Goal: Task Accomplishment & Management: Complete application form

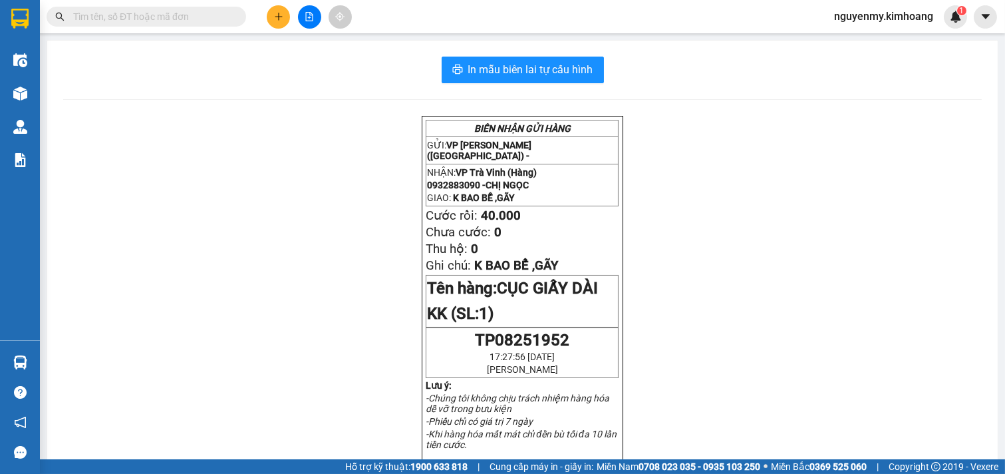
click at [189, 21] on input "text" at bounding box center [151, 16] width 157 height 15
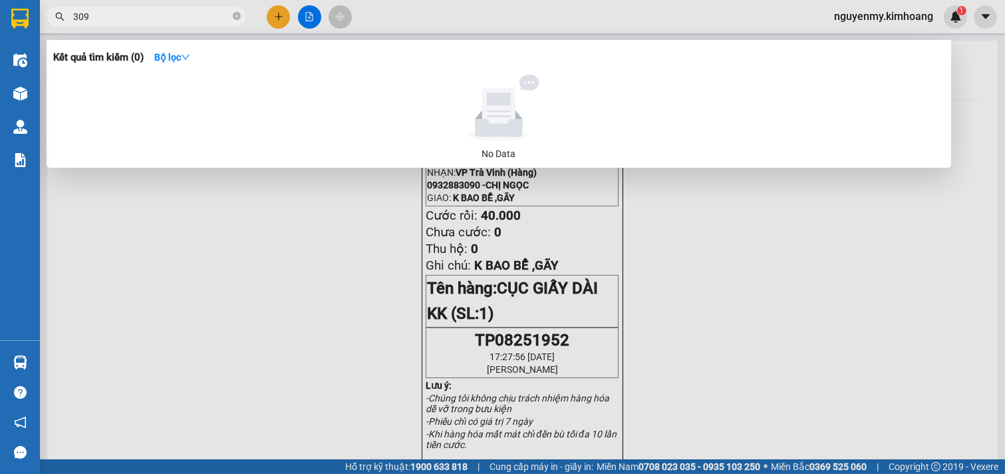
type input "3090"
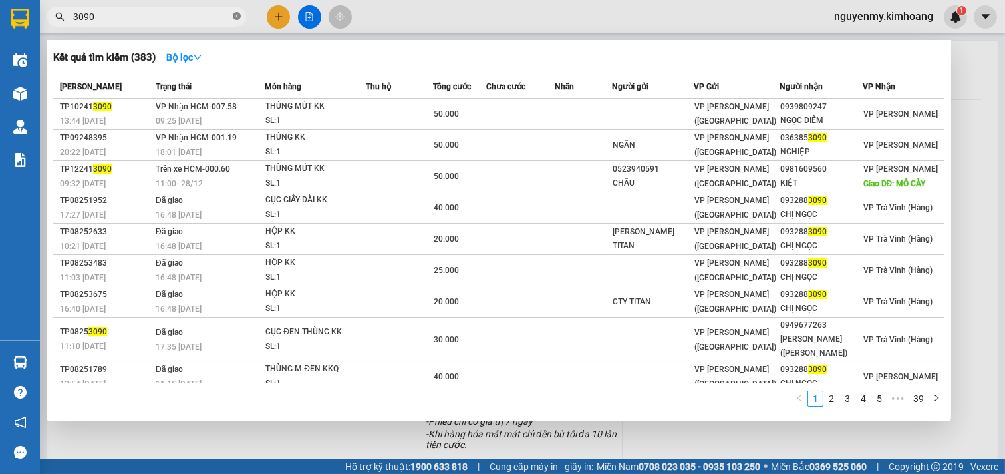
click at [236, 17] on icon "close-circle" at bounding box center [237, 16] width 8 height 8
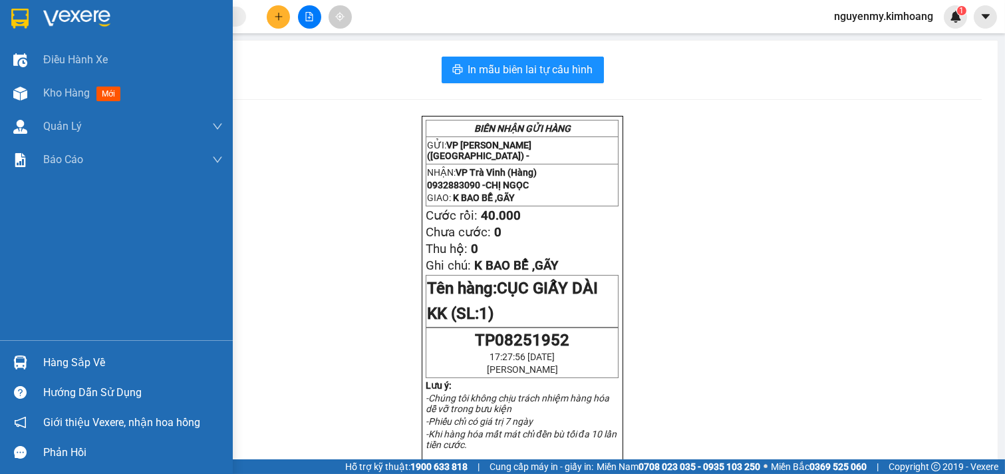
click at [61, 361] on div "Hàng sắp về" at bounding box center [133, 363] width 180 height 20
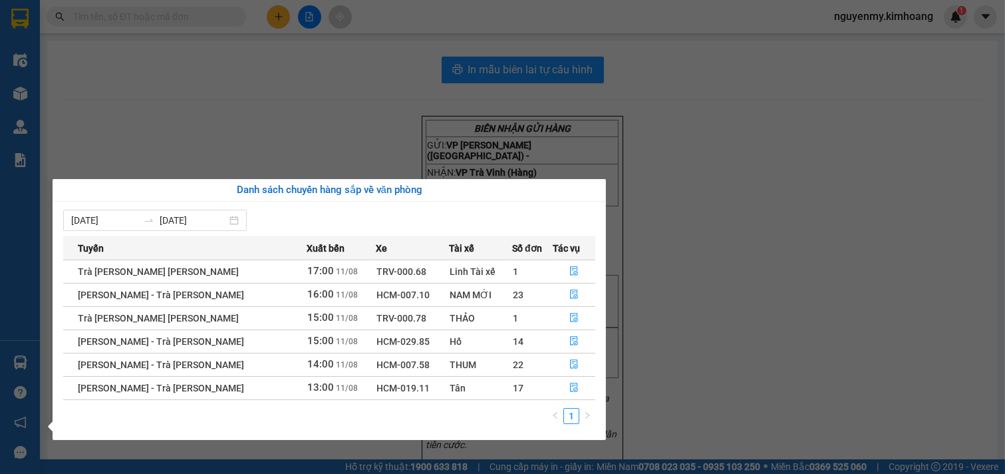
drag, startPoint x: 714, startPoint y: 238, endPoint x: 705, endPoint y: 242, distance: 9.5
click at [714, 241] on section "Kết quả tìm kiếm ( 383 ) Bộ lọc Mã ĐH Trạng thái Món hàng Thu hộ Tổng cước Chưa…" at bounding box center [502, 237] width 1005 height 474
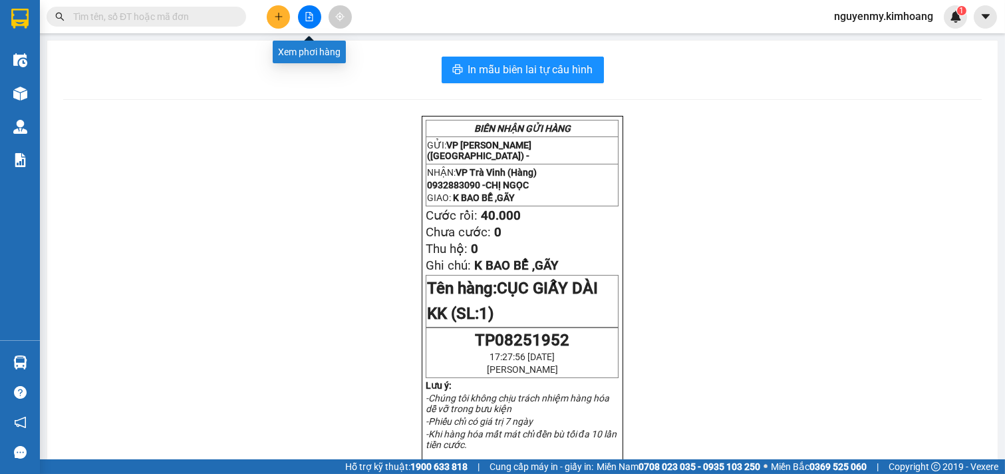
click at [311, 15] on icon "file-add" at bounding box center [309, 16] width 7 height 9
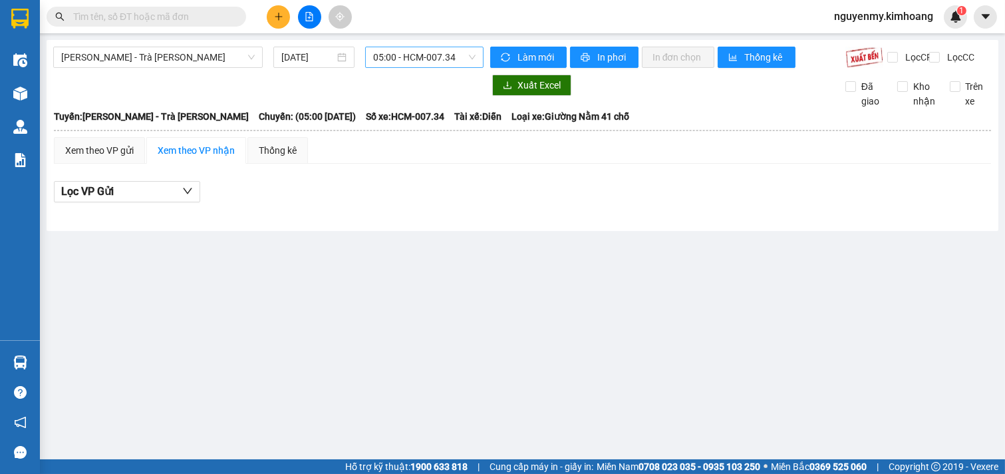
click at [427, 57] on span "05:00 - HCM-007.34" at bounding box center [424, 57] width 102 height 20
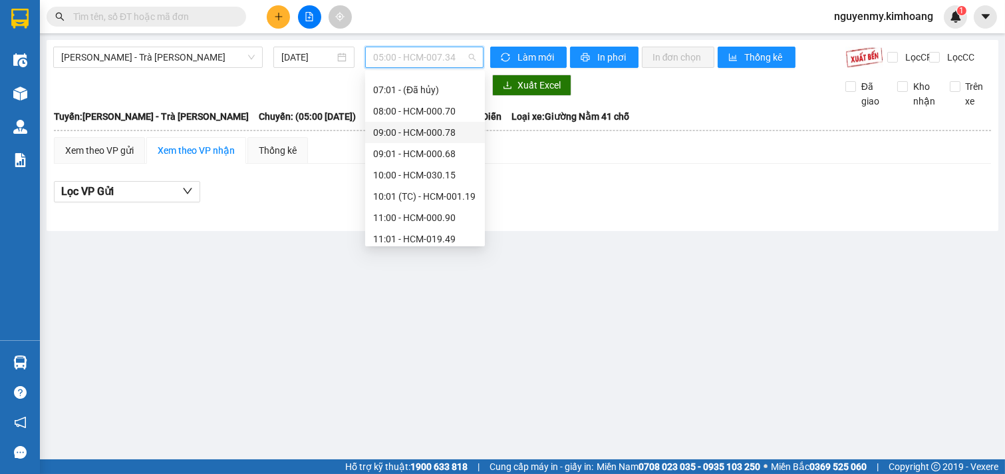
scroll to position [148, 0]
click at [427, 148] on div "11:01 - HCM-019.49" at bounding box center [425, 149] width 104 height 15
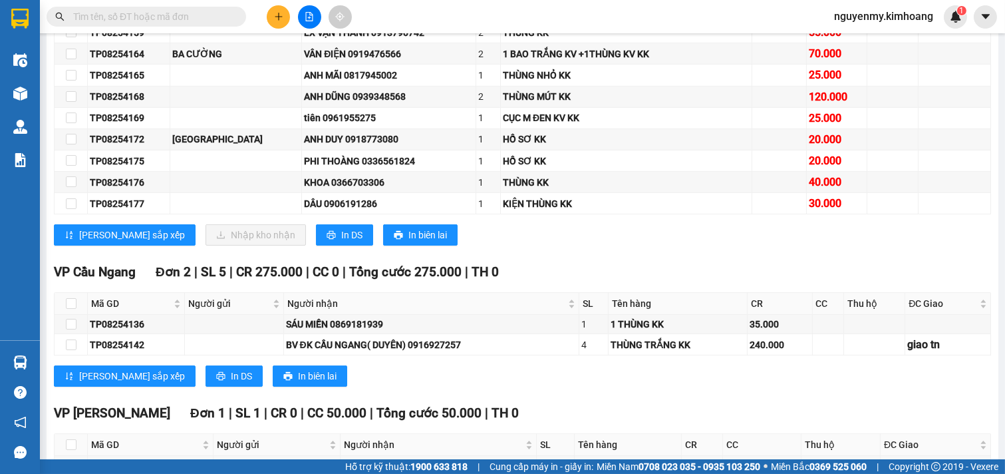
scroll to position [591, 0]
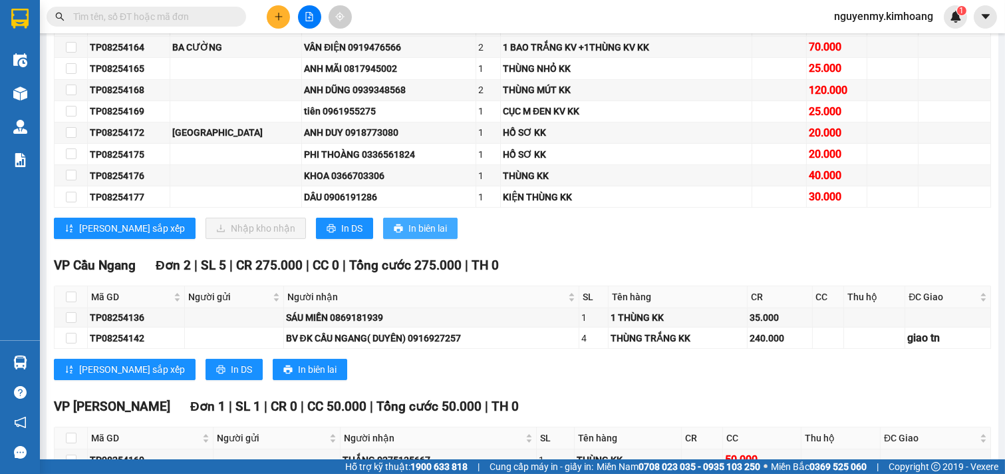
click at [409, 236] on span "In biên lai" at bounding box center [428, 228] width 39 height 15
click at [341, 236] on span "In DS" at bounding box center [351, 228] width 21 height 15
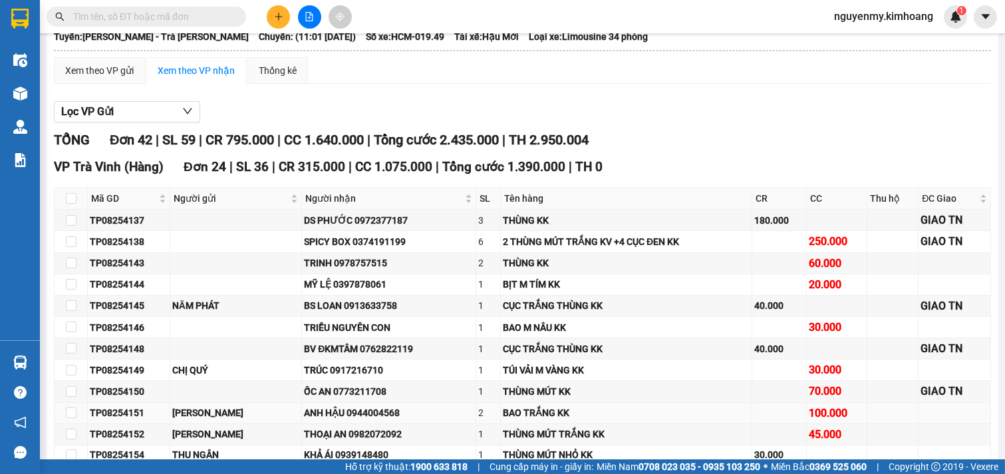
scroll to position [74, 0]
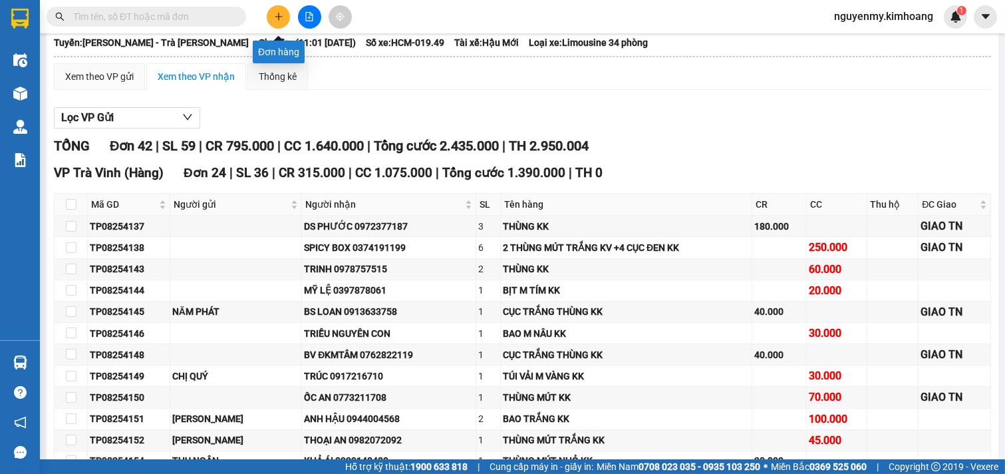
click at [269, 14] on button at bounding box center [278, 16] width 23 height 23
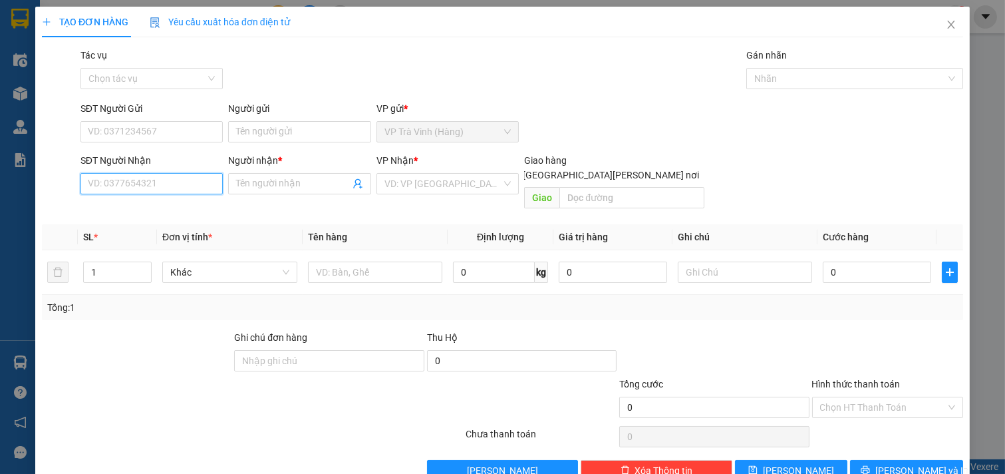
click at [142, 188] on input "SĐT Người Nhận" at bounding box center [152, 183] width 143 height 21
click at [143, 210] on div "0938701274 - LINH" at bounding box center [153, 210] width 131 height 15
type input "0938701274"
type input "LINH"
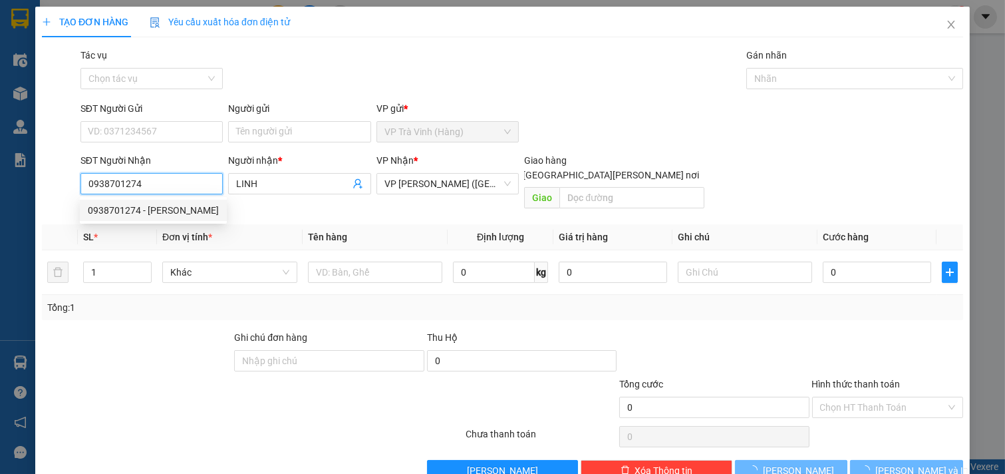
type input "30.000"
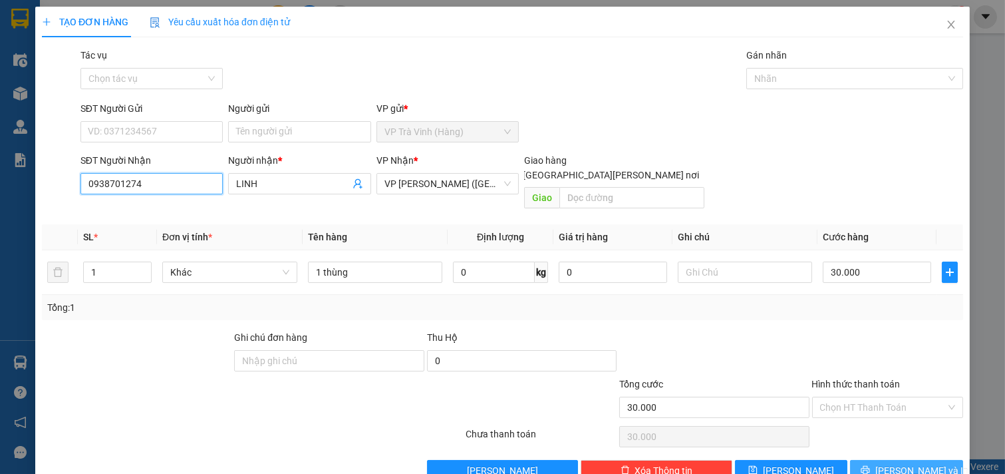
scroll to position [18, 0]
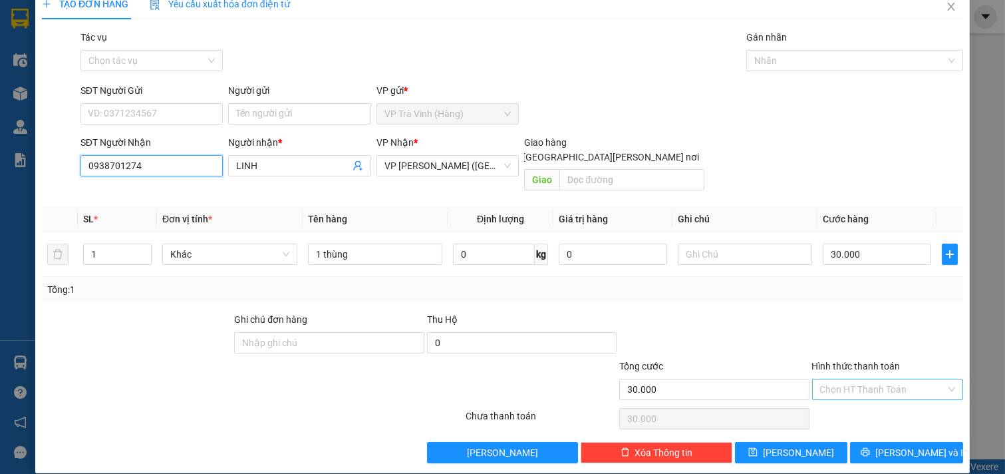
type input "0938701274"
click at [880, 379] on input "Hình thức thanh toán" at bounding box center [883, 389] width 126 height 20
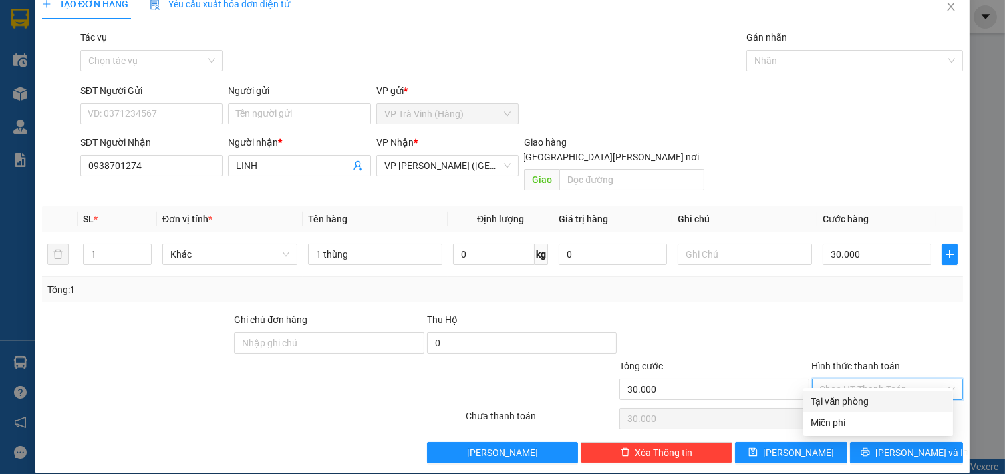
click at [870, 397] on div "Tại văn phòng" at bounding box center [879, 401] width 134 height 15
type input "0"
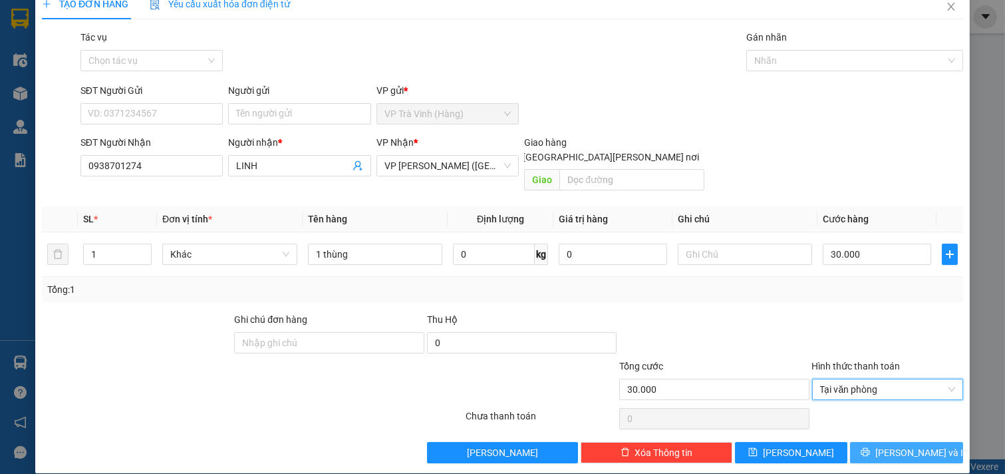
click at [879, 442] on button "[PERSON_NAME] và In" at bounding box center [906, 452] width 113 height 21
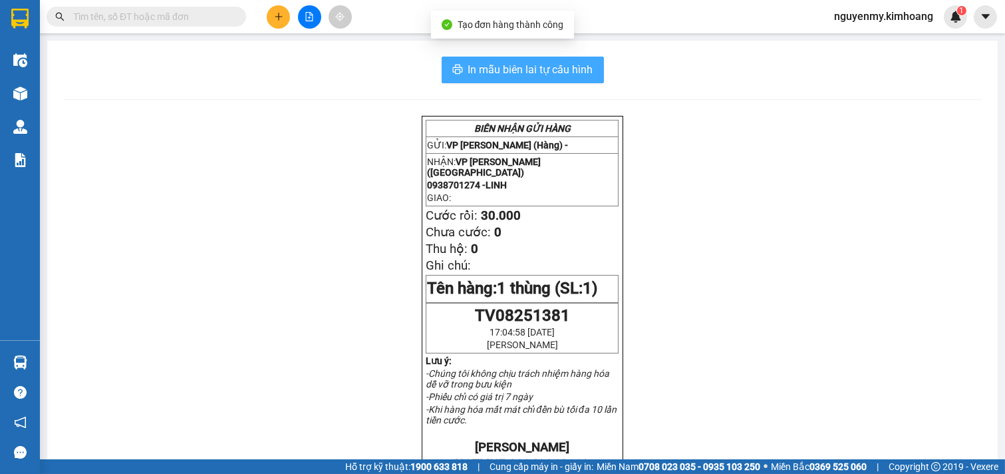
click at [538, 75] on span "In mẫu biên lai tự cấu hình" at bounding box center [530, 69] width 125 height 17
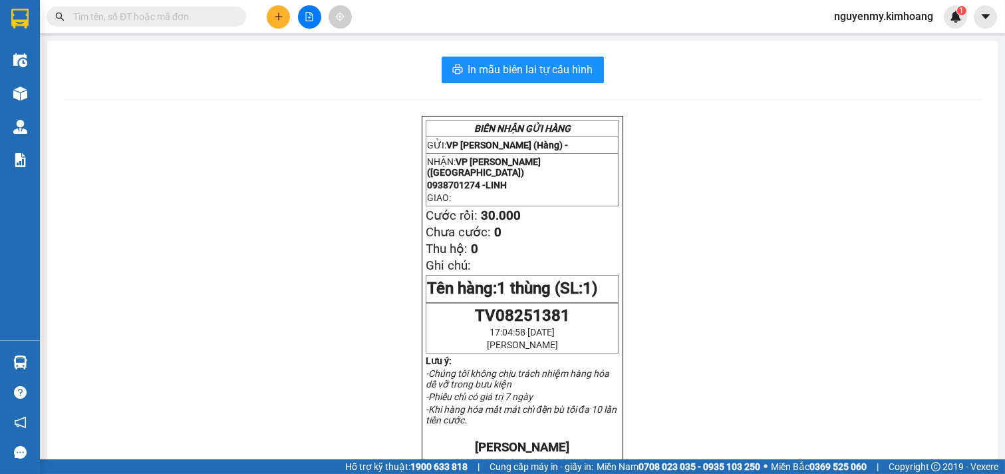
click at [210, 19] on input "text" at bounding box center [151, 16] width 157 height 15
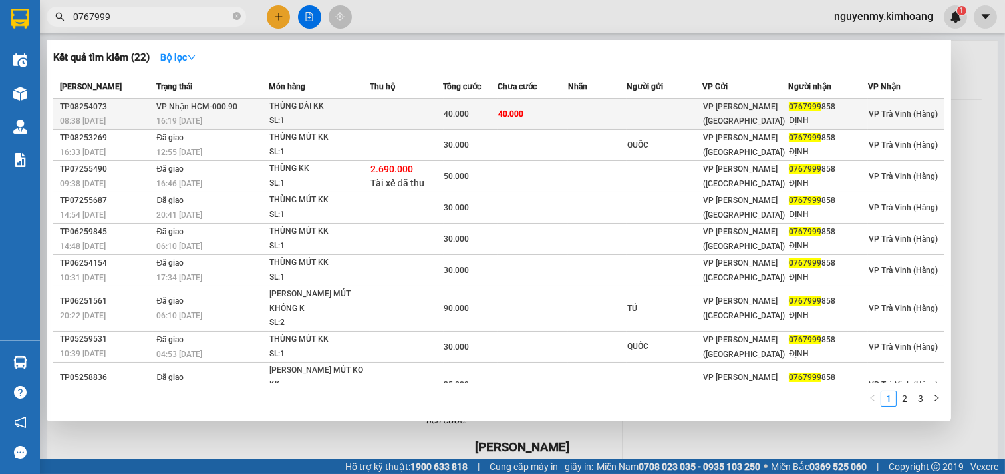
type input "0767999"
click at [733, 116] on span "VP [PERSON_NAME] ([GEOGRAPHIC_DATA])" at bounding box center [744, 114] width 82 height 24
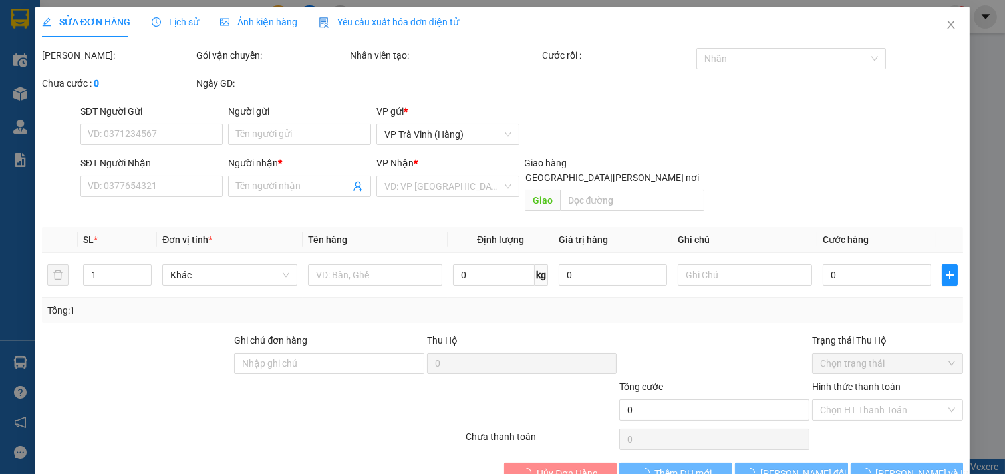
type input "0767999858"
type input "ĐỊNH"
type input "40.000"
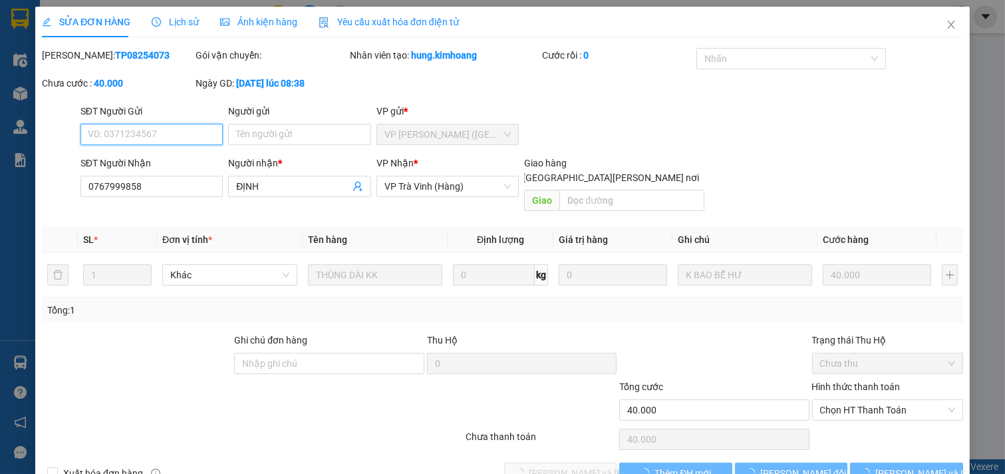
scroll to position [7, 0]
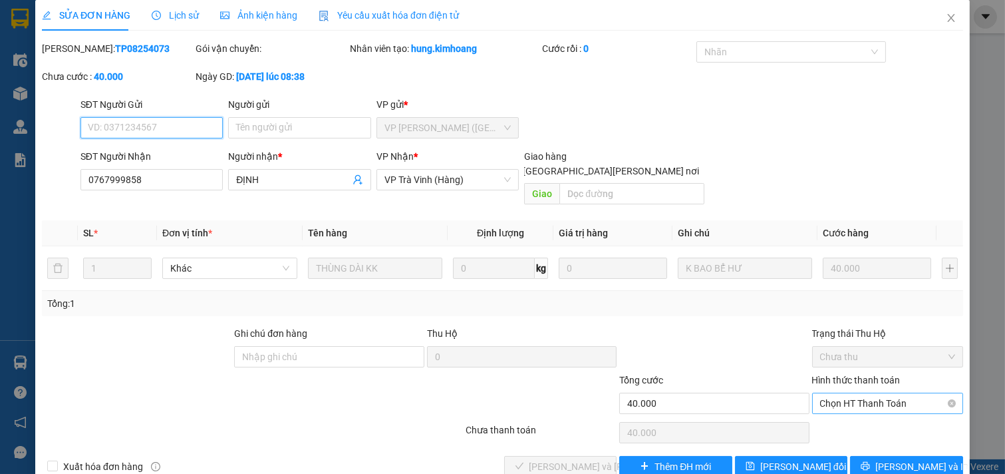
click at [888, 393] on span "Chọn HT Thanh Toán" at bounding box center [888, 403] width 136 height 20
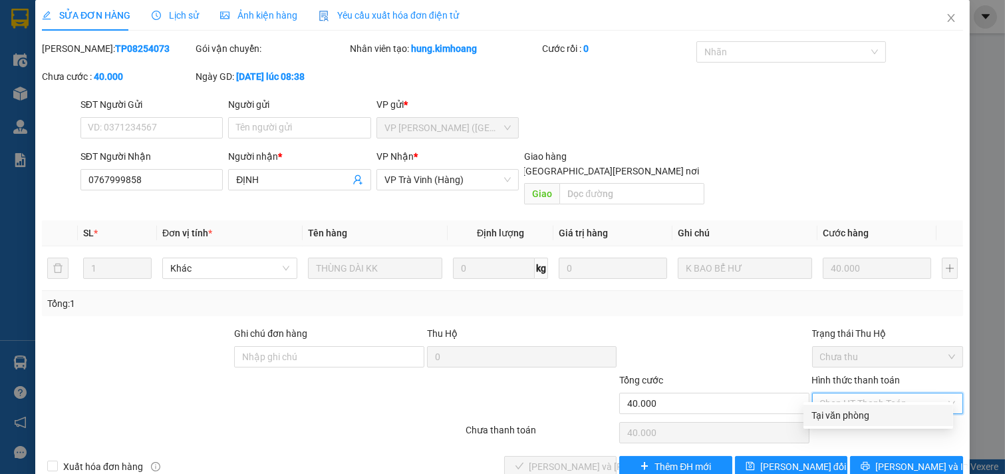
click at [868, 413] on div "Tại văn phòng" at bounding box center [879, 415] width 134 height 15
type input "0"
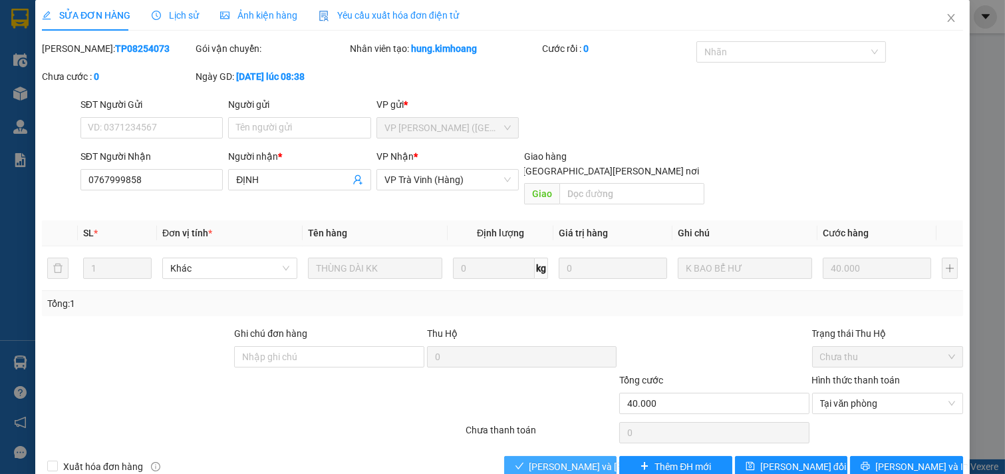
click at [590, 459] on span "[PERSON_NAME] và [PERSON_NAME] hàng" at bounding box center [620, 466] width 180 height 15
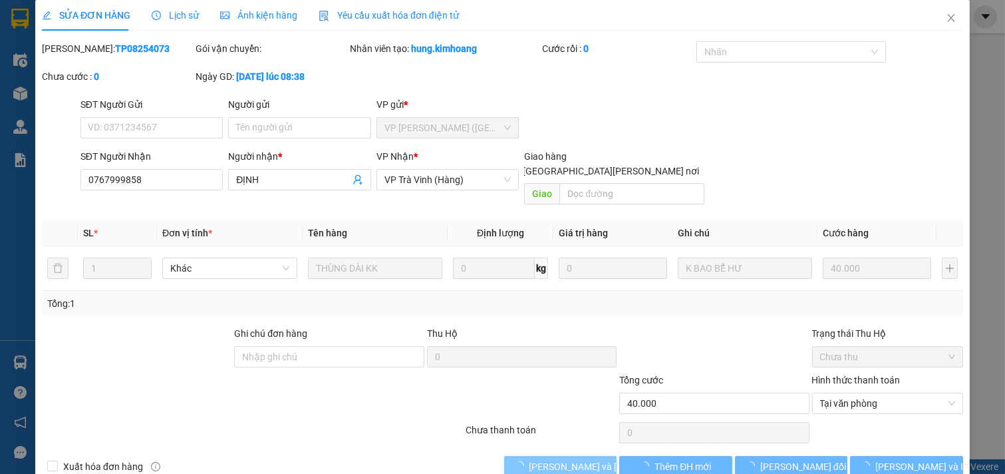
click at [589, 459] on span "[PERSON_NAME] và [PERSON_NAME] hàng" at bounding box center [620, 466] width 180 height 15
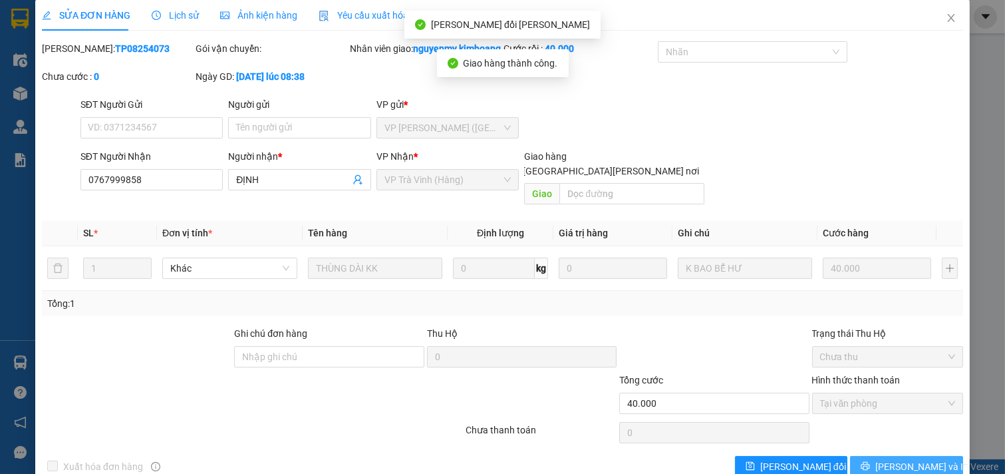
click at [910, 460] on span "[PERSON_NAME] và In" at bounding box center [922, 466] width 93 height 15
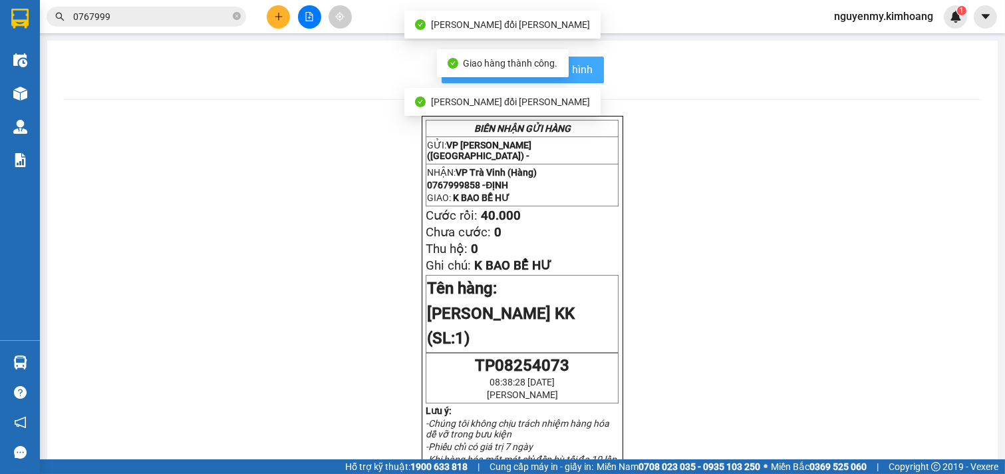
click at [576, 75] on span "In mẫu biên lai tự cấu hình" at bounding box center [530, 69] width 125 height 17
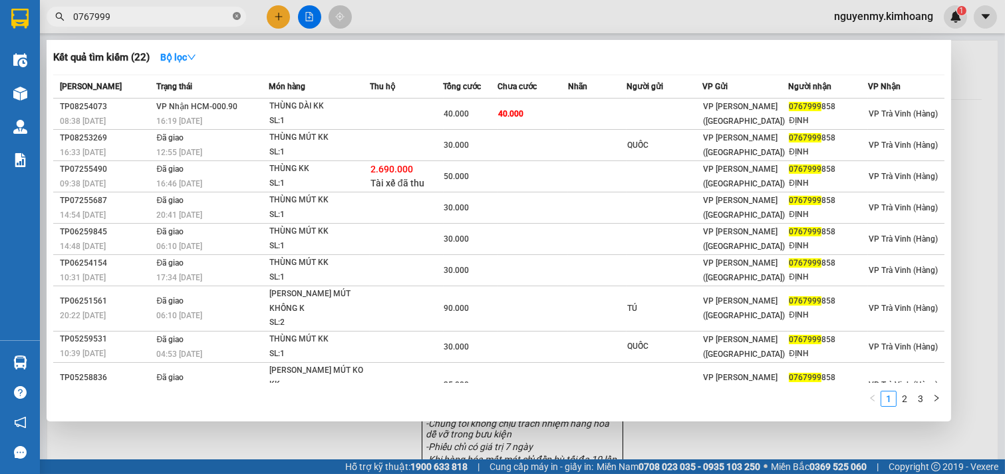
click at [234, 16] on icon "close-circle" at bounding box center [237, 16] width 8 height 8
drag, startPoint x: 237, startPoint y: 14, endPoint x: 230, endPoint y: 16, distance: 6.9
click at [232, 16] on span at bounding box center [147, 17] width 200 height 20
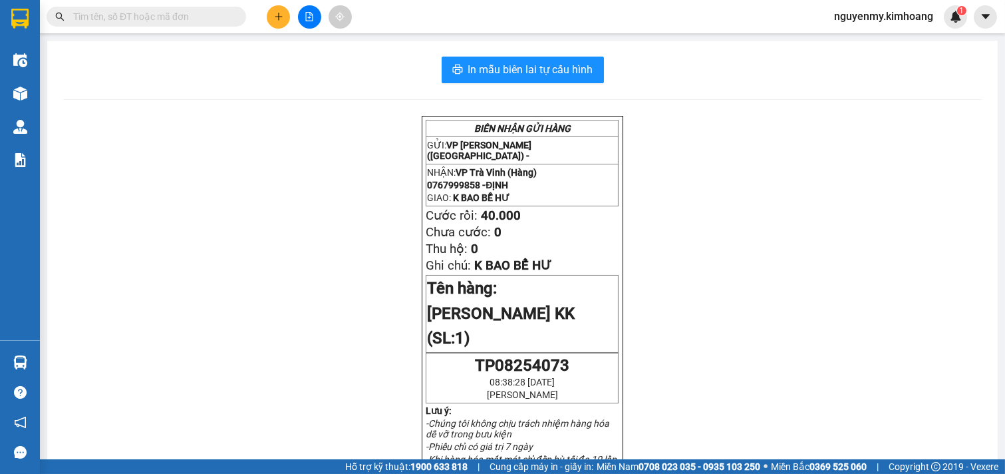
click at [206, 21] on input "text" at bounding box center [151, 16] width 157 height 15
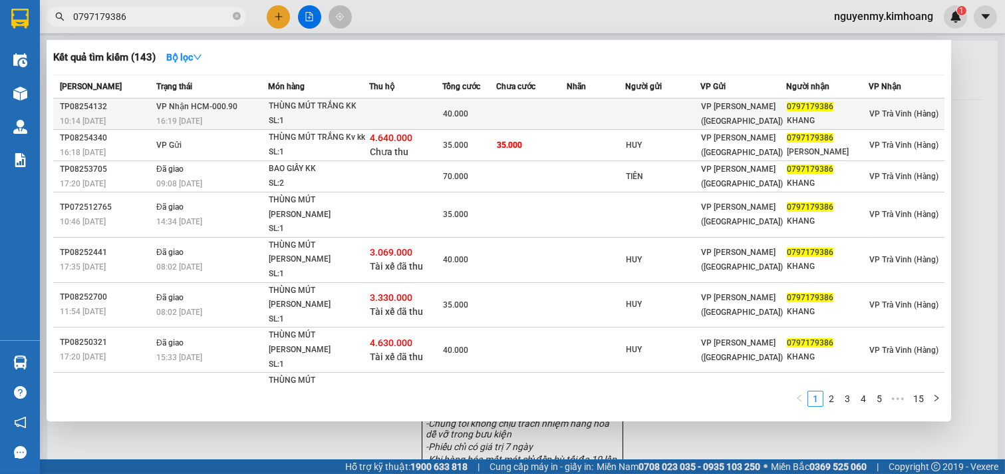
type input "0797179386"
click at [472, 118] on div "40.000" at bounding box center [469, 113] width 53 height 15
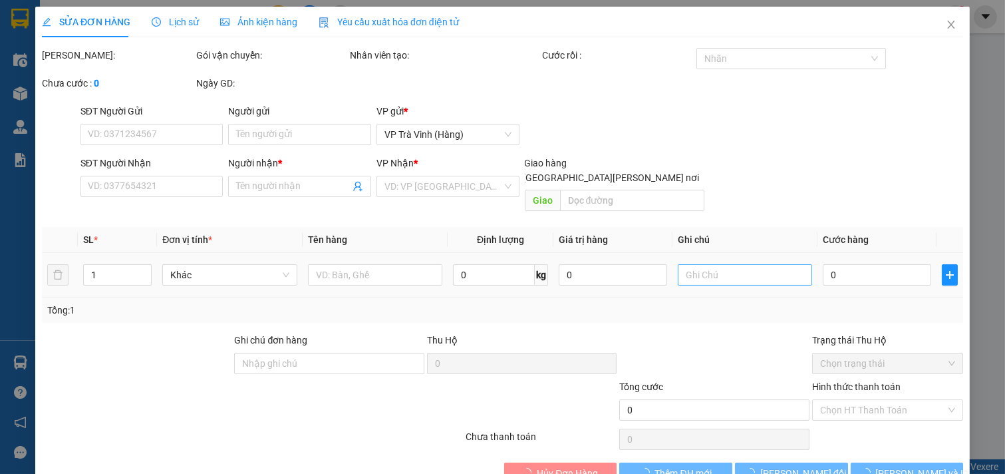
scroll to position [13, 0]
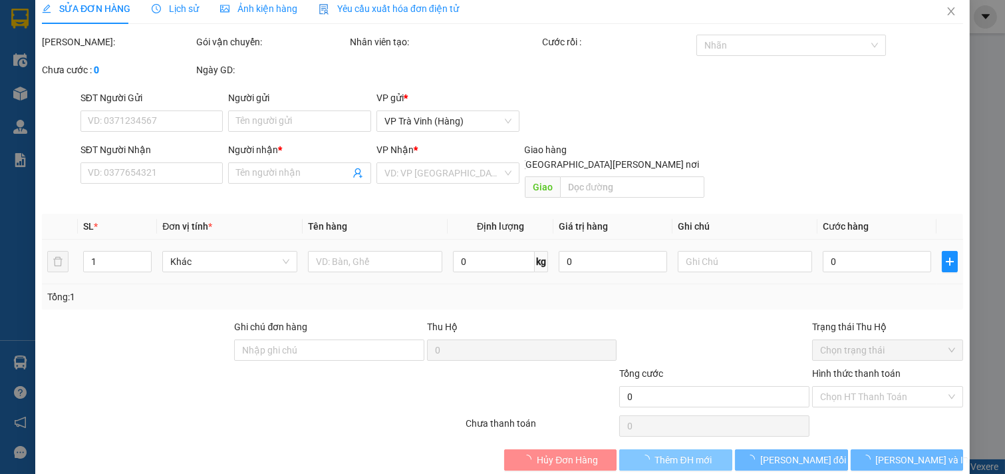
type input "0797179386"
type input "KHANG"
type input "40.000"
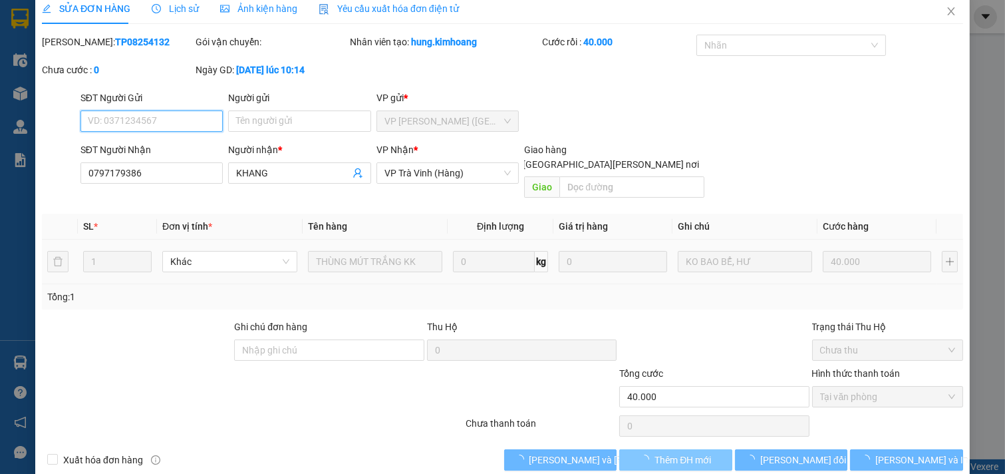
scroll to position [0, 0]
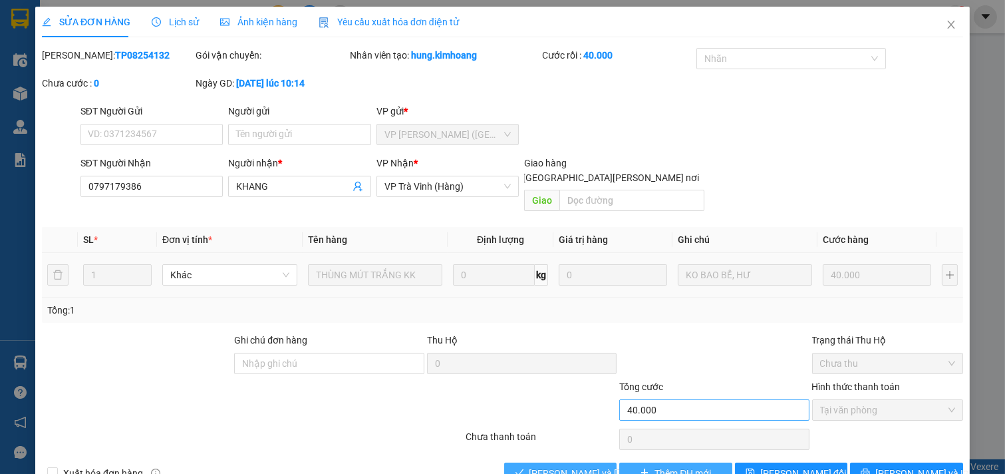
click at [580, 466] on span "[PERSON_NAME] và [PERSON_NAME] hàng" at bounding box center [620, 473] width 180 height 15
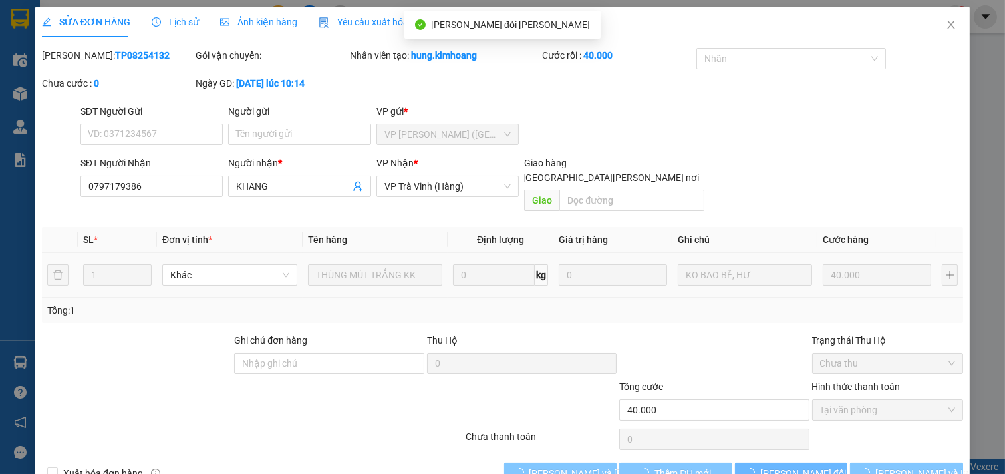
scroll to position [21, 0]
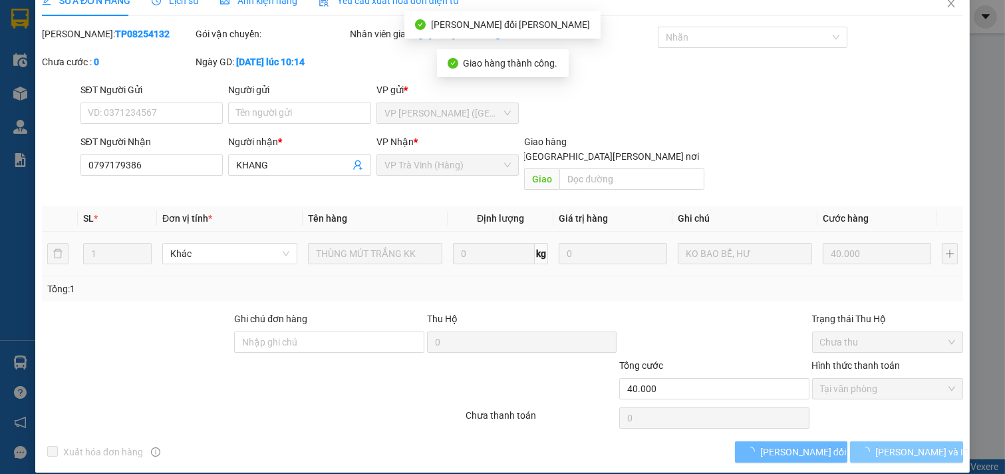
click at [910, 444] on span "[PERSON_NAME] và In" at bounding box center [922, 451] width 93 height 15
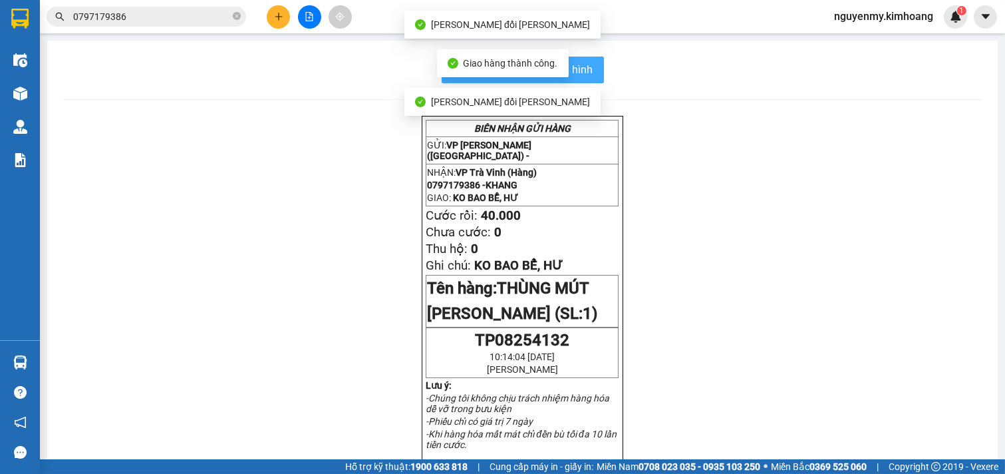
click at [586, 65] on span "In mẫu biên lai tự cấu hình" at bounding box center [530, 69] width 125 height 17
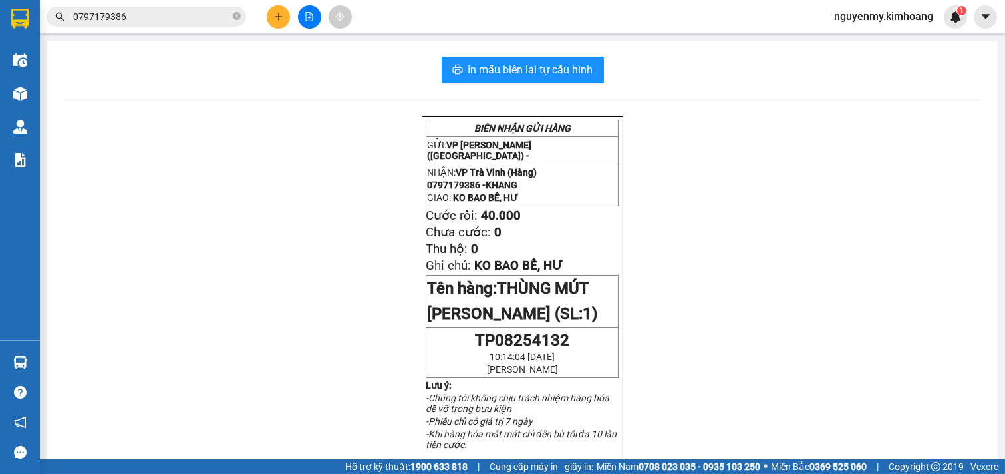
click at [207, 16] on input "0797179386" at bounding box center [151, 16] width 157 height 15
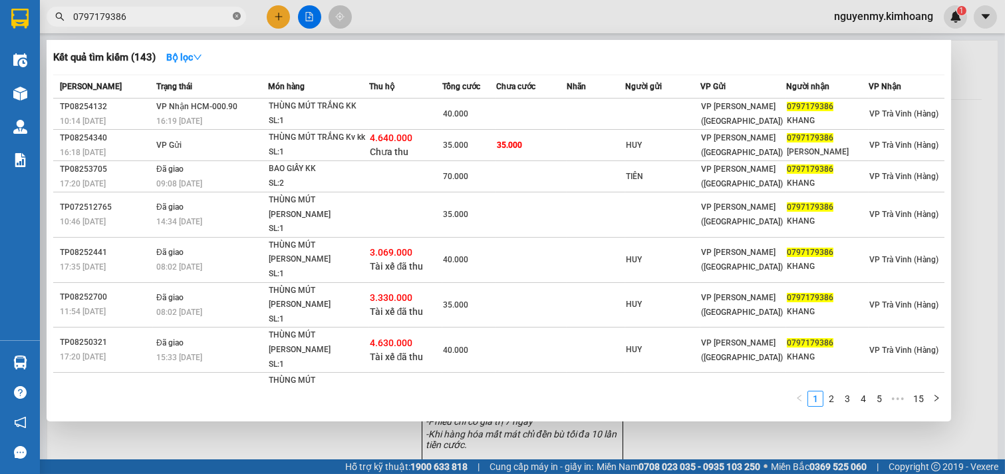
click at [234, 17] on icon "close-circle" at bounding box center [237, 16] width 8 height 8
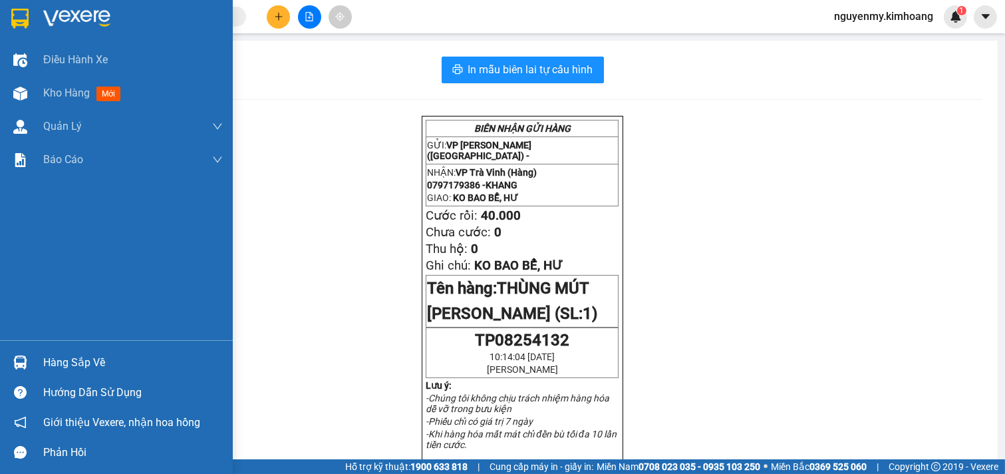
click at [61, 356] on div "Hàng sắp về" at bounding box center [133, 363] width 180 height 20
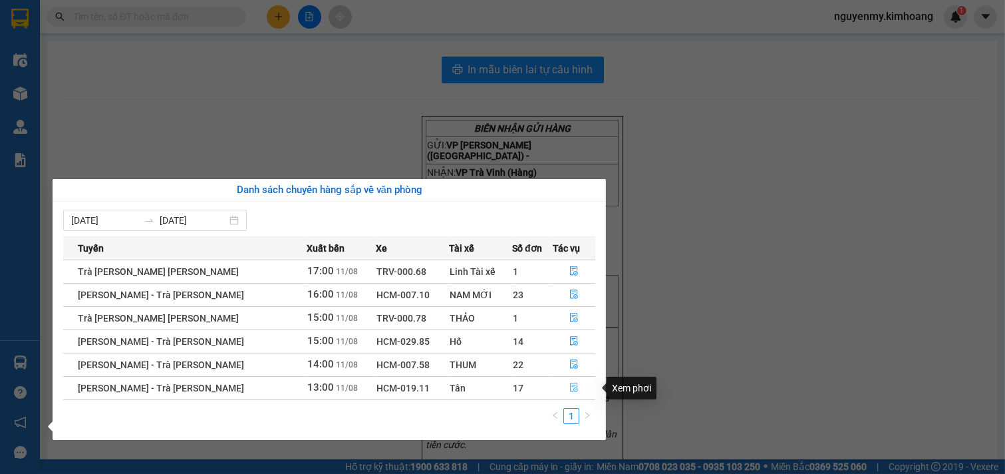
click at [574, 387] on button "button" at bounding box center [574, 387] width 41 height 21
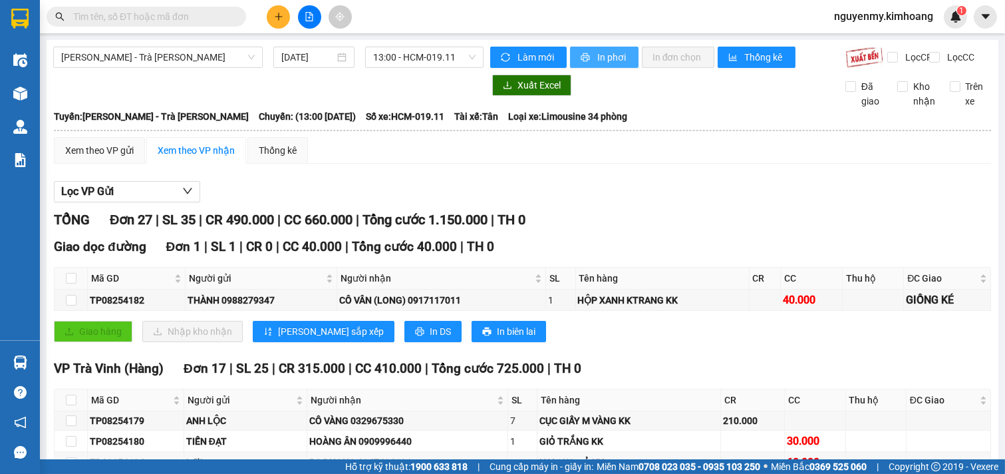
click at [610, 60] on span "In phơi" at bounding box center [613, 57] width 31 height 15
click at [160, 17] on input "text" at bounding box center [151, 16] width 157 height 15
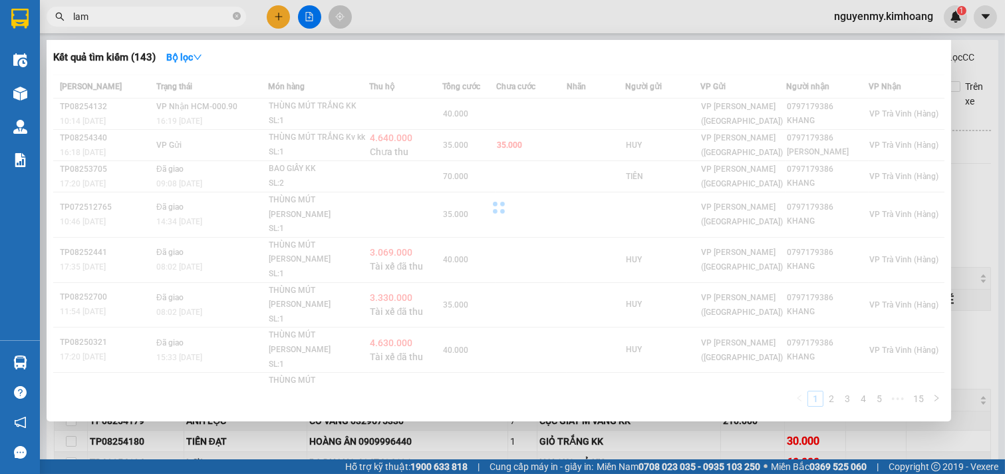
type input "lam"
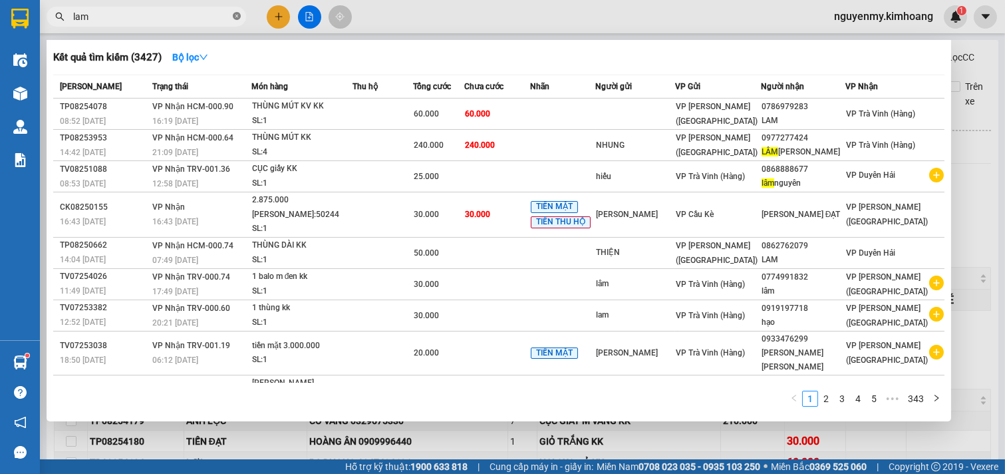
click at [238, 11] on span at bounding box center [237, 17] width 8 height 13
click at [238, 11] on span at bounding box center [237, 16] width 8 height 15
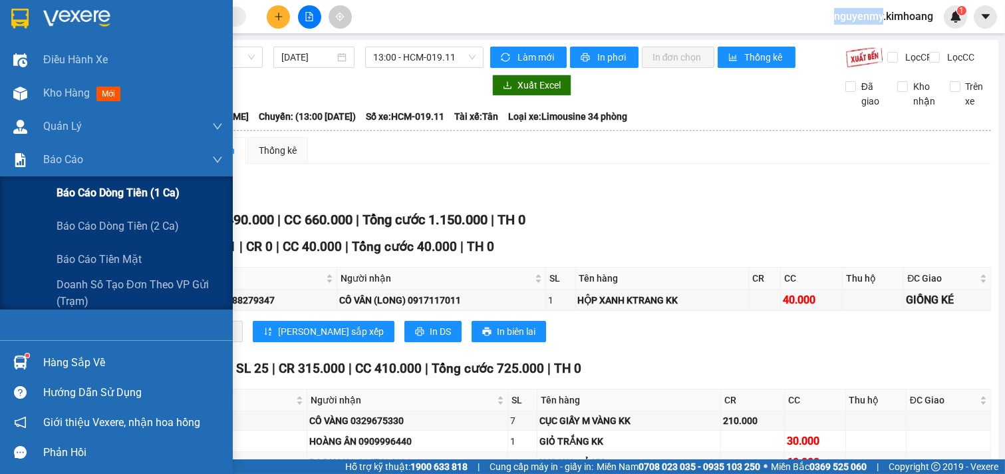
click at [128, 195] on span "Báo cáo dòng tiền (1 ca)" at bounding box center [118, 192] width 123 height 17
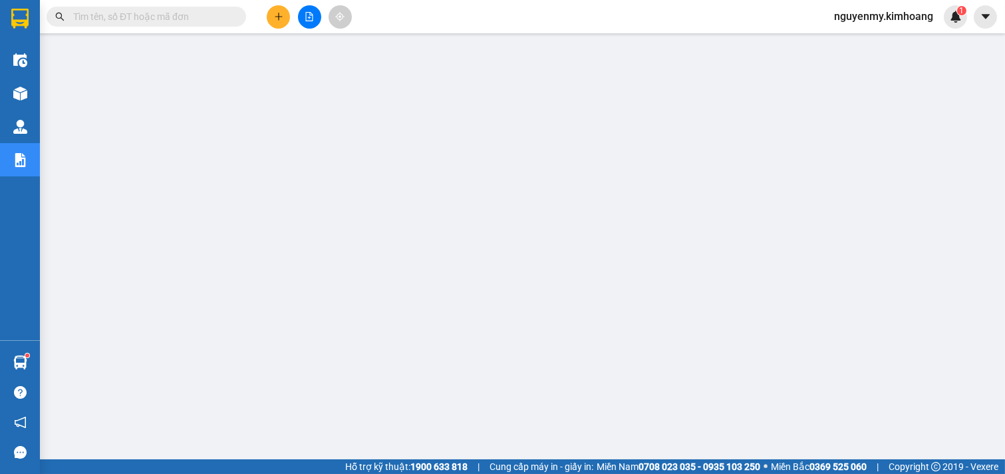
click at [149, 17] on input "text" at bounding box center [151, 16] width 157 height 15
click at [154, 15] on input "text" at bounding box center [151, 16] width 157 height 15
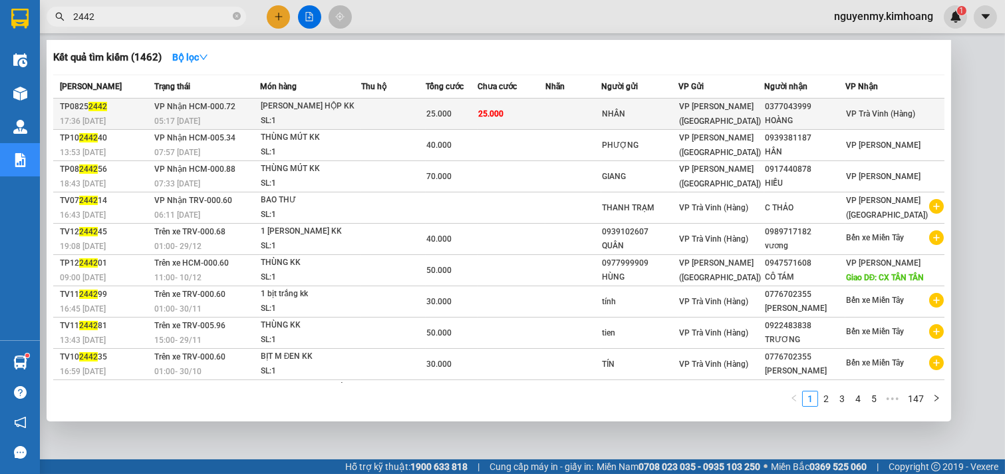
type input "2442"
click at [306, 104] on div "CỤC M TRẮNG HỘP KK" at bounding box center [311, 106] width 100 height 15
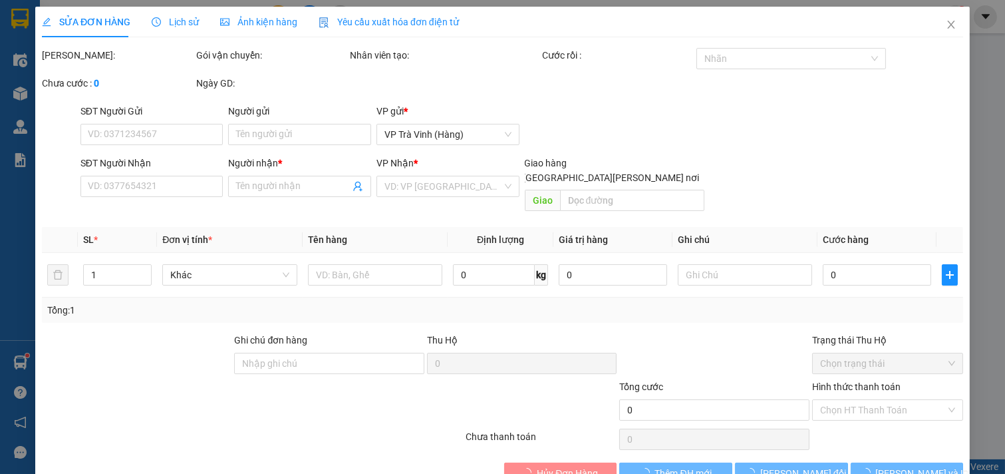
type input "NHÂN"
type input "0377043999"
type input "HOÀNG"
type input "25.000"
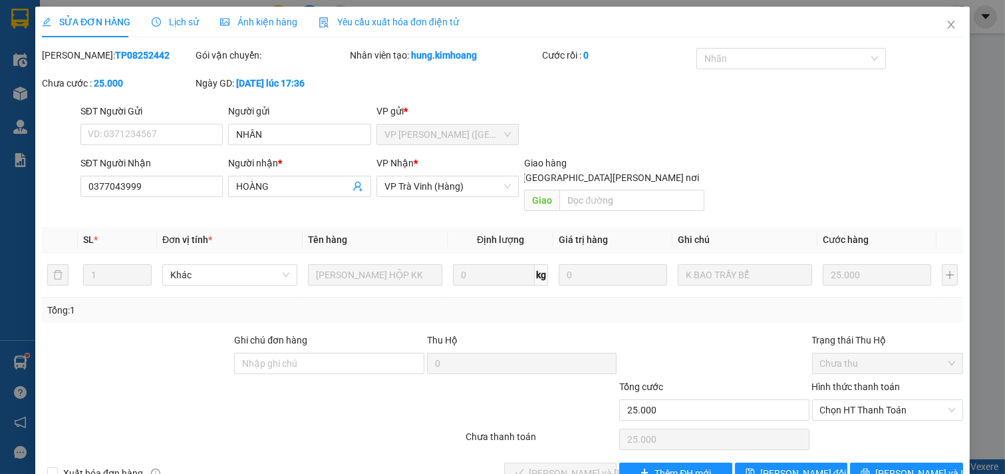
click at [176, 27] on span "Lịch sử" at bounding box center [175, 22] width 47 height 11
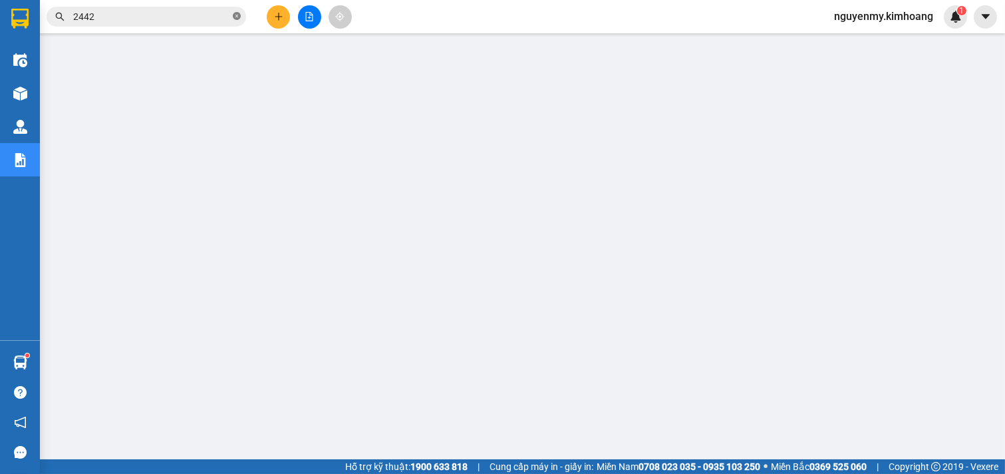
click at [238, 17] on icon "close-circle" at bounding box center [237, 16] width 8 height 8
click at [238, 17] on span at bounding box center [237, 16] width 8 height 15
click at [171, 15] on input "text" at bounding box center [151, 16] width 157 height 15
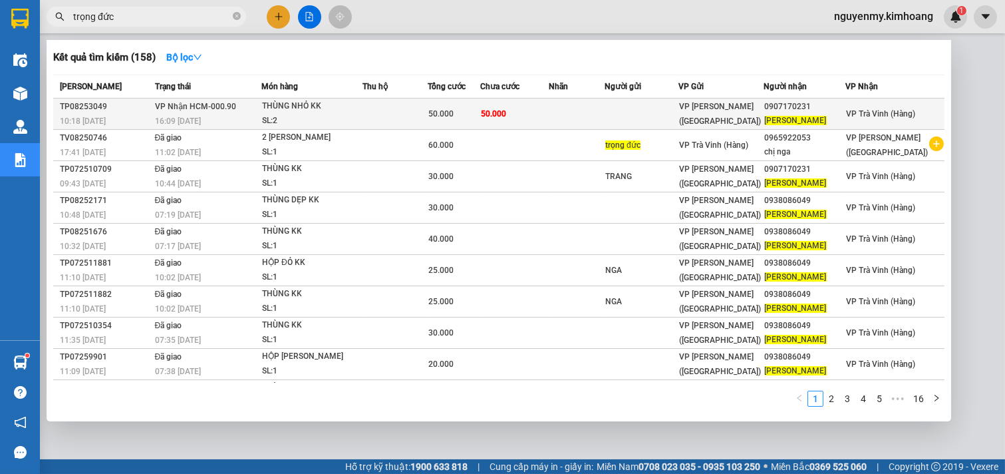
type input "trọng đức"
click at [494, 111] on td "50.000" at bounding box center [514, 113] width 68 height 31
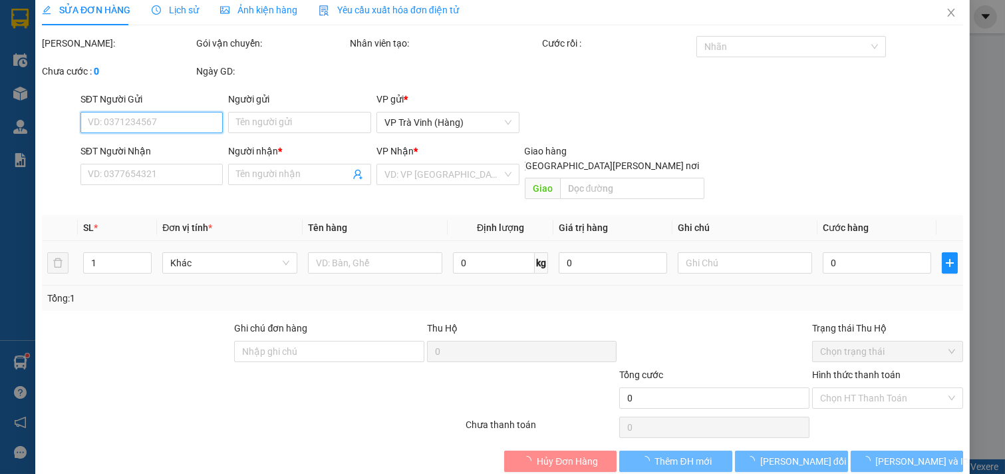
scroll to position [1, 0]
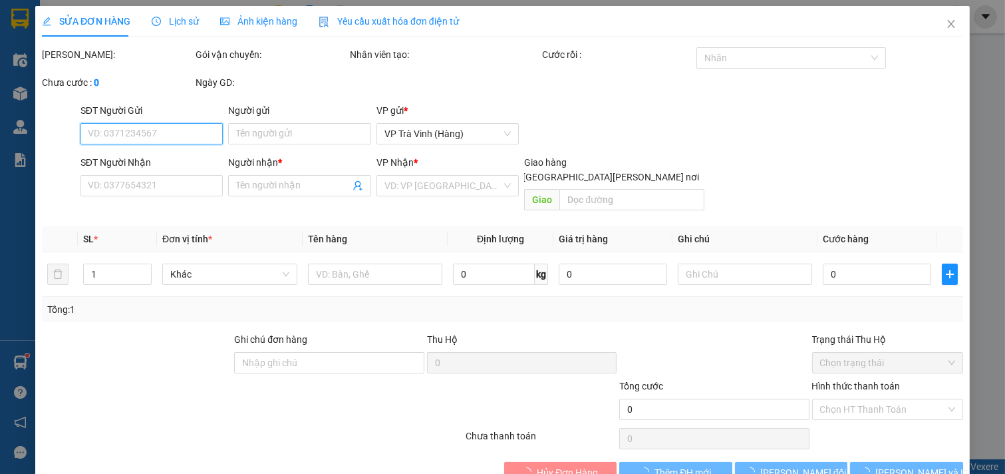
type input "0907170231"
type input "TRỌNG ĐỨC"
type input "50.000"
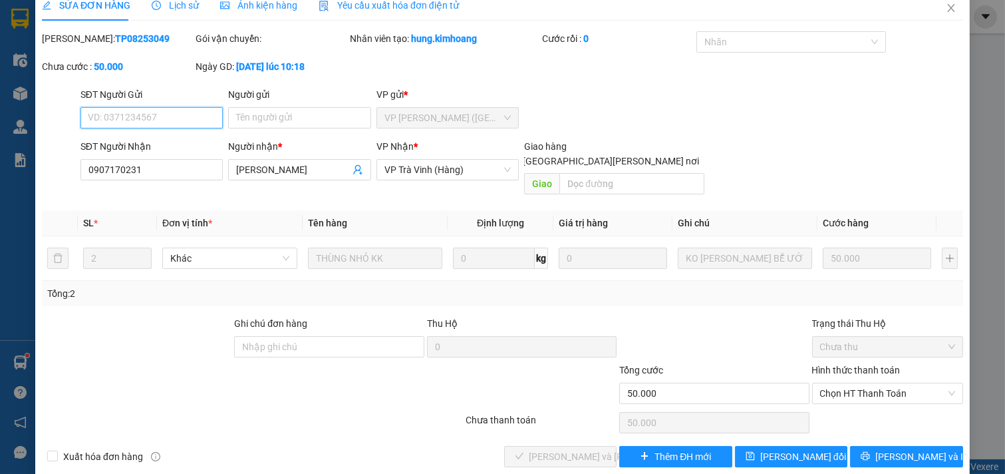
scroll to position [21, 0]
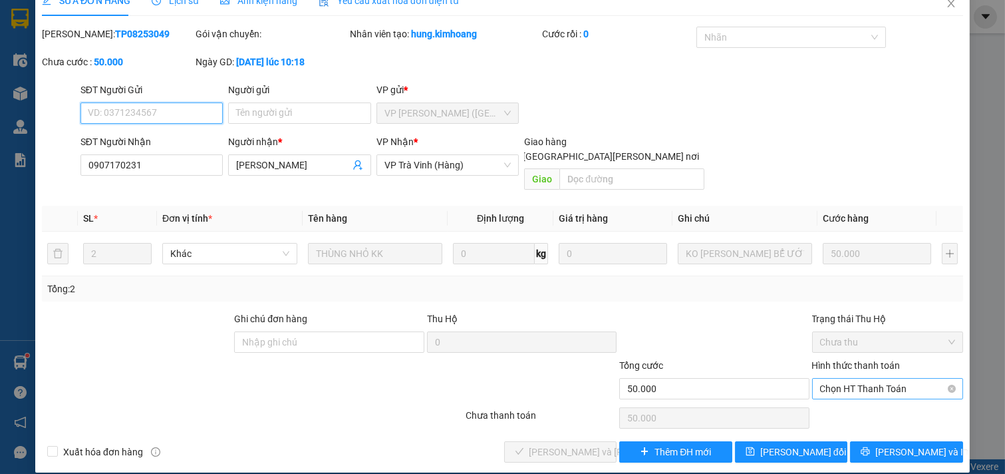
click at [888, 379] on span "Chọn HT Thanh Toán" at bounding box center [888, 389] width 136 height 20
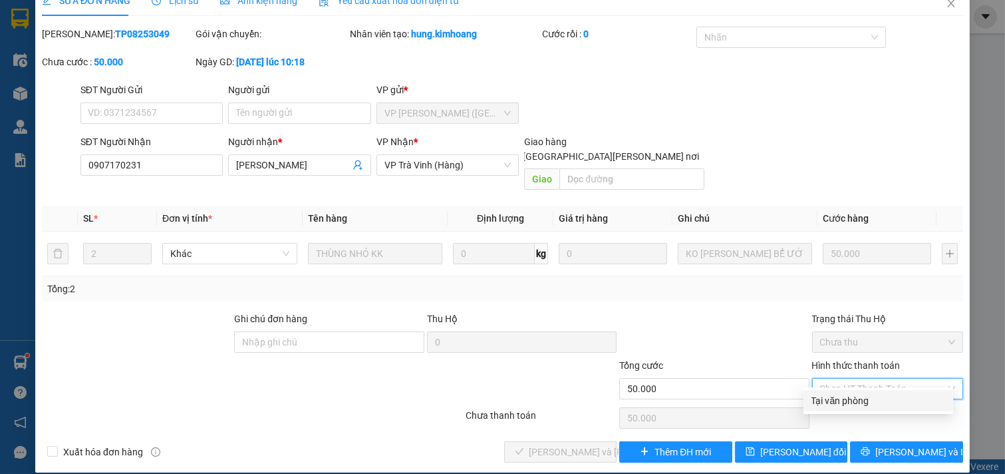
click at [874, 401] on div "Tại văn phòng" at bounding box center [879, 400] width 134 height 15
type input "0"
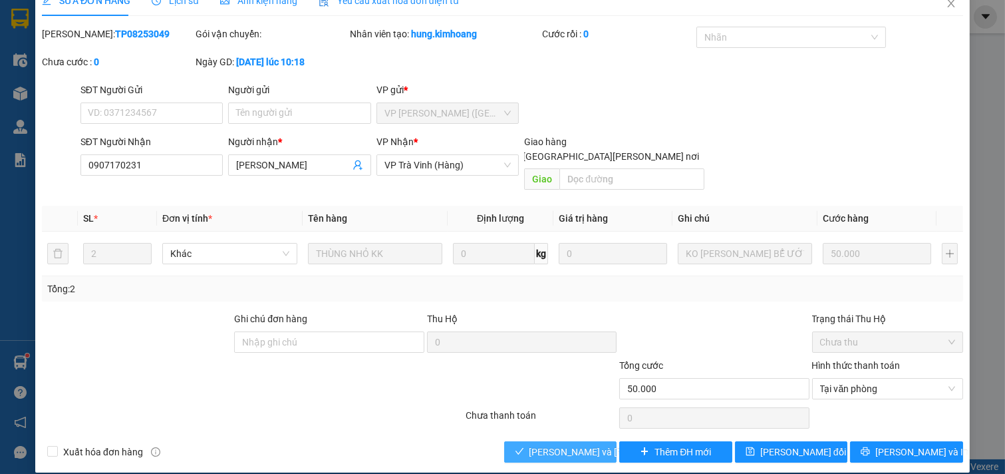
click at [571, 444] on span "[PERSON_NAME] và [PERSON_NAME] hàng" at bounding box center [620, 451] width 180 height 15
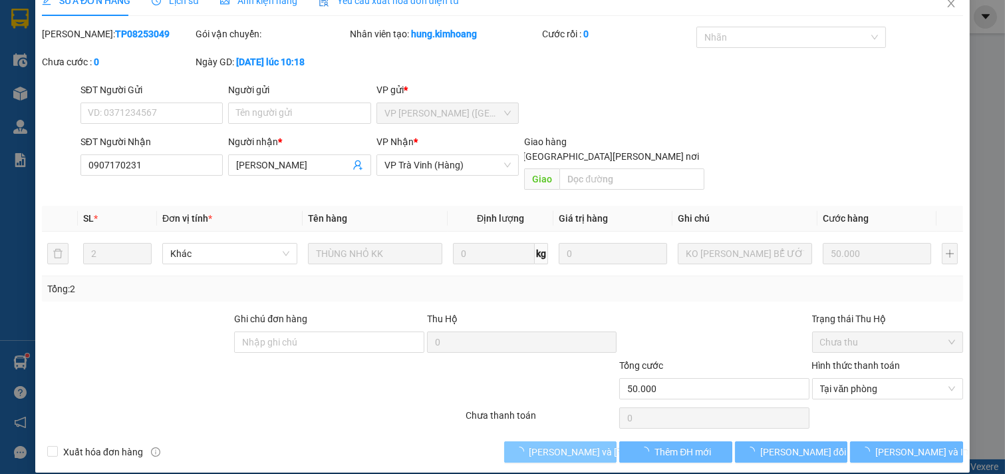
click at [571, 444] on span "[PERSON_NAME] và [PERSON_NAME] hàng" at bounding box center [620, 451] width 180 height 15
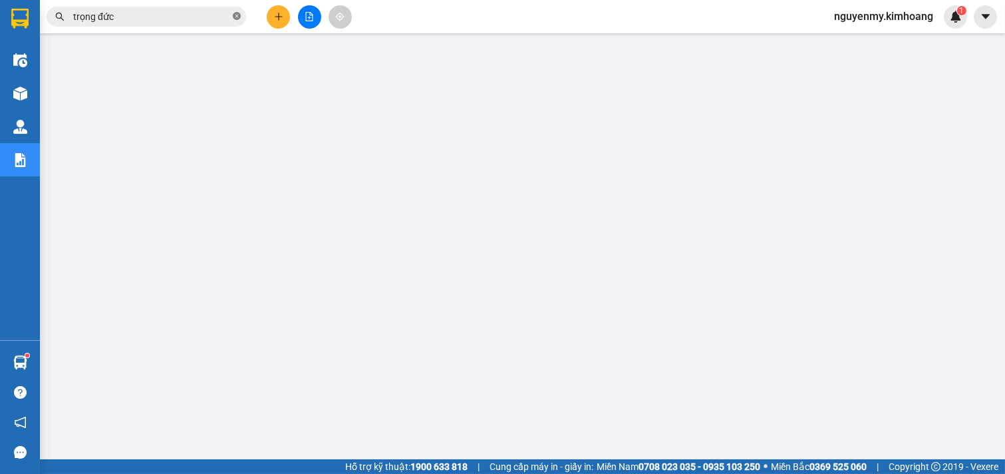
click at [235, 15] on icon "close-circle" at bounding box center [237, 16] width 8 height 8
drag, startPoint x: 235, startPoint y: 15, endPoint x: 222, endPoint y: 16, distance: 12.7
click at [235, 16] on span at bounding box center [237, 16] width 8 height 15
click at [222, 16] on input "text" at bounding box center [151, 16] width 157 height 15
click at [138, 11] on input "text" at bounding box center [151, 16] width 157 height 15
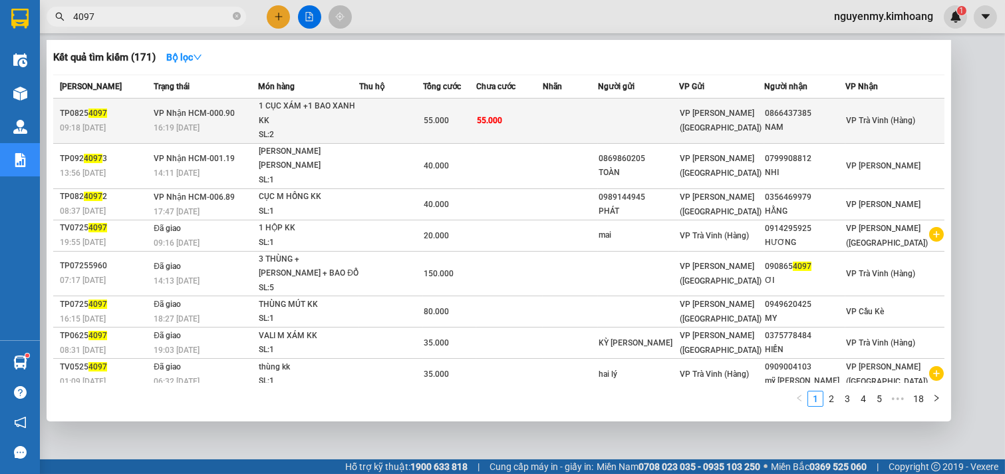
type input "4097"
click at [500, 126] on td "55.000" at bounding box center [509, 120] width 67 height 45
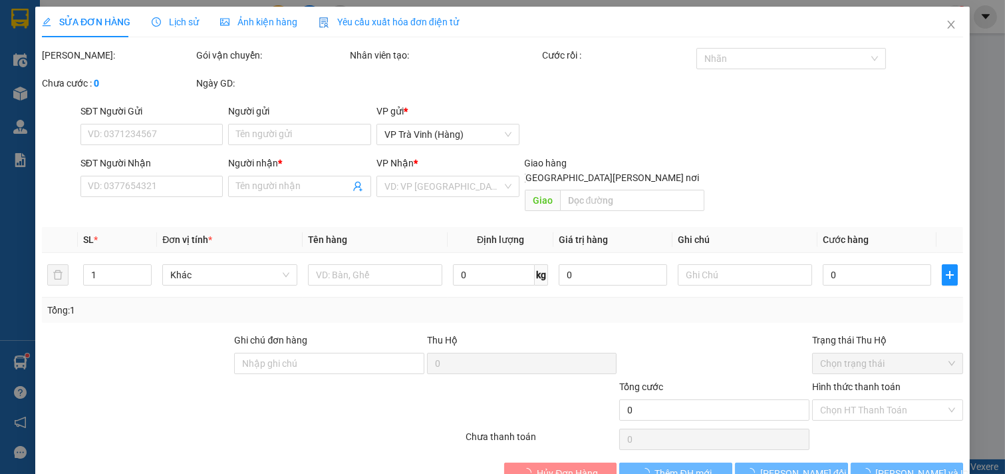
type input "0866437385"
type input "NAM"
type input "55.000"
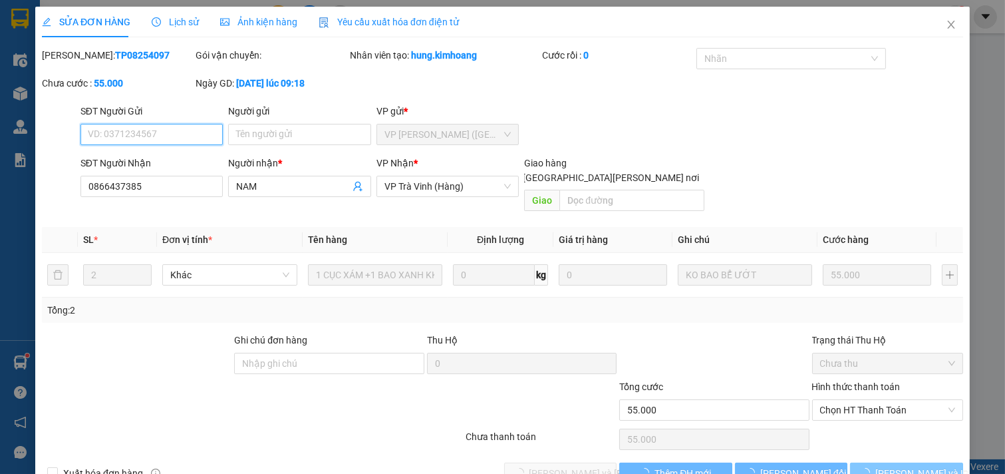
scroll to position [15, 0]
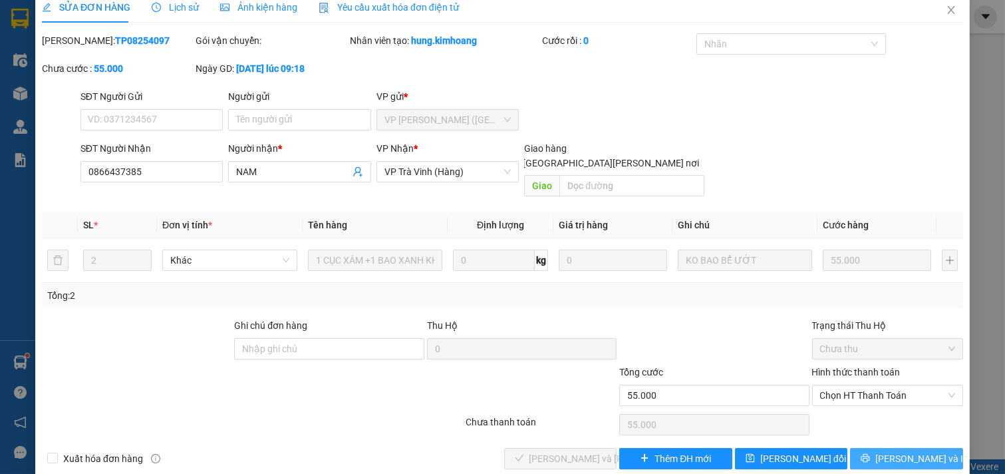
click at [901, 451] on span "[PERSON_NAME] và In" at bounding box center [922, 458] width 93 height 15
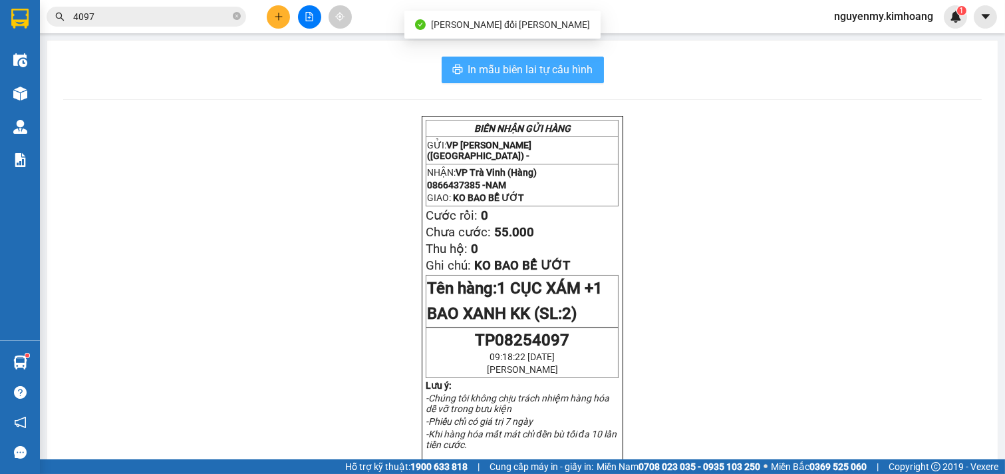
click at [533, 63] on button "In mẫu biên lai tự cấu hình" at bounding box center [523, 70] width 162 height 27
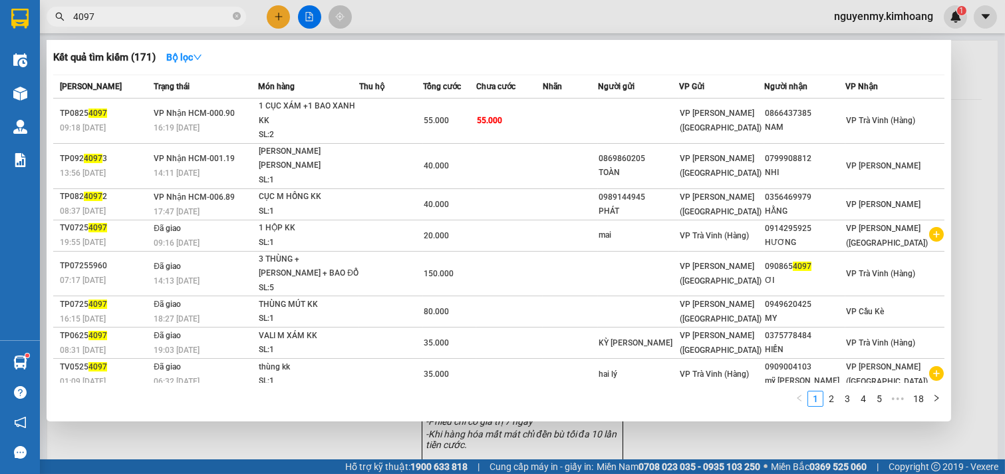
click at [150, 14] on input "4097" at bounding box center [151, 16] width 157 height 15
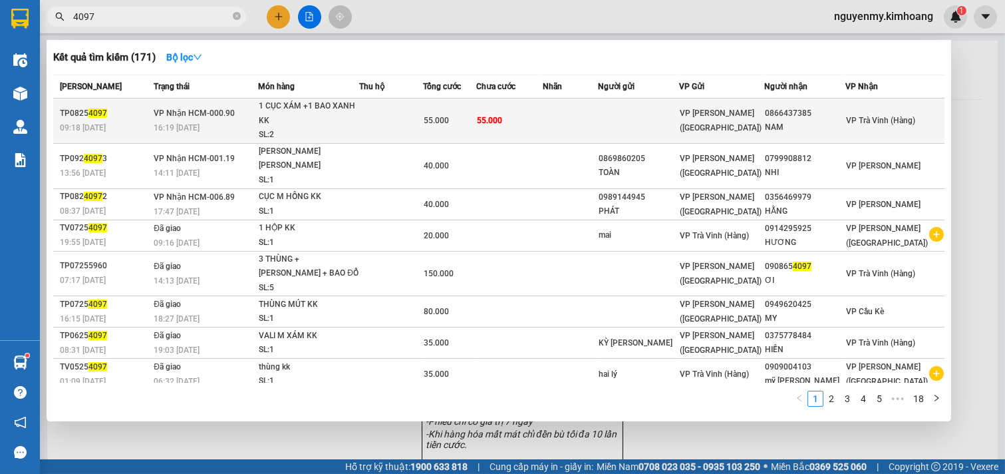
click at [390, 126] on td at bounding box center [391, 120] width 64 height 45
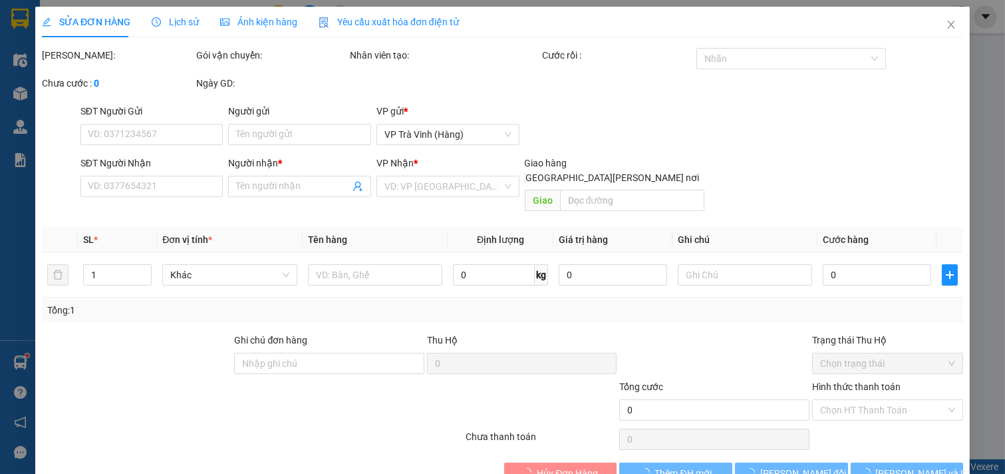
type input "0866437385"
type input "NAM"
type input "55.000"
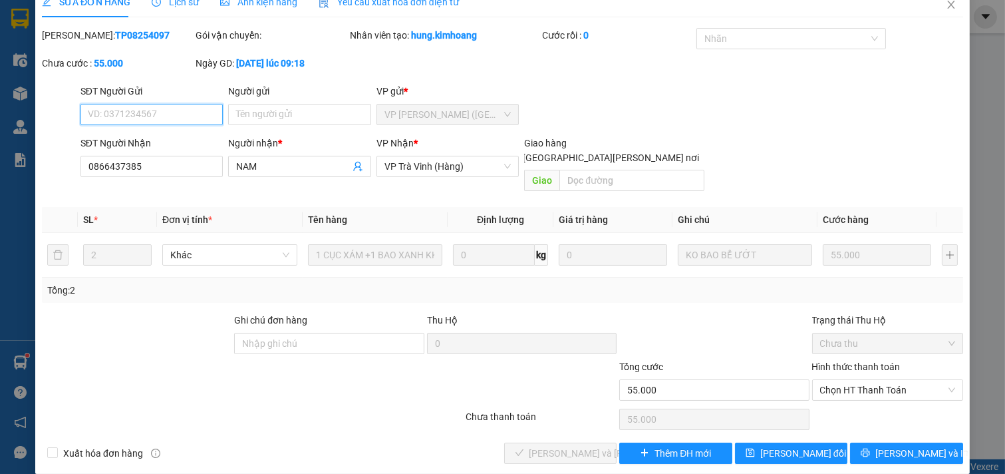
scroll to position [21, 0]
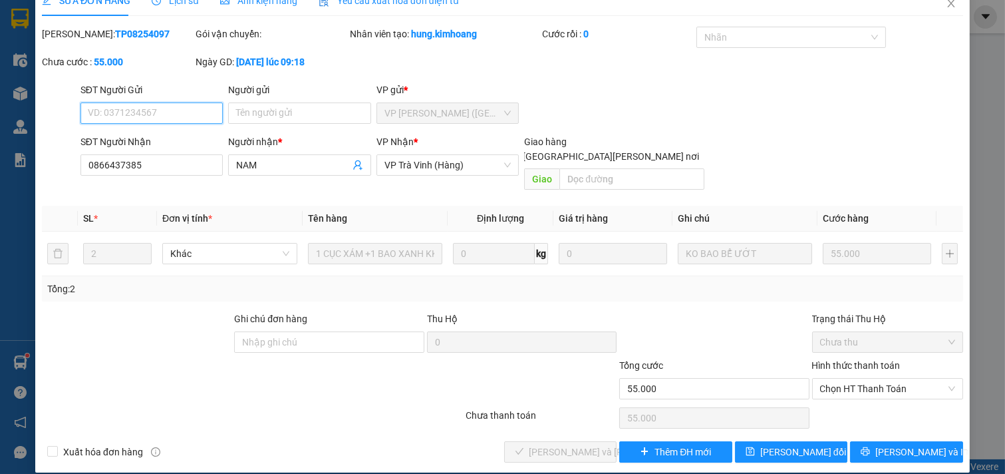
drag, startPoint x: 852, startPoint y: 371, endPoint x: 853, endPoint y: 409, distance: 37.9
click at [853, 379] on span "Chọn HT Thanh Toán" at bounding box center [888, 389] width 136 height 20
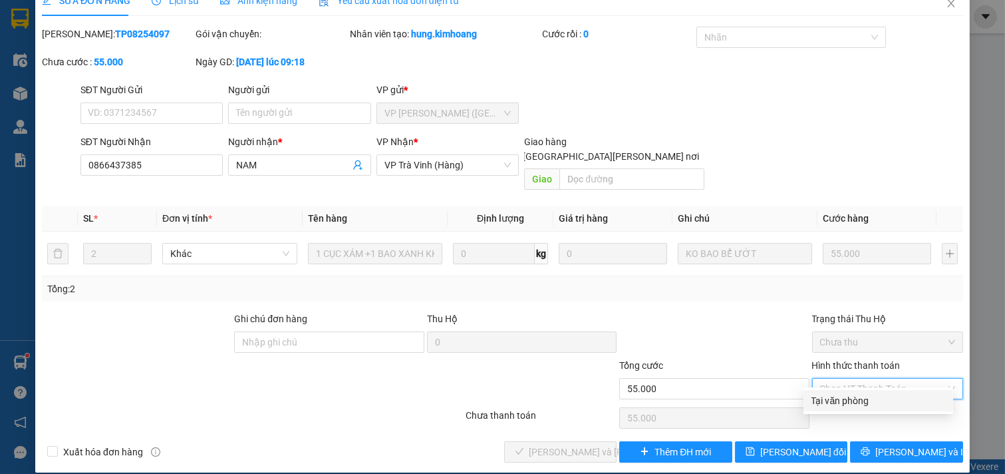
click at [854, 407] on div "Tại văn phòng" at bounding box center [879, 400] width 134 height 15
type input "0"
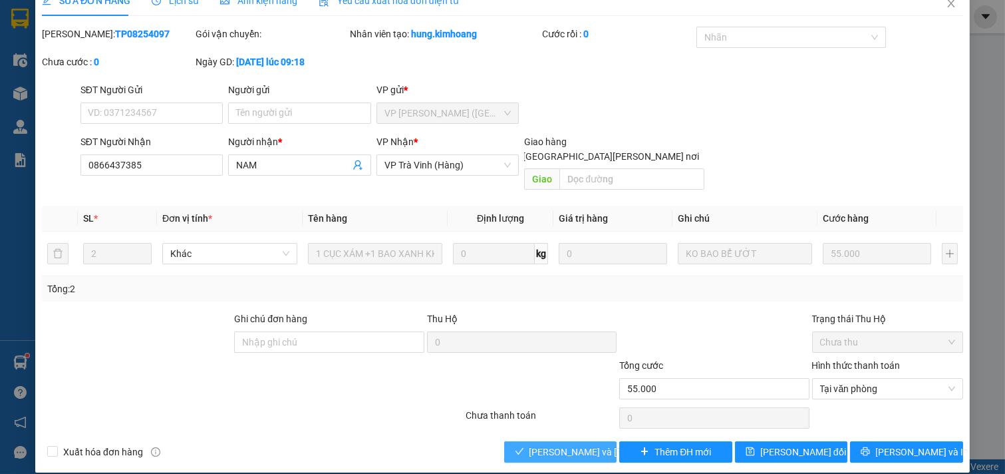
click at [580, 444] on span "[PERSON_NAME] và [PERSON_NAME] hàng" at bounding box center [620, 451] width 180 height 15
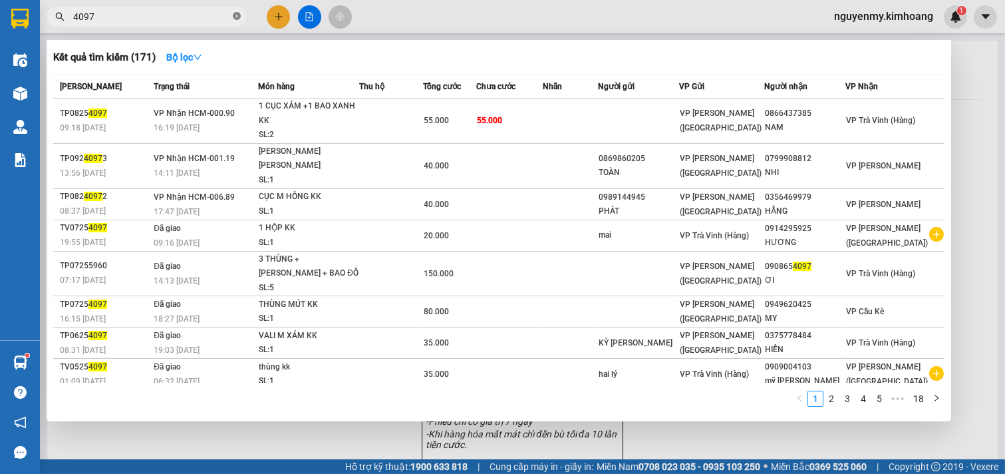
click at [240, 19] on icon "close-circle" at bounding box center [237, 16] width 8 height 8
click at [211, 23] on span at bounding box center [147, 17] width 200 height 20
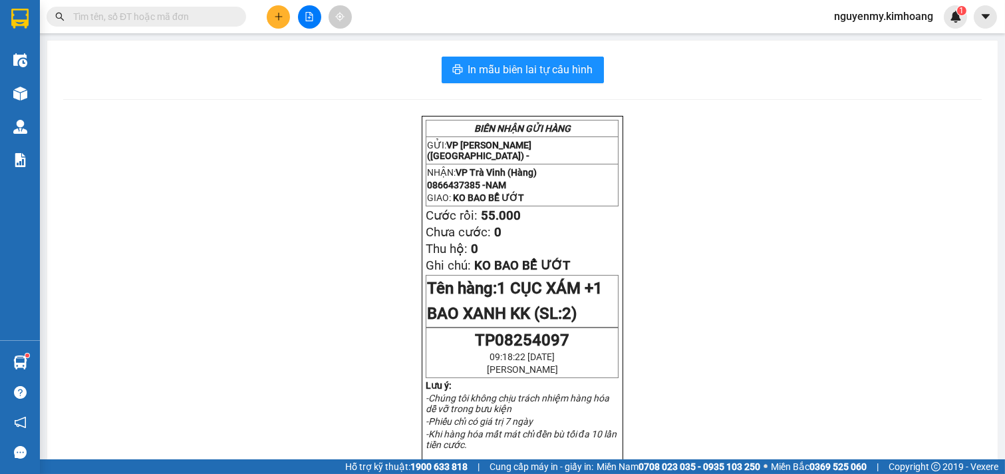
click at [204, 23] on input "text" at bounding box center [151, 16] width 157 height 15
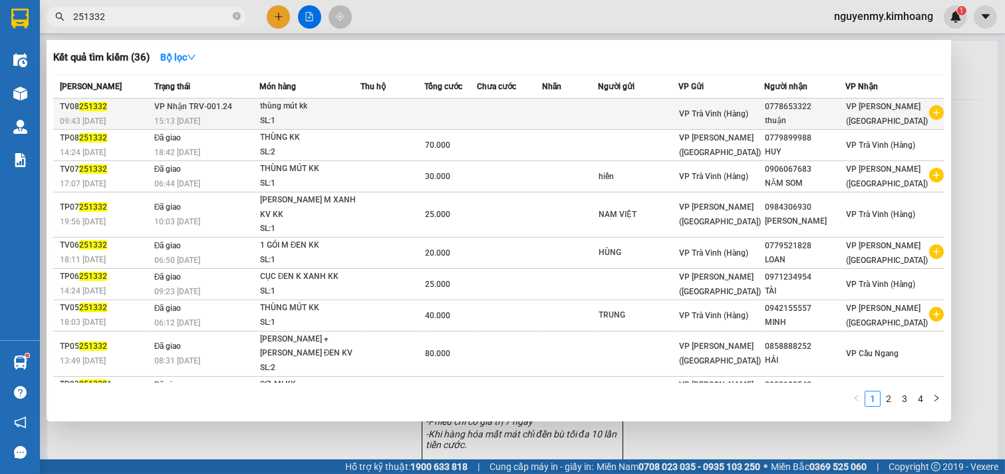
type input "251332"
click at [401, 118] on td at bounding box center [393, 113] width 65 height 31
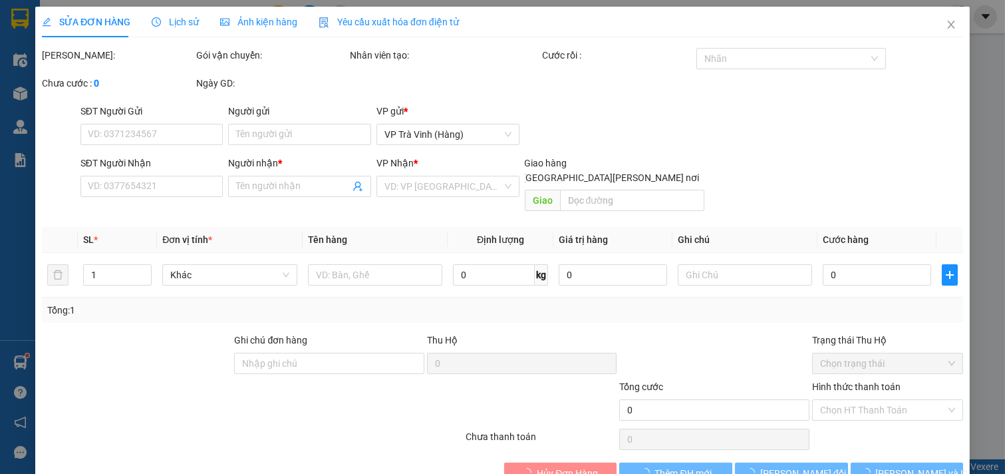
type input "0778653322"
type input "thuận"
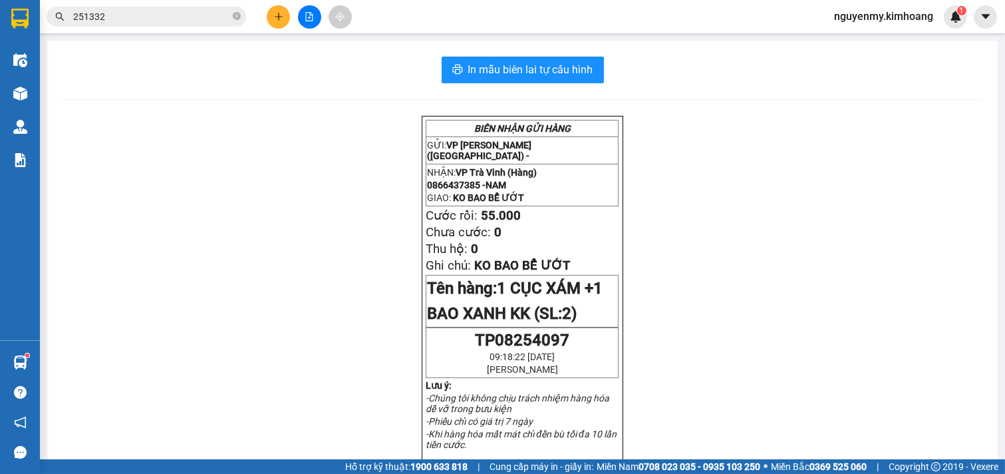
click at [148, 22] on input "251332" at bounding box center [151, 16] width 157 height 15
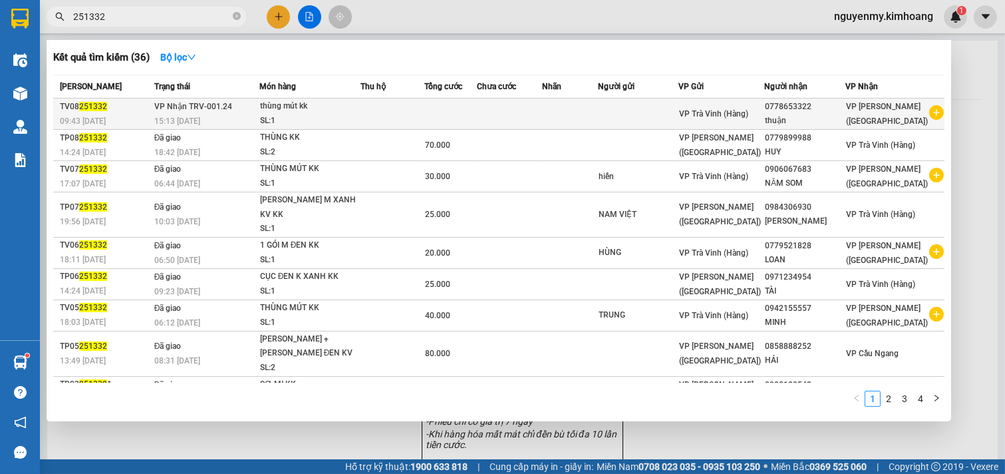
click at [425, 121] on td at bounding box center [393, 113] width 65 height 31
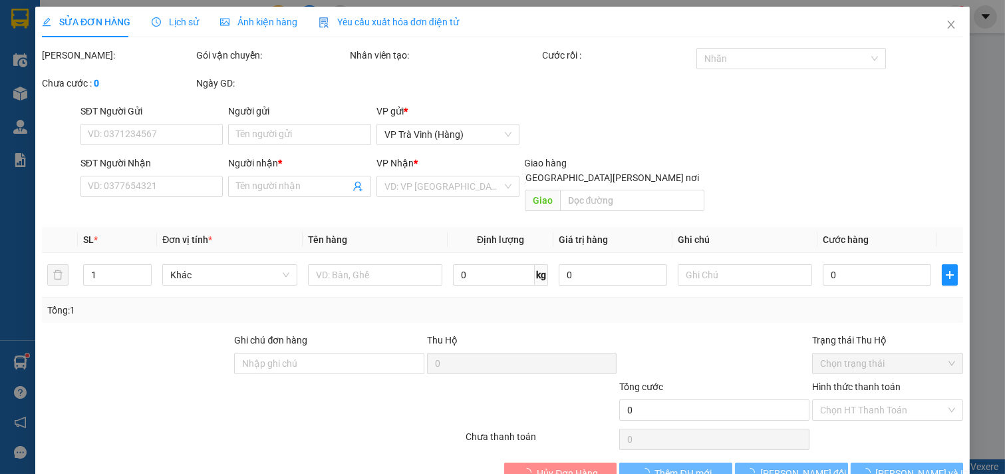
type input "0778653322"
type input "thuận"
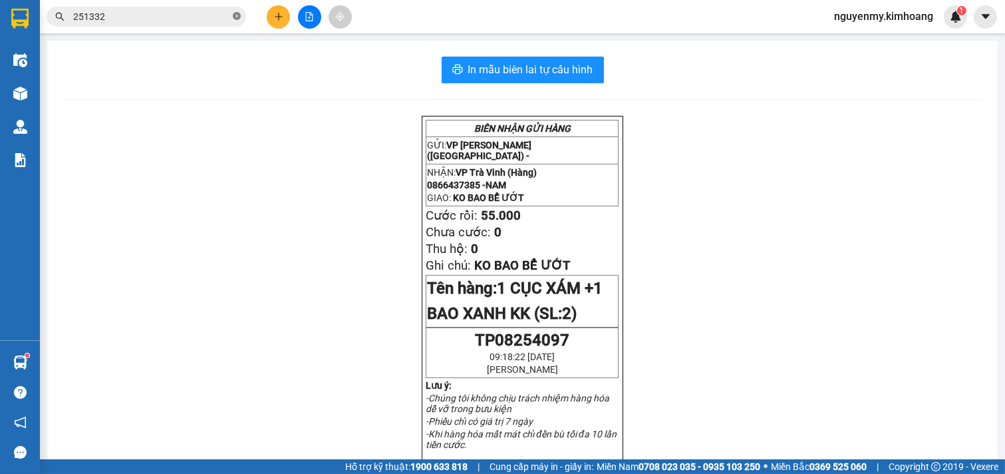
click at [236, 14] on icon "close-circle" at bounding box center [237, 16] width 8 height 8
click at [236, 14] on span at bounding box center [237, 16] width 8 height 15
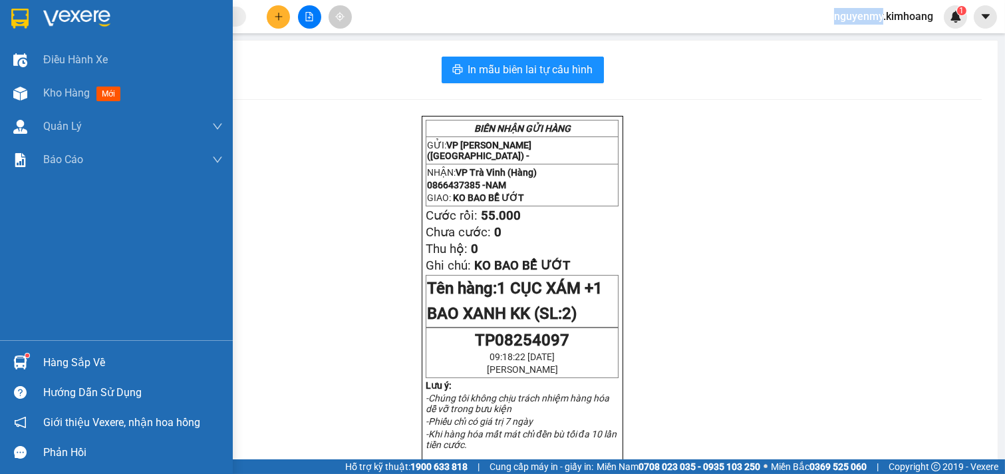
click at [89, 361] on div "Hàng sắp về" at bounding box center [133, 363] width 180 height 20
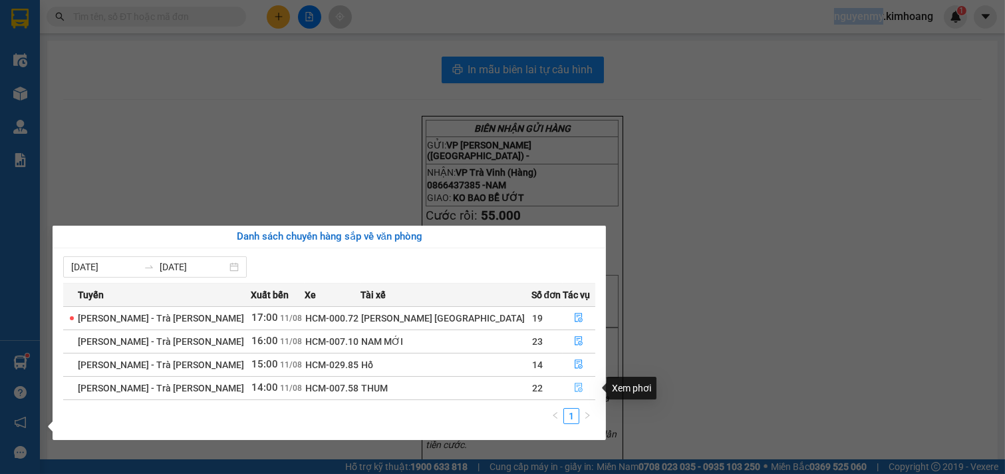
click at [569, 395] on button "button" at bounding box center [580, 387] width 32 height 21
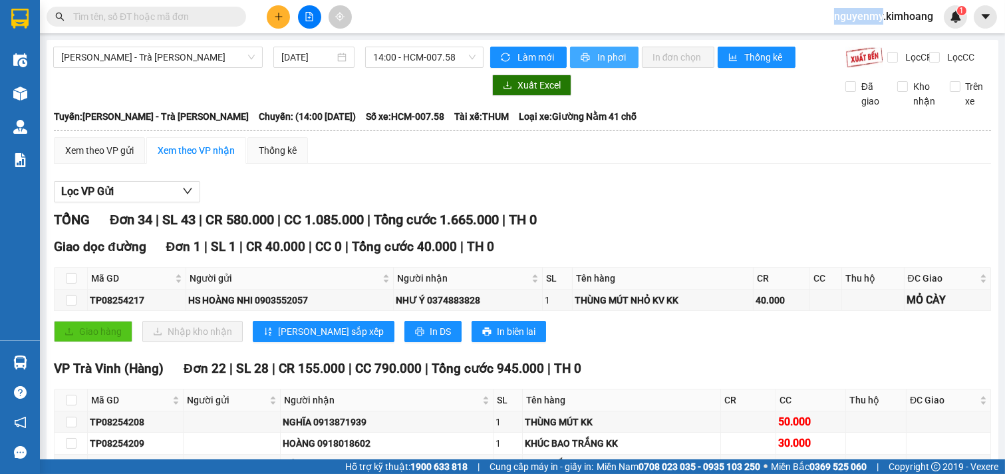
click at [602, 60] on span "In phơi" at bounding box center [613, 57] width 31 height 15
click at [202, 9] on input "text" at bounding box center [151, 16] width 157 height 15
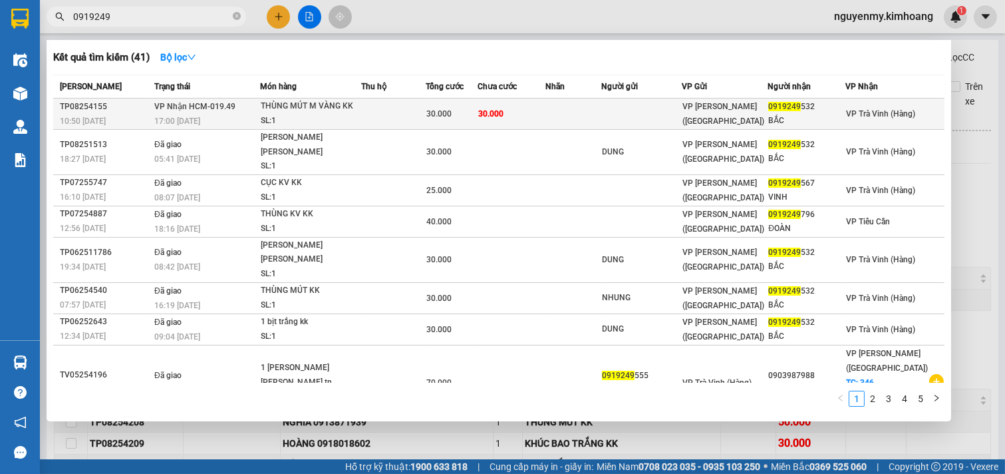
type input "0919249"
click at [632, 116] on td at bounding box center [642, 113] width 81 height 31
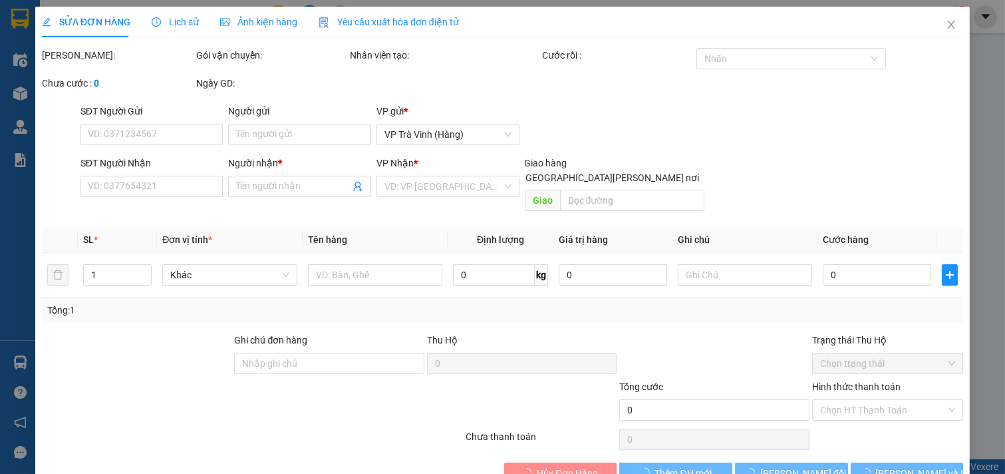
type input "0919249532"
type input "BẮC"
type input "30.000"
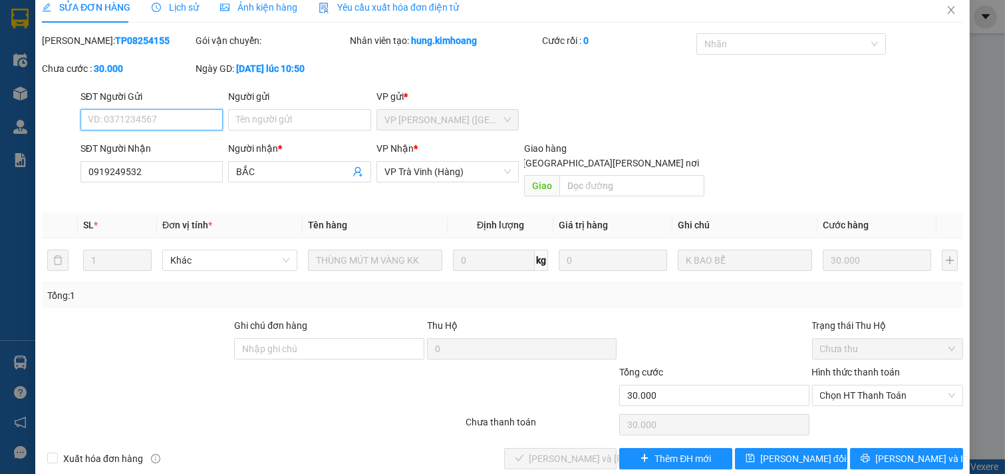
scroll to position [21, 0]
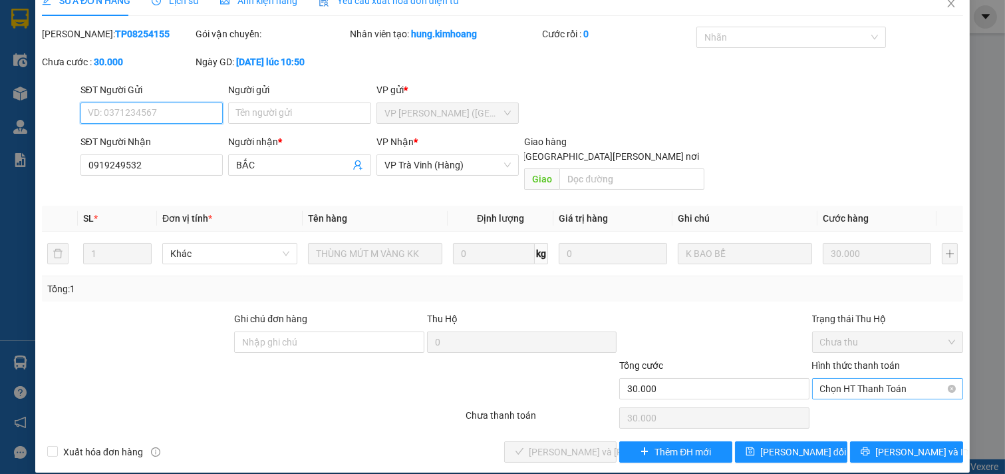
click at [887, 379] on span "Chọn HT Thanh Toán" at bounding box center [888, 389] width 136 height 20
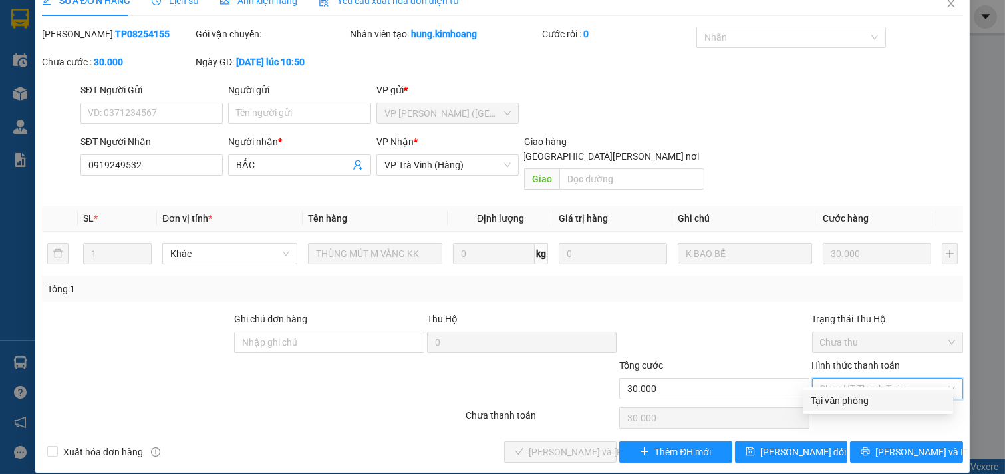
click at [888, 396] on div "Tại văn phòng" at bounding box center [879, 400] width 134 height 15
type input "0"
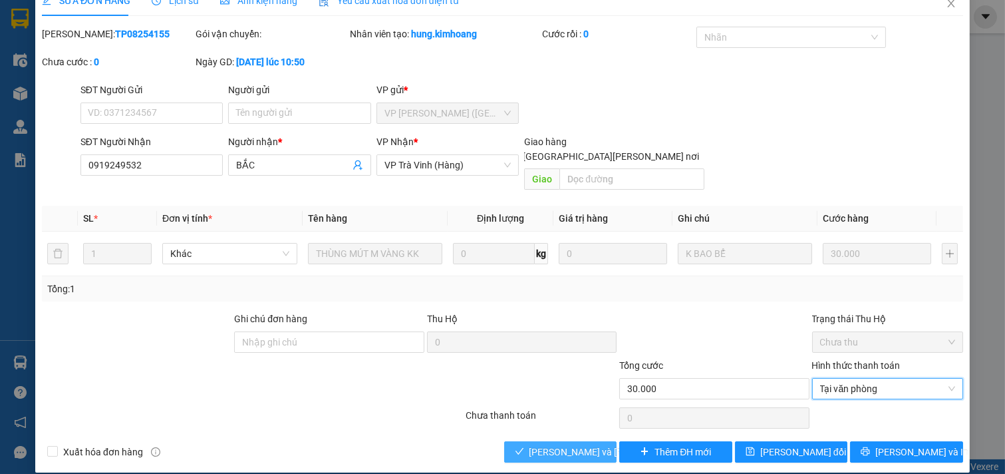
click at [590, 444] on span "[PERSON_NAME] và [PERSON_NAME] hàng" at bounding box center [620, 451] width 180 height 15
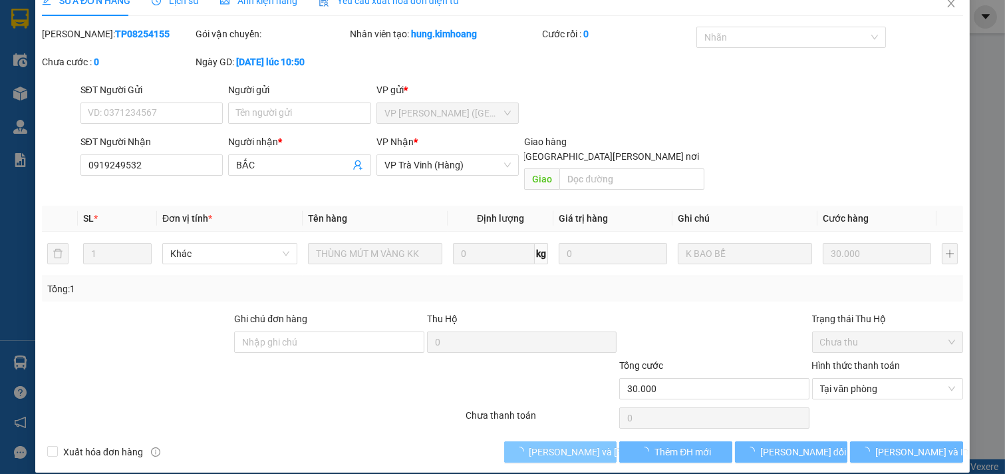
click at [590, 444] on span "[PERSON_NAME] và [PERSON_NAME] hàng" at bounding box center [620, 451] width 180 height 15
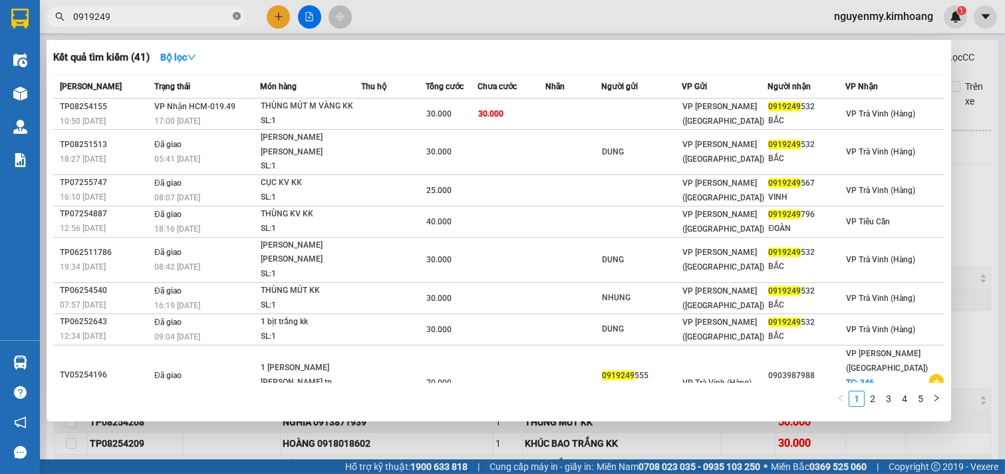
click at [235, 15] on icon "close-circle" at bounding box center [237, 16] width 8 height 8
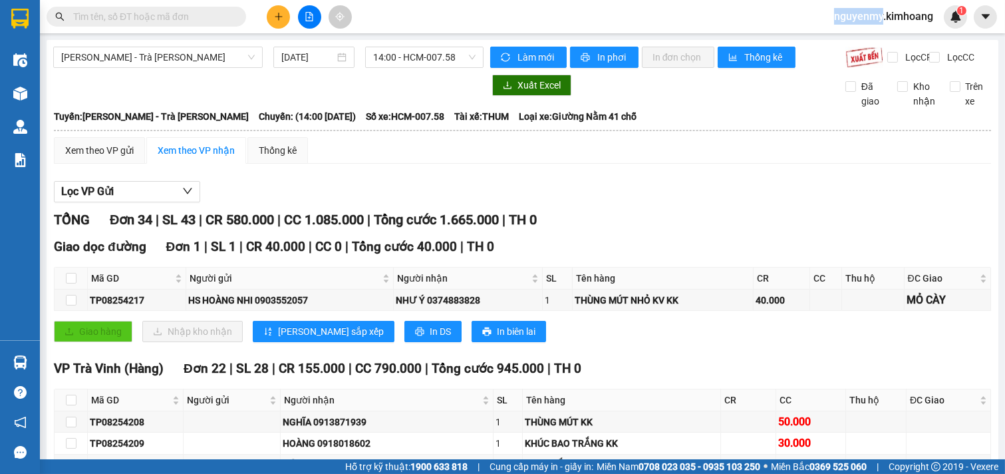
drag, startPoint x: 235, startPoint y: 15, endPoint x: 194, endPoint y: 15, distance: 41.3
click at [228, 15] on span at bounding box center [147, 17] width 200 height 20
click at [194, 15] on input "text" at bounding box center [151, 16] width 157 height 15
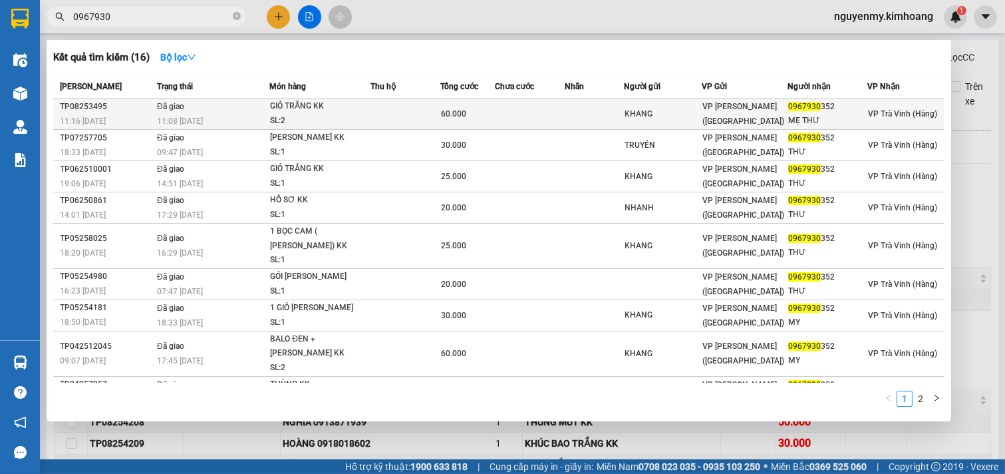
type input "0967930"
click at [291, 118] on div "SL: 2" at bounding box center [320, 121] width 100 height 15
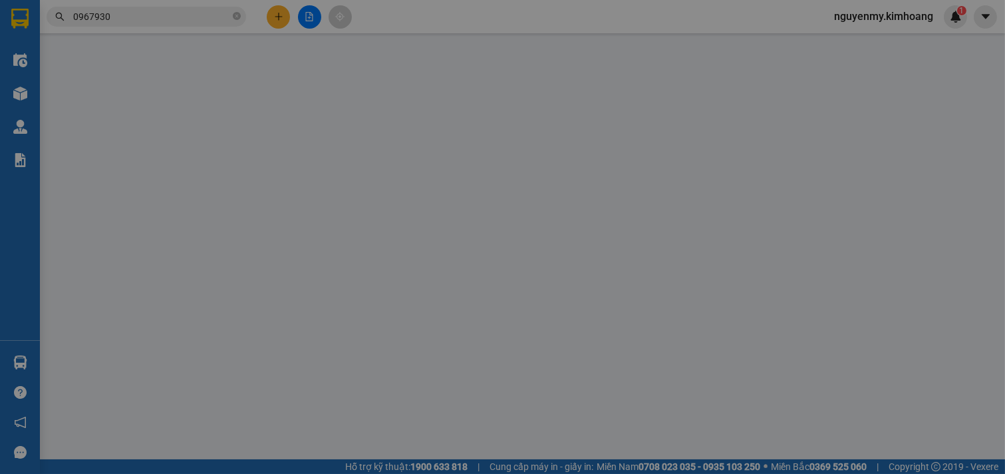
type input "KHANG"
type input "0967930352"
type input "MẸ THƯ"
type input "60.000"
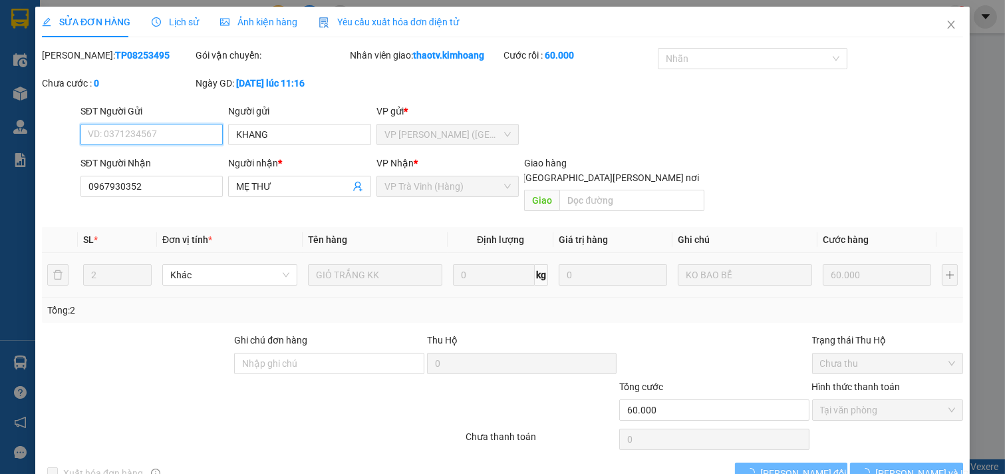
scroll to position [21, 0]
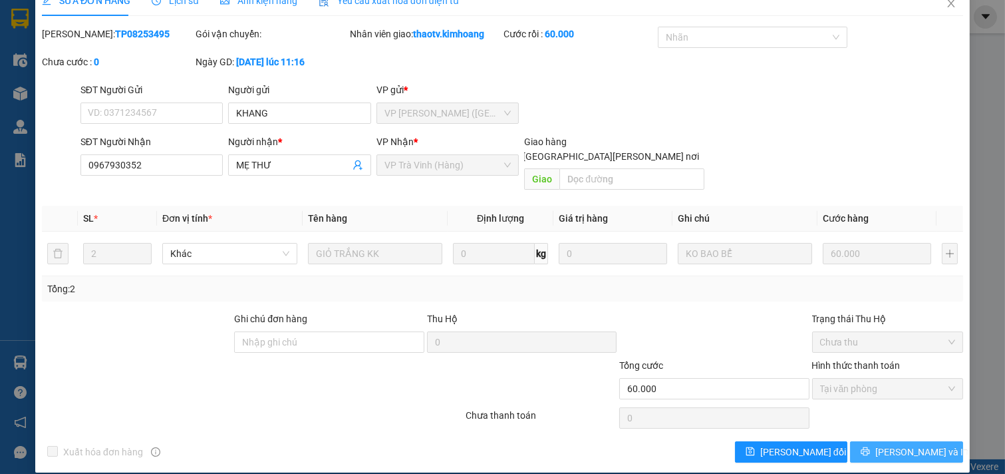
click at [914, 444] on span "[PERSON_NAME] và In" at bounding box center [922, 451] width 93 height 15
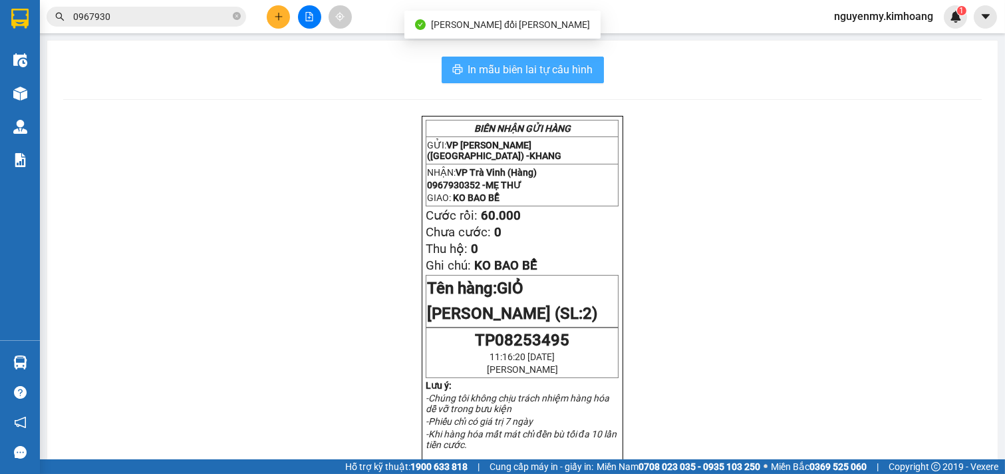
click at [548, 69] on span "In mẫu biên lai tự cấu hình" at bounding box center [530, 69] width 125 height 17
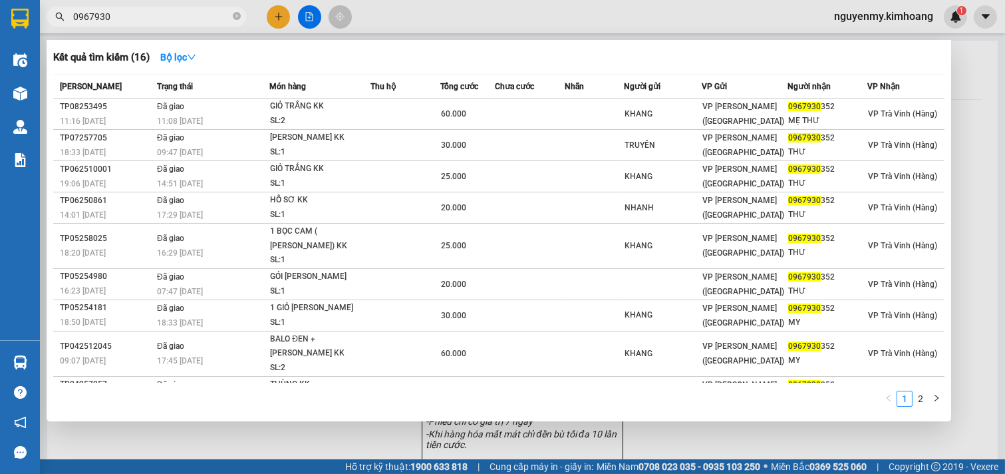
drag, startPoint x: 234, startPoint y: 17, endPoint x: 234, endPoint y: 7, distance: 9.3
click at [234, 16] on icon "close-circle" at bounding box center [237, 16] width 8 height 8
click at [233, 9] on span at bounding box center [147, 17] width 200 height 20
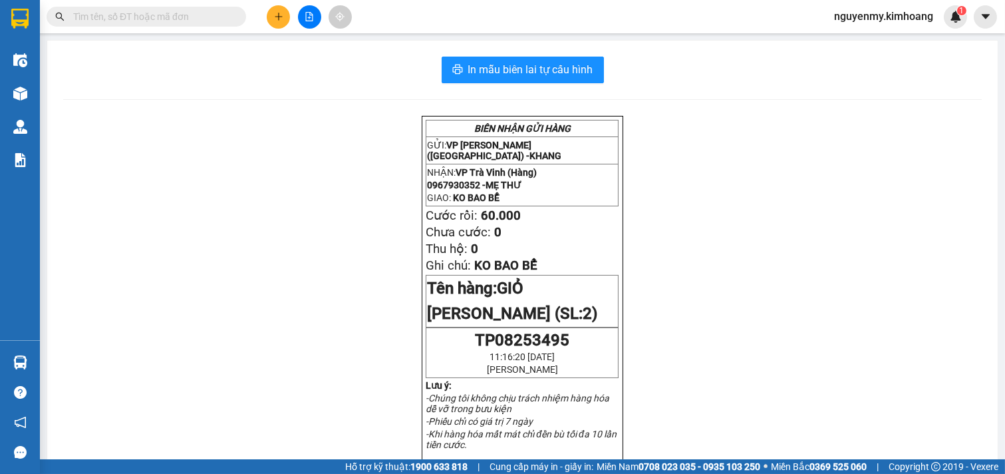
click at [209, 14] on input "text" at bounding box center [151, 16] width 157 height 15
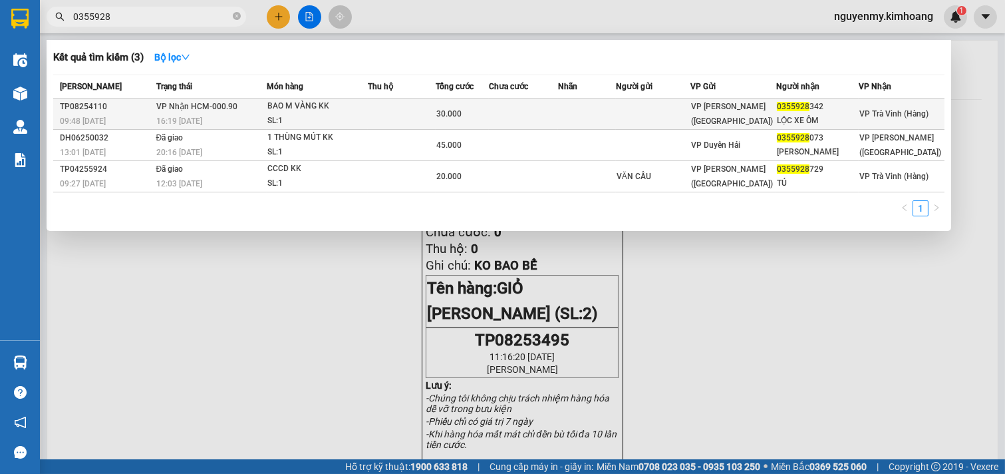
type input "0355928"
click at [675, 105] on td at bounding box center [653, 113] width 75 height 31
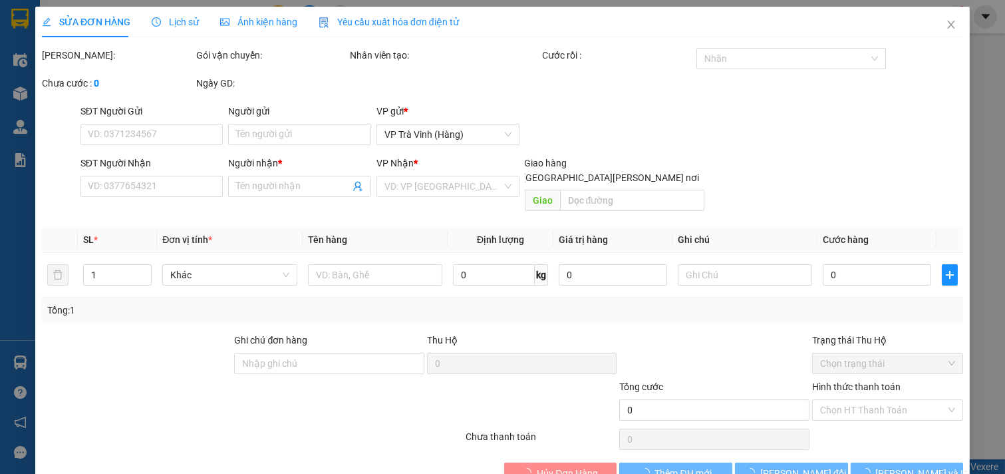
type input "0355928342"
type input "LỘC XE ÔM"
type input "30.000"
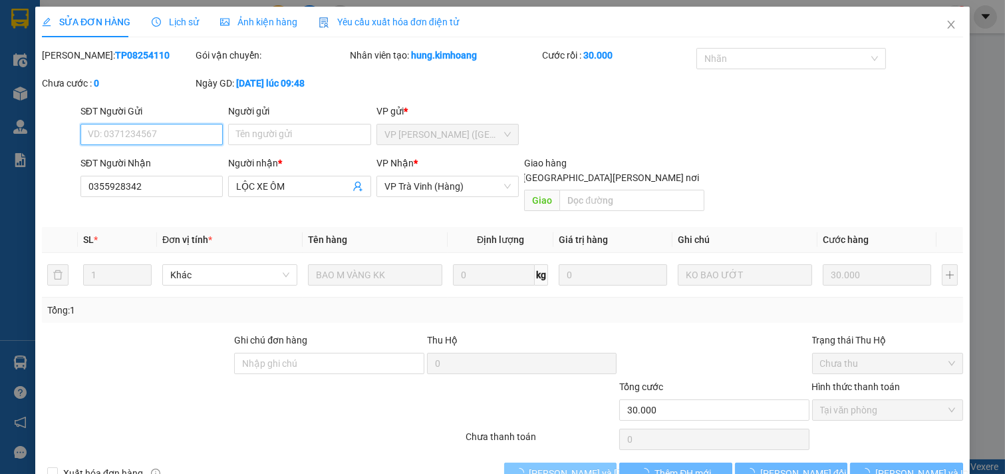
scroll to position [1, 0]
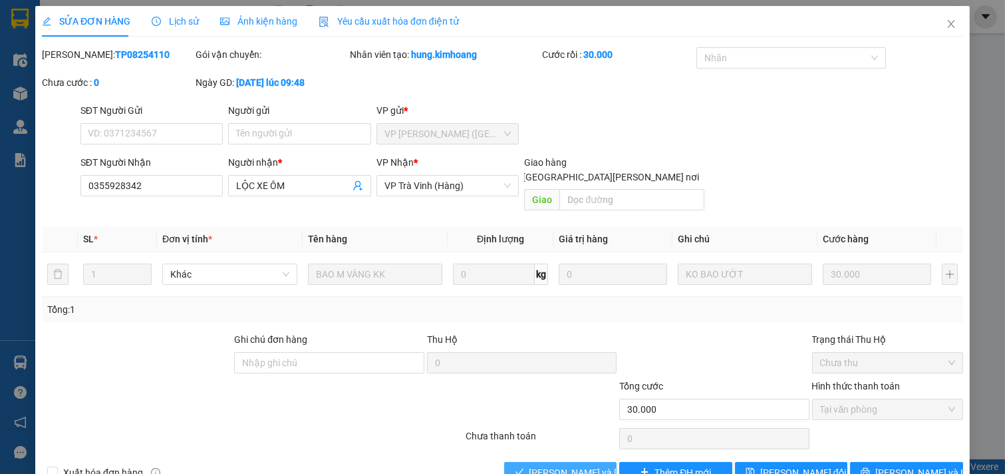
click at [562, 462] on button "[PERSON_NAME] và [PERSON_NAME] hàng" at bounding box center [560, 472] width 113 height 21
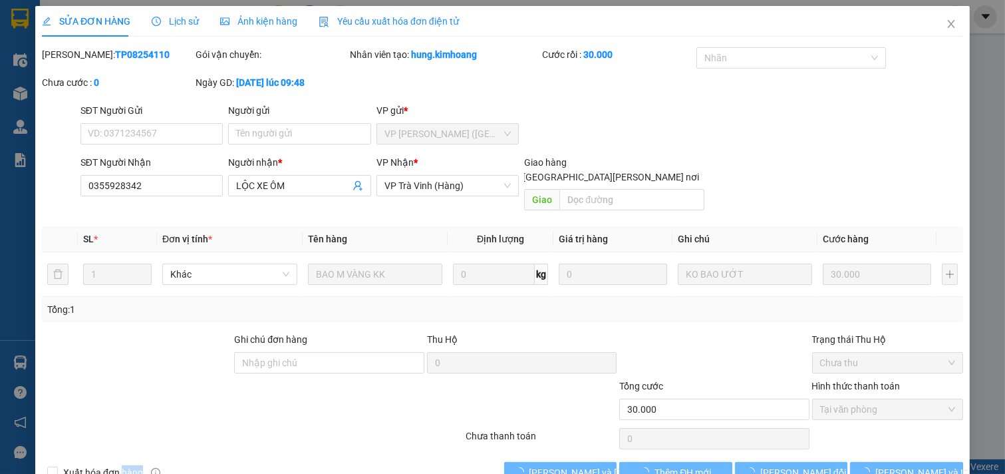
click at [562, 446] on div "Total Paid Fee 30.000 Total UnPaid Fee 0 Cash Collection Total Fee Mã ĐH: TP082…" at bounding box center [503, 265] width 922 height 436
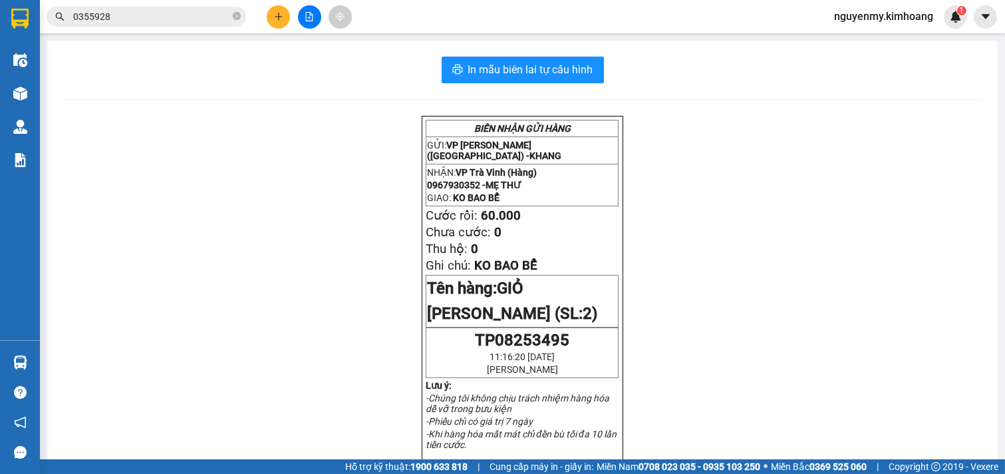
click at [289, 11] on div at bounding box center [310, 16] width 100 height 23
click at [289, 12] on button at bounding box center [278, 16] width 23 height 23
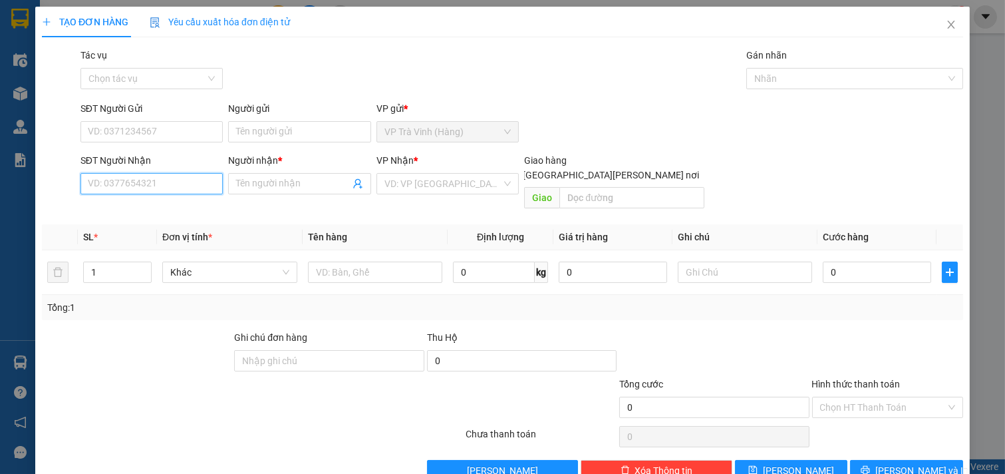
click at [174, 186] on input "SĐT Người Nhận" at bounding box center [152, 183] width 143 height 21
click at [163, 210] on div "0977052777 - anh duy" at bounding box center [153, 210] width 131 height 15
type input "0977052777"
type input "anh duy"
type input "20.000"
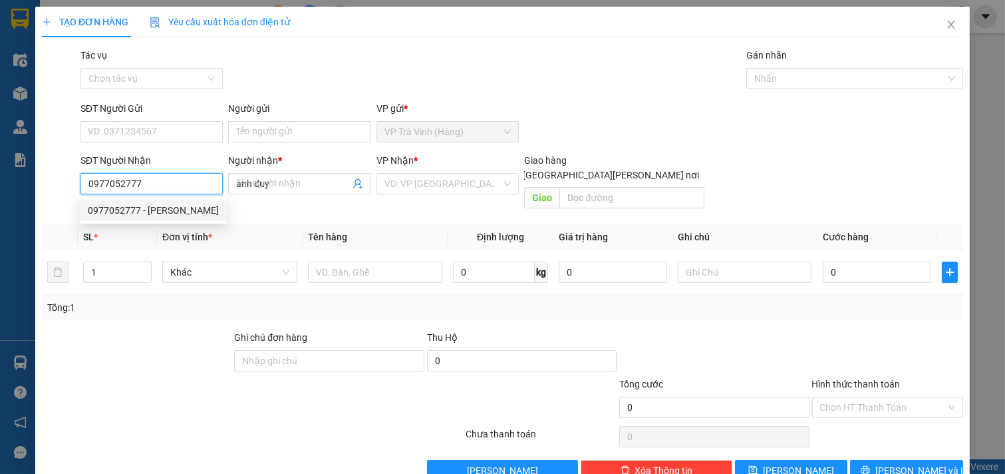
type input "20.000"
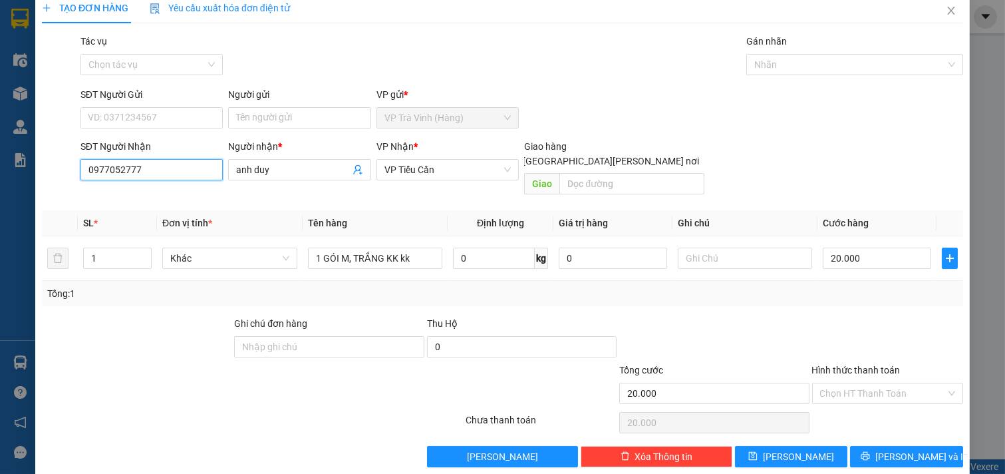
scroll to position [18, 0]
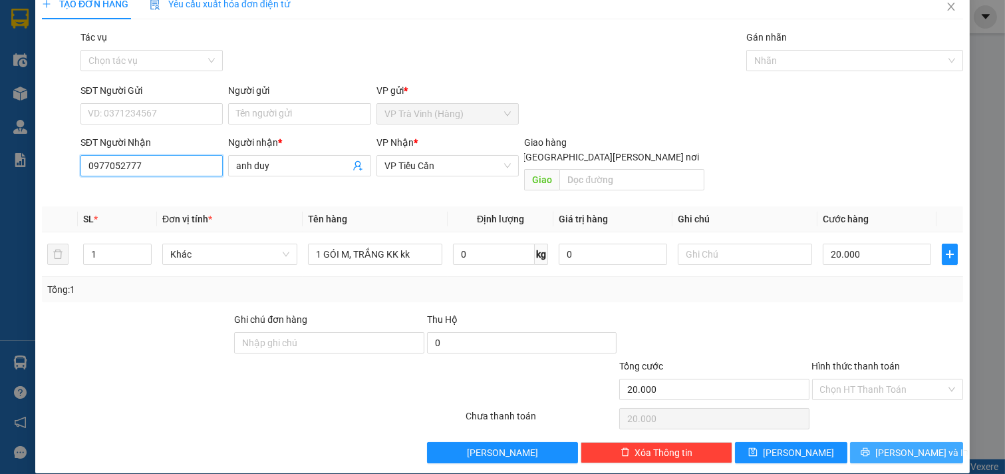
type input "0977052777"
click at [907, 445] on span "[PERSON_NAME] và In" at bounding box center [922, 452] width 93 height 15
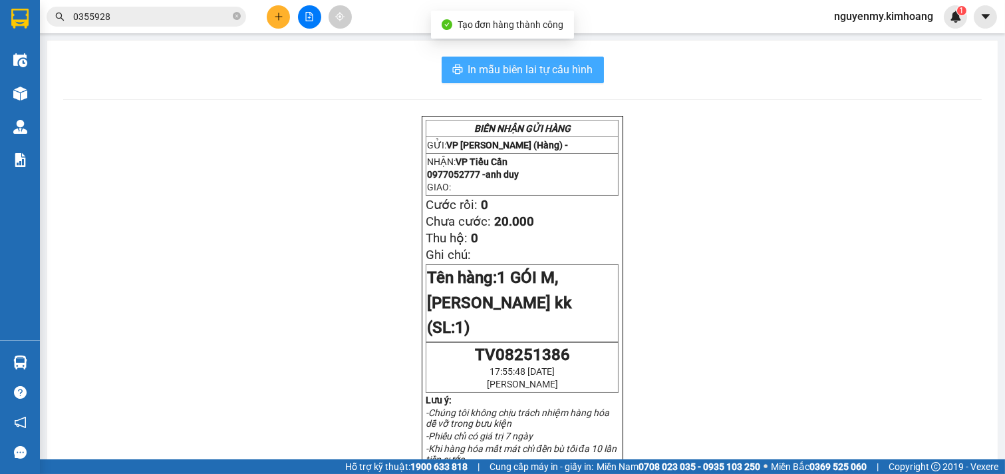
click at [500, 58] on button "In mẫu biên lai tự cấu hình" at bounding box center [523, 70] width 162 height 27
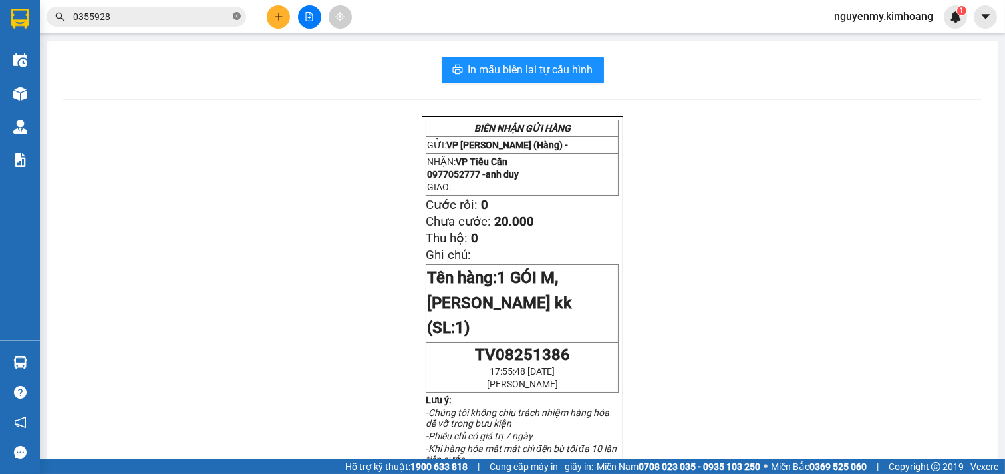
click at [237, 20] on icon "close-circle" at bounding box center [237, 16] width 8 height 8
click at [237, 20] on span at bounding box center [237, 16] width 8 height 15
click at [206, 19] on input "text" at bounding box center [151, 16] width 157 height 15
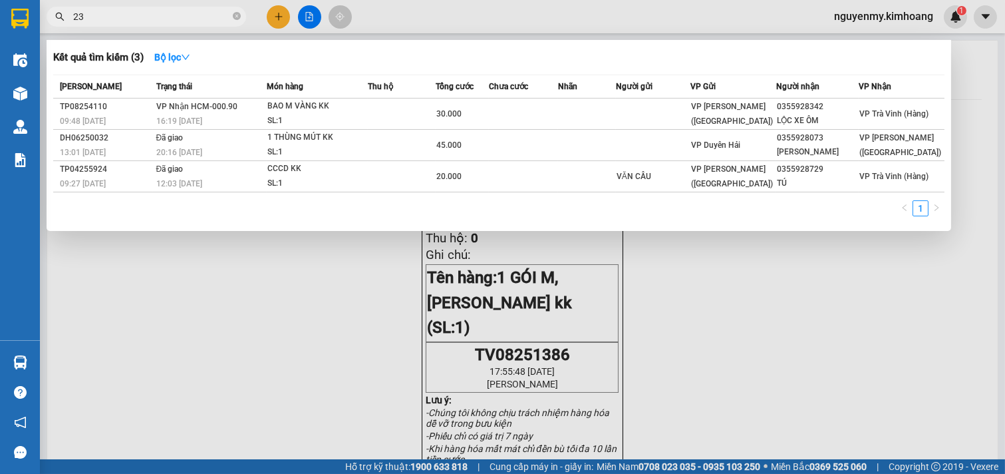
type input "2"
type input "4320"
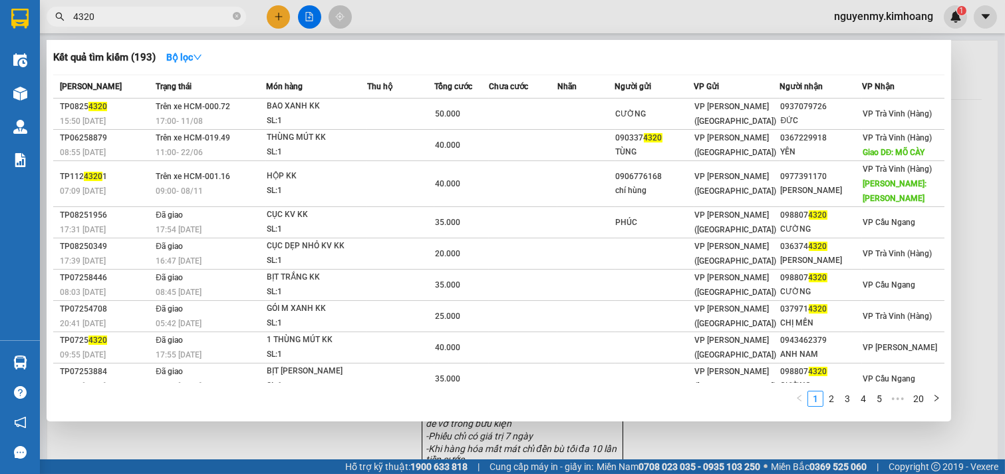
click at [235, 19] on icon "close-circle" at bounding box center [237, 16] width 8 height 8
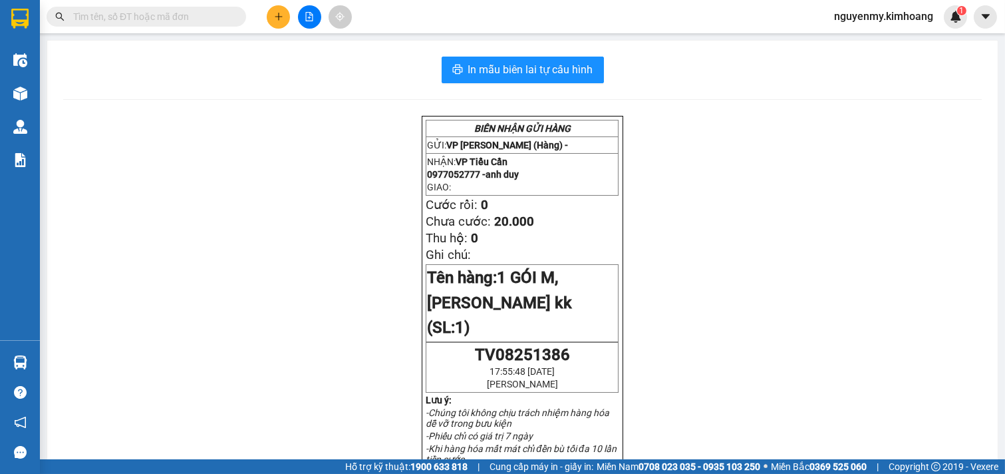
click at [236, 17] on span at bounding box center [237, 16] width 8 height 15
click at [218, 16] on input "text" at bounding box center [151, 16] width 157 height 15
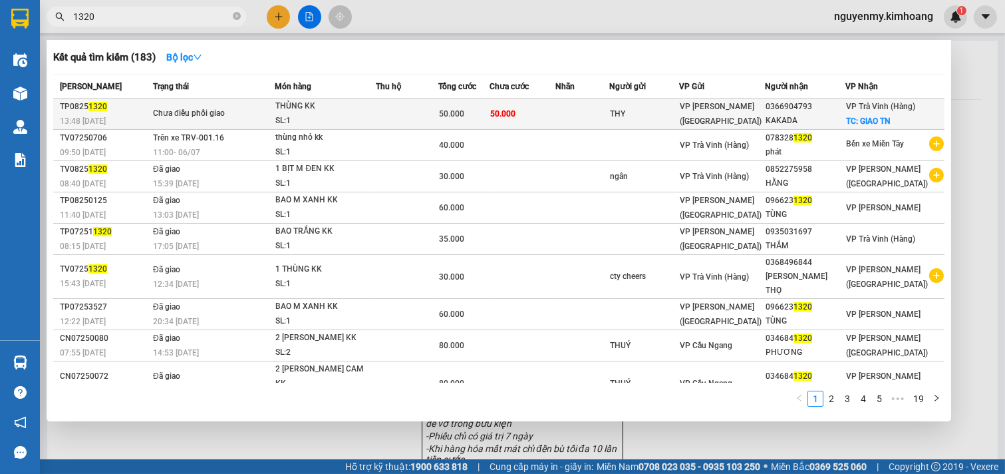
type input "1320"
click at [556, 117] on td "50.000" at bounding box center [523, 113] width 66 height 31
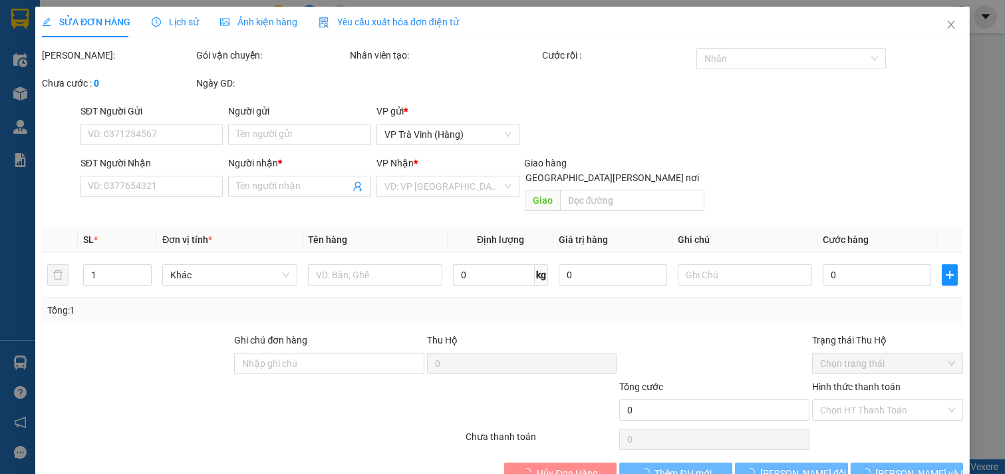
type input "THY"
type input "0366904793"
type input "KAKADA"
checkbox input "true"
type input "GIAO TN"
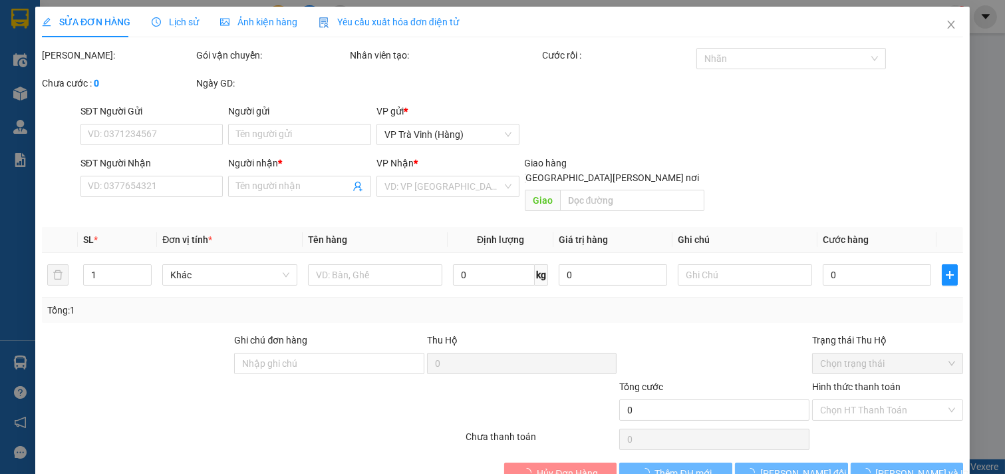
type input "50.000"
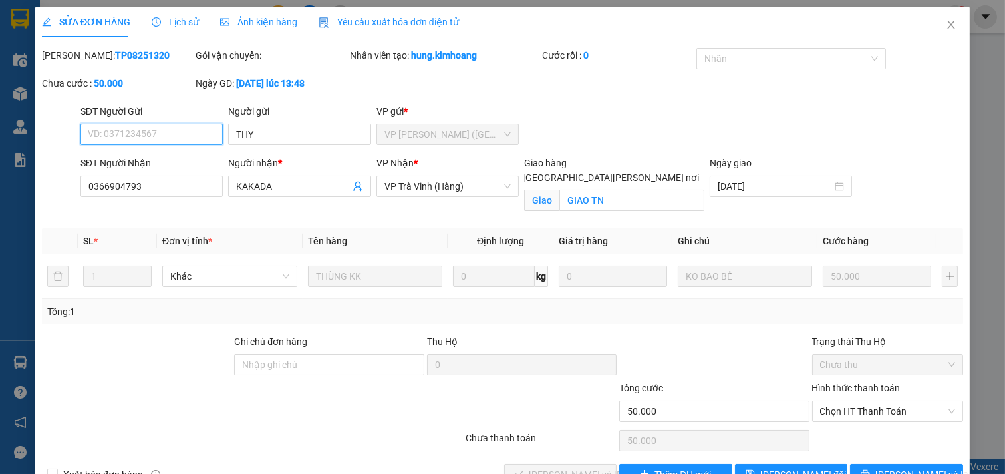
scroll to position [19, 0]
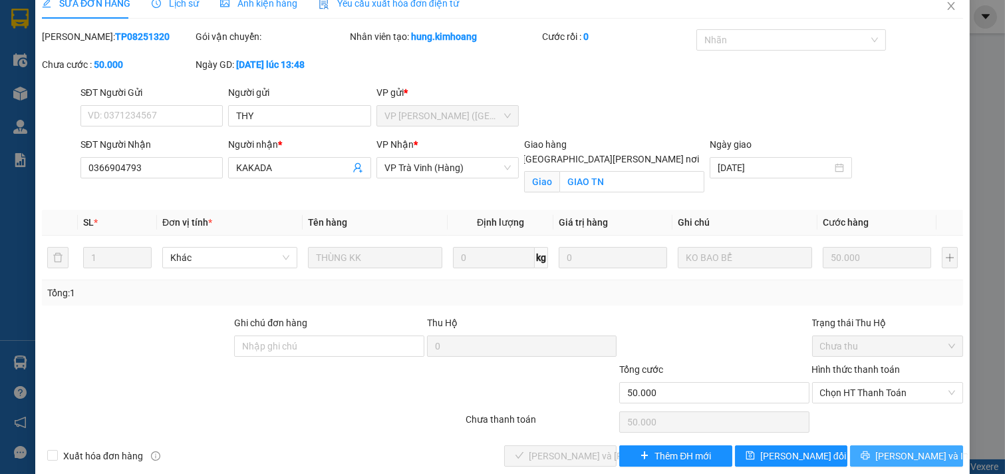
click at [888, 448] on span "[PERSON_NAME] và In" at bounding box center [922, 455] width 93 height 15
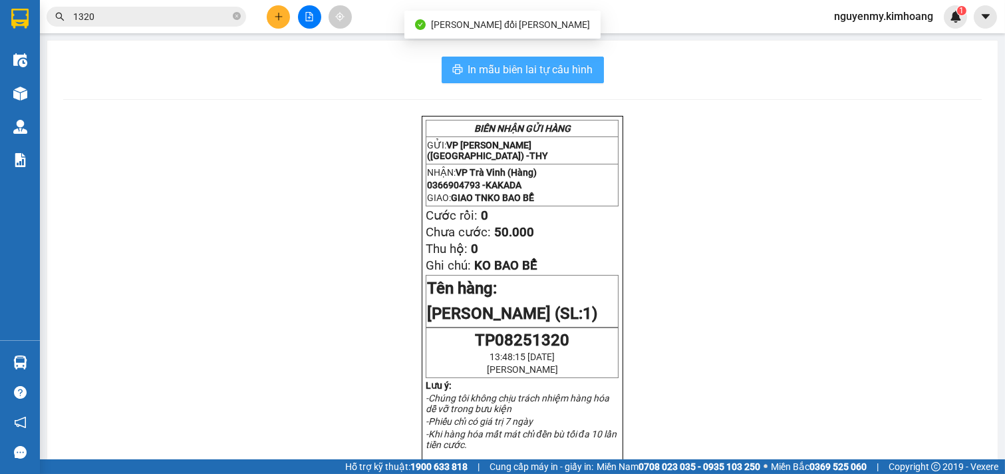
click at [572, 69] on span "In mẫu biên lai tự cấu hình" at bounding box center [530, 69] width 125 height 17
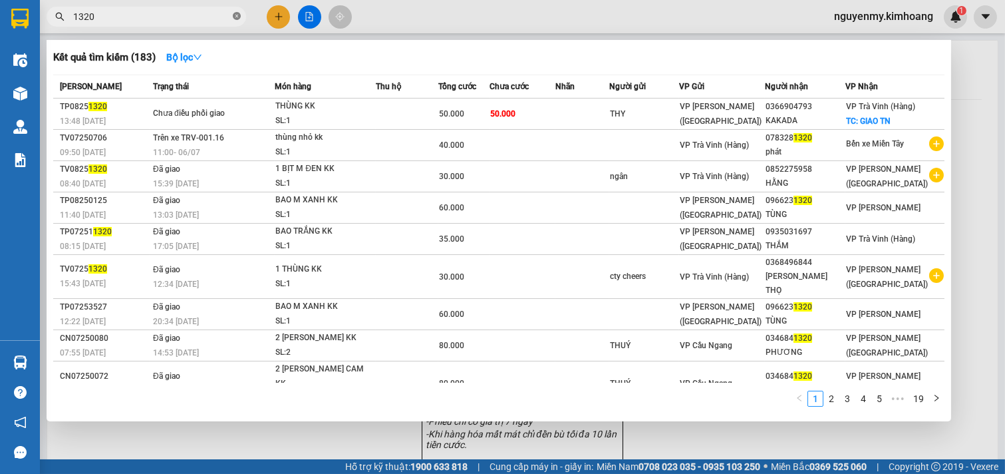
click at [236, 15] on icon "close-circle" at bounding box center [237, 16] width 8 height 8
drag, startPoint x: 236, startPoint y: 15, endPoint x: 205, endPoint y: 20, distance: 31.0
click at [208, 18] on span at bounding box center [147, 17] width 200 height 20
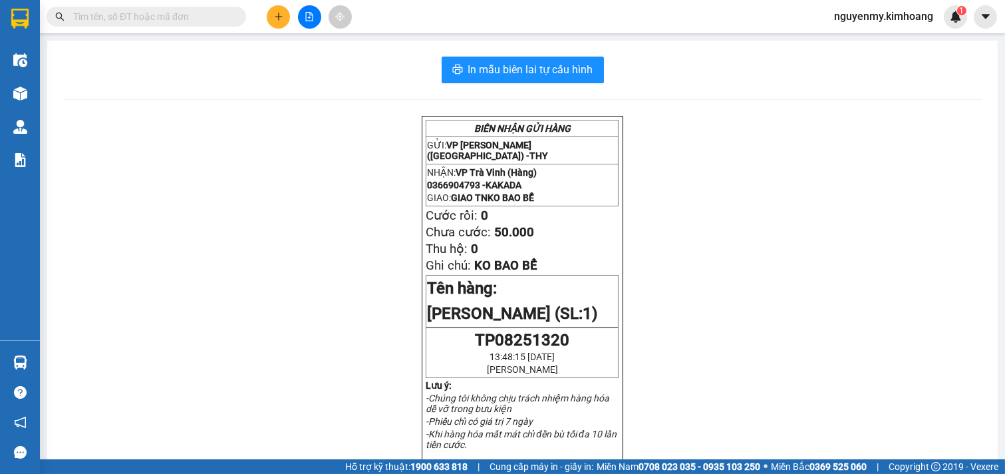
click at [205, 20] on input "text" at bounding box center [151, 16] width 157 height 15
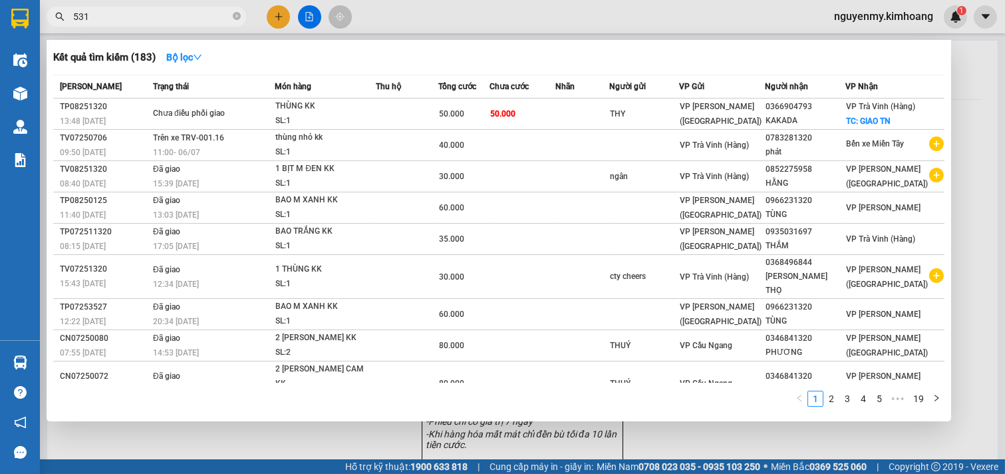
type input "5313"
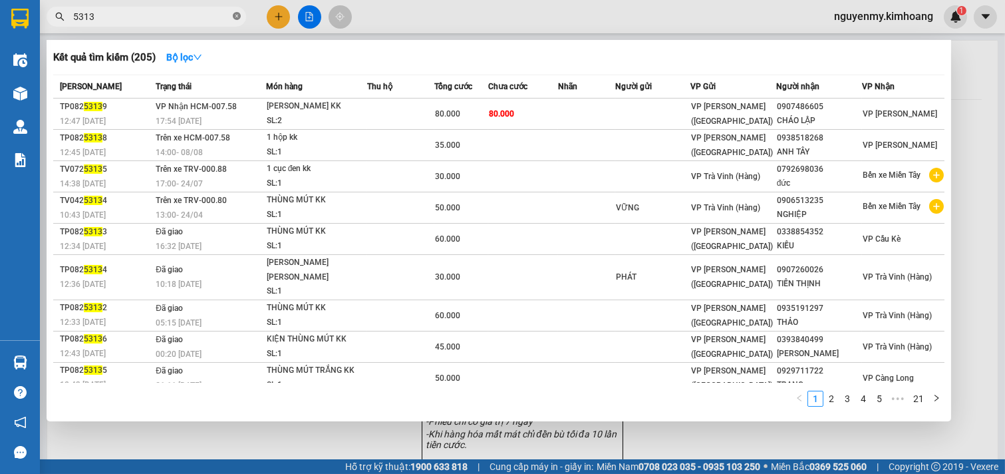
click at [238, 18] on icon "close-circle" at bounding box center [237, 16] width 8 height 8
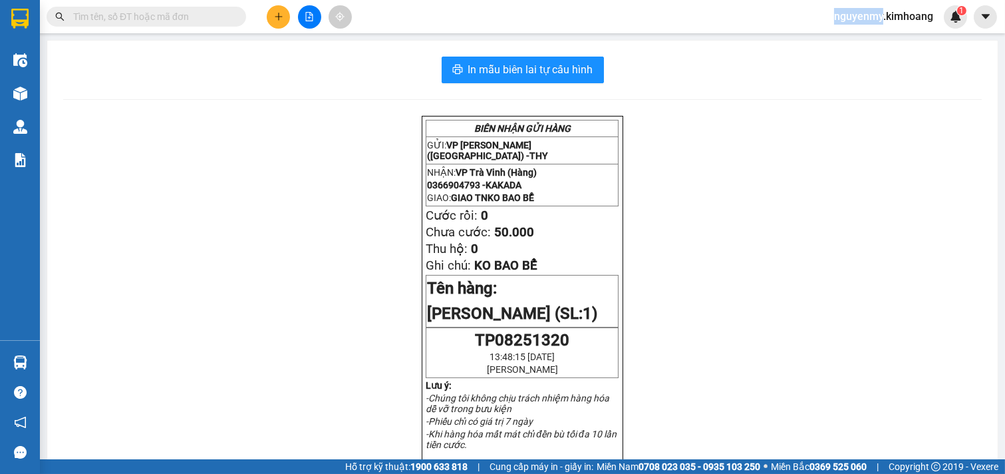
drag, startPoint x: 238, startPoint y: 17, endPoint x: 200, endPoint y: 19, distance: 37.3
click at [231, 17] on span at bounding box center [147, 17] width 200 height 20
click at [200, 19] on input "text" at bounding box center [151, 16] width 157 height 15
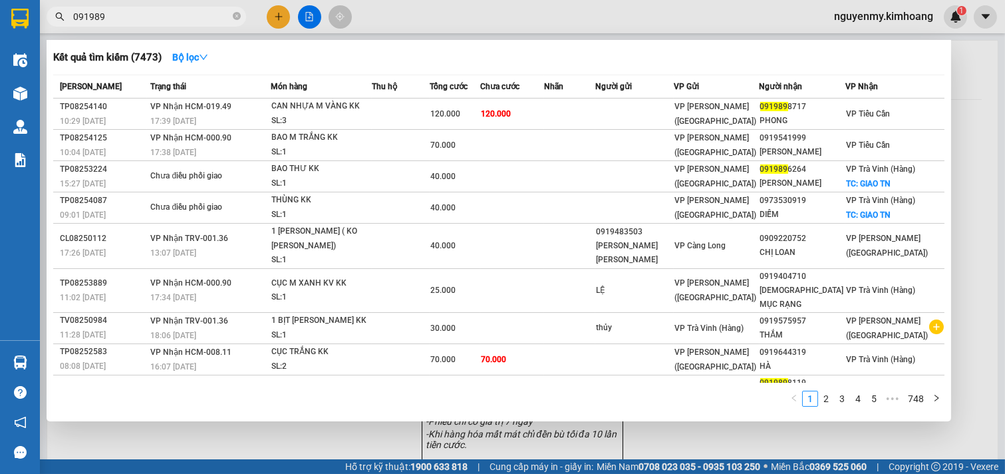
type input "0919896"
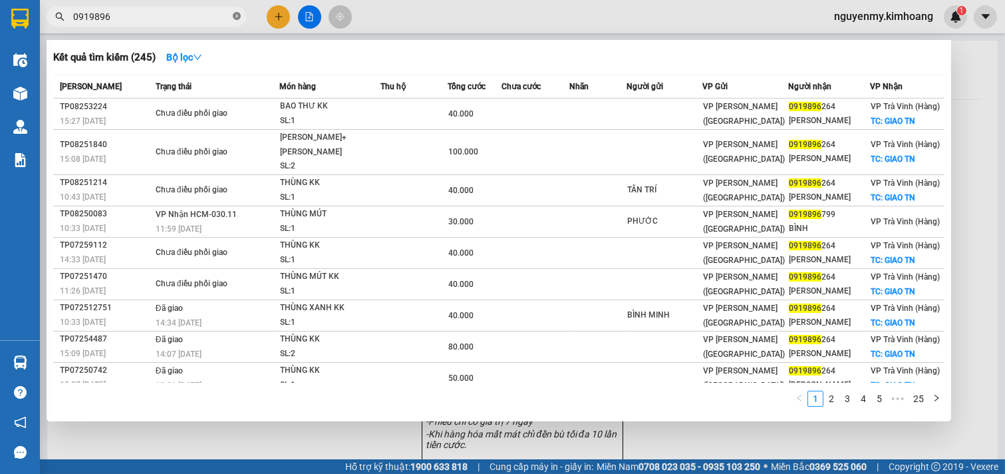
click at [240, 17] on icon "close-circle" at bounding box center [237, 16] width 8 height 8
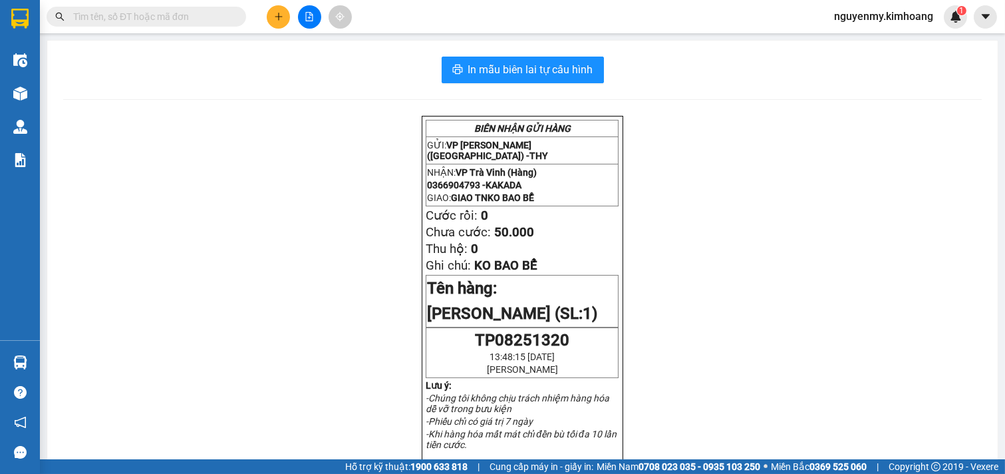
drag, startPoint x: 242, startPoint y: 16, endPoint x: 210, endPoint y: 17, distance: 31.3
click at [232, 16] on span at bounding box center [147, 17] width 200 height 20
click at [210, 17] on input "text" at bounding box center [151, 16] width 157 height 15
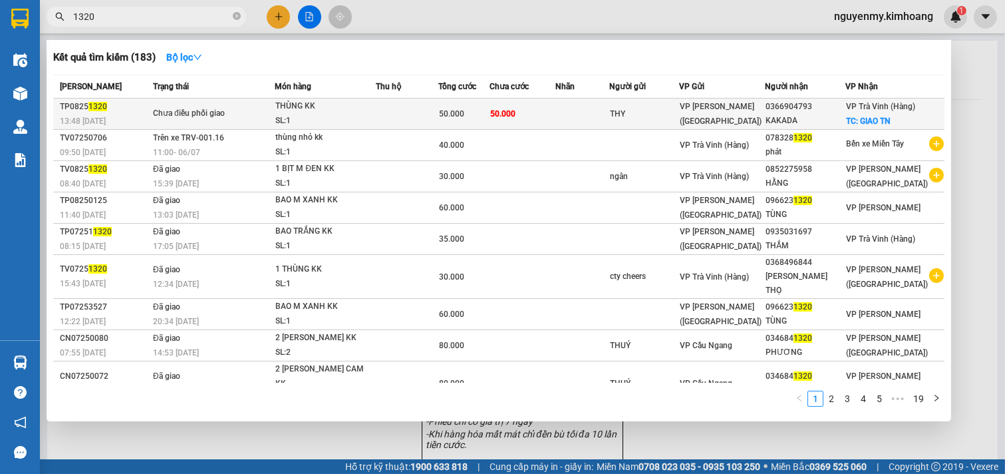
type input "1320"
click at [602, 108] on td at bounding box center [583, 113] width 54 height 31
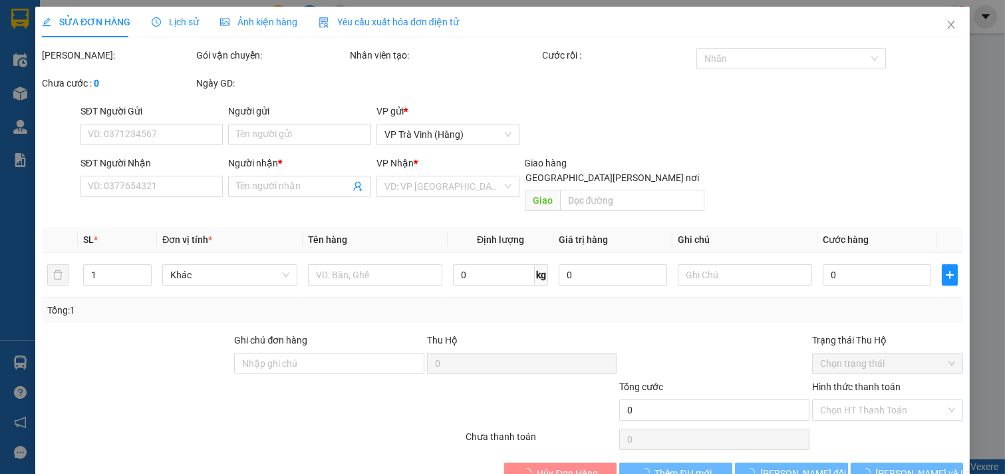
type input "THY"
type input "0366904793"
type input "KAKADA"
checkbox input "true"
type input "GIAO TN"
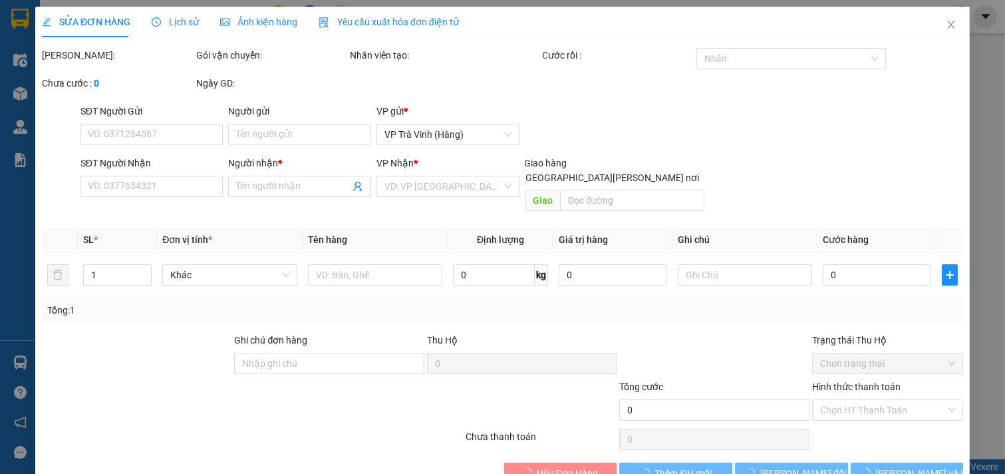
type input "50.000"
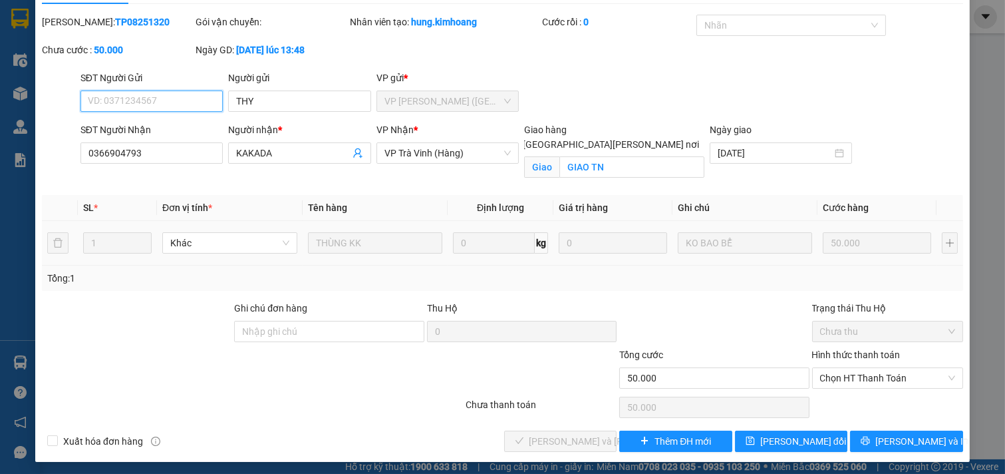
scroll to position [37, 0]
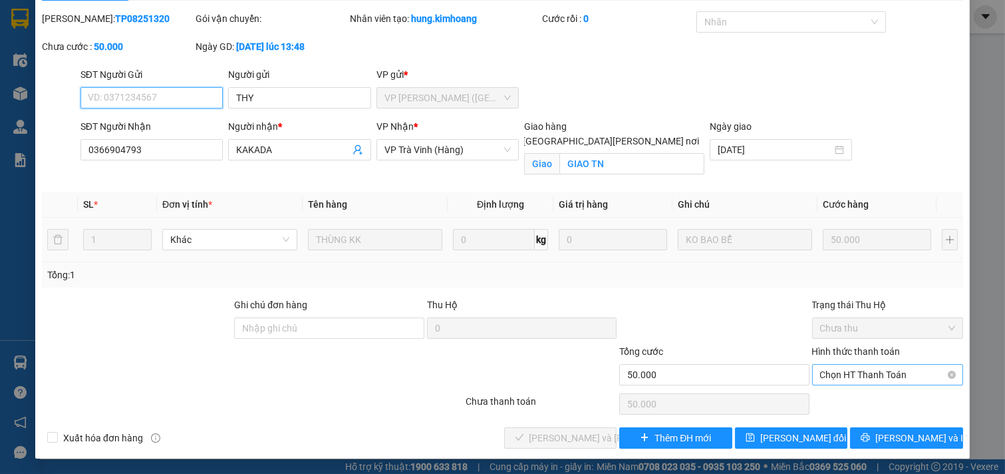
click at [902, 375] on span "Chọn HT Thanh Toán" at bounding box center [888, 375] width 136 height 20
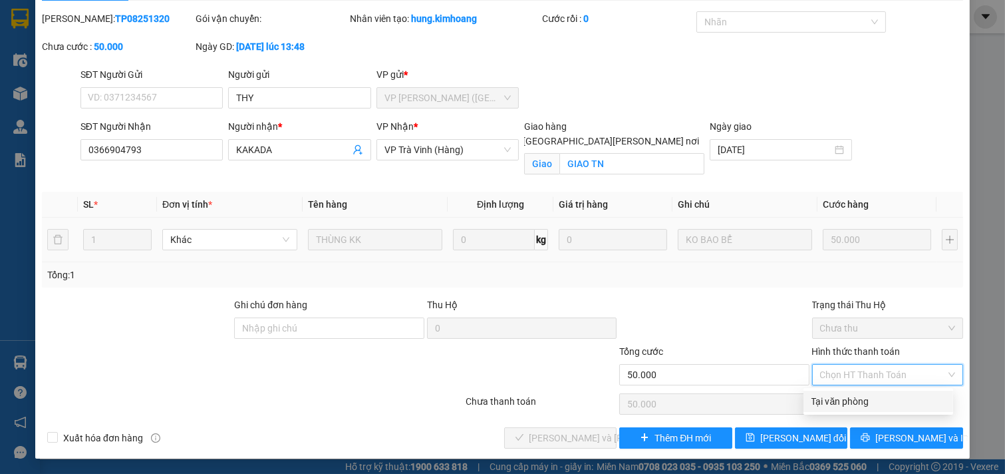
click at [860, 403] on div "Tại văn phòng" at bounding box center [879, 401] width 134 height 15
type input "0"
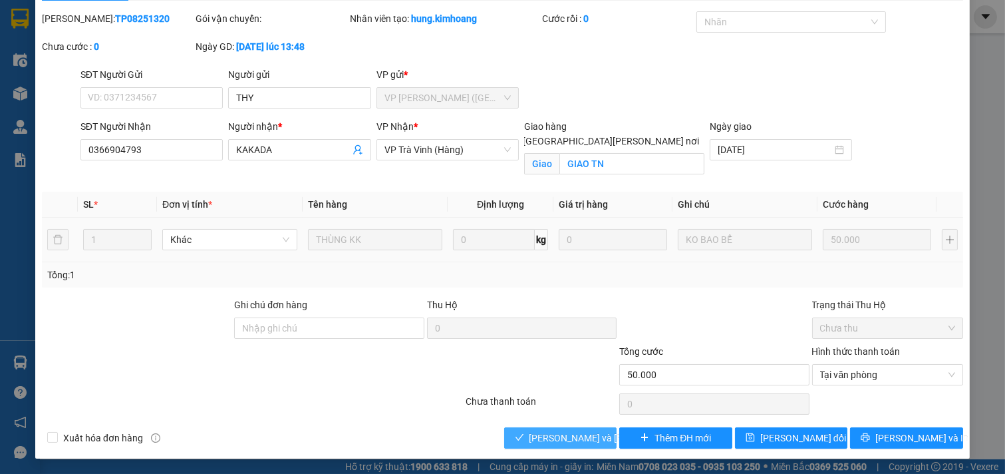
drag, startPoint x: 560, startPoint y: 429, endPoint x: 554, endPoint y: 444, distance: 16.4
click at [554, 444] on button "[PERSON_NAME] và [PERSON_NAME] hàng" at bounding box center [560, 437] width 113 height 21
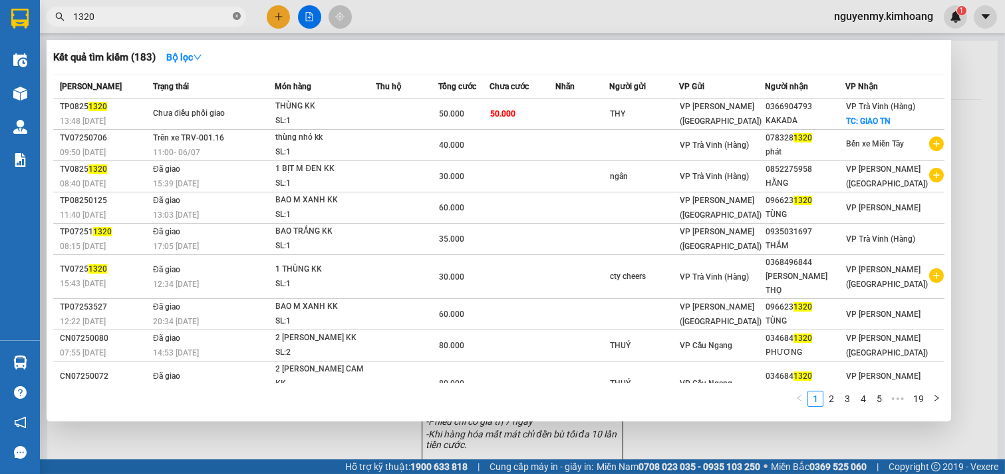
click at [238, 16] on icon "close-circle" at bounding box center [237, 16] width 8 height 8
drag, startPoint x: 238, startPoint y: 16, endPoint x: 218, endPoint y: 14, distance: 20.1
click at [237, 16] on span at bounding box center [237, 16] width 8 height 15
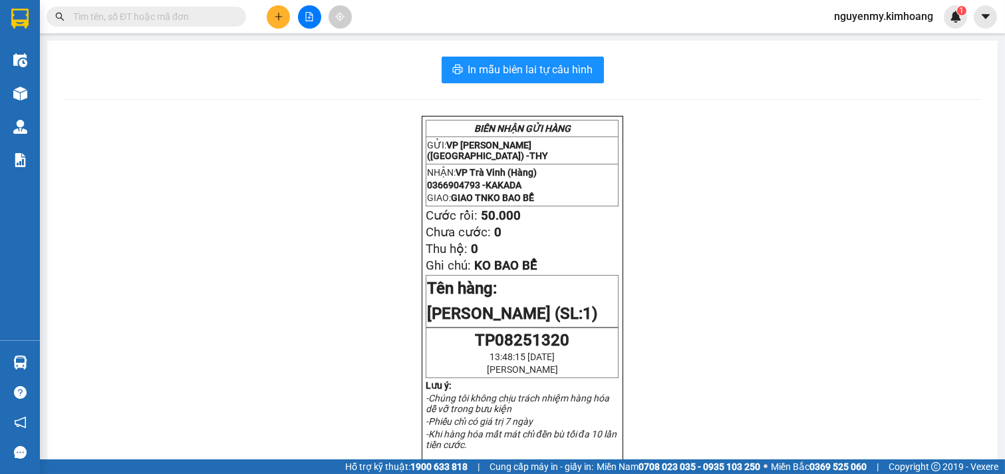
click at [216, 14] on input "text" at bounding box center [151, 16] width 157 height 15
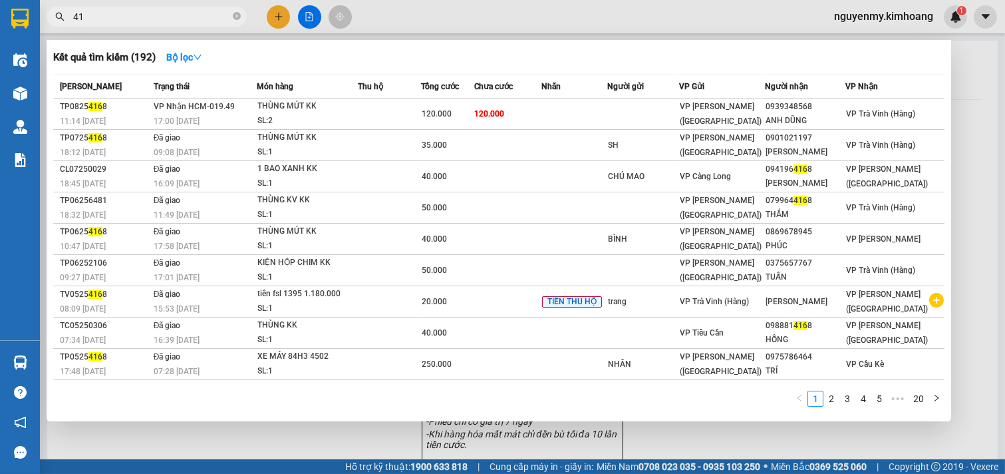
type input "4"
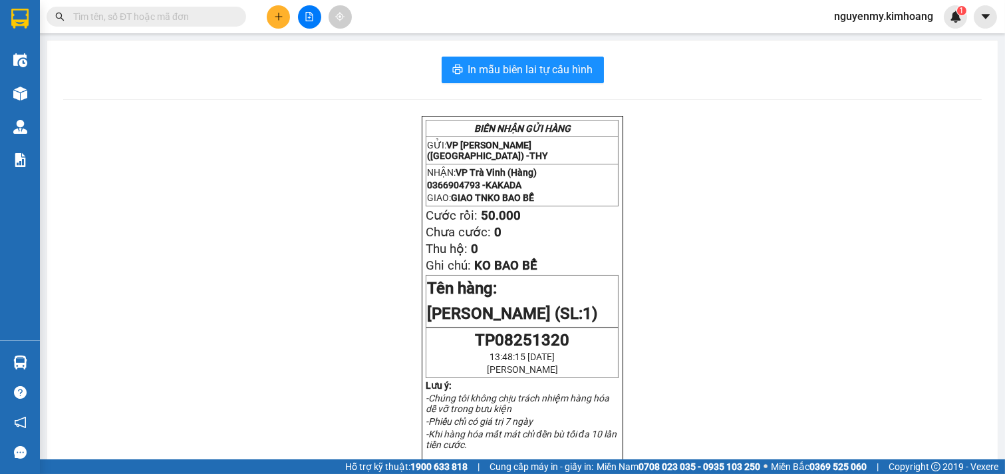
click at [121, 23] on input "text" at bounding box center [151, 16] width 157 height 15
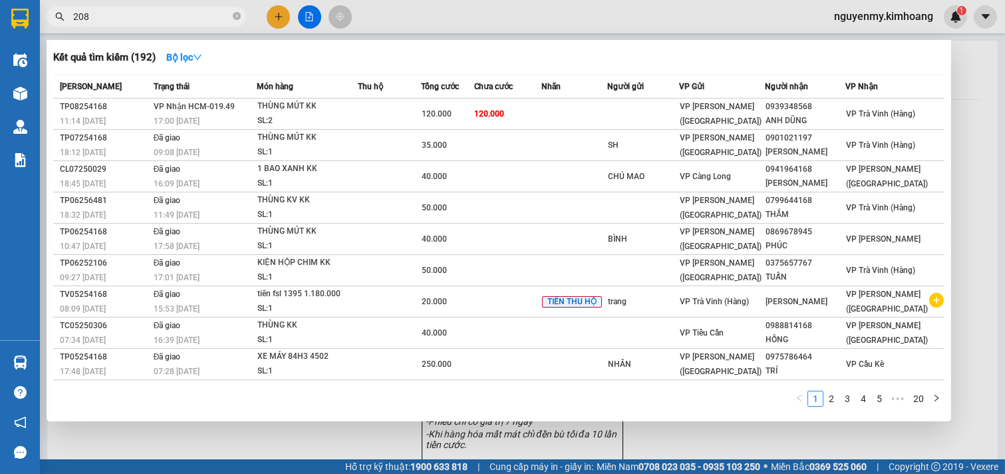
type input "2082"
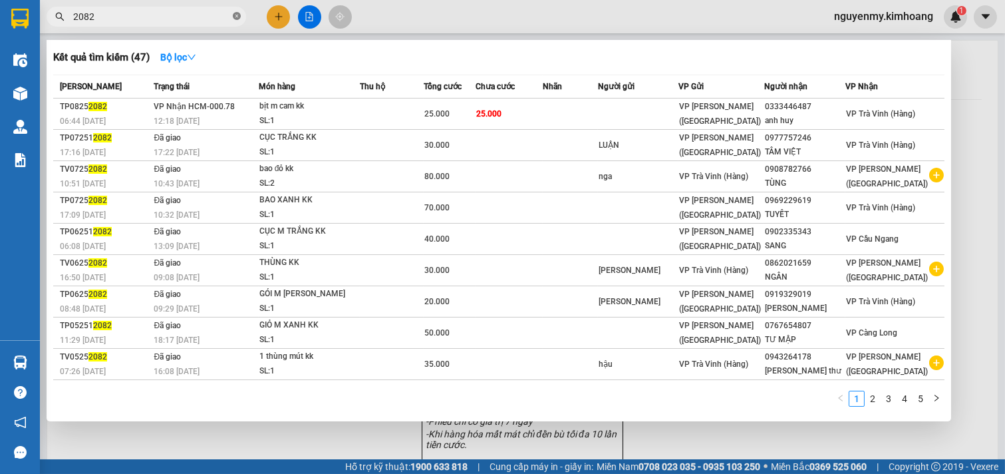
click at [236, 17] on icon "close-circle" at bounding box center [237, 16] width 8 height 8
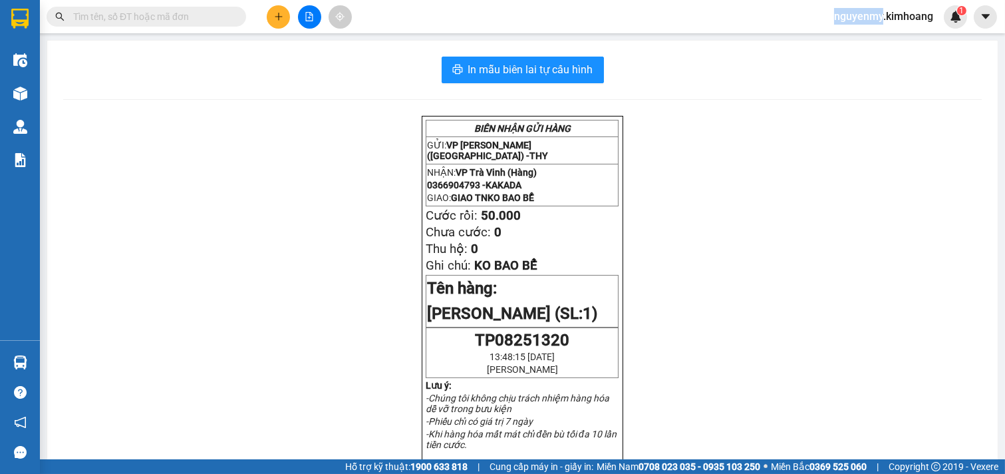
click at [236, 17] on span at bounding box center [237, 16] width 8 height 15
click at [190, 15] on input "text" at bounding box center [151, 16] width 157 height 15
click at [210, 24] on span at bounding box center [147, 17] width 200 height 20
click at [195, 9] on input "text" at bounding box center [151, 16] width 157 height 15
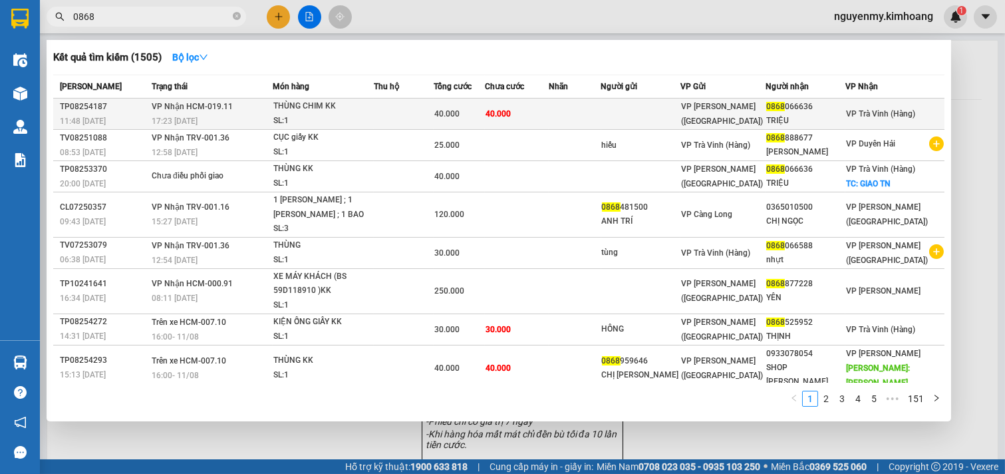
type input "0868"
click at [427, 117] on td at bounding box center [404, 113] width 60 height 31
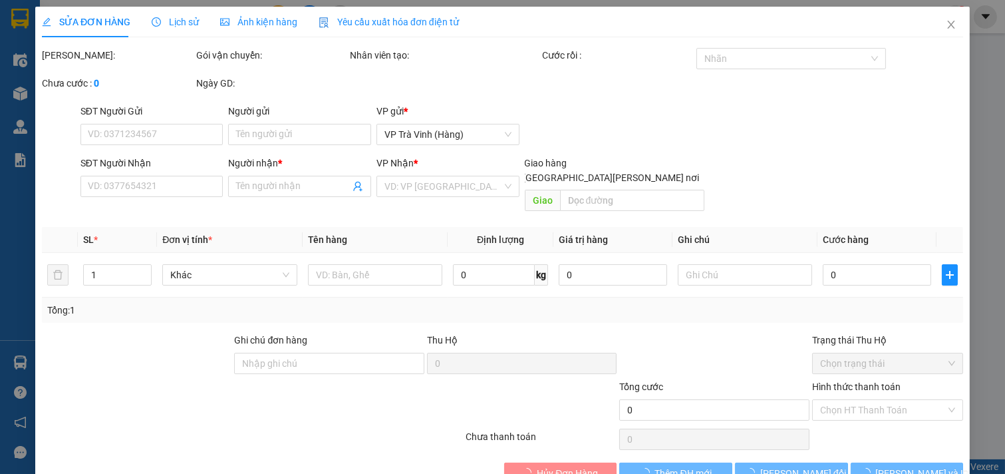
type input "0868066636"
type input "TRIỆU"
type input "40.000"
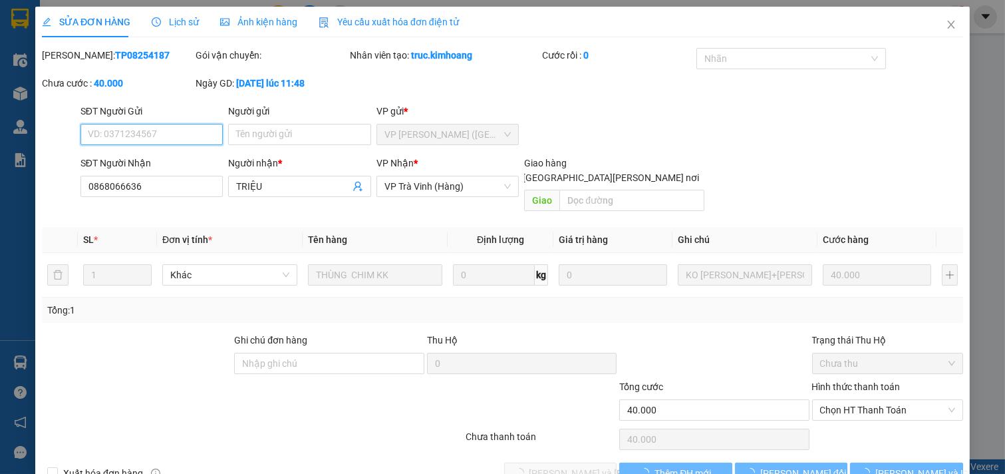
scroll to position [21, 0]
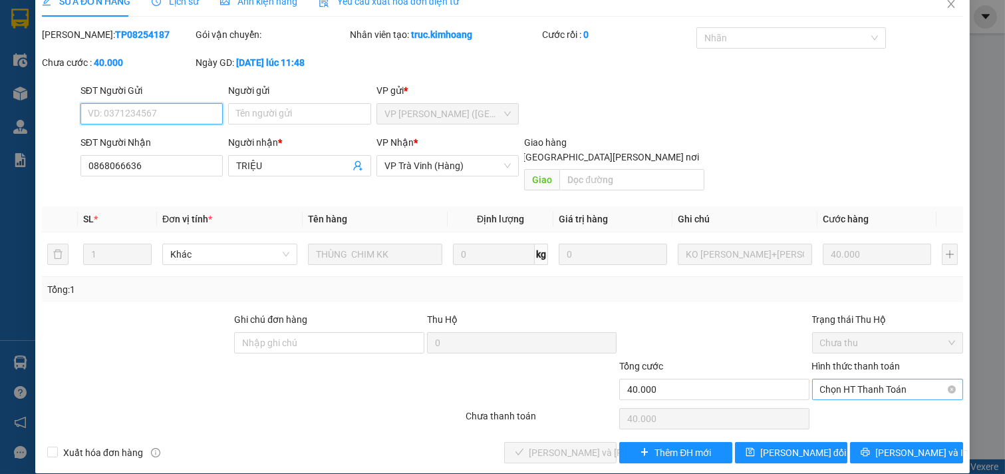
click at [866, 379] on span "Chọn HT Thanh Toán" at bounding box center [888, 389] width 136 height 20
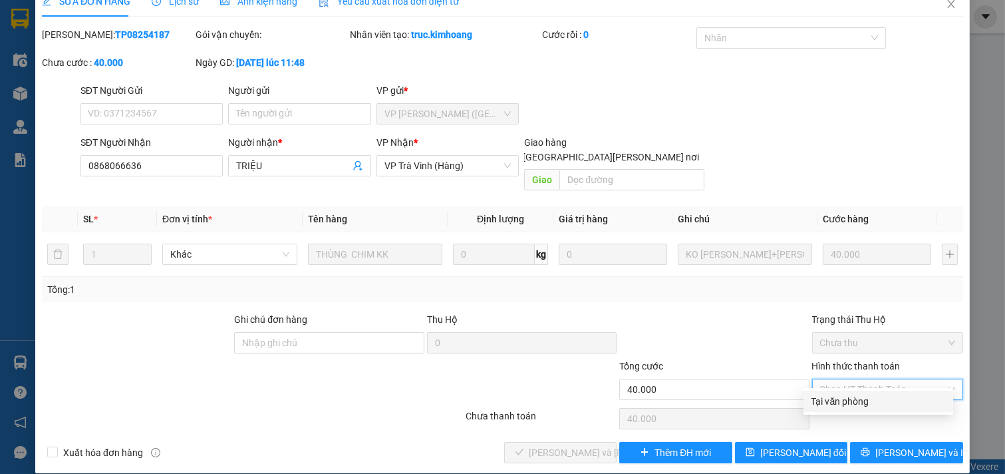
click at [859, 406] on div "Tại văn phòng" at bounding box center [879, 401] width 134 height 15
type input "0"
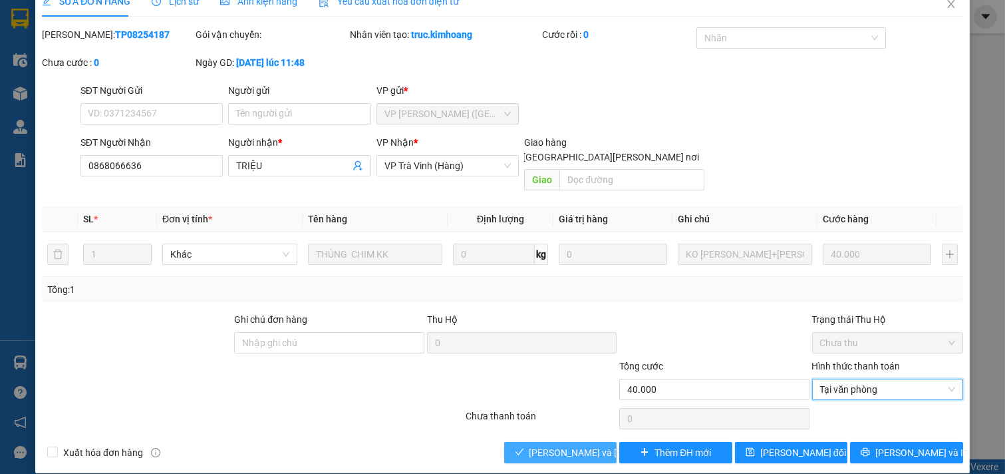
click at [576, 445] on span "[PERSON_NAME] và [PERSON_NAME] hàng" at bounding box center [620, 452] width 180 height 15
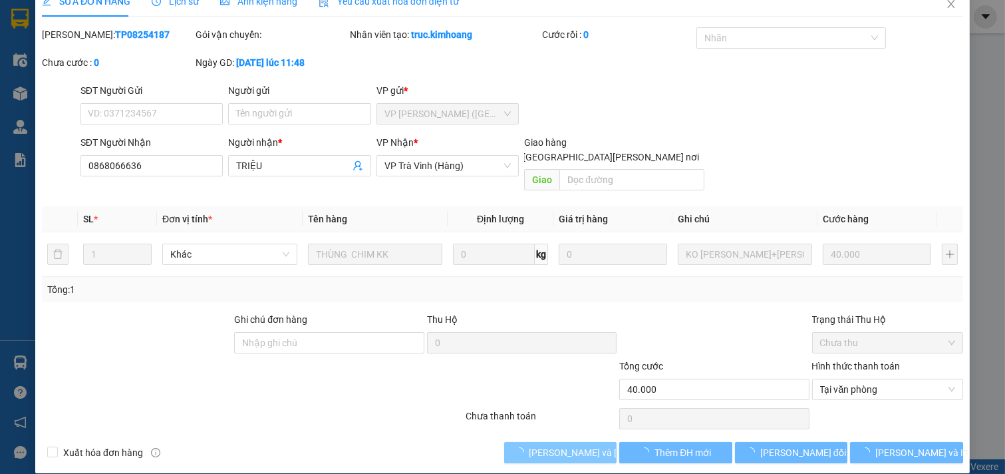
click at [577, 445] on span "[PERSON_NAME] và [PERSON_NAME] hàng" at bounding box center [620, 452] width 180 height 15
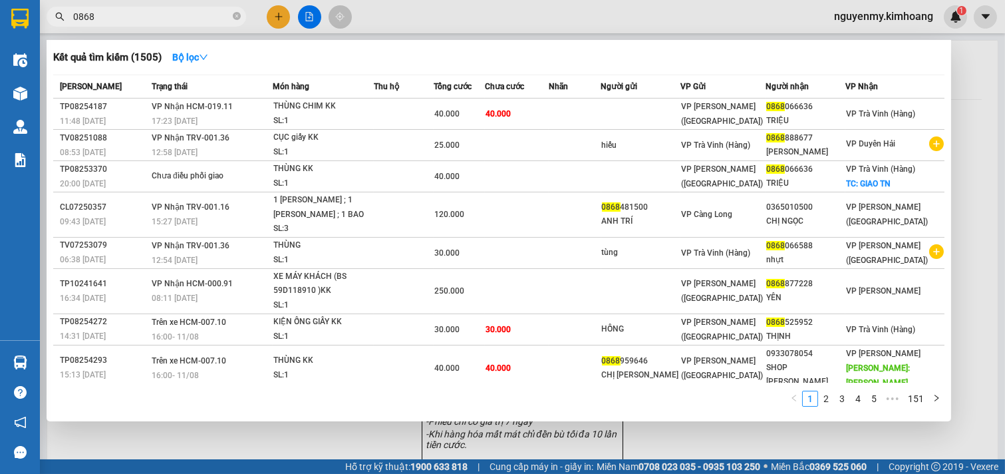
click at [232, 15] on span "0868" at bounding box center [147, 17] width 200 height 20
drag, startPoint x: 232, startPoint y: 15, endPoint x: 222, endPoint y: 15, distance: 9.3
click at [231, 15] on span "0868" at bounding box center [147, 17] width 200 height 20
click at [214, 15] on input "0868" at bounding box center [151, 16] width 157 height 15
click at [238, 16] on icon "close-circle" at bounding box center [237, 16] width 8 height 8
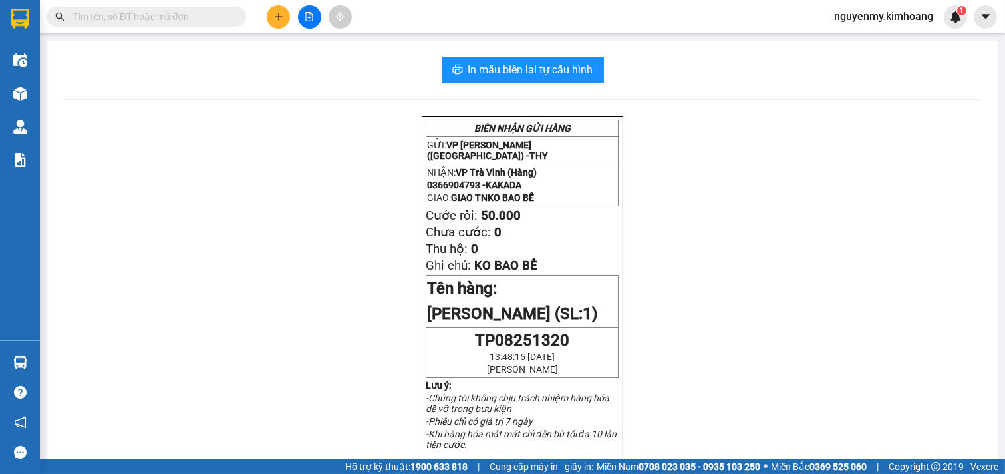
click at [229, 18] on span at bounding box center [147, 17] width 200 height 20
click at [228, 18] on input "text" at bounding box center [151, 16] width 157 height 15
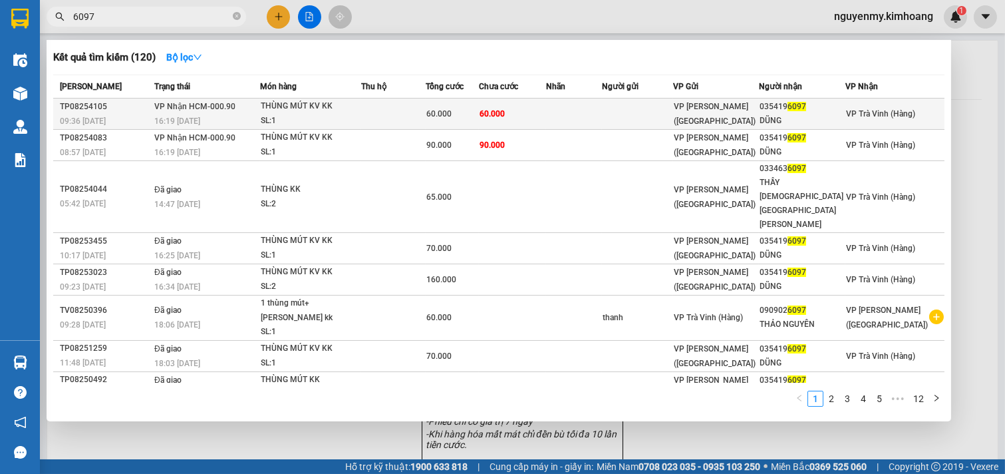
type input "6097"
click at [533, 110] on td "60.000" at bounding box center [512, 113] width 67 height 31
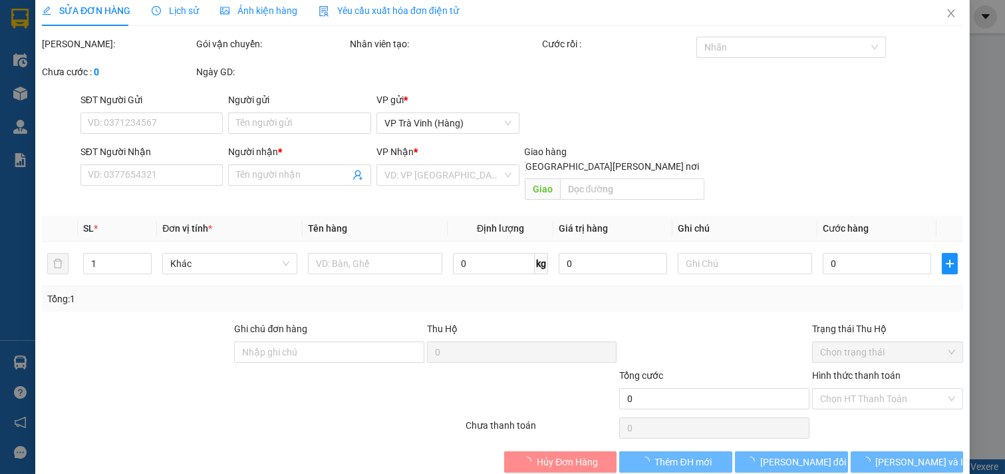
type input "0354196097"
type input "DŨNG"
type input "60.000"
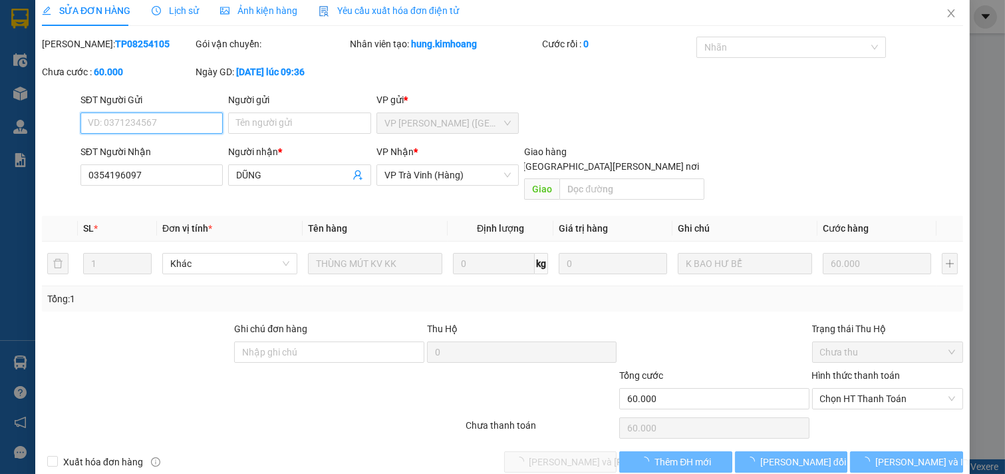
scroll to position [1, 0]
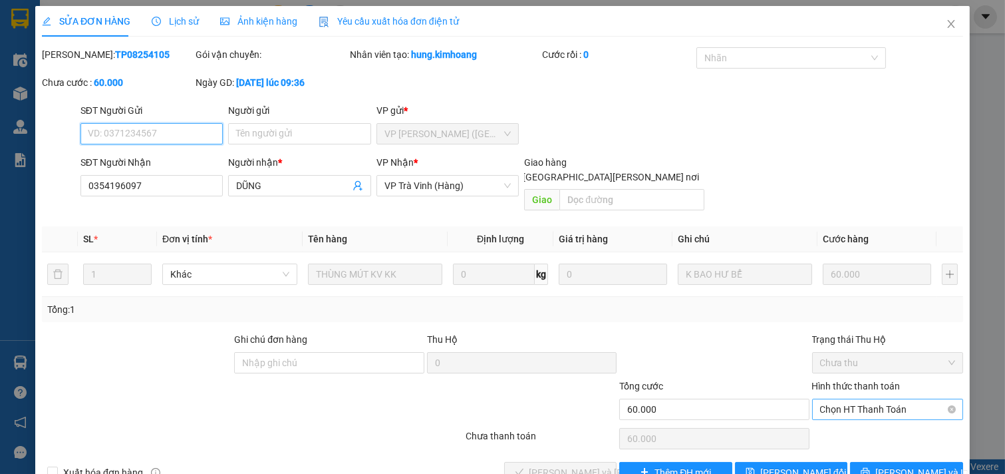
drag, startPoint x: 876, startPoint y: 395, endPoint x: 870, endPoint y: 404, distance: 10.2
click at [876, 399] on span "Chọn HT Thanh Toán" at bounding box center [888, 409] width 136 height 20
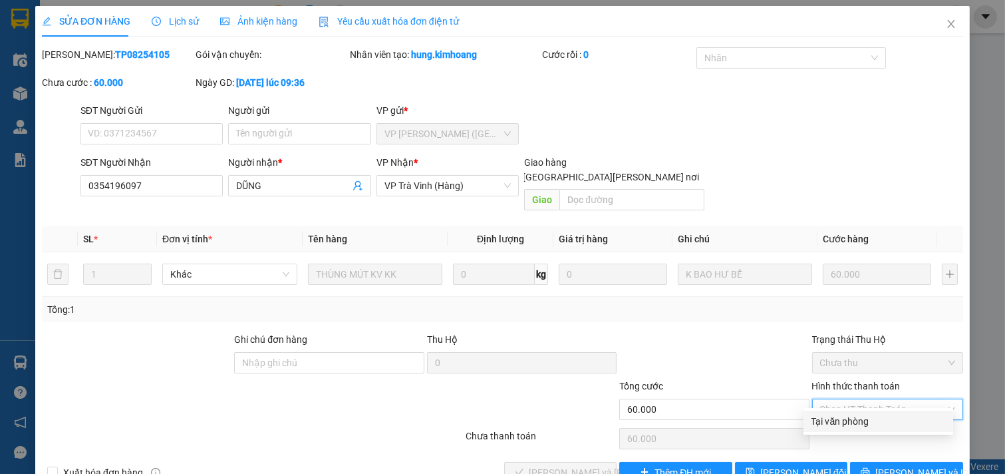
click at [862, 423] on div "Tại văn phòng" at bounding box center [879, 421] width 134 height 15
type input "0"
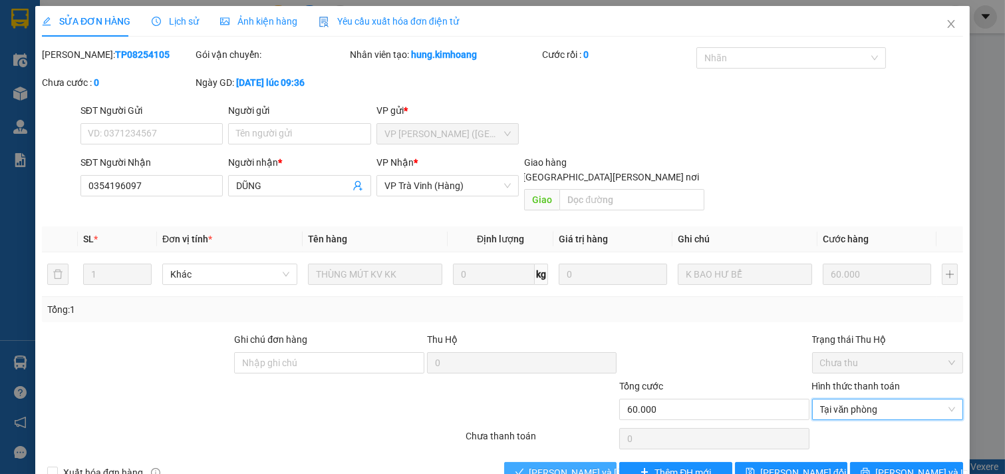
click at [559, 465] on span "[PERSON_NAME] và [PERSON_NAME] hàng" at bounding box center [620, 472] width 180 height 15
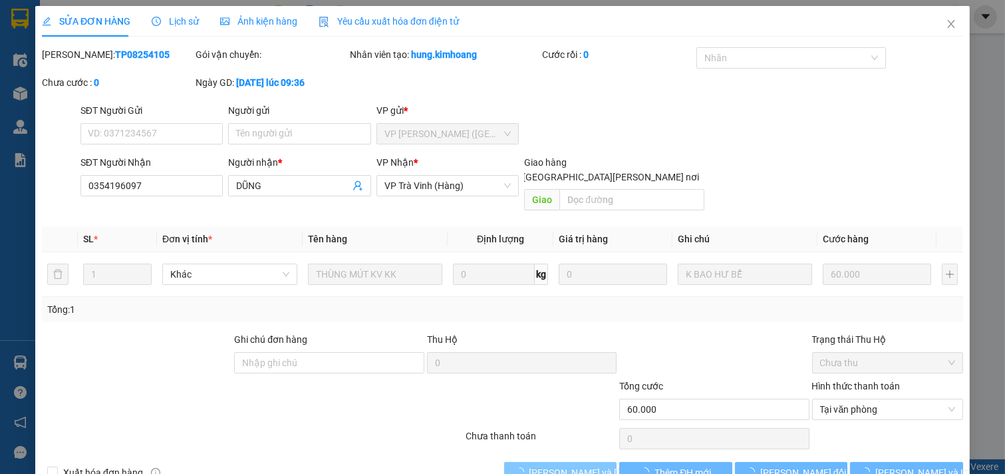
click at [559, 465] on span "[PERSON_NAME] và [PERSON_NAME] hàng" at bounding box center [620, 472] width 180 height 15
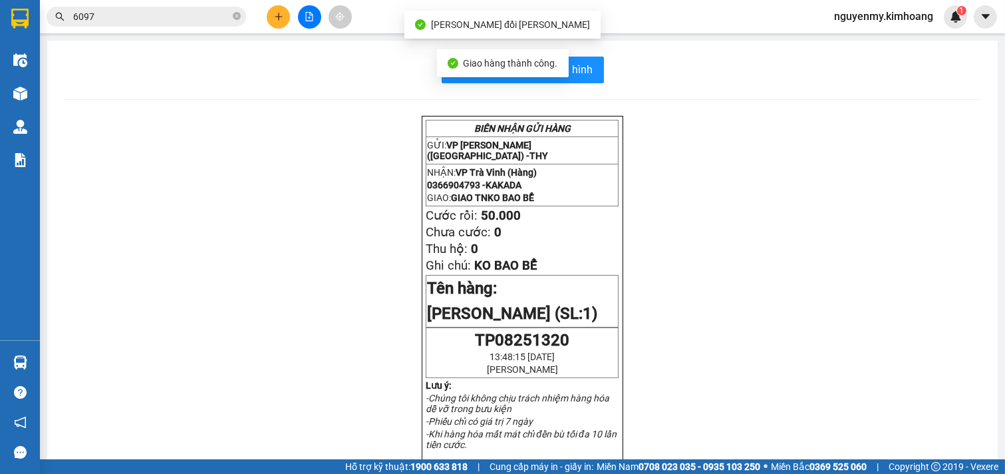
click at [194, 17] on input "6097" at bounding box center [151, 16] width 157 height 15
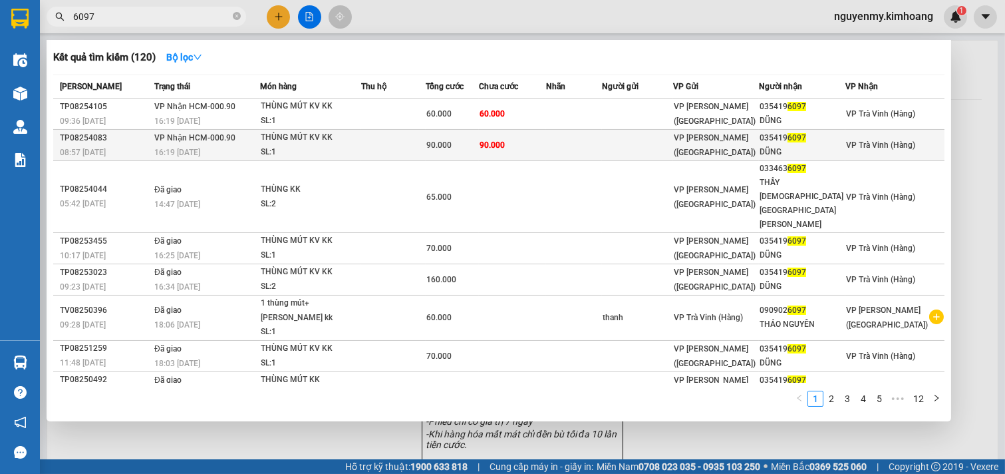
click at [546, 153] on td "90.000" at bounding box center [512, 145] width 67 height 31
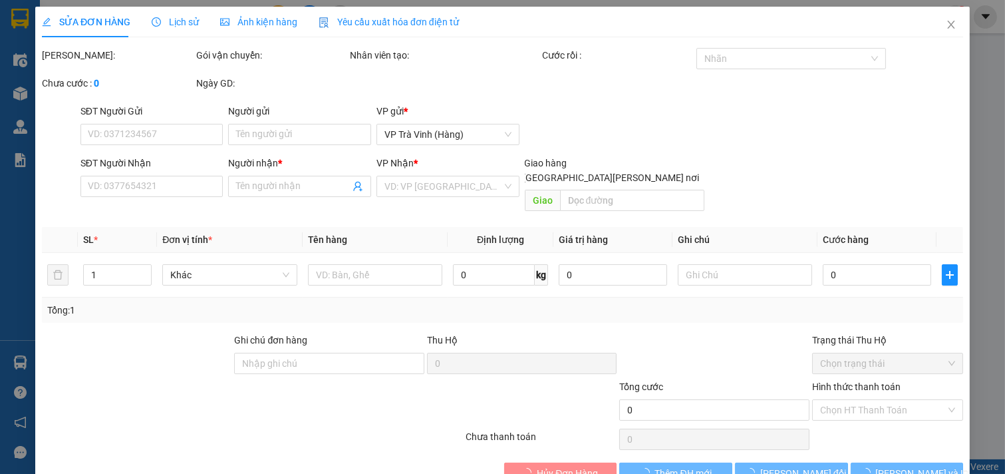
type input "0354196097"
type input "DŨNG"
type input "90.000"
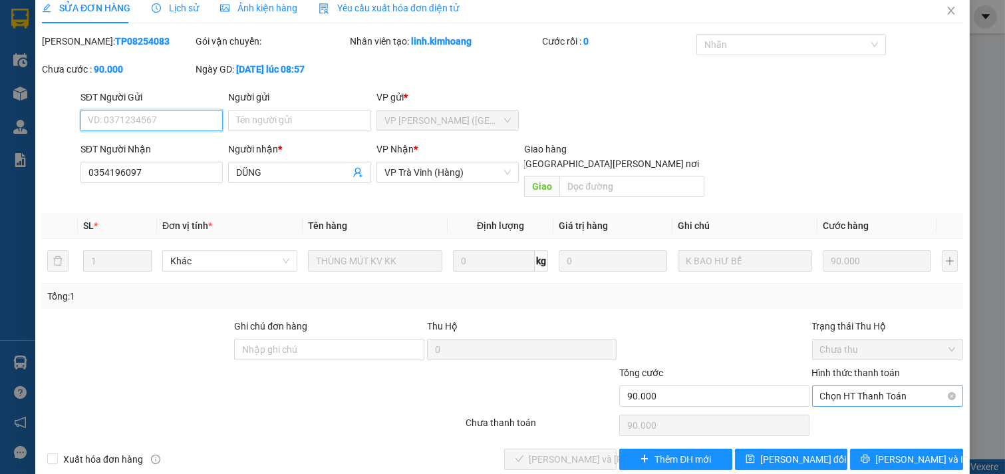
scroll to position [15, 0]
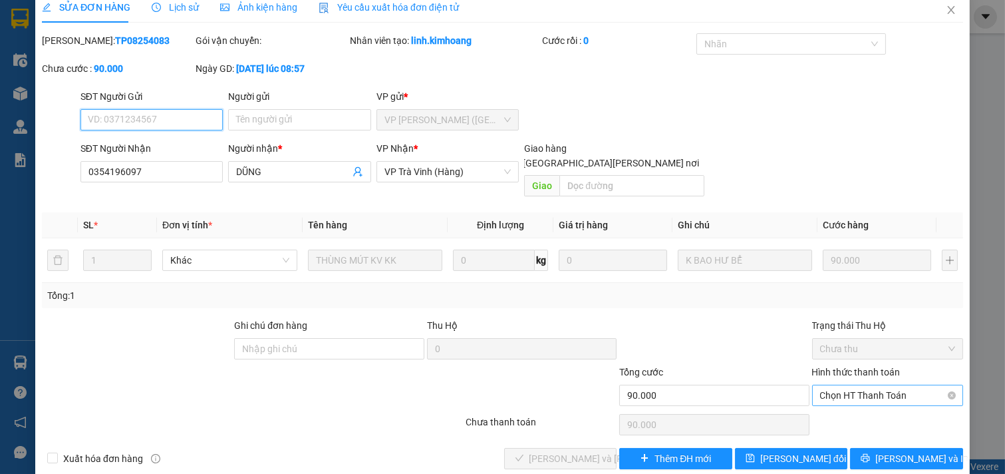
click at [902, 385] on span "Chọn HT Thanh Toán" at bounding box center [888, 395] width 136 height 20
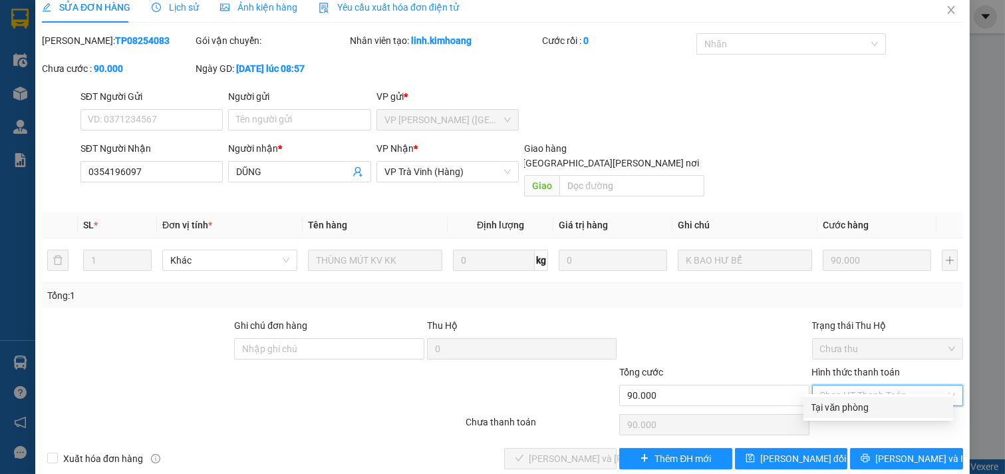
click at [880, 401] on div "Tại văn phòng" at bounding box center [879, 407] width 134 height 15
type input "0"
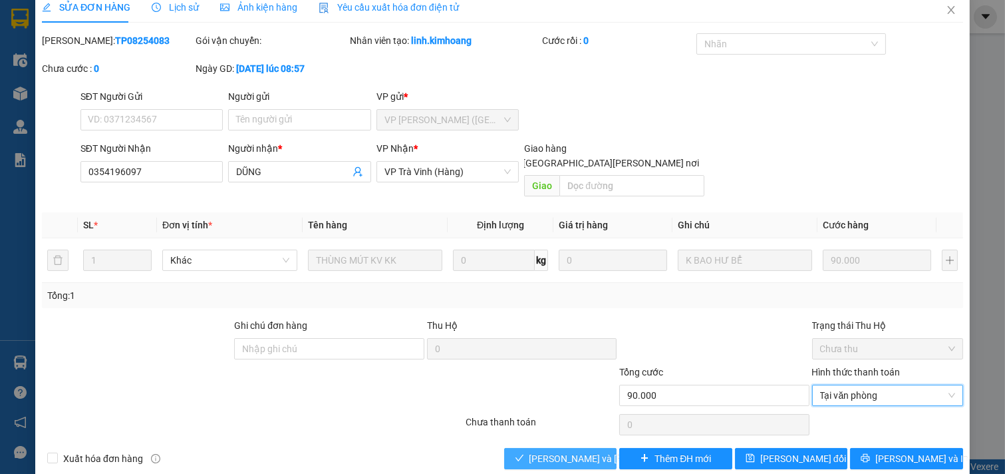
click at [558, 448] on button "[PERSON_NAME] và [PERSON_NAME] hàng" at bounding box center [560, 458] width 113 height 21
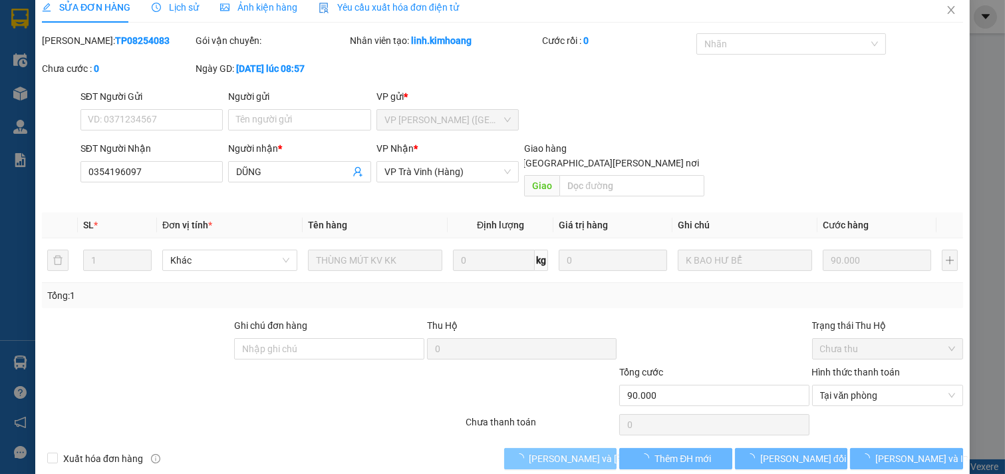
click at [558, 448] on button "[PERSON_NAME] và [PERSON_NAME] hàng" at bounding box center [560, 458] width 113 height 21
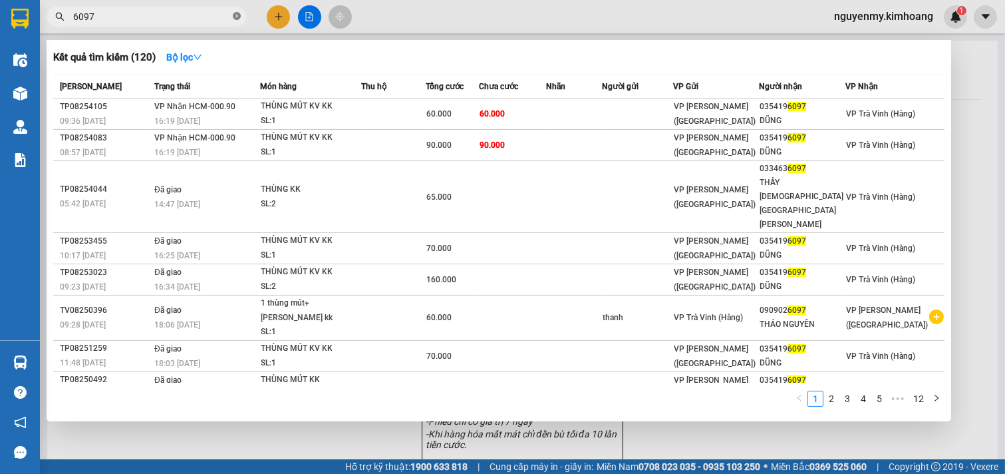
click at [237, 16] on icon "close-circle" at bounding box center [237, 16] width 8 height 8
click at [222, 17] on span at bounding box center [147, 17] width 200 height 20
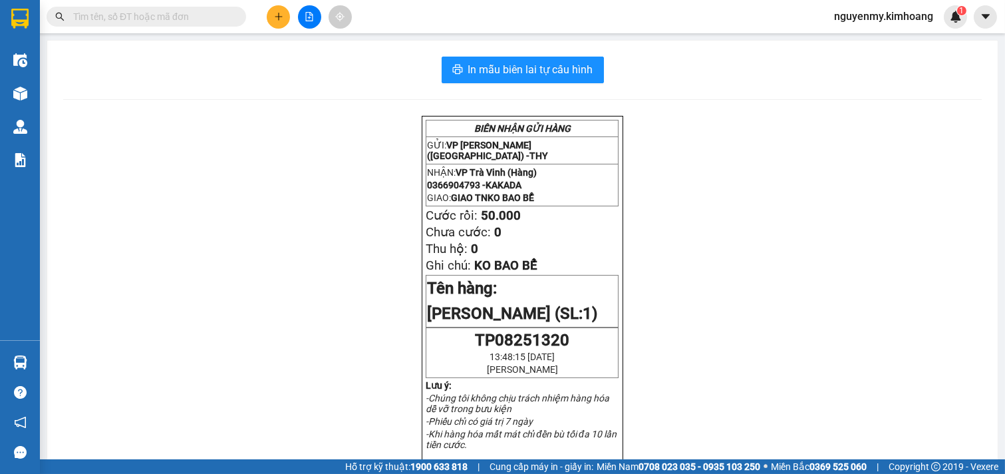
click at [216, 16] on input "text" at bounding box center [151, 16] width 157 height 15
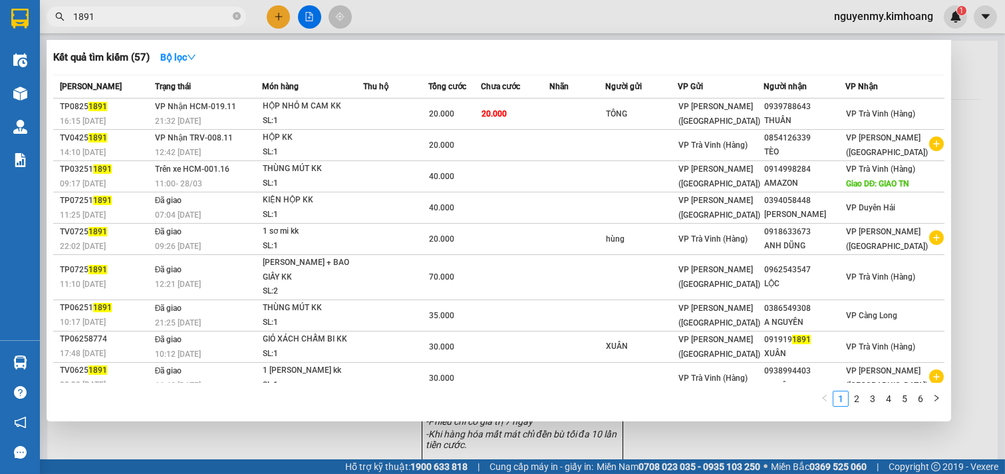
type input "1891"
click at [241, 14] on span "1891" at bounding box center [147, 17] width 200 height 20
click at [238, 14] on icon "close-circle" at bounding box center [237, 16] width 8 height 8
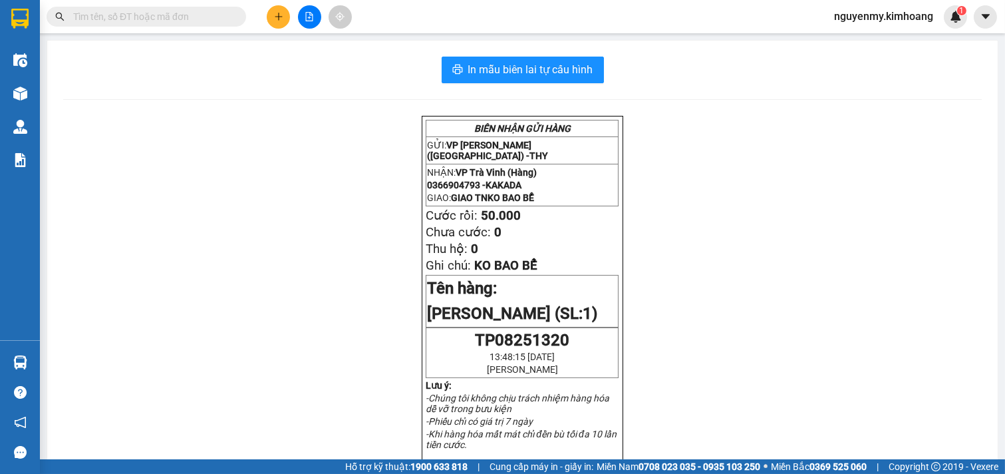
click at [230, 18] on span at bounding box center [147, 17] width 200 height 20
drag, startPoint x: 229, startPoint y: 18, endPoint x: 230, endPoint y: 1, distance: 17.4
click at [229, 9] on input "text" at bounding box center [151, 16] width 157 height 15
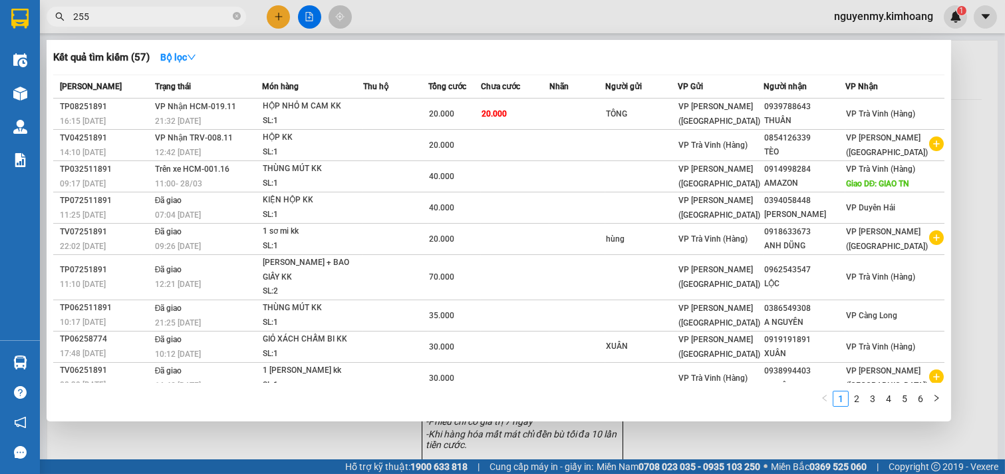
type input "2556"
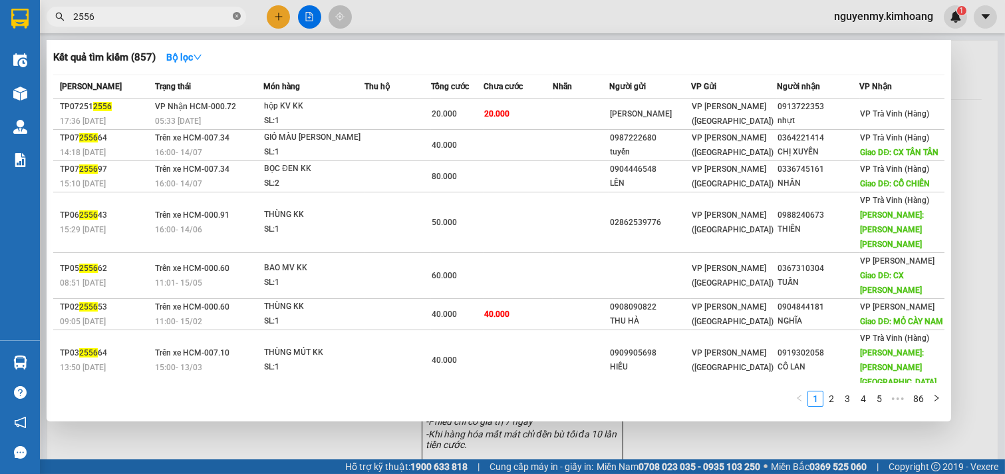
click at [236, 15] on icon "close-circle" at bounding box center [237, 16] width 8 height 8
drag, startPoint x: 236, startPoint y: 15, endPoint x: 203, endPoint y: 12, distance: 32.7
click at [220, 15] on span at bounding box center [147, 17] width 200 height 20
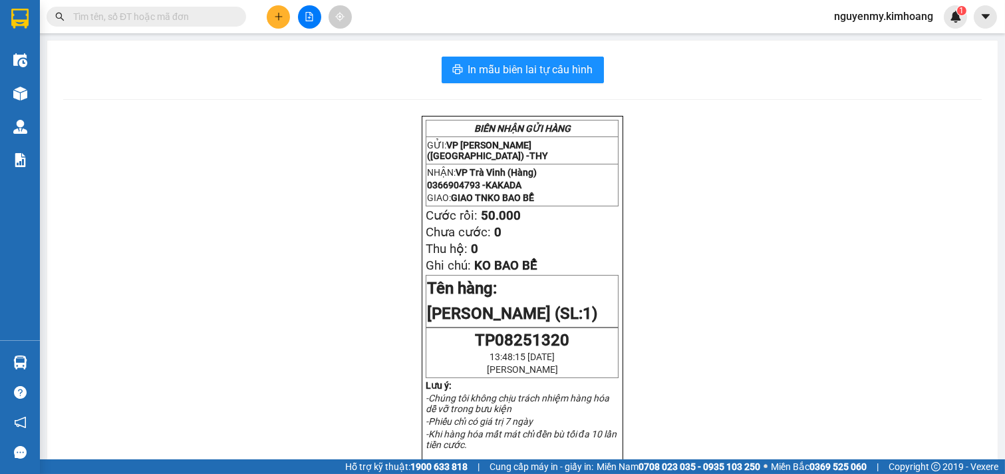
click at [188, 11] on input "text" at bounding box center [151, 16] width 157 height 15
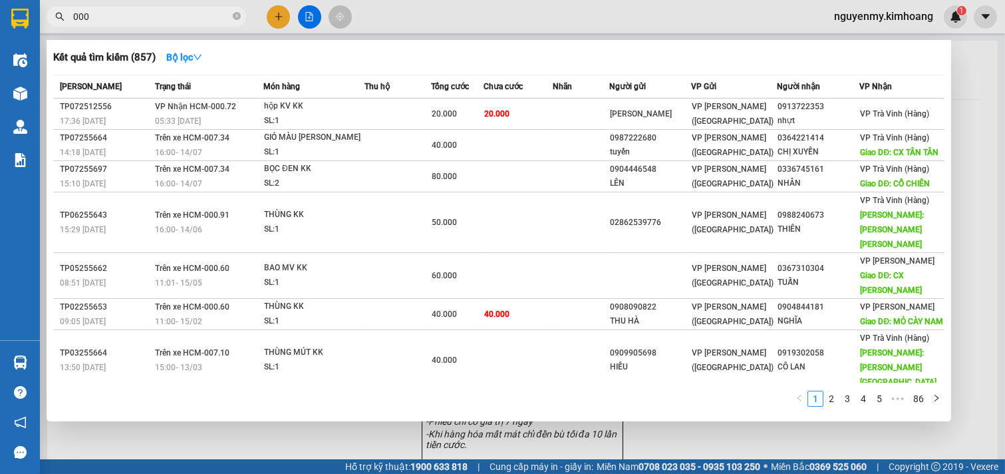
type input "0003"
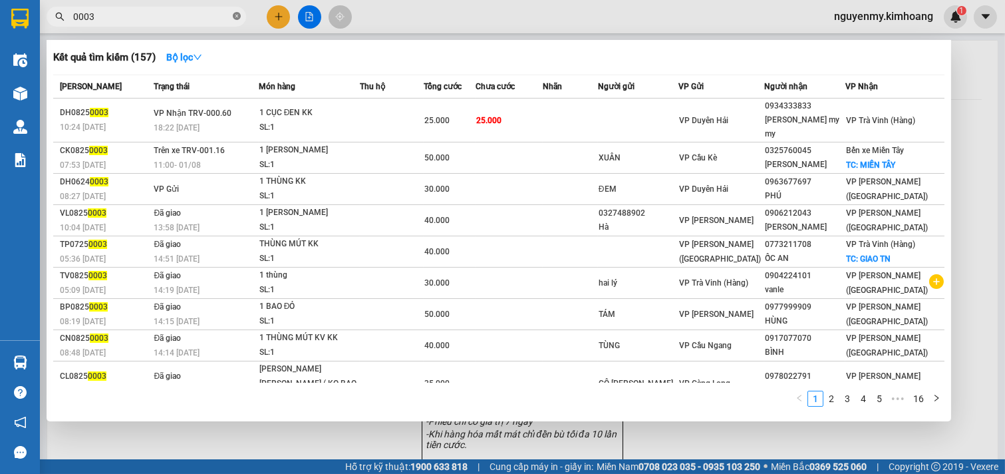
click at [238, 16] on icon "close-circle" at bounding box center [237, 16] width 8 height 8
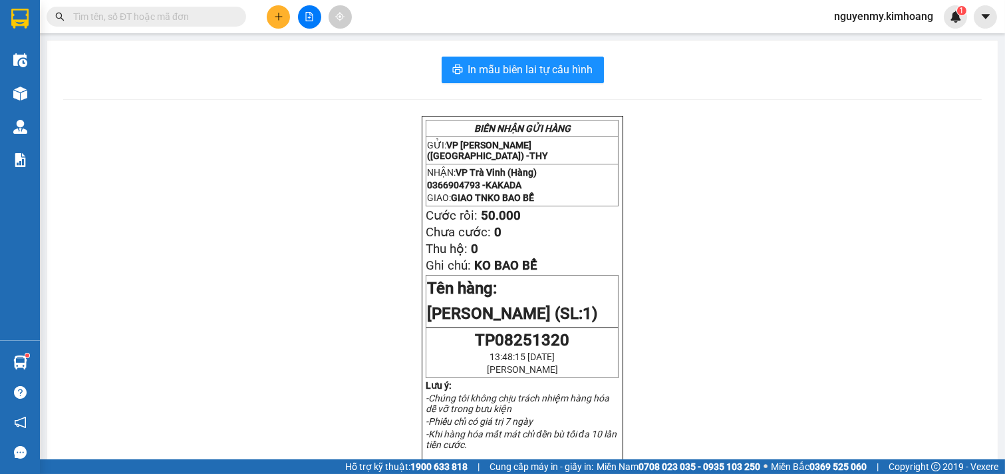
click at [188, 19] on input "text" at bounding box center [151, 16] width 157 height 15
click at [273, 7] on div at bounding box center [310, 16] width 100 height 23
click at [283, 7] on button at bounding box center [278, 16] width 23 height 23
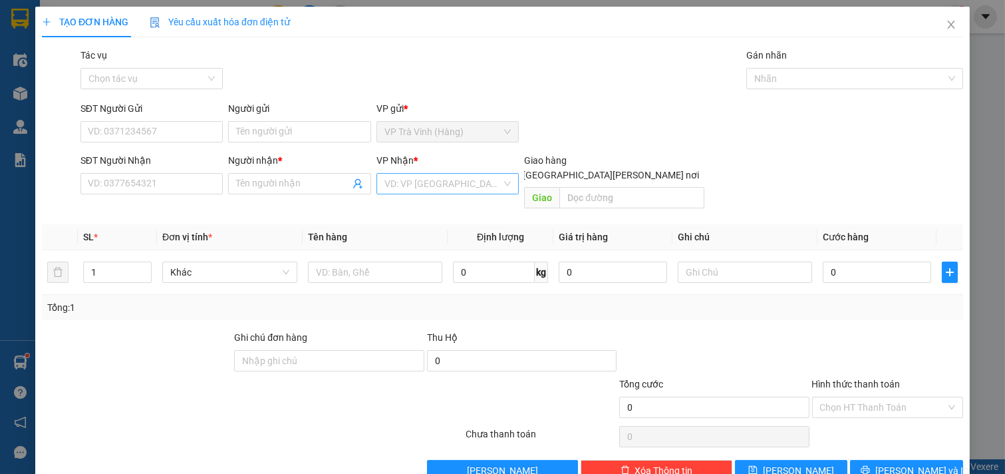
click at [413, 186] on input "search" at bounding box center [444, 184] width 118 height 20
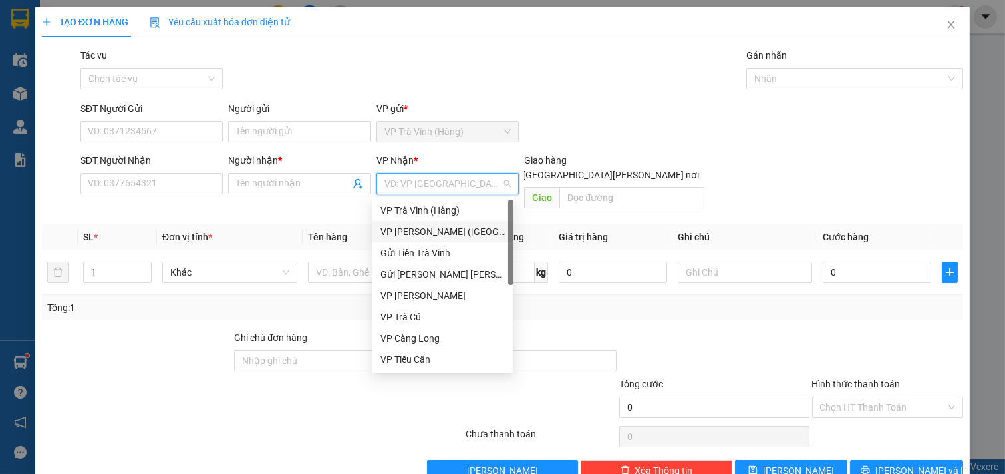
click at [450, 233] on div "VP [PERSON_NAME] ([GEOGRAPHIC_DATA])" at bounding box center [443, 231] width 125 height 15
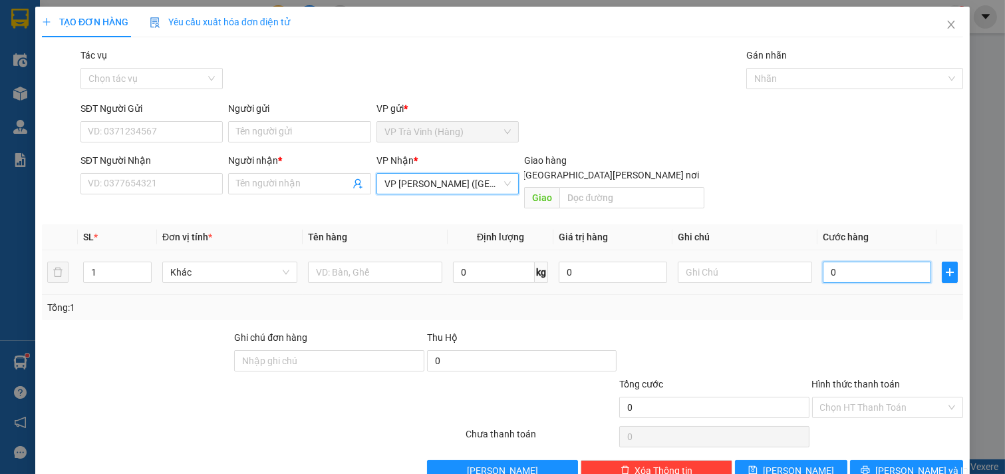
click at [843, 262] on input "0" at bounding box center [877, 272] width 108 height 21
type input "3"
type input "30"
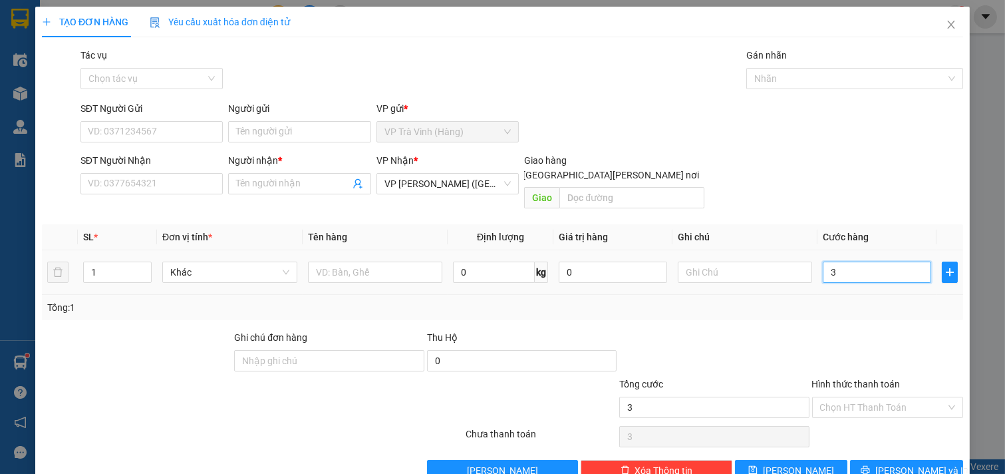
type input "30"
type input "300"
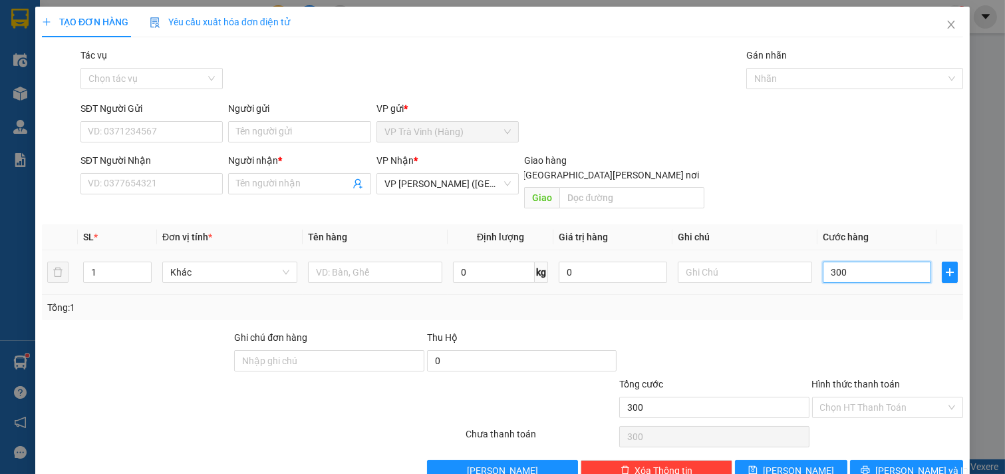
type input "3.000"
type input "30.000"
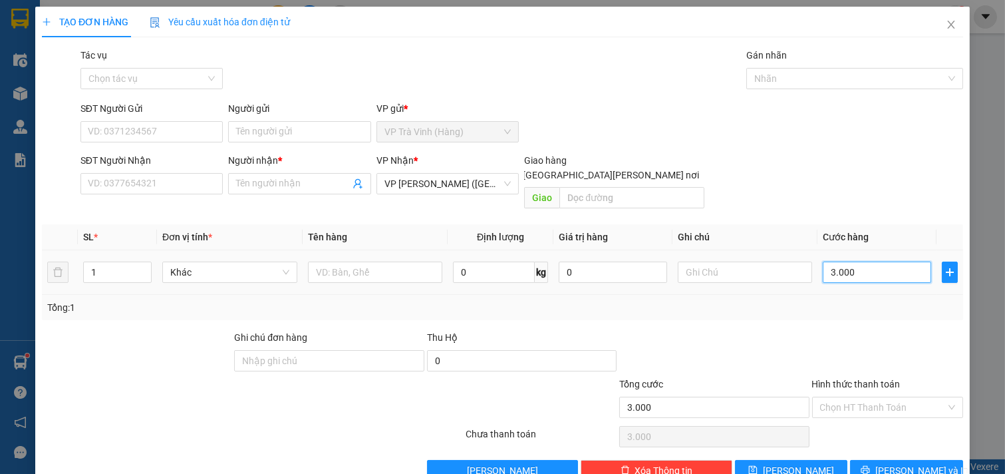
type input "30.000"
click at [116, 188] on input "SĐT Người Nhận" at bounding box center [152, 183] width 143 height 21
click at [865, 262] on input "30.000" at bounding box center [877, 272] width 108 height 21
type input "0"
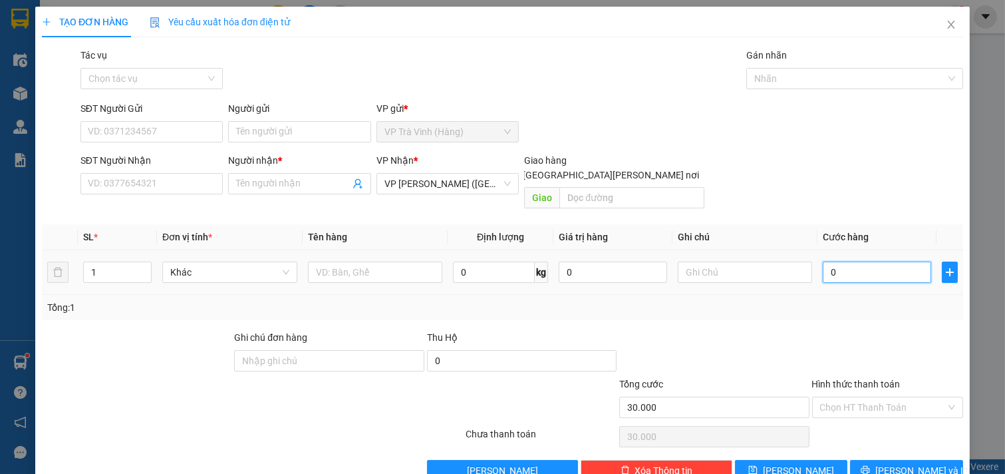
type input "0"
type input "063"
type input "63"
type input "0.630"
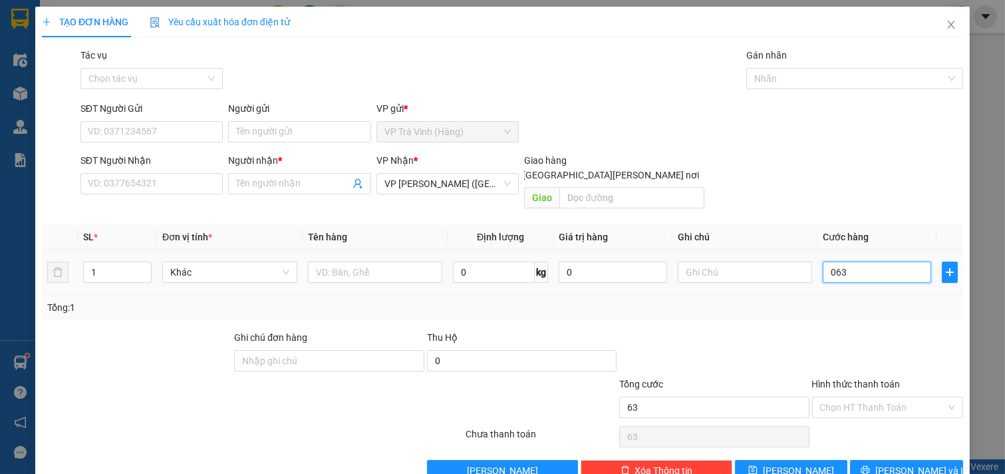
type input "630"
type input "06.300"
type input "6.300"
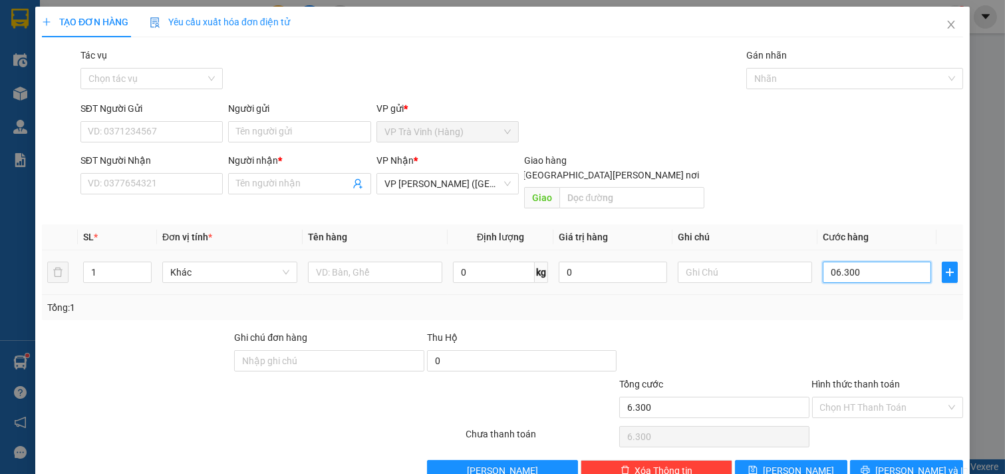
type input "063.000"
type input "63.000"
type input "06.300"
type input "6.300"
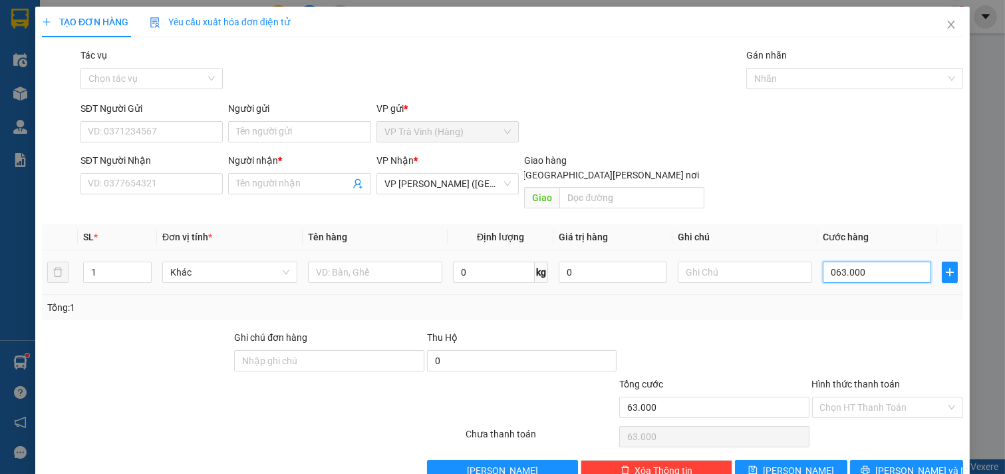
type input "6.300"
type input "0.630"
type input "630"
type input "063"
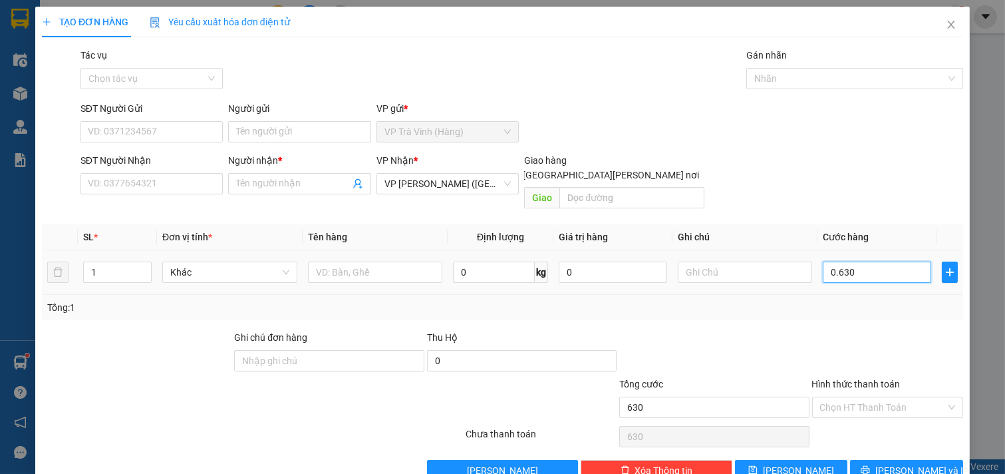
type input "63"
type input "06"
type input "6"
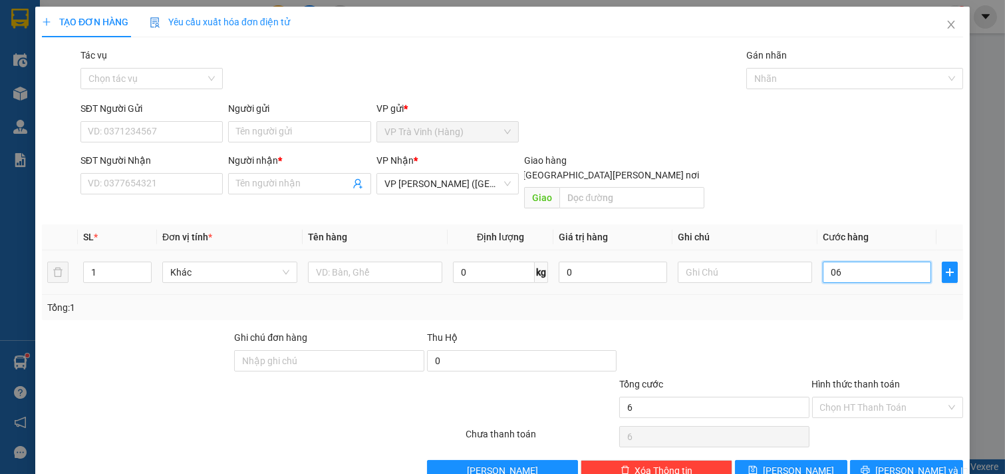
type input "0"
type input "06"
type input "6"
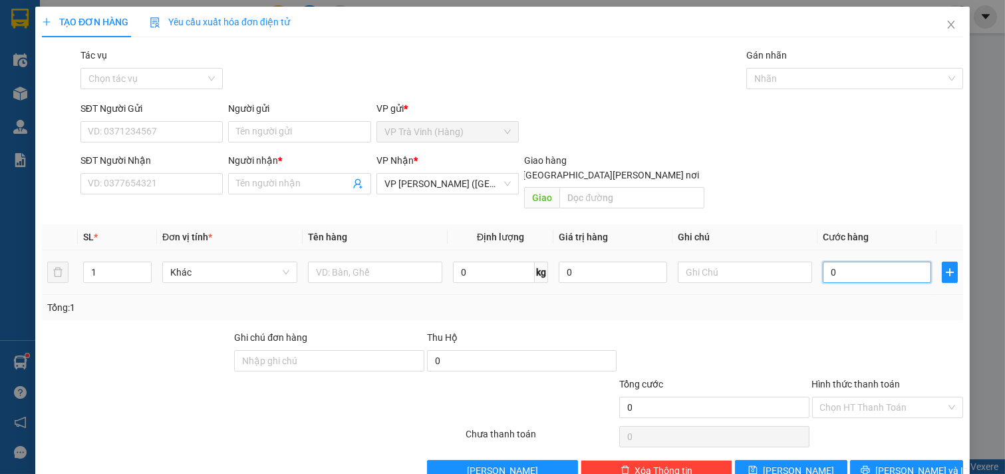
type input "6"
type input "060"
type input "60"
type input "0.600"
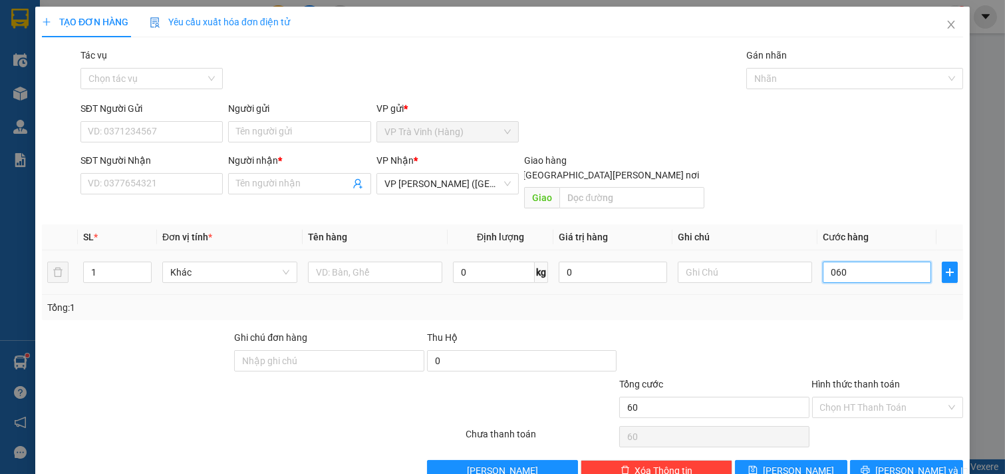
type input "600"
type input "06.000"
type input "6.000"
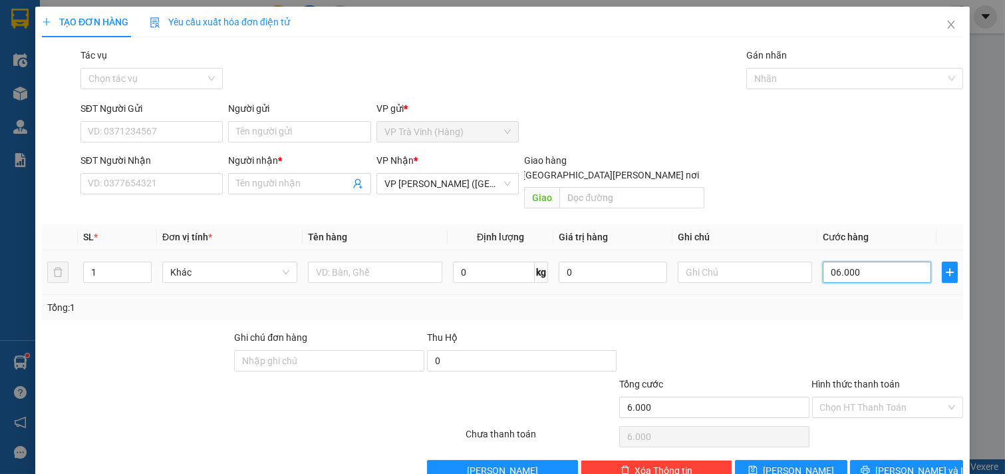
type input "060.000"
type input "60.000"
click at [98, 183] on input "SĐT Người Nhận" at bounding box center [152, 183] width 143 height 21
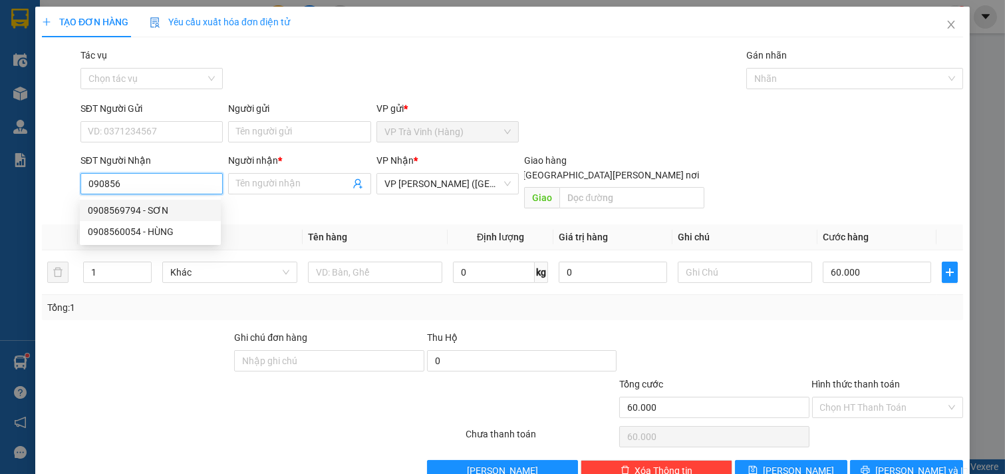
click at [144, 209] on div "0908569794 - SƠN" at bounding box center [150, 210] width 125 height 15
type input "0908569794"
type input "SƠN"
type input "30.000"
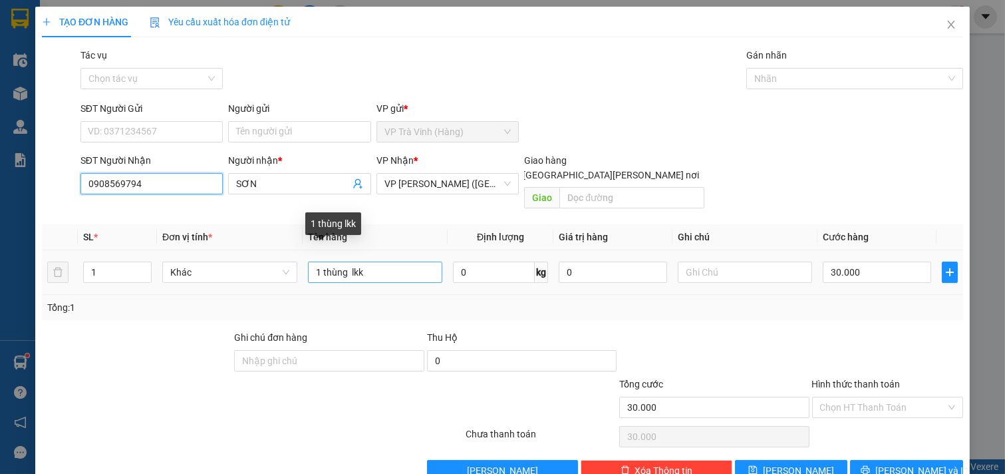
type input "0908569794"
drag, startPoint x: 370, startPoint y: 257, endPoint x: 283, endPoint y: 263, distance: 87.4
click at [283, 263] on tr "1 Khác 1 thùng lkk 0 kg 0 30.000" at bounding box center [503, 272] width 922 height 45
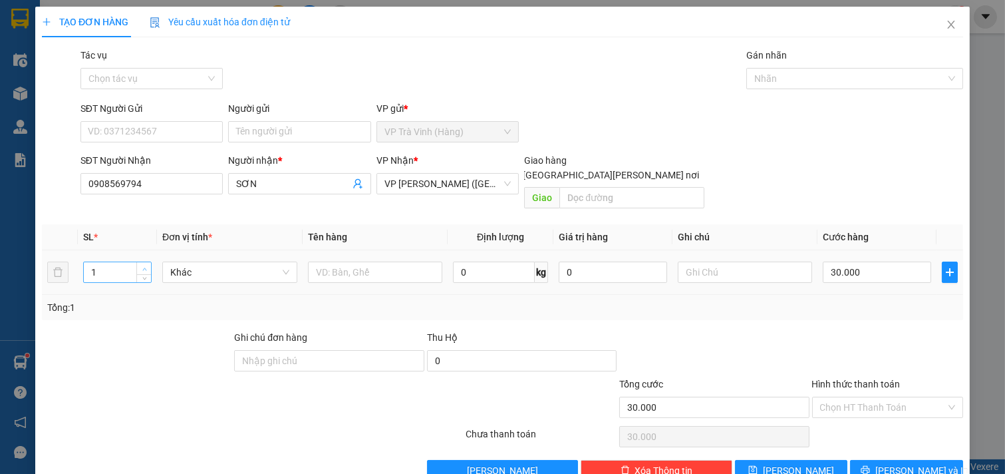
type input "2"
click at [143, 267] on icon "up" at bounding box center [144, 269] width 5 height 5
click at [343, 262] on input "text" at bounding box center [375, 272] width 135 height 21
type input "2 thùng mút kk"
click at [867, 262] on input "30.000" at bounding box center [877, 272] width 108 height 21
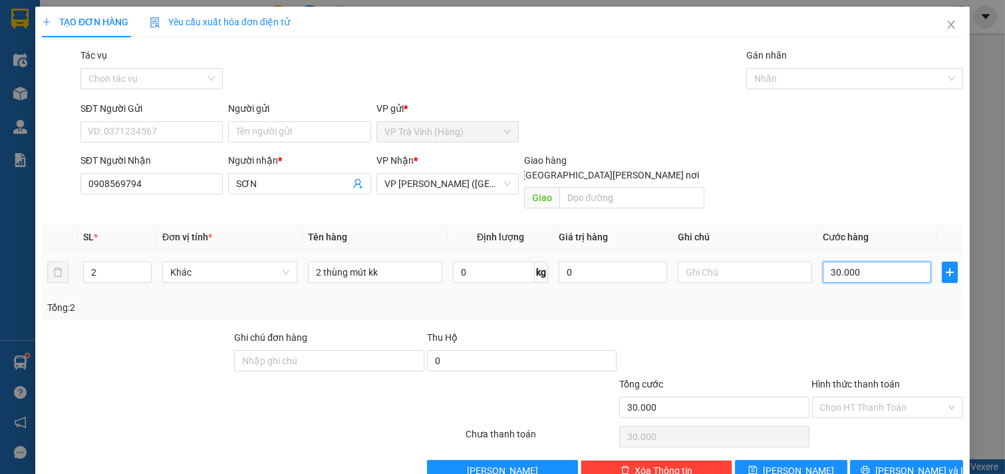
type input "0"
type input "6"
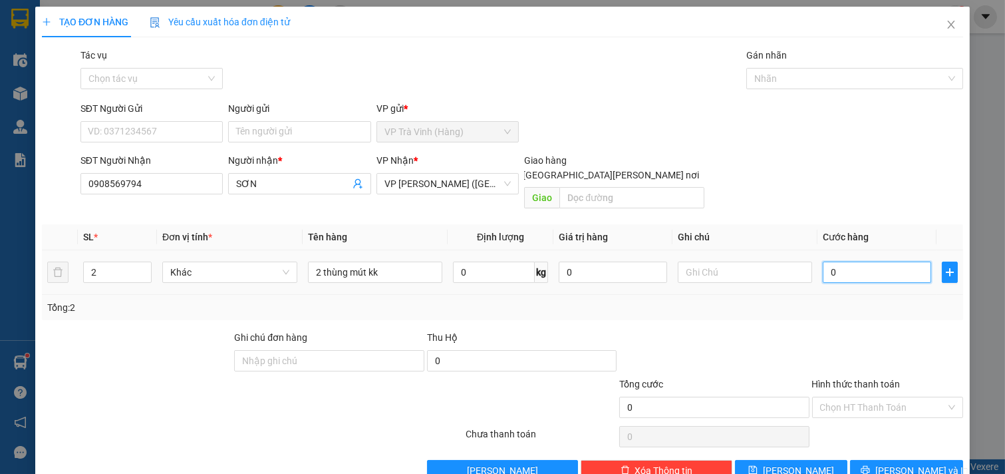
type input "06"
type input "60"
type input "060"
type input "600"
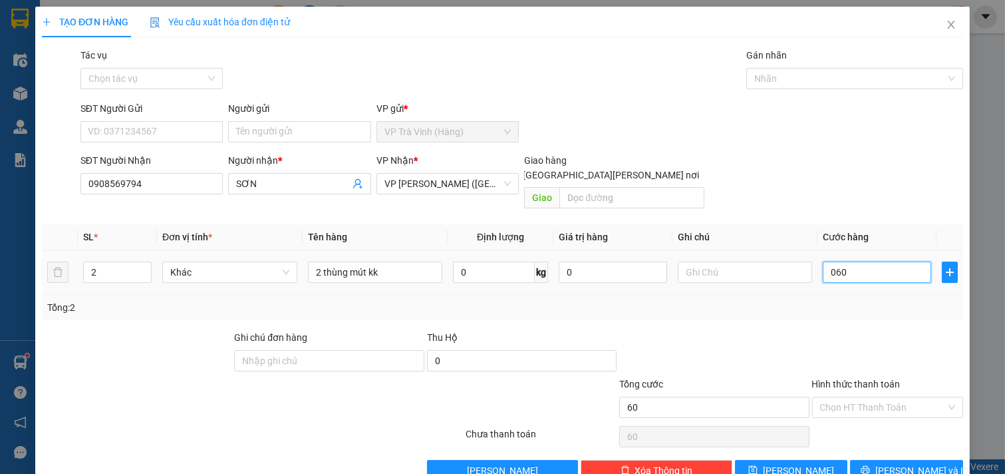
type input "600"
type input "0.600"
type input "6.000"
type input "06.000"
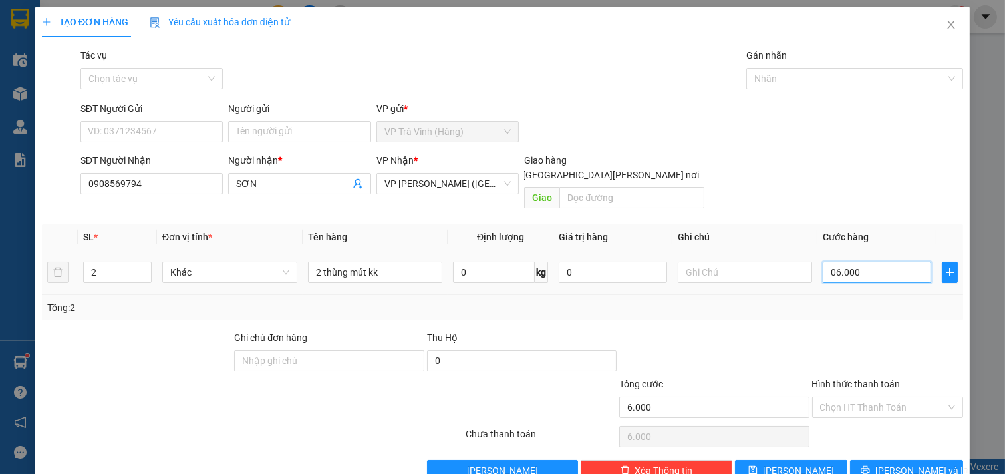
type input "60.000"
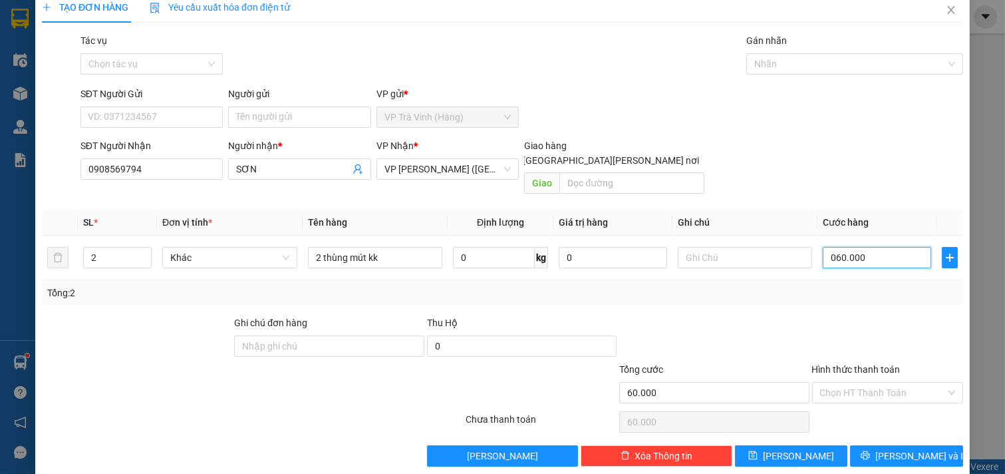
scroll to position [18, 0]
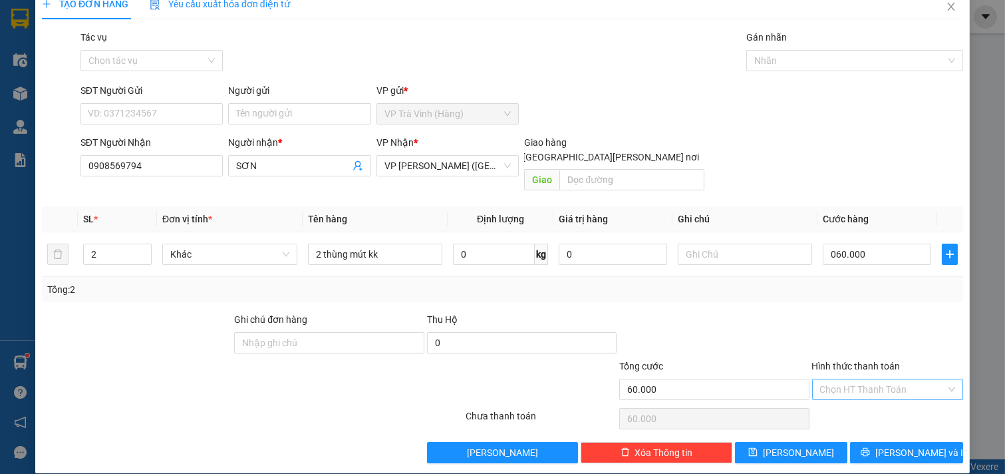
type input "60.000"
click at [856, 379] on input "Hình thức thanh toán" at bounding box center [883, 389] width 126 height 20
click at [839, 397] on div "Tại văn phòng" at bounding box center [879, 401] width 134 height 15
type input "0"
click at [908, 445] on span "[PERSON_NAME] và In" at bounding box center [922, 452] width 93 height 15
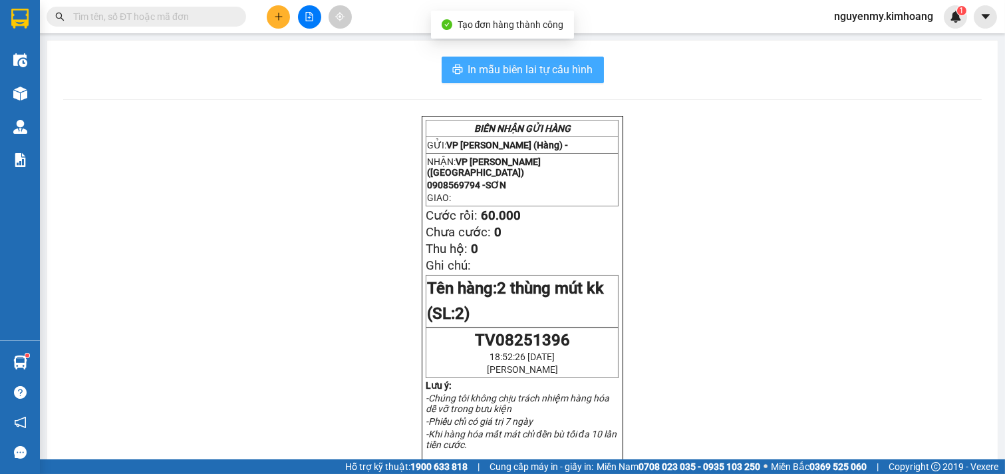
click at [542, 60] on button "In mẫu biên lai tự cấu hình" at bounding box center [523, 70] width 162 height 27
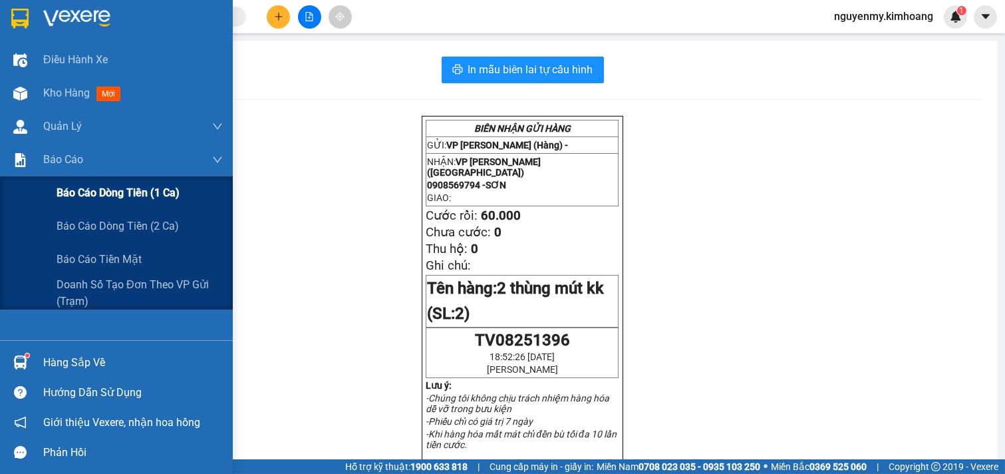
click at [100, 190] on span "Báo cáo dòng tiền (1 ca)" at bounding box center [118, 192] width 123 height 17
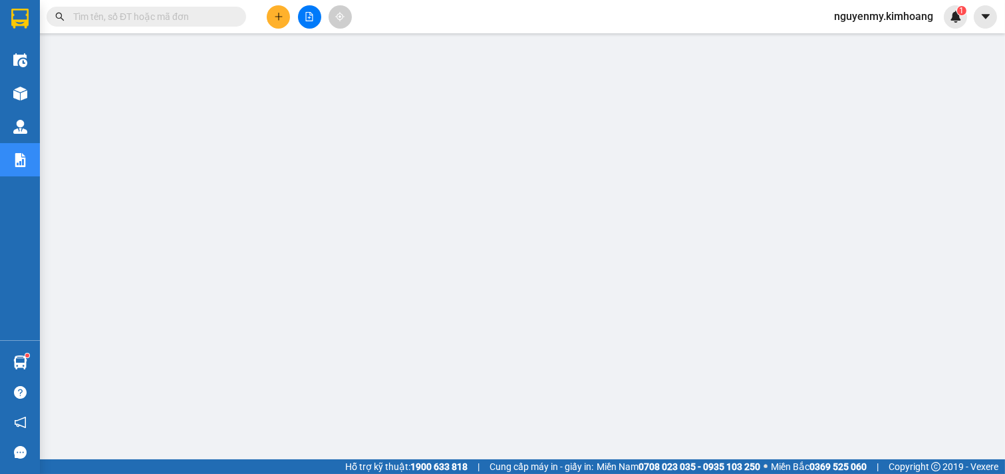
click at [221, 17] on input "text" at bounding box center [151, 16] width 157 height 15
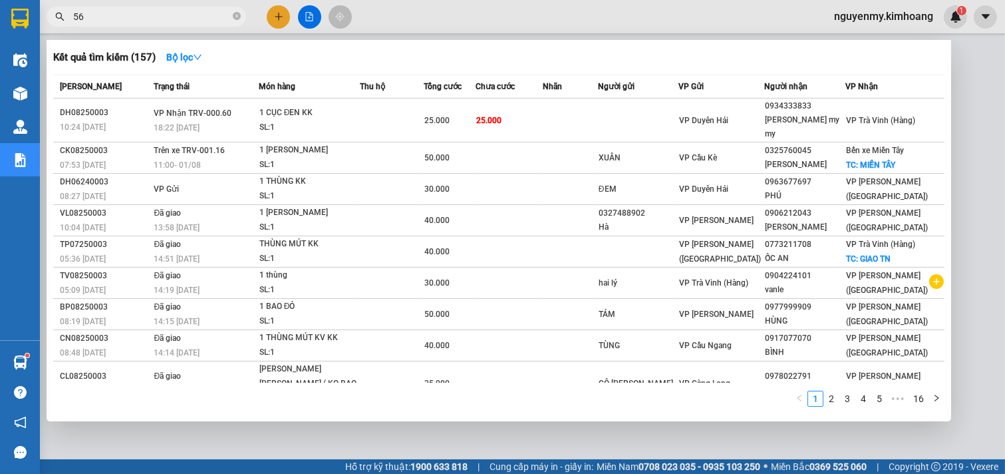
type input "568"
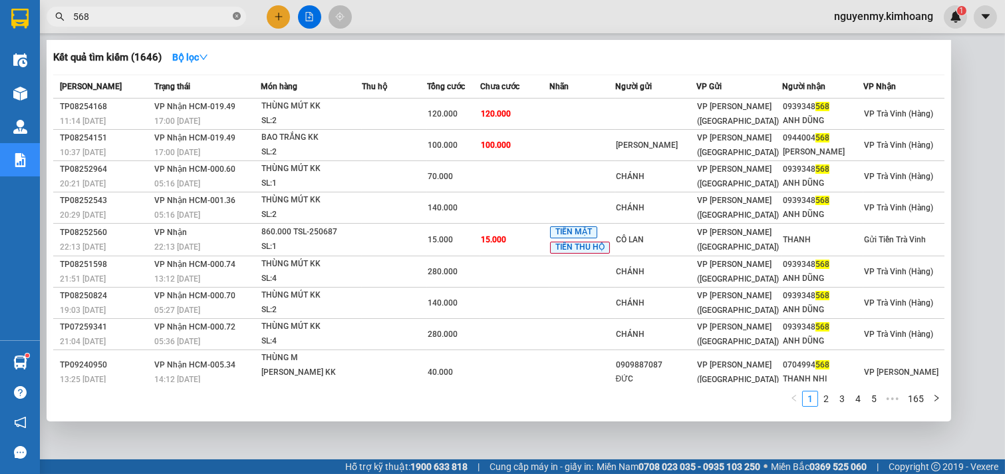
click at [236, 20] on icon "close-circle" at bounding box center [237, 16] width 8 height 8
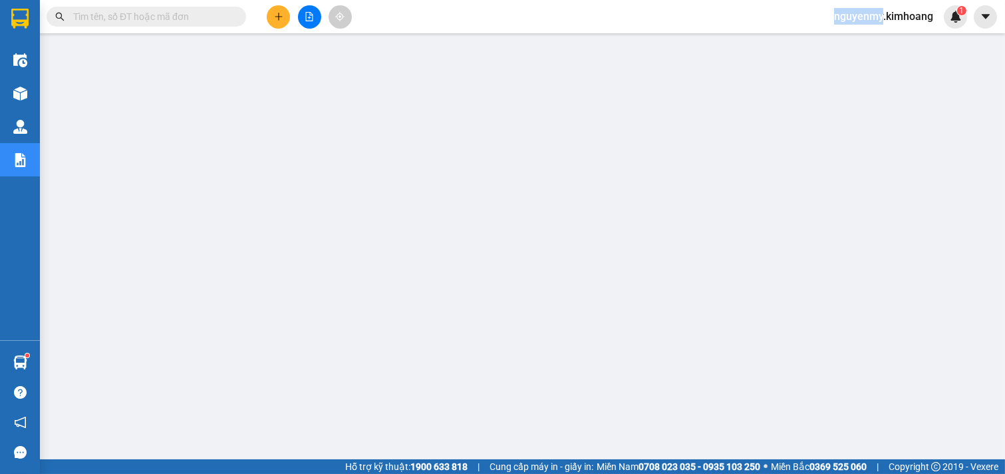
drag, startPoint x: 236, startPoint y: 20, endPoint x: 211, endPoint y: 19, distance: 25.3
click at [218, 19] on span at bounding box center [147, 17] width 200 height 20
click at [210, 19] on input "text" at bounding box center [151, 16] width 157 height 15
click at [160, 21] on input "text" at bounding box center [151, 16] width 157 height 15
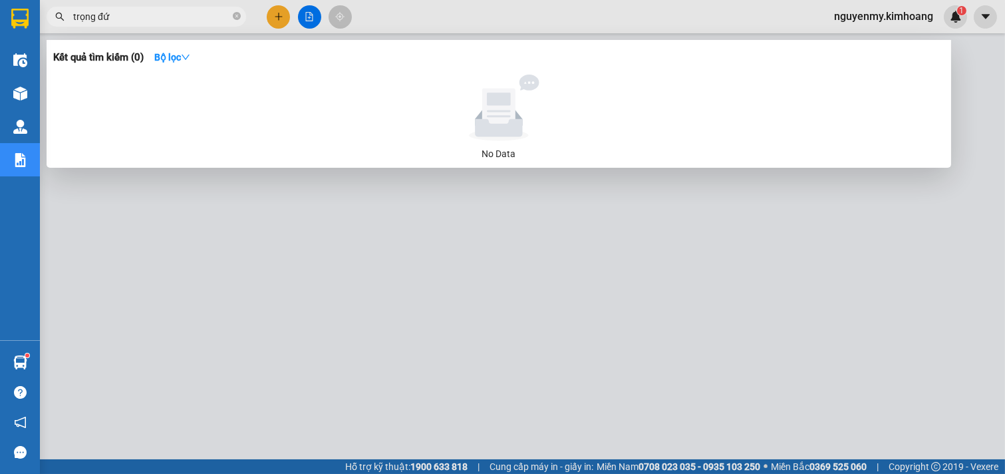
type input "trọng đức"
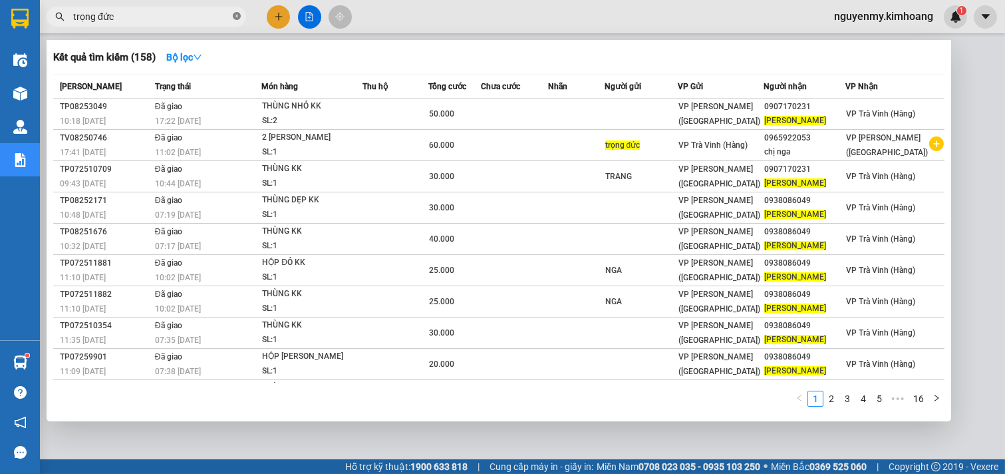
click at [238, 16] on icon "close-circle" at bounding box center [237, 16] width 8 height 8
click at [238, 16] on span at bounding box center [237, 16] width 8 height 15
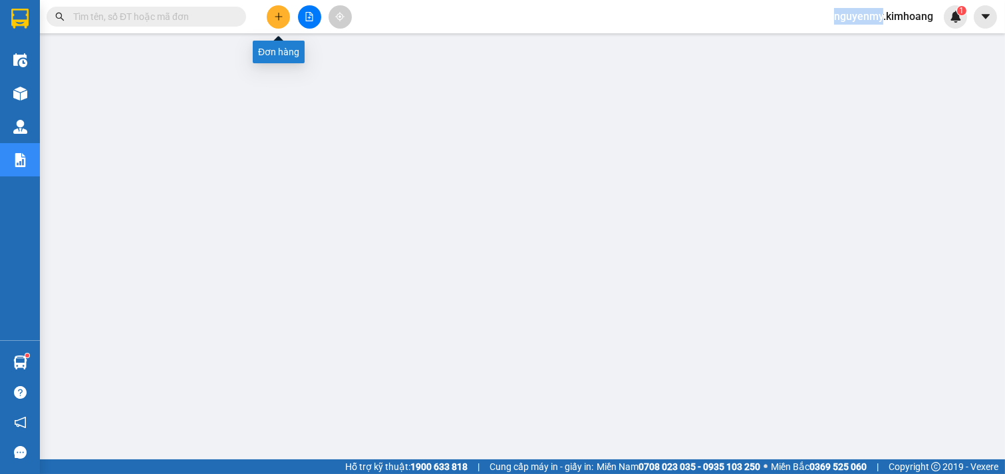
click at [277, 11] on button at bounding box center [278, 16] width 23 height 23
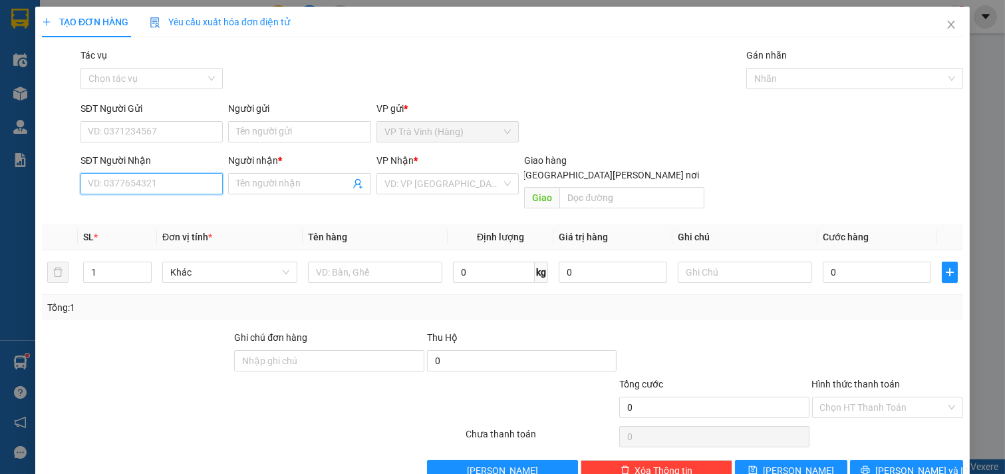
click at [145, 184] on input "SĐT Người Nhận" at bounding box center [152, 183] width 143 height 21
click at [151, 213] on div "0939475150 - tú" at bounding box center [150, 210] width 125 height 15
type input "0939475150"
type input "tú"
type input "20.000"
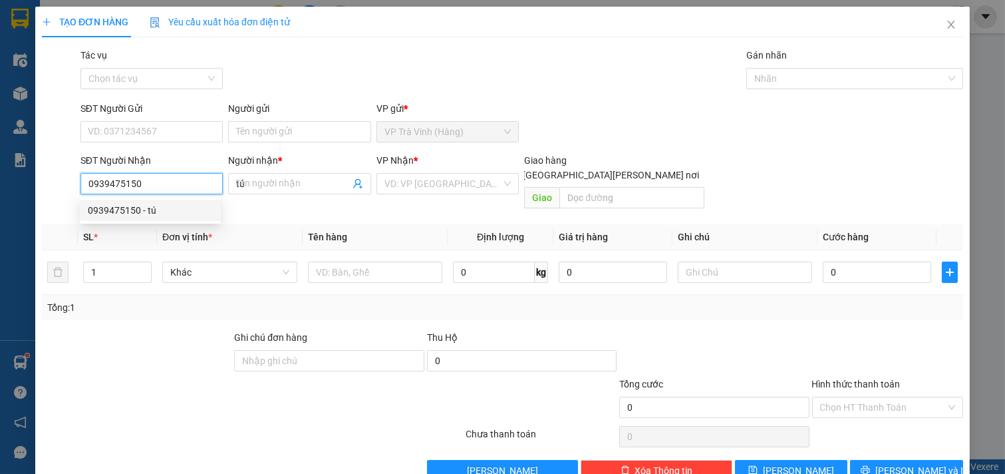
type input "20.000"
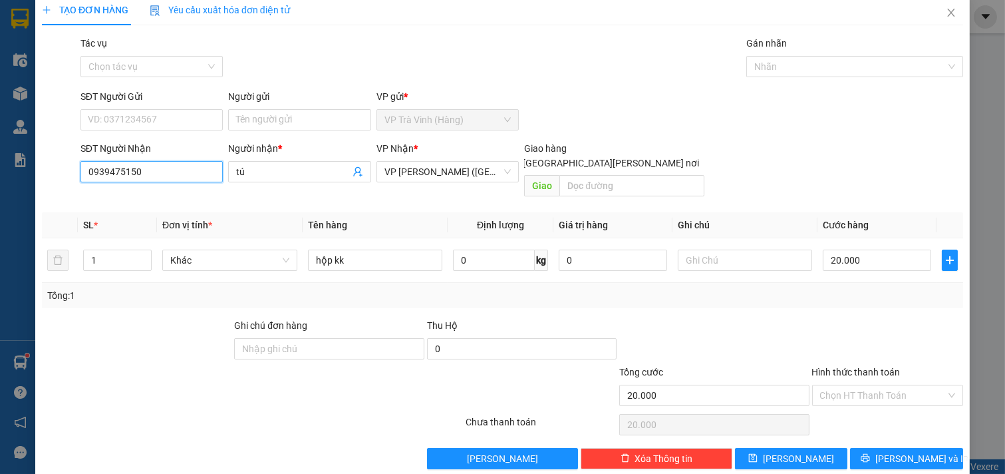
scroll to position [18, 0]
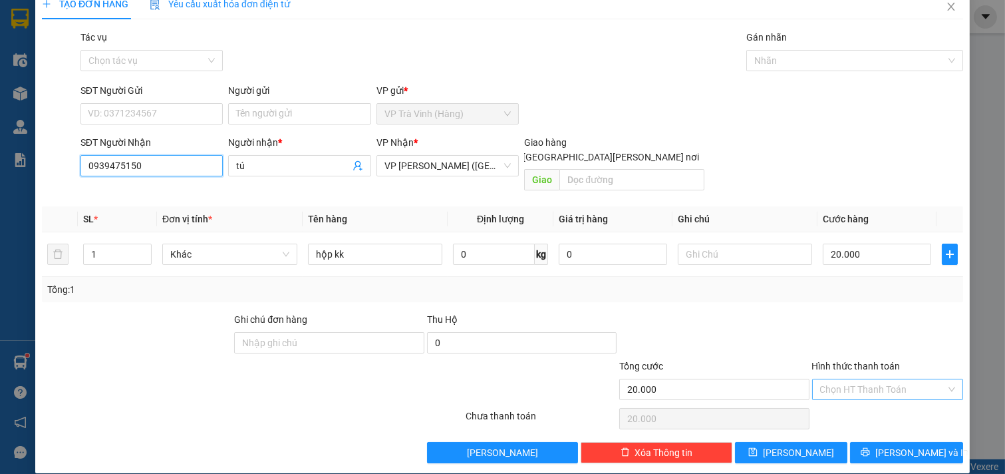
type input "0939475150"
click at [900, 379] on input "Hình thức thanh toán" at bounding box center [883, 389] width 126 height 20
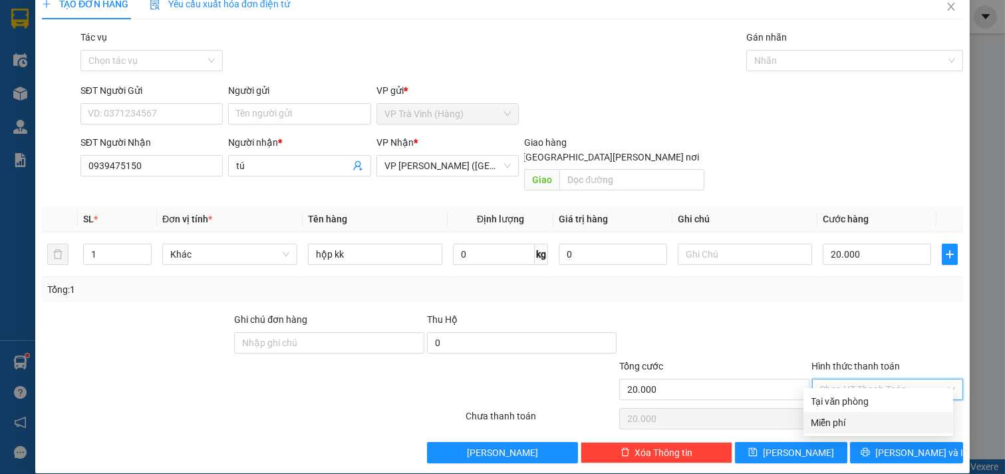
click at [882, 402] on div "Tại văn phòng" at bounding box center [879, 401] width 134 height 15
type input "0"
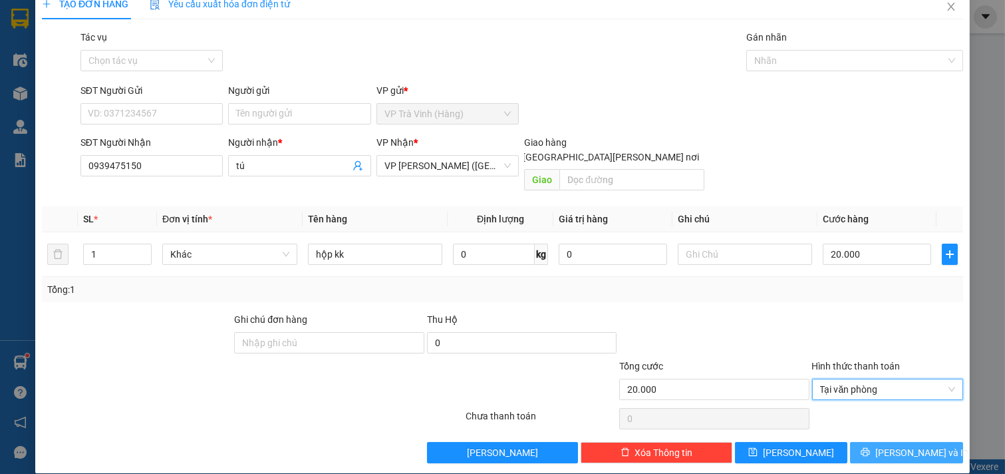
click at [912, 445] on span "[PERSON_NAME] và In" at bounding box center [922, 452] width 93 height 15
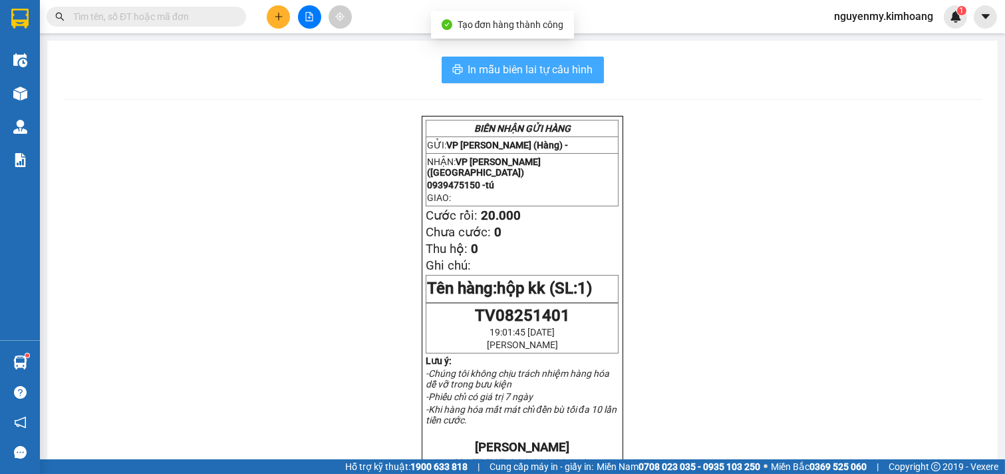
click at [547, 61] on button "In mẫu biên lai tự cấu hình" at bounding box center [523, 70] width 162 height 27
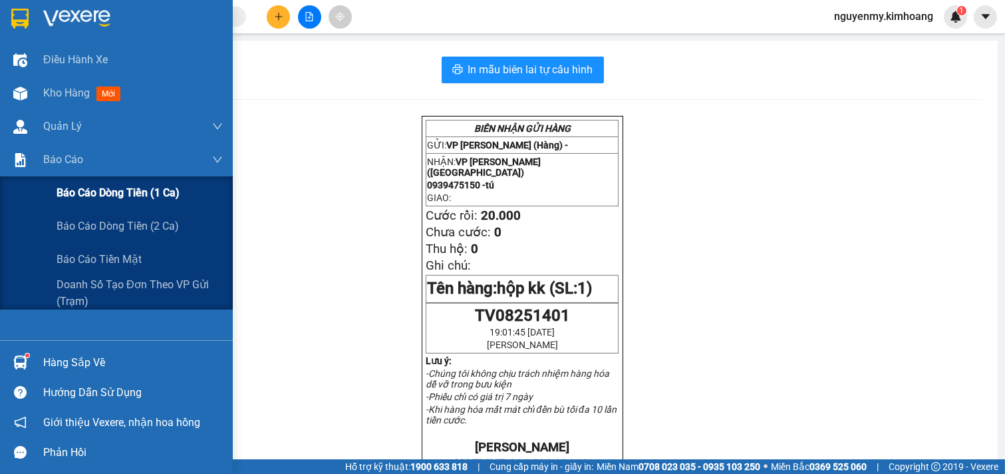
click at [100, 188] on span "Báo cáo dòng tiền (1 ca)" at bounding box center [118, 192] width 123 height 17
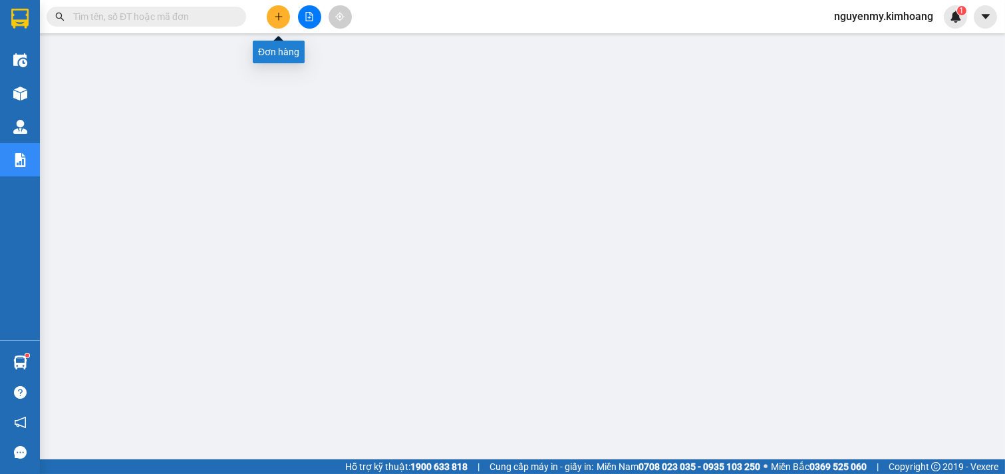
click at [281, 13] on icon "plus" at bounding box center [278, 16] width 9 height 9
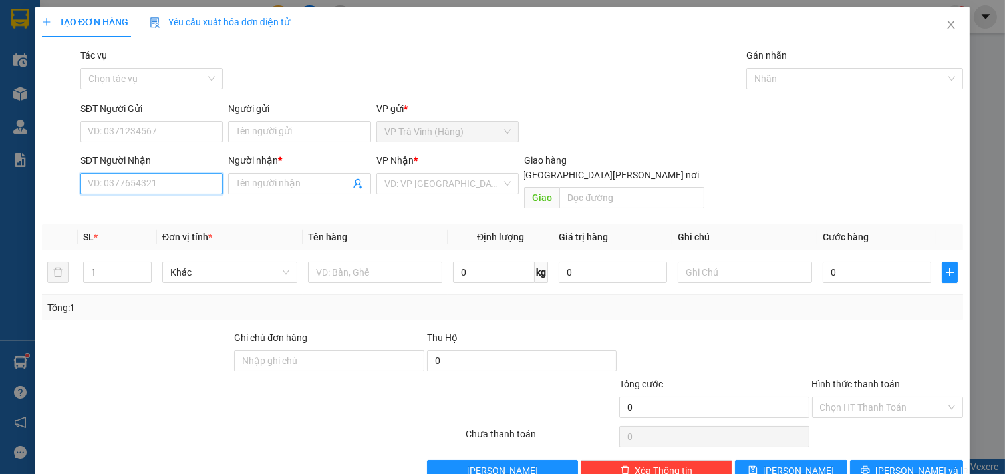
click at [142, 187] on input "SĐT Người Nhận" at bounding box center [152, 183] width 143 height 21
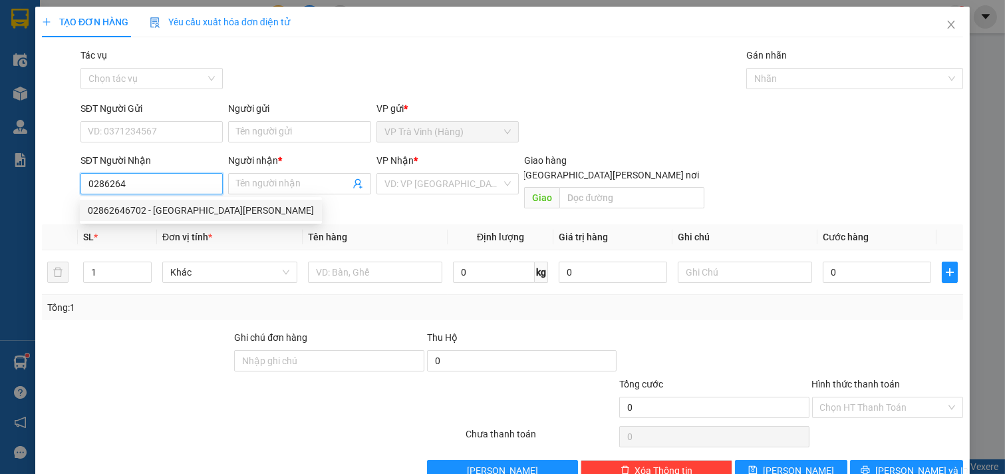
click at [173, 212] on div "02862646702 - ÂU CHÂU" at bounding box center [201, 210] width 226 height 15
type input "02862646702"
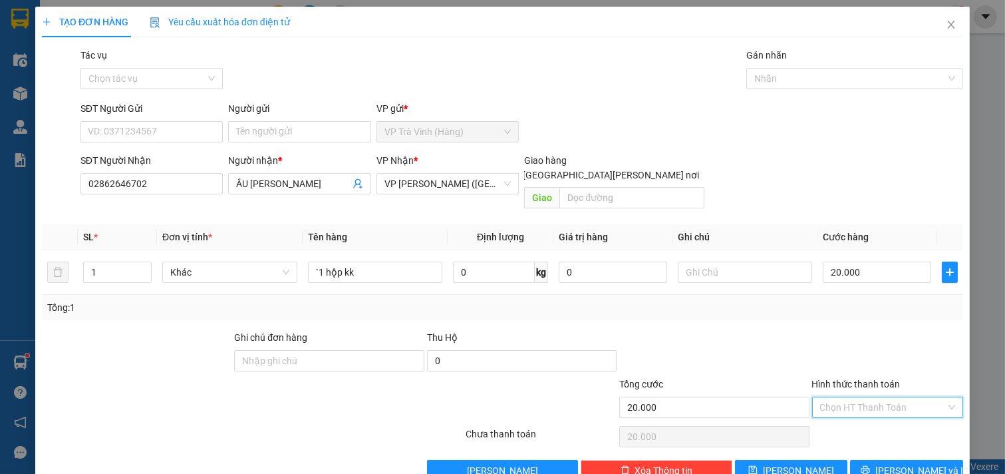
click at [890, 397] on input "Hình thức thanh toán" at bounding box center [883, 407] width 126 height 20
drag, startPoint x: 877, startPoint y: 411, endPoint x: 880, endPoint y: 466, distance: 55.3
click at [877, 410] on div "Tại văn phòng" at bounding box center [879, 419] width 150 height 21
click at [902, 463] on span "[PERSON_NAME] và In" at bounding box center [922, 470] width 93 height 15
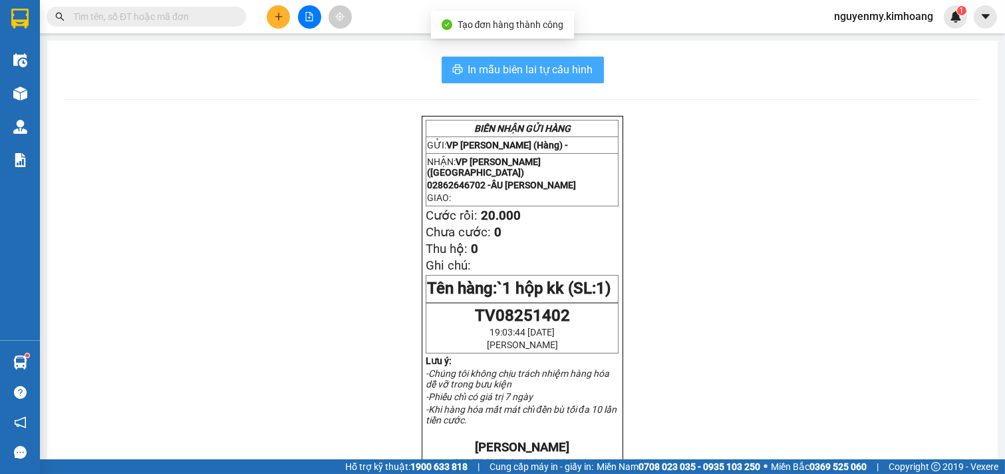
click at [546, 71] on span "In mẫu biên lai tự cấu hình" at bounding box center [530, 69] width 125 height 17
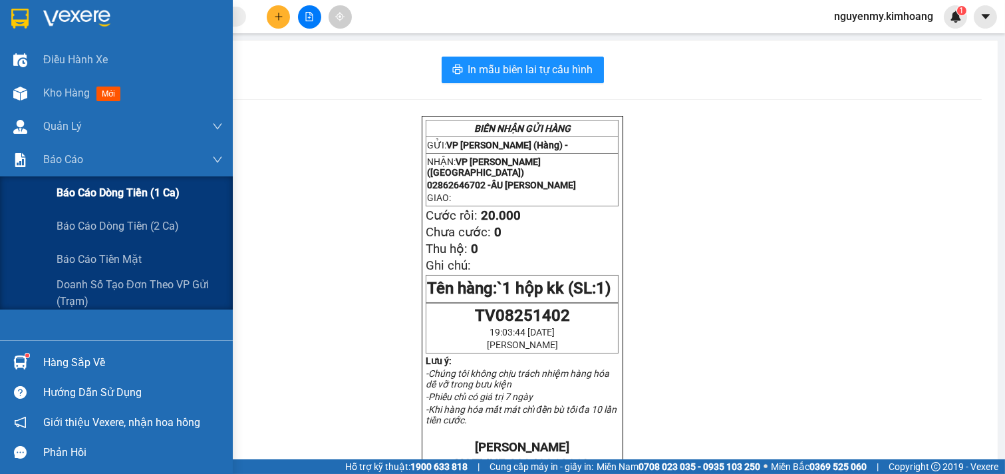
click at [90, 187] on span "Báo cáo dòng tiền (1 ca)" at bounding box center [118, 192] width 123 height 17
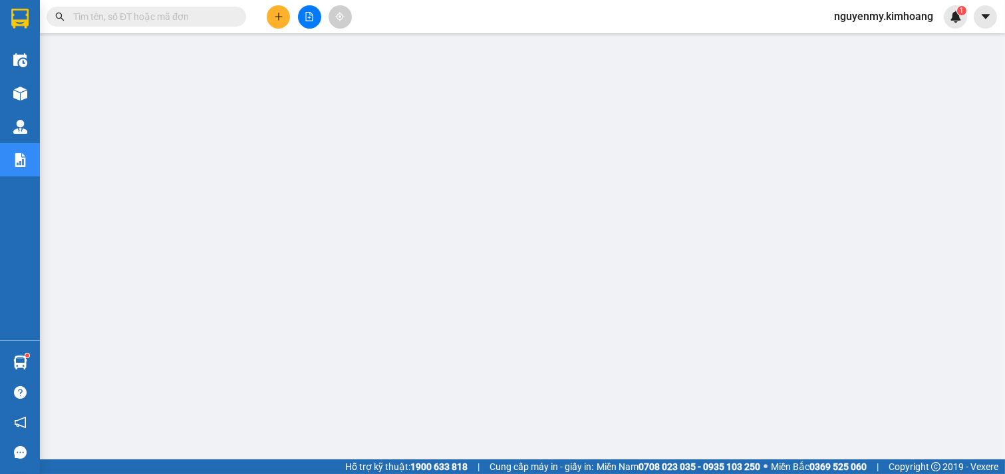
click at [208, 15] on input "text" at bounding box center [151, 16] width 157 height 15
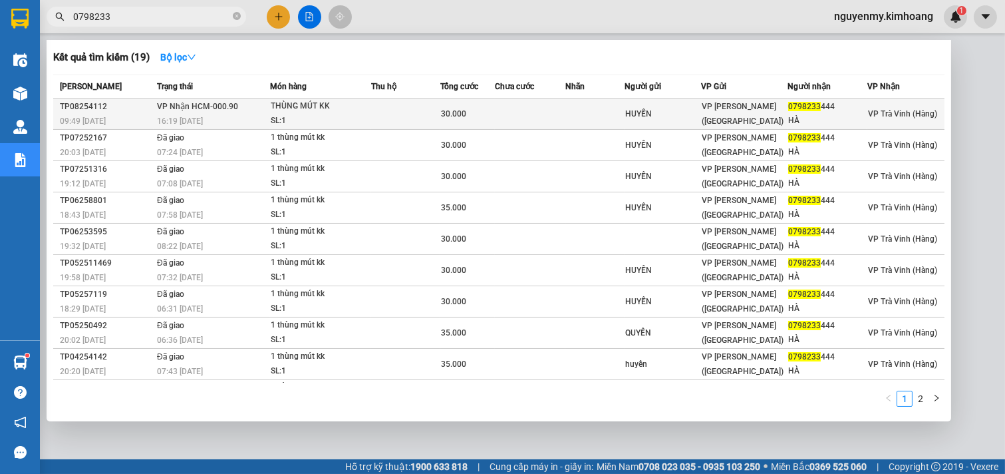
click at [690, 121] on td "HUYỀN" at bounding box center [663, 113] width 77 height 31
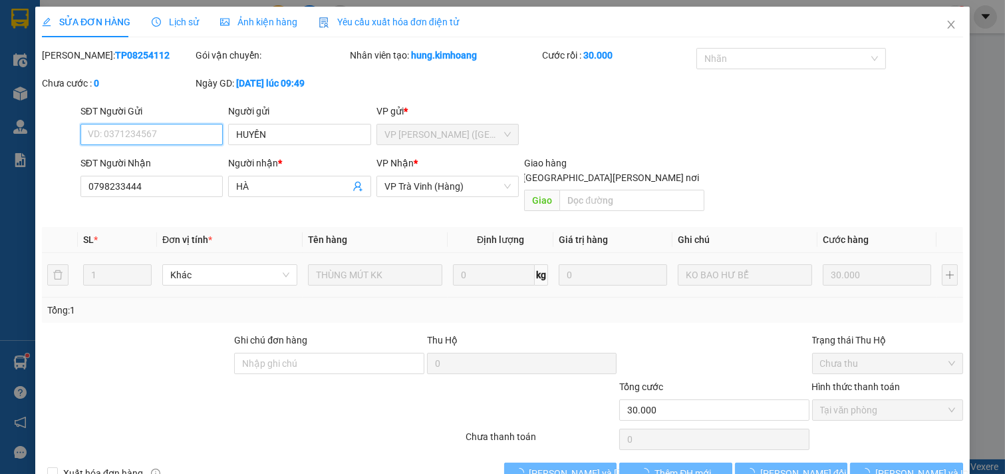
scroll to position [18, 0]
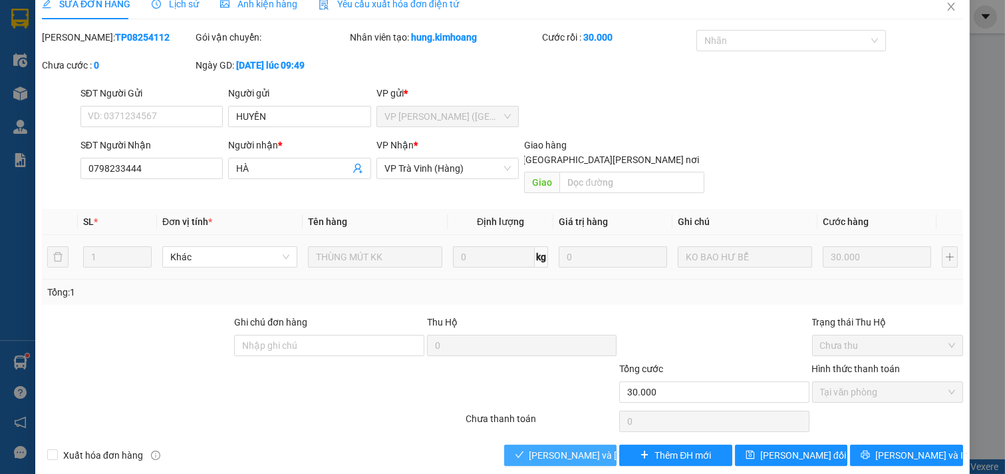
click at [566, 448] on span "[PERSON_NAME] và [PERSON_NAME] hàng" at bounding box center [620, 455] width 180 height 15
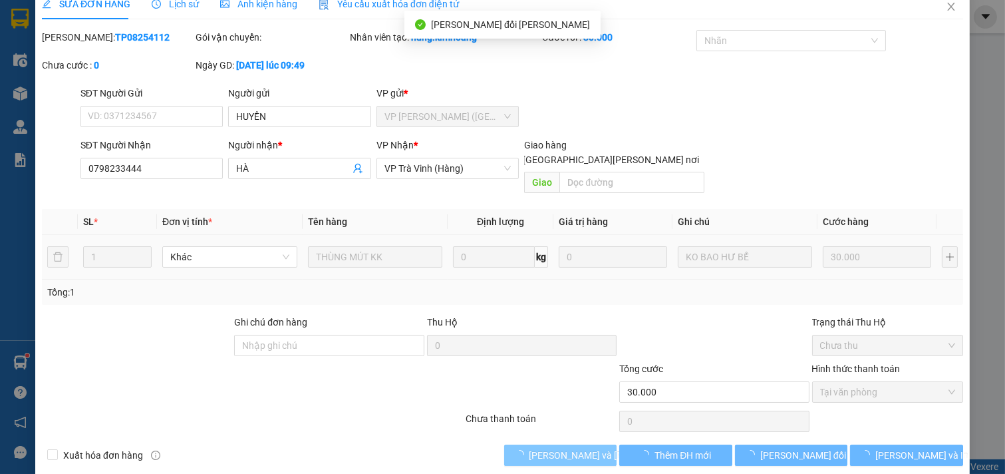
scroll to position [21, 0]
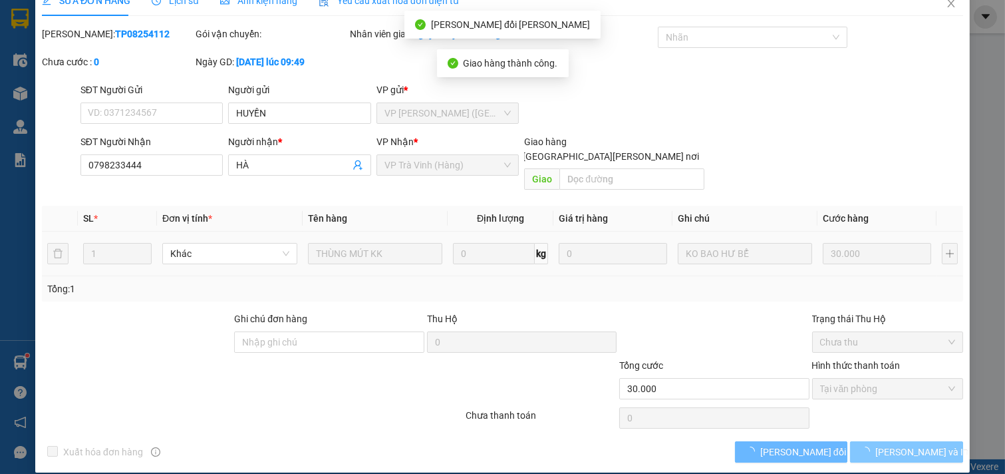
click at [904, 441] on button "[PERSON_NAME] và In" at bounding box center [906, 451] width 113 height 21
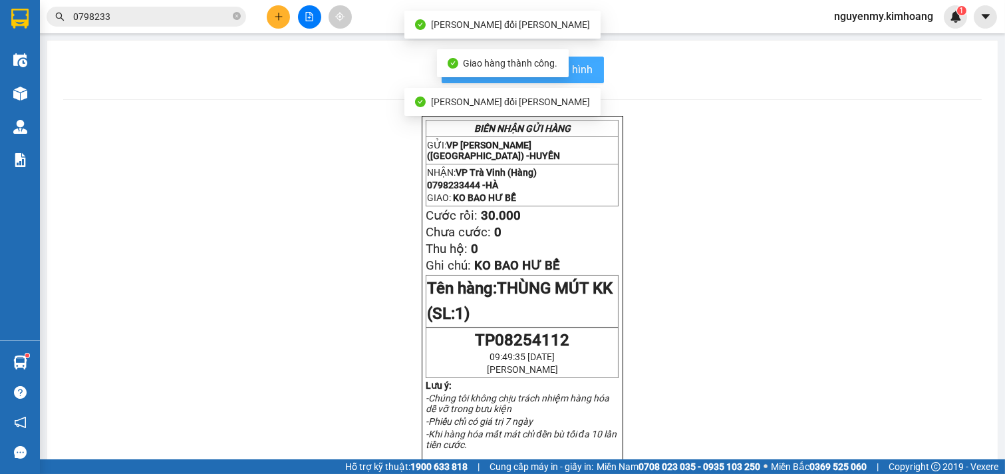
click at [572, 72] on span "In mẫu biên lai tự cấu hình" at bounding box center [530, 69] width 125 height 17
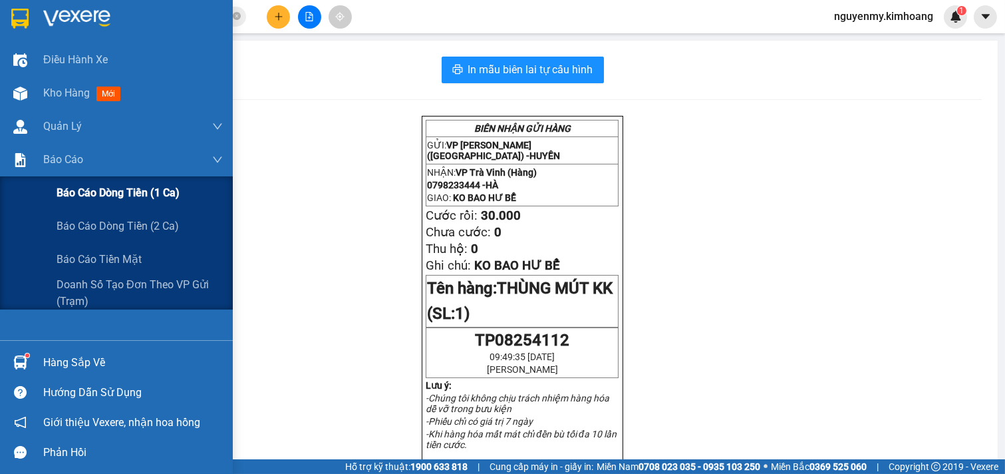
click at [105, 193] on span "Báo cáo dòng tiền (1 ca)" at bounding box center [118, 192] width 123 height 17
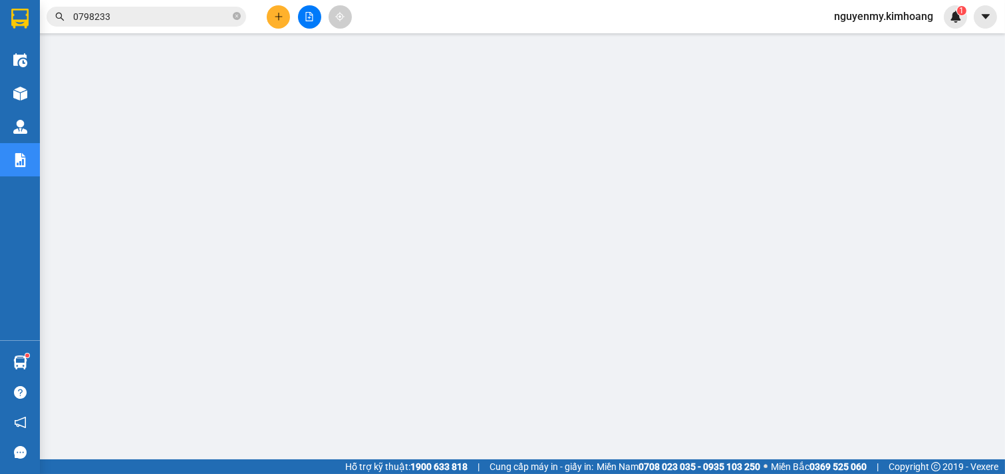
click at [870, 11] on span "nguyenmy.kimhoang" at bounding box center [884, 16] width 120 height 17
click at [862, 42] on span "Đăng xuất" at bounding box center [889, 41] width 93 height 15
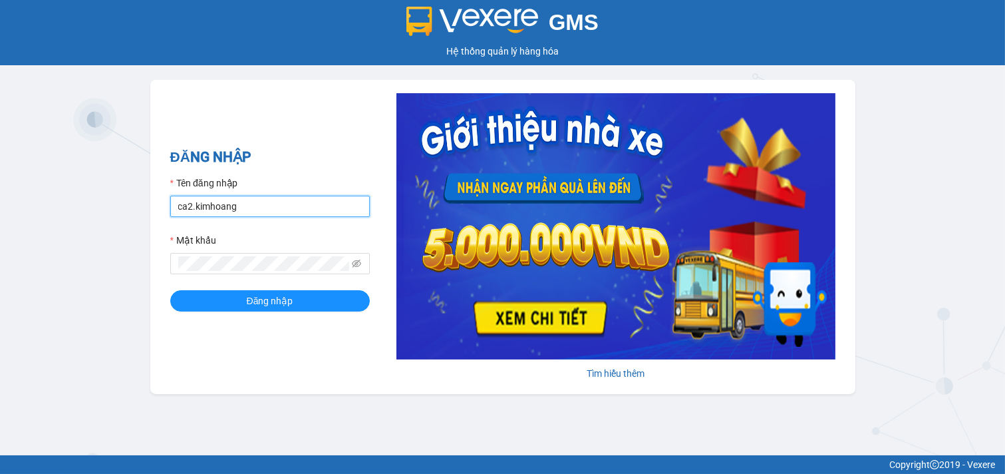
click at [270, 210] on input "ca2.kimhoang" at bounding box center [270, 206] width 200 height 21
type input "c"
type input "antravinh.kimhoang"
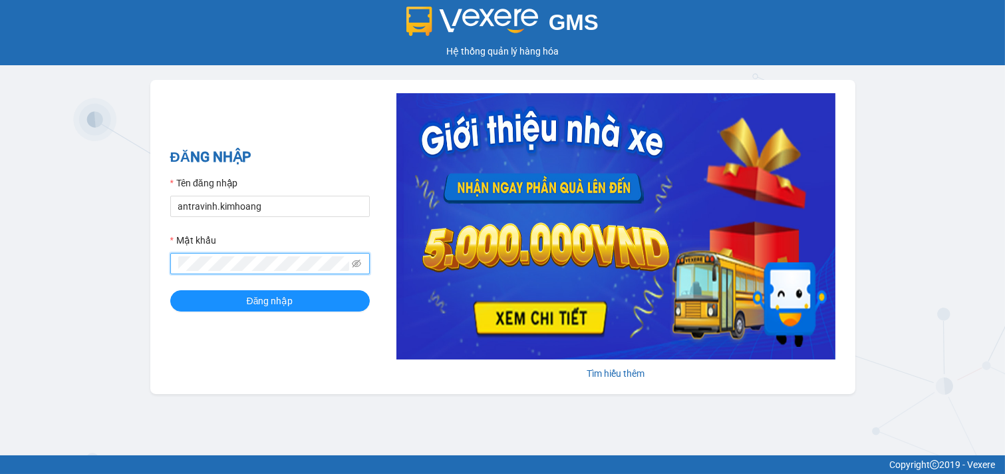
click at [170, 290] on button "Đăng nhập" at bounding box center [270, 300] width 200 height 21
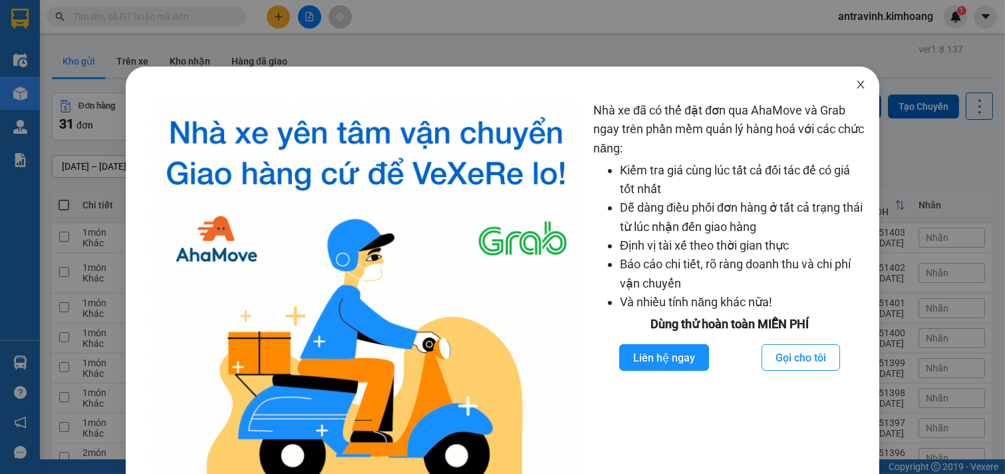
click at [856, 88] on icon "close" at bounding box center [861, 84] width 11 height 11
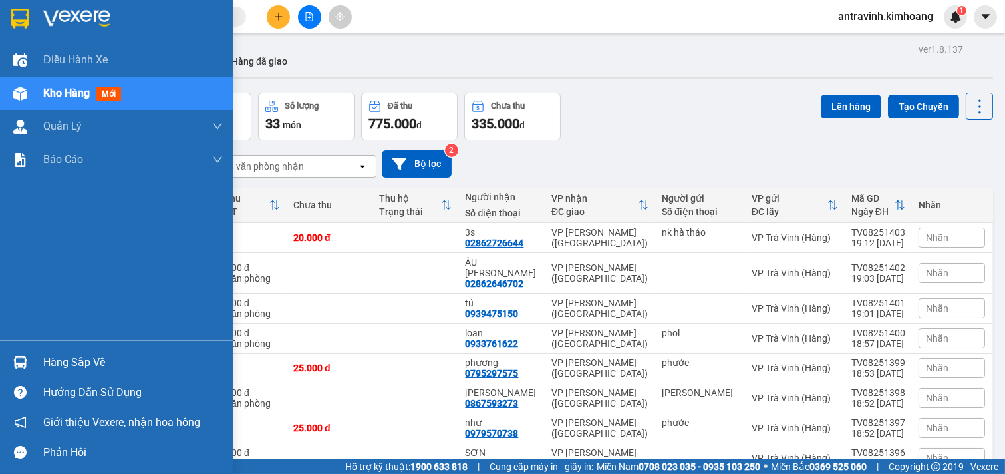
click at [77, 355] on div "Hàng sắp về" at bounding box center [133, 363] width 180 height 20
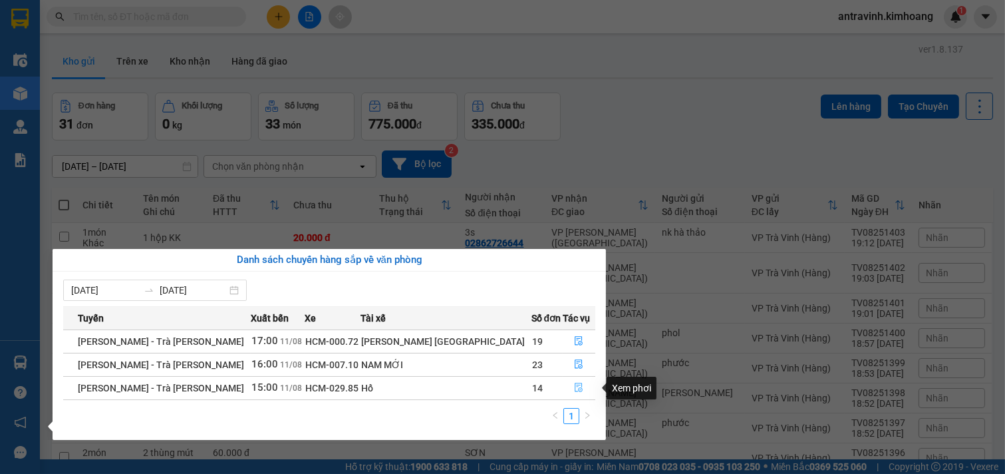
click at [570, 382] on button "button" at bounding box center [580, 387] width 32 height 21
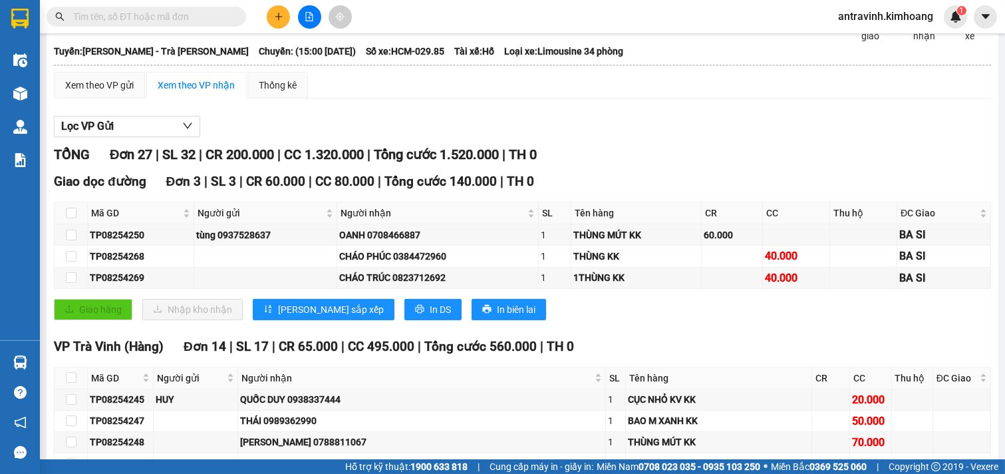
scroll to position [295, 0]
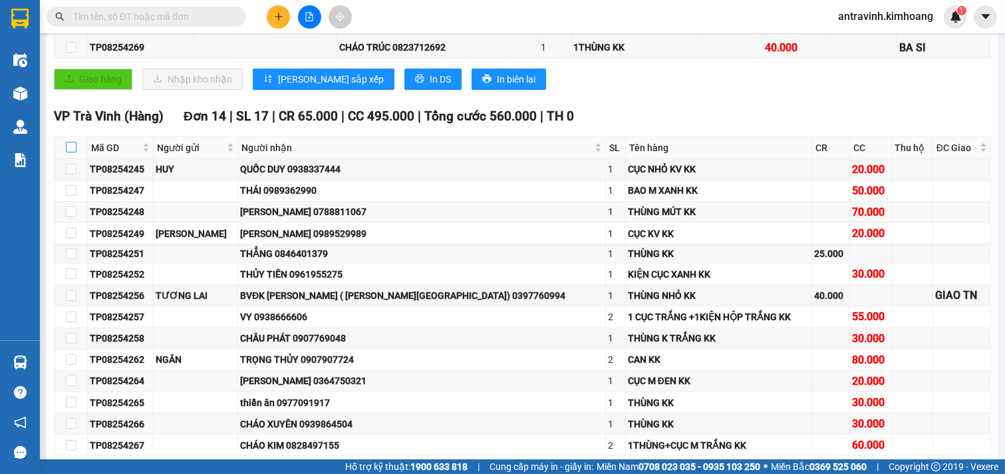
click at [67, 152] on input "checkbox" at bounding box center [71, 147] width 11 height 11
checkbox input "true"
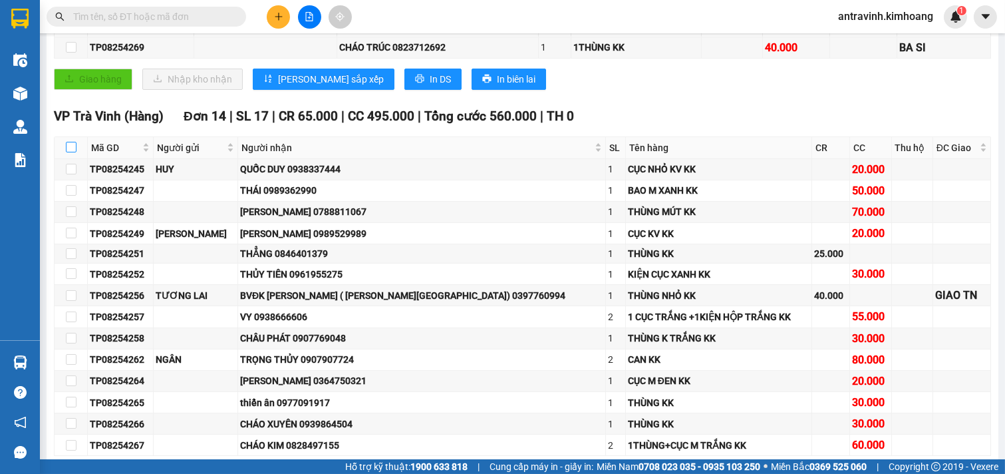
checkbox input "true"
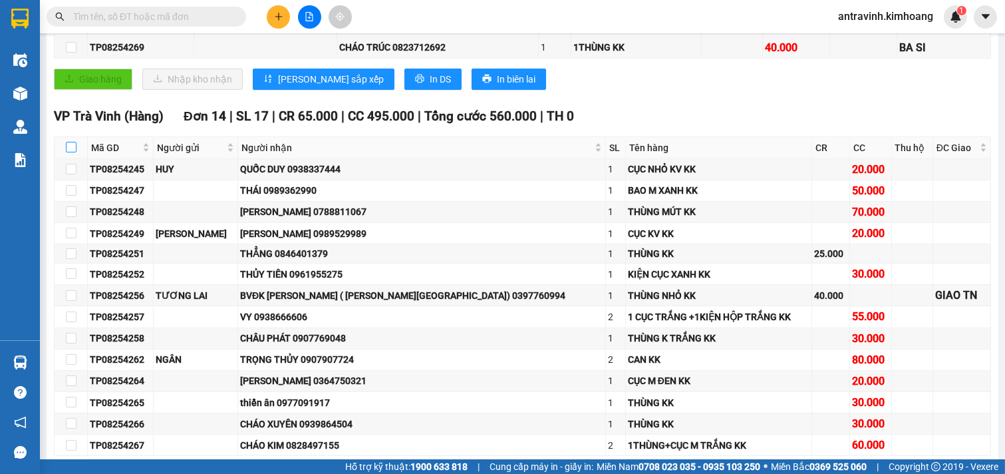
checkbox input "true"
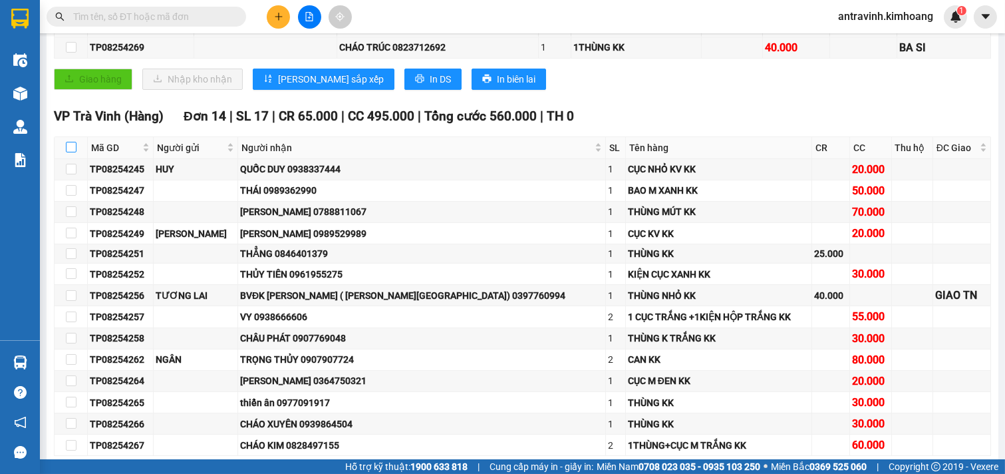
checkbox input "true"
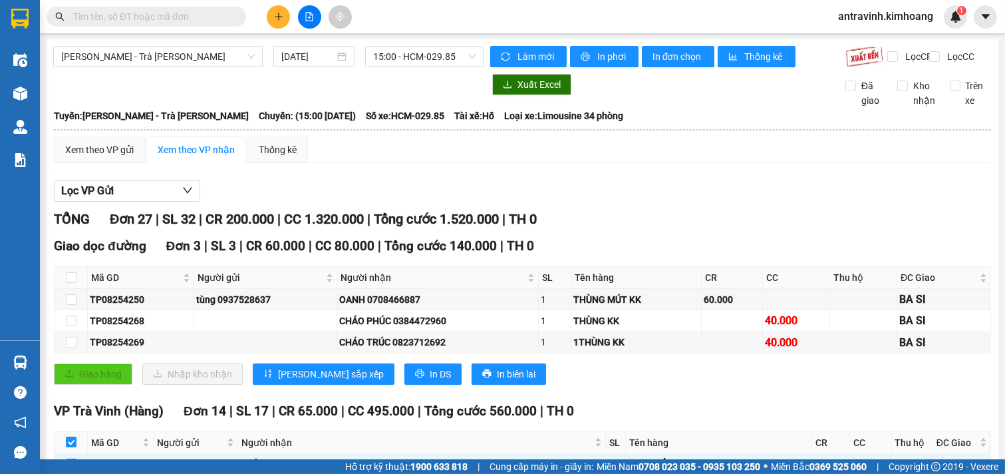
scroll to position [0, 0]
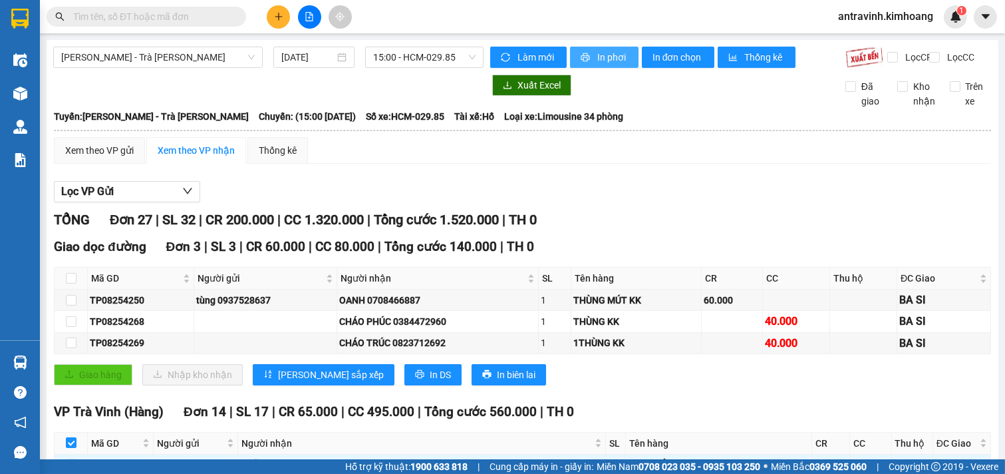
click at [598, 57] on span "In phơi" at bounding box center [613, 57] width 31 height 15
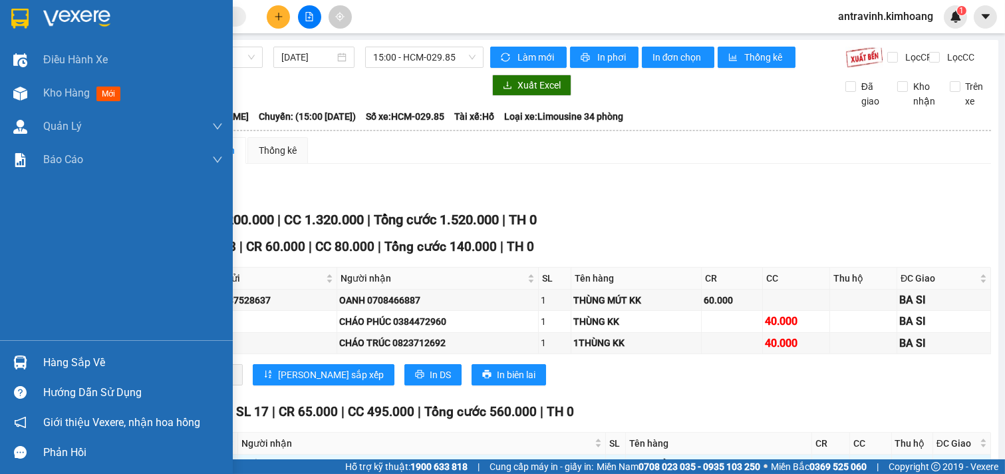
click at [32, 358] on div "Hàng sắp về" at bounding box center [116, 362] width 233 height 30
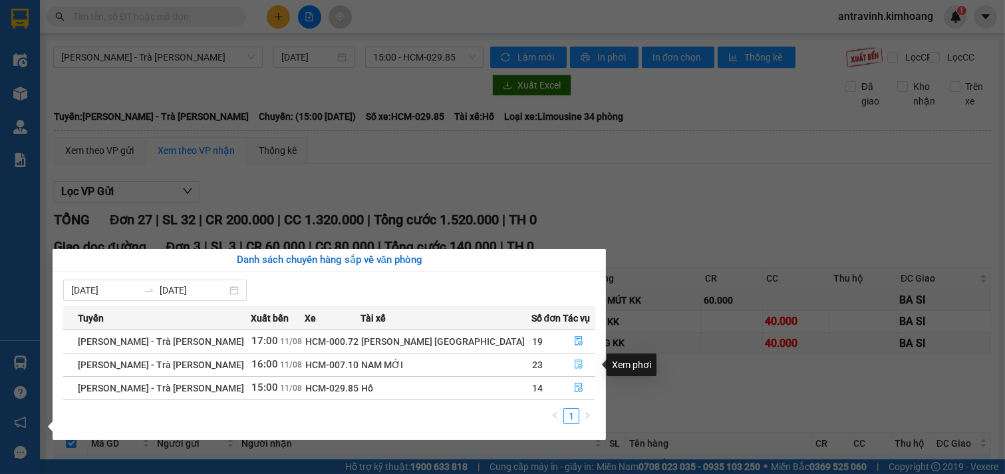
click at [574, 364] on icon "file-done" at bounding box center [578, 363] width 9 height 9
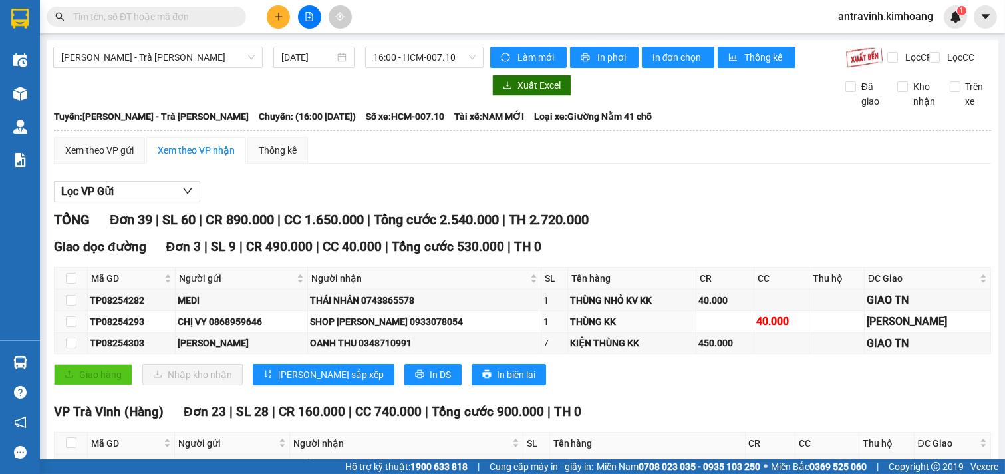
scroll to position [295, 0]
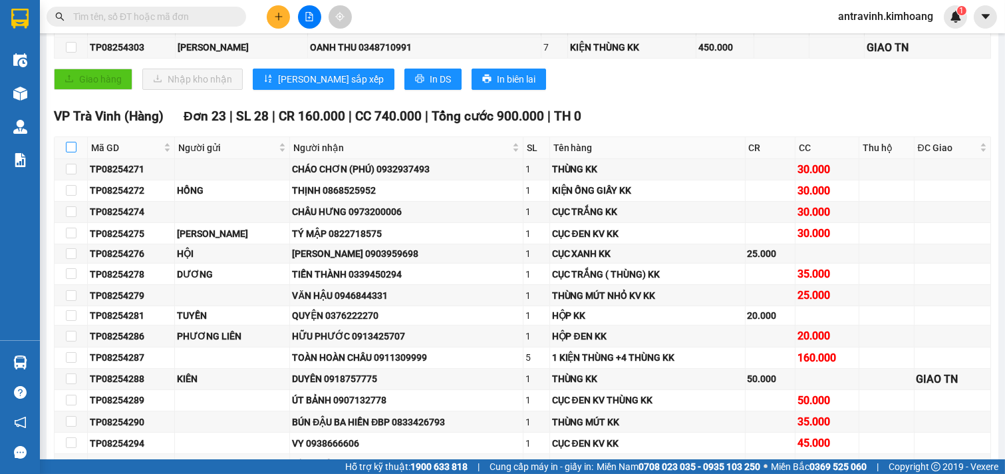
click at [75, 152] on input "checkbox" at bounding box center [71, 147] width 11 height 11
checkbox input "true"
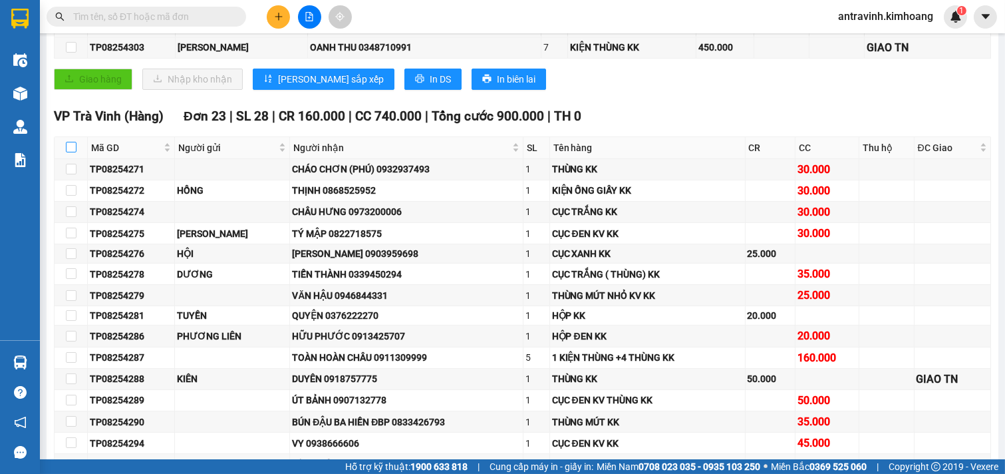
checkbox input "true"
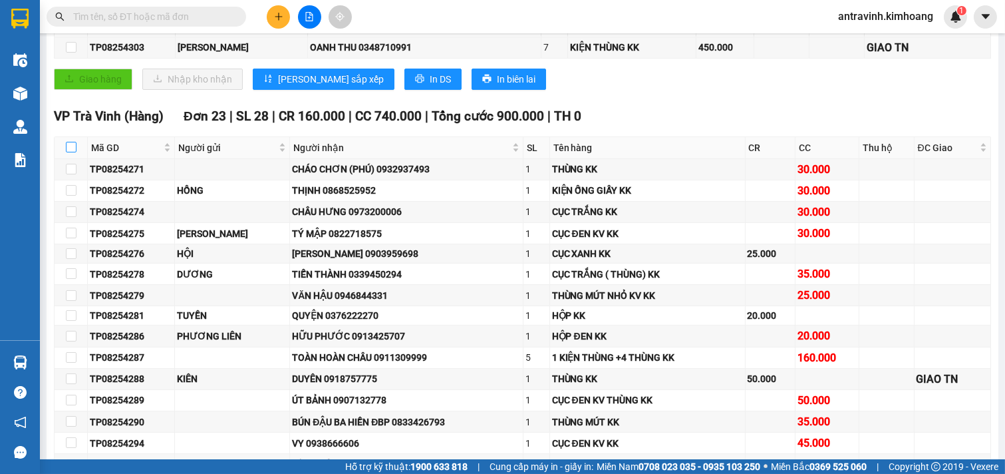
checkbox input "true"
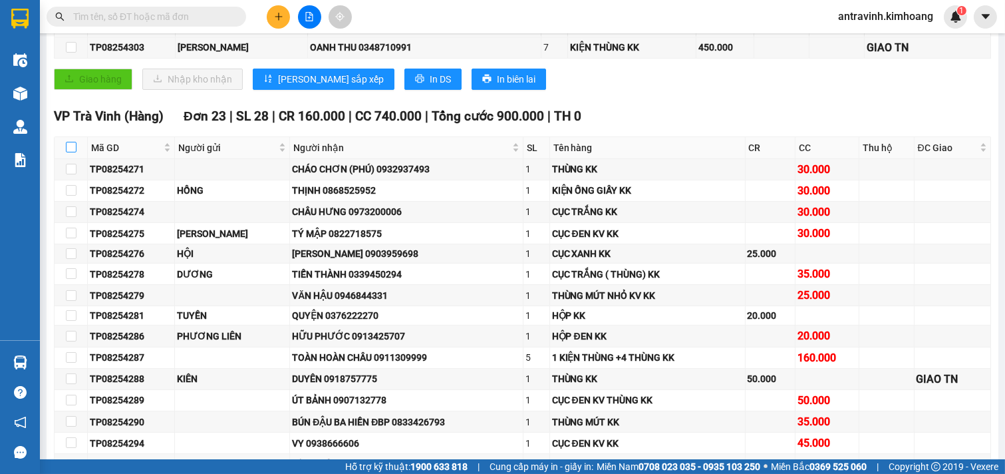
checkbox input "true"
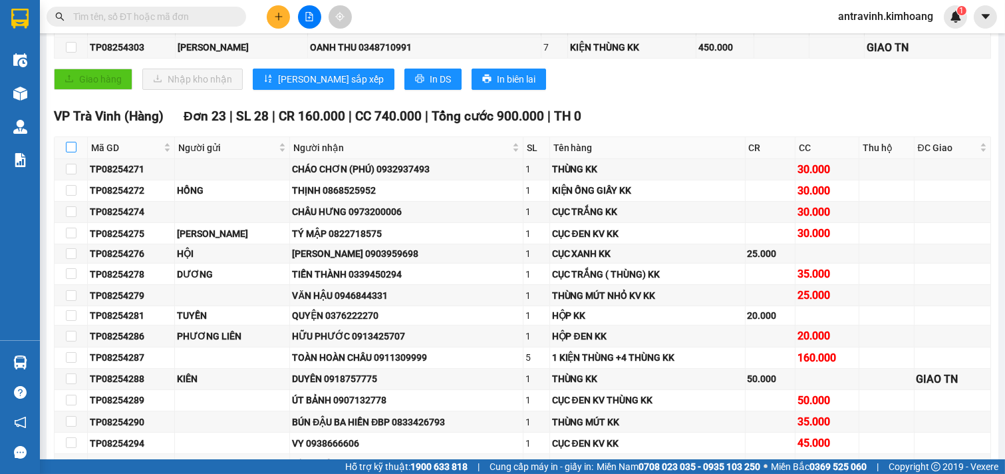
checkbox input "true"
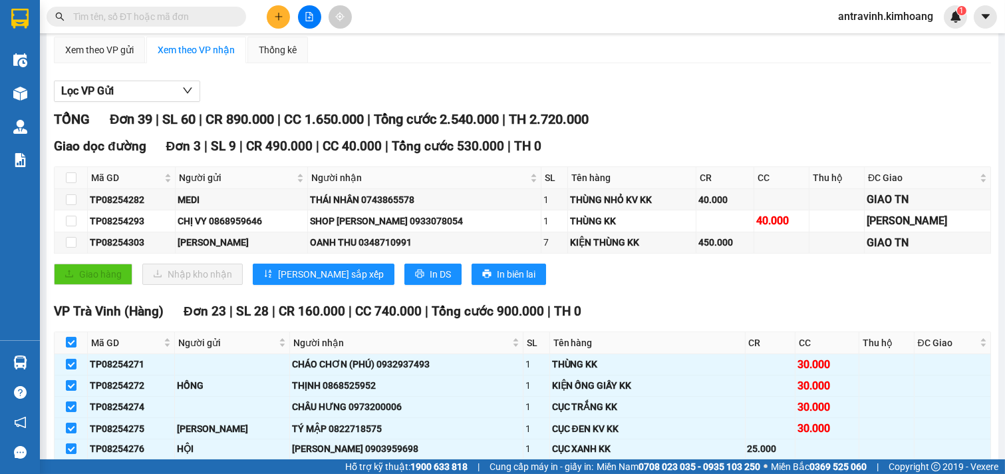
scroll to position [0, 0]
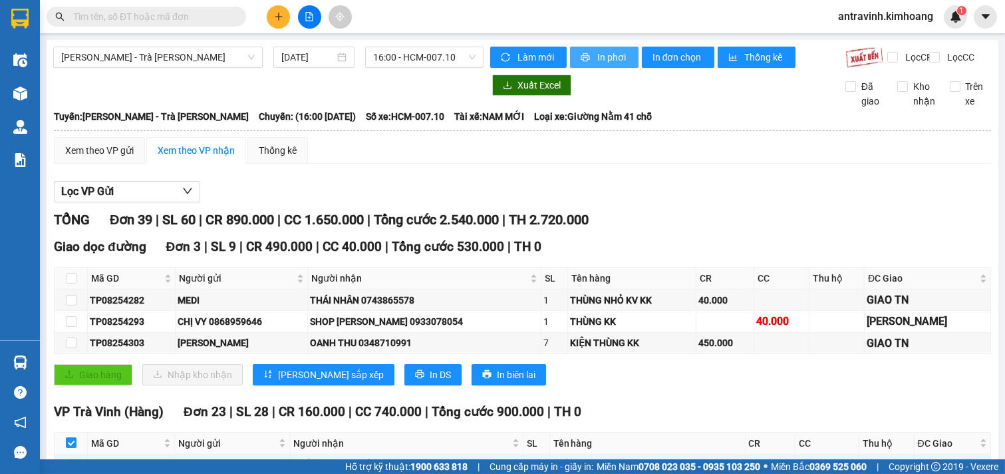
click at [609, 51] on span "In phơi" at bounding box center [613, 57] width 31 height 15
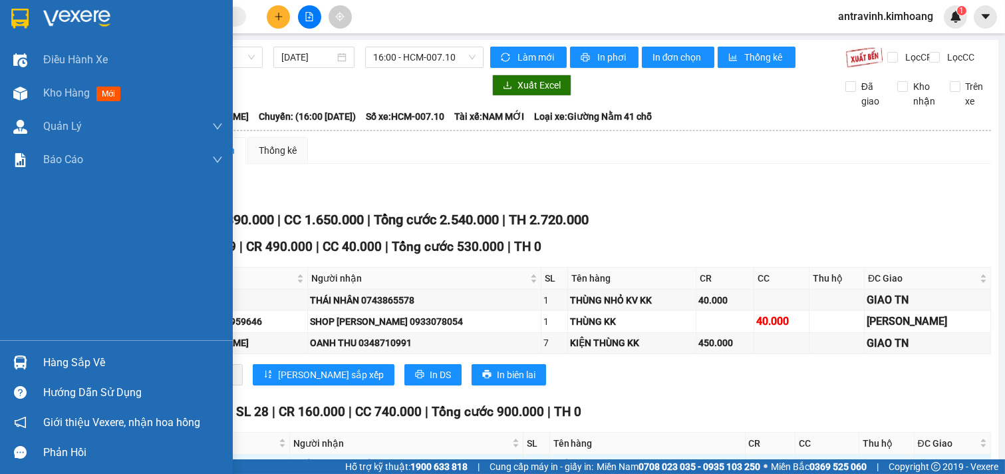
click at [25, 359] on img at bounding box center [20, 362] width 14 height 14
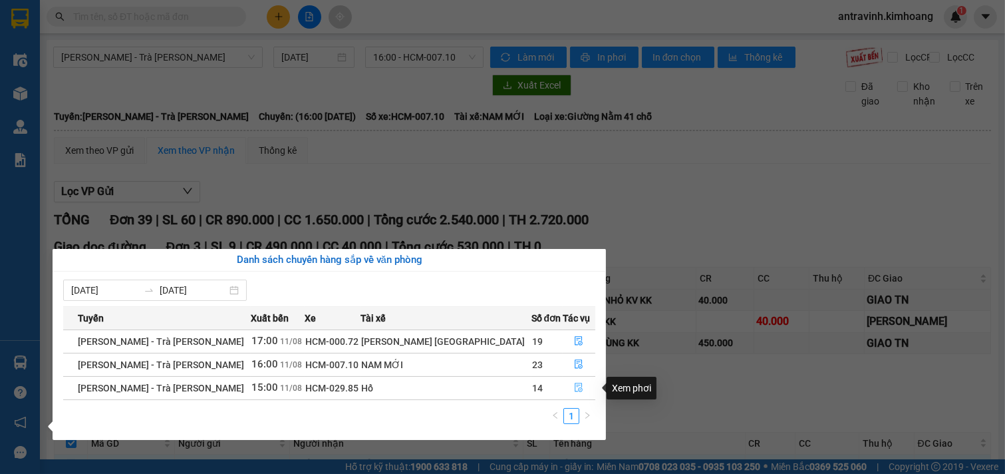
click at [574, 383] on icon "file-done" at bounding box center [578, 387] width 9 height 9
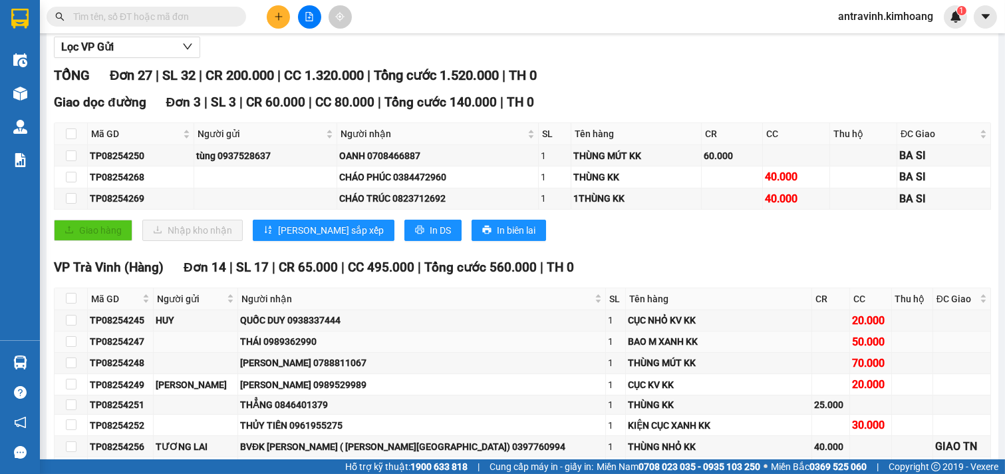
scroll to position [148, 0]
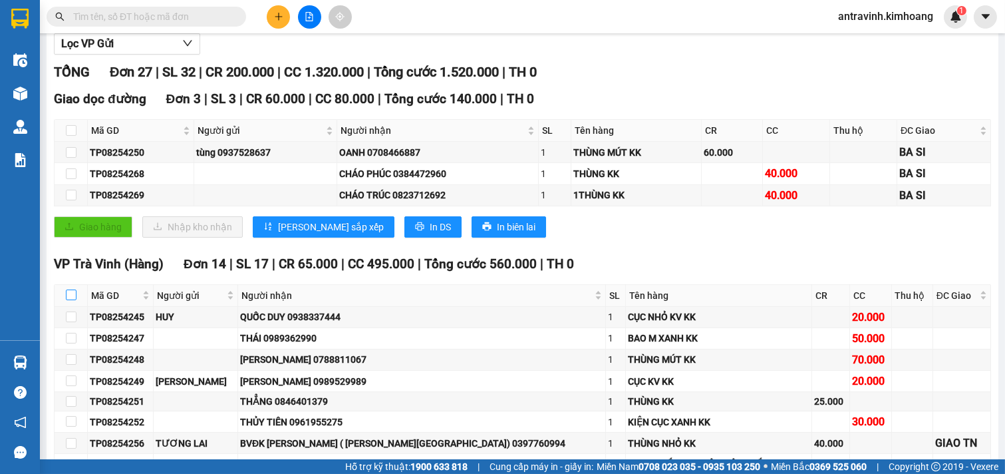
click at [67, 300] on input "checkbox" at bounding box center [71, 294] width 11 height 11
checkbox input "true"
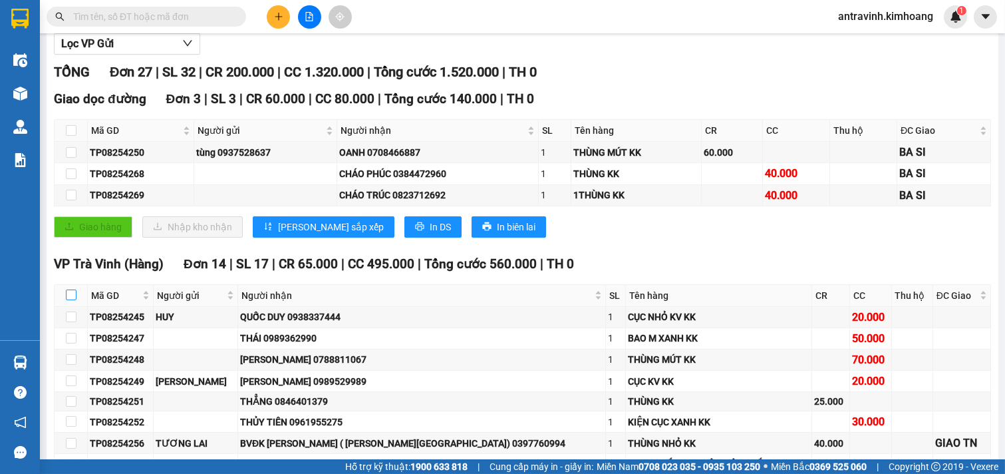
checkbox input "true"
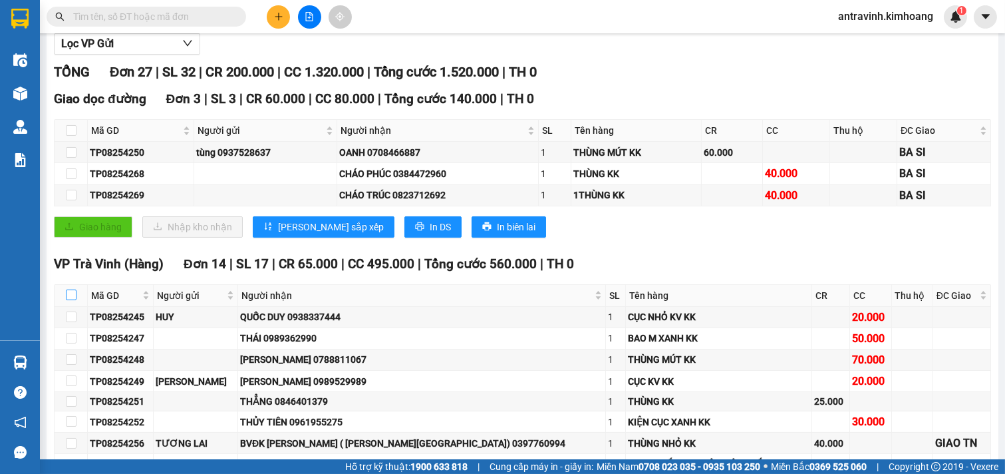
checkbox input "true"
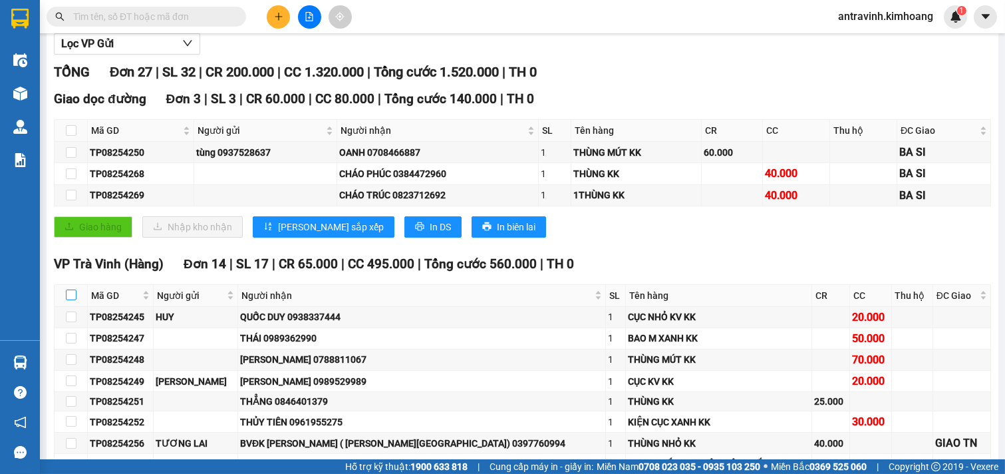
checkbox input "true"
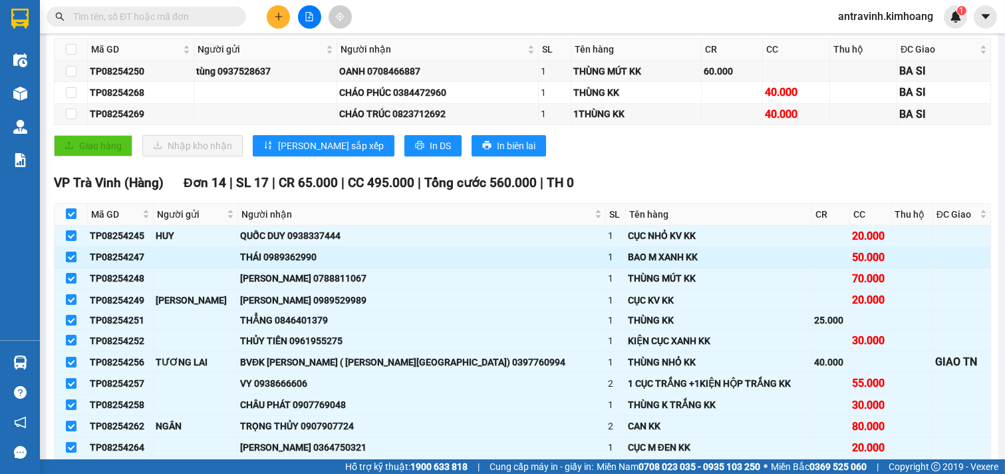
scroll to position [443, 0]
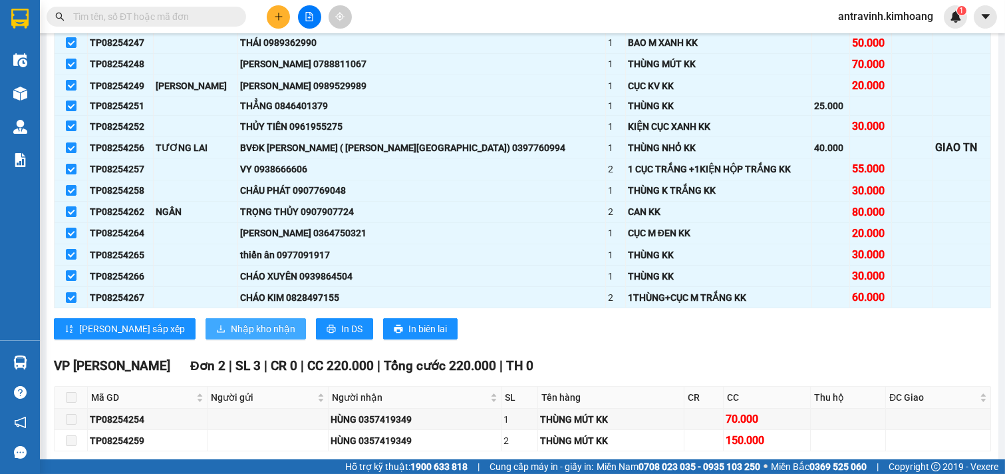
click at [231, 336] on span "Nhập kho nhận" at bounding box center [263, 328] width 65 height 15
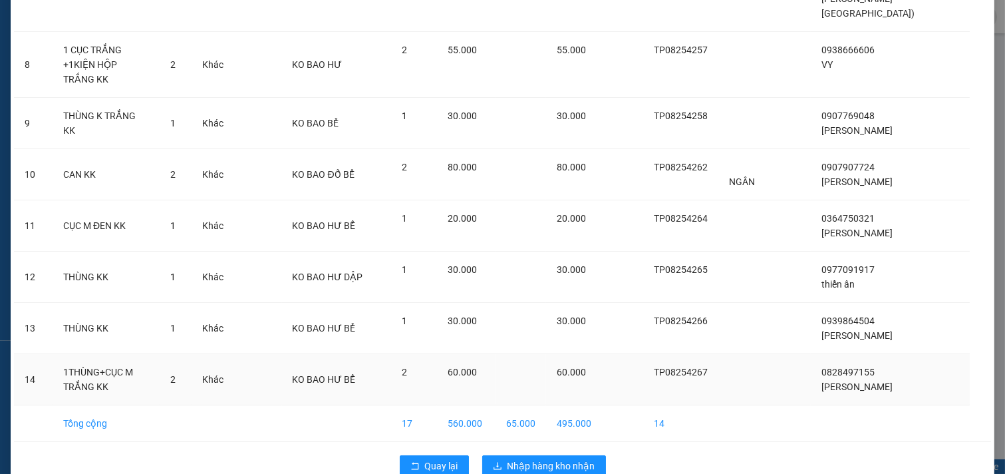
scroll to position [482, 0]
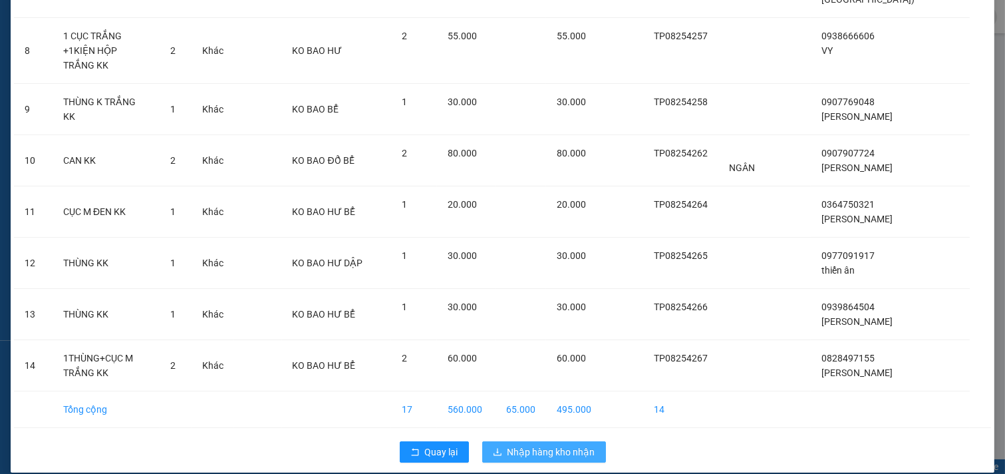
click at [515, 444] on span "Nhập hàng kho nhận" at bounding box center [552, 451] width 88 height 15
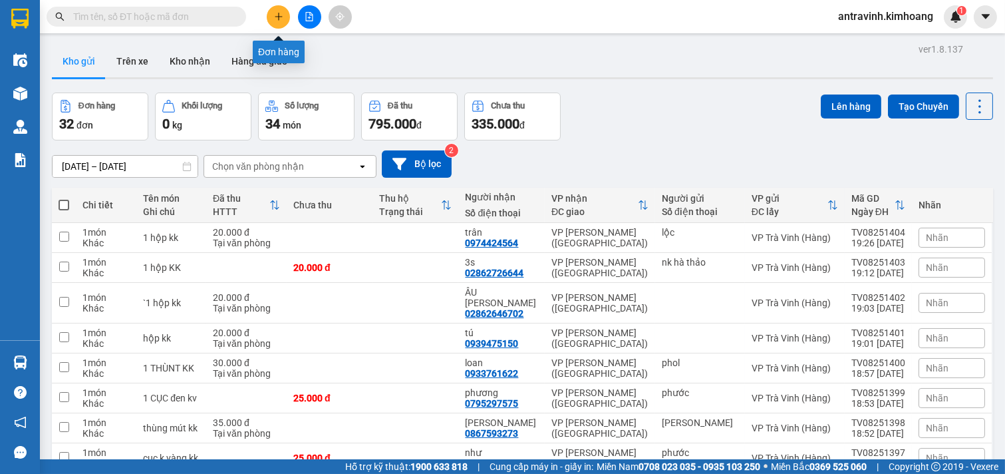
click at [278, 13] on icon "plus" at bounding box center [278, 16] width 1 height 7
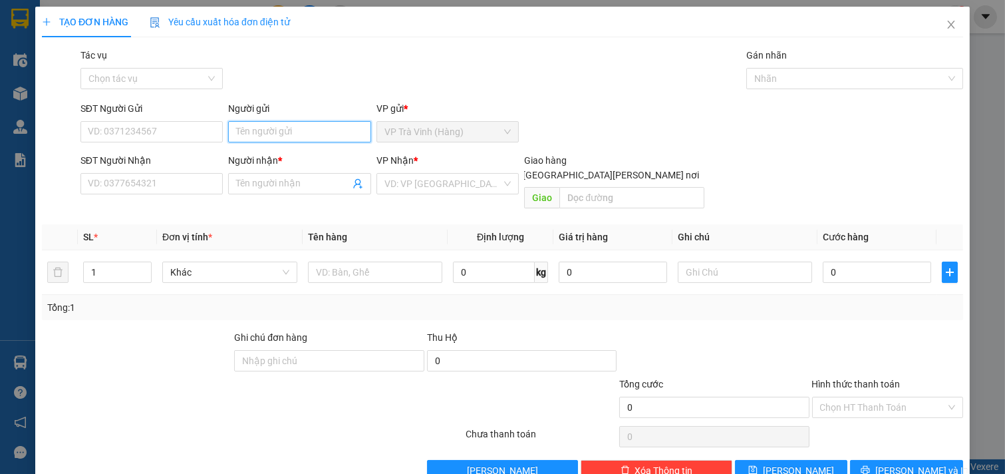
click at [260, 135] on input "Người gửi" at bounding box center [299, 131] width 143 height 21
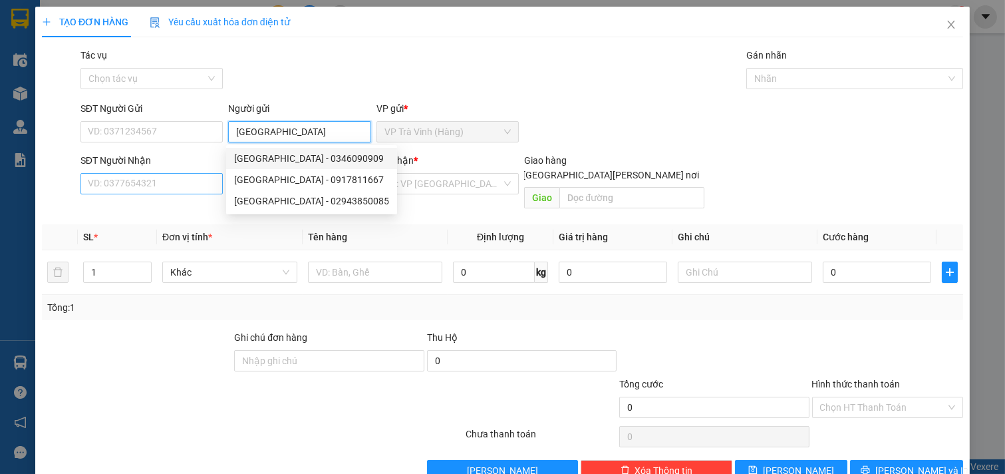
type input "[GEOGRAPHIC_DATA]"
click at [154, 189] on input "SĐT Người Nhận" at bounding box center [152, 183] width 143 height 21
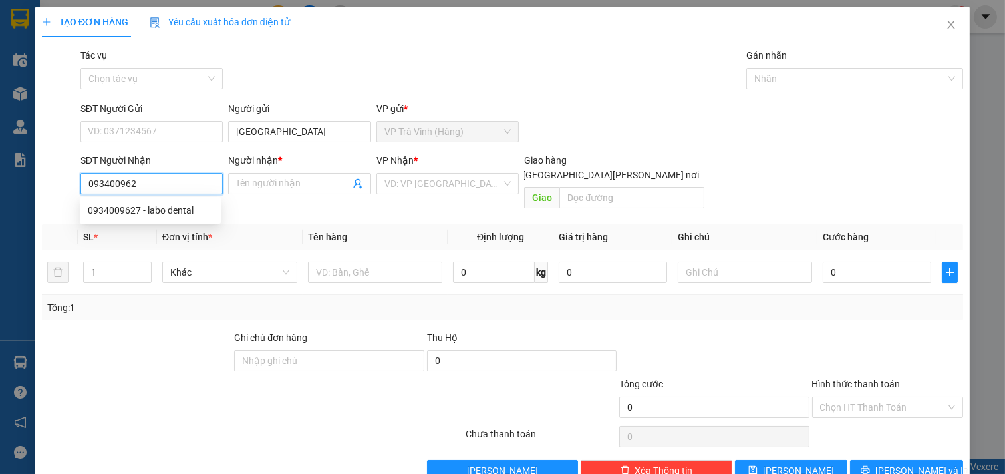
type input "0934009627"
click at [155, 212] on div "0934009627 - labo dental" at bounding box center [150, 210] width 125 height 15
type input "labo dental"
type input "20.000"
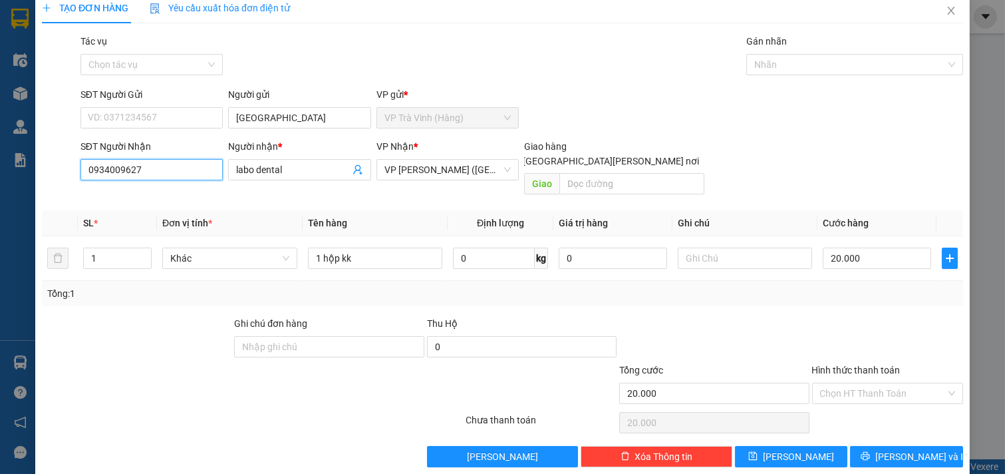
scroll to position [18, 0]
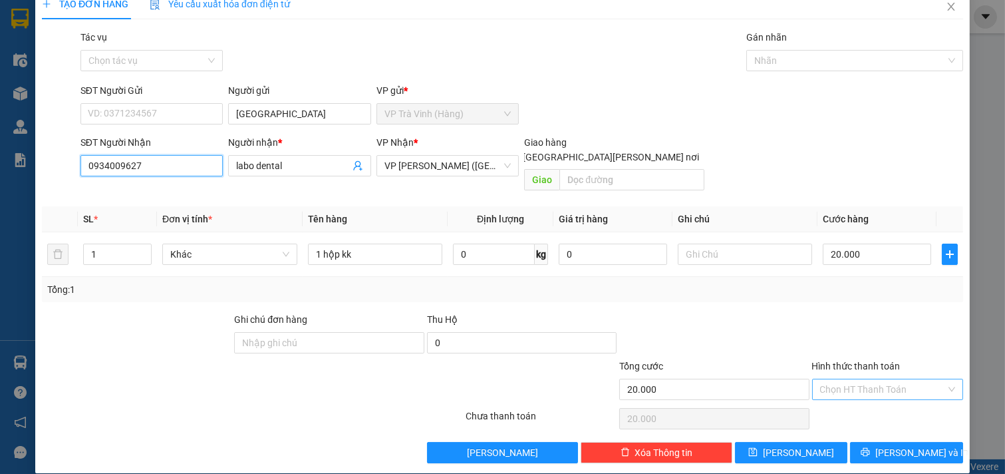
type input "0934009627"
click at [842, 379] on input "Hình thức thanh toán" at bounding box center [883, 389] width 126 height 20
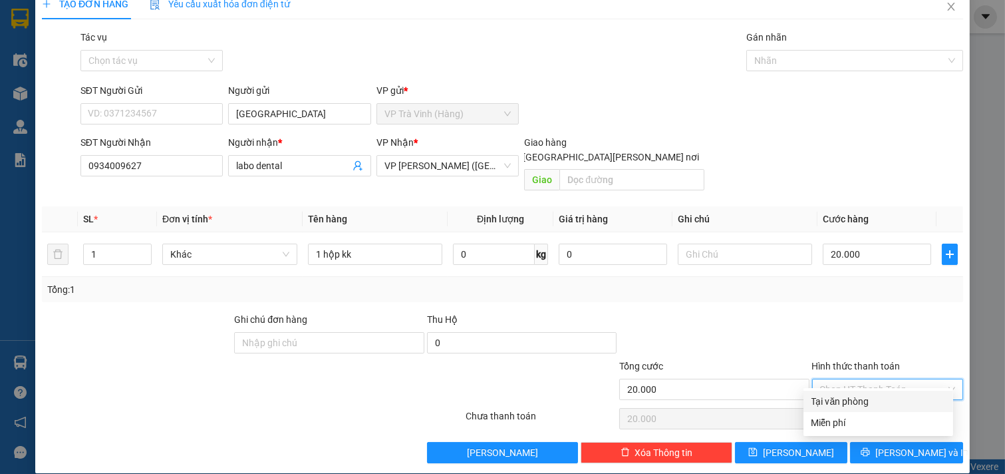
click at [846, 397] on div "Tại văn phòng" at bounding box center [879, 401] width 134 height 15
type input "0"
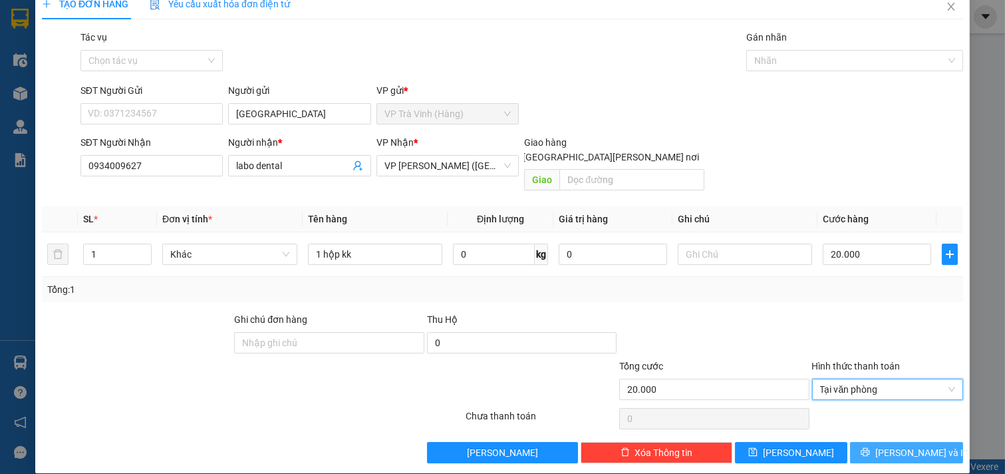
click at [882, 442] on button "[PERSON_NAME] và In" at bounding box center [906, 452] width 113 height 21
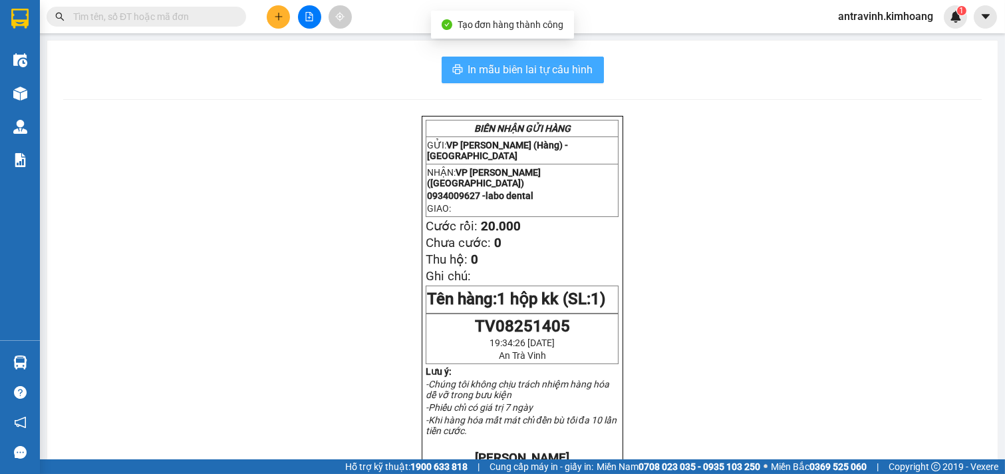
click at [572, 70] on span "In mẫu biên lai tự cấu hình" at bounding box center [530, 69] width 125 height 17
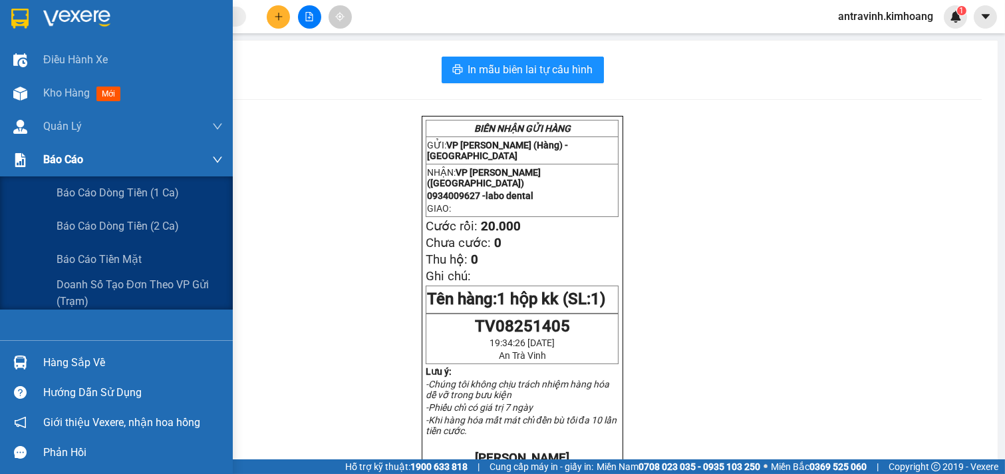
click at [47, 166] on span "Báo cáo" at bounding box center [63, 159] width 40 height 17
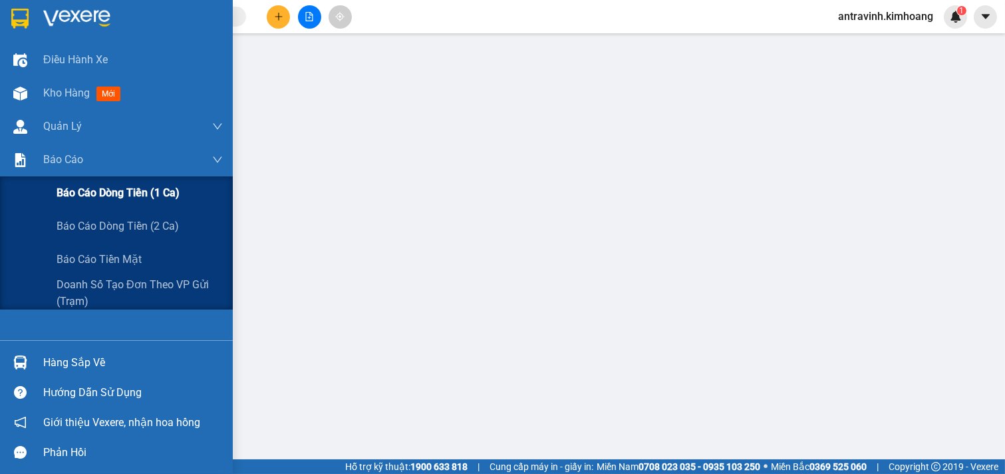
click at [54, 194] on div "Báo cáo dòng tiền (1 ca)" at bounding box center [116, 192] width 233 height 33
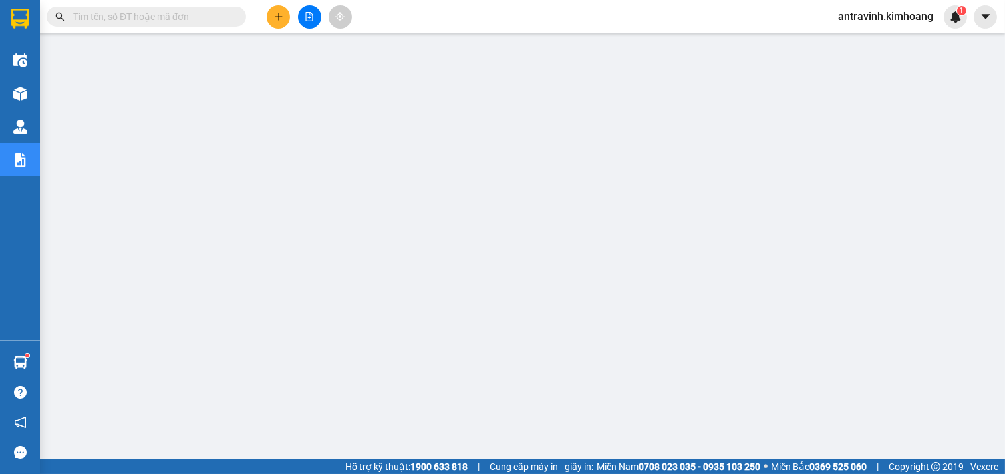
click at [120, 21] on input "text" at bounding box center [151, 16] width 157 height 15
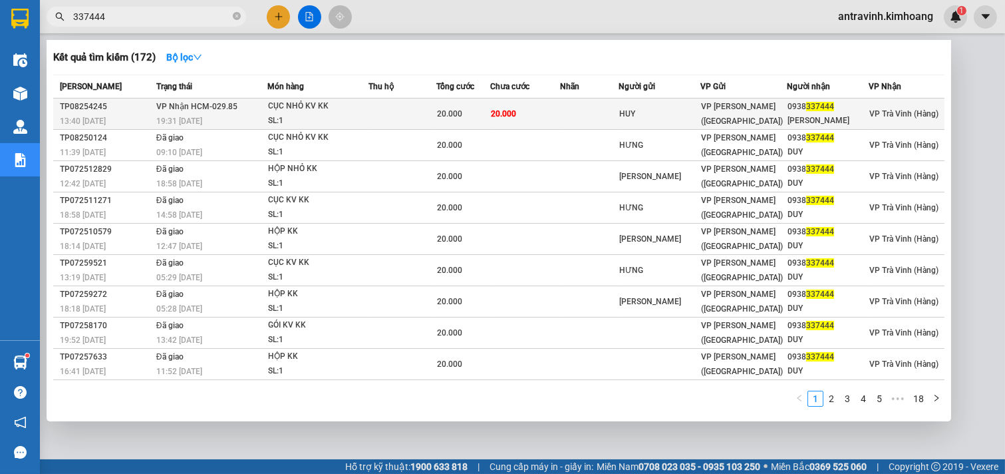
type input "337444"
click at [536, 118] on td "20.000" at bounding box center [525, 113] width 71 height 31
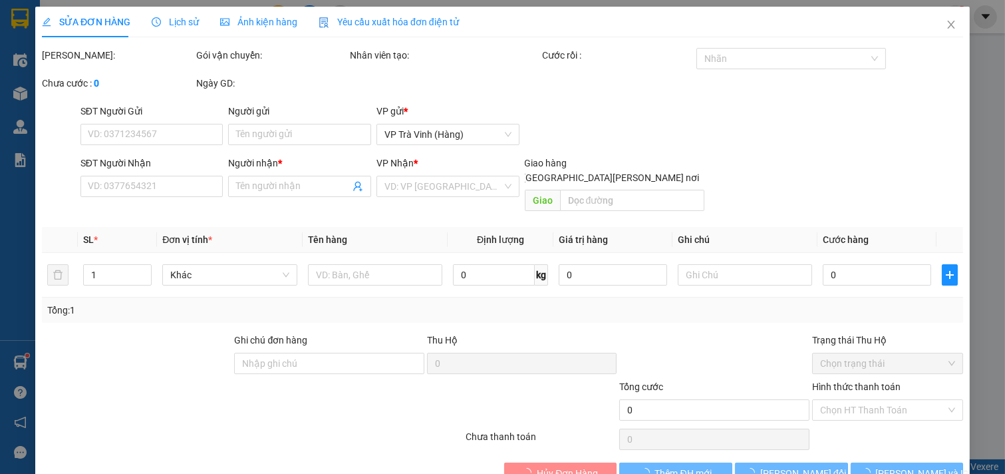
type input "HUY"
type input "0938337444"
type input "[PERSON_NAME]"
type input "20.000"
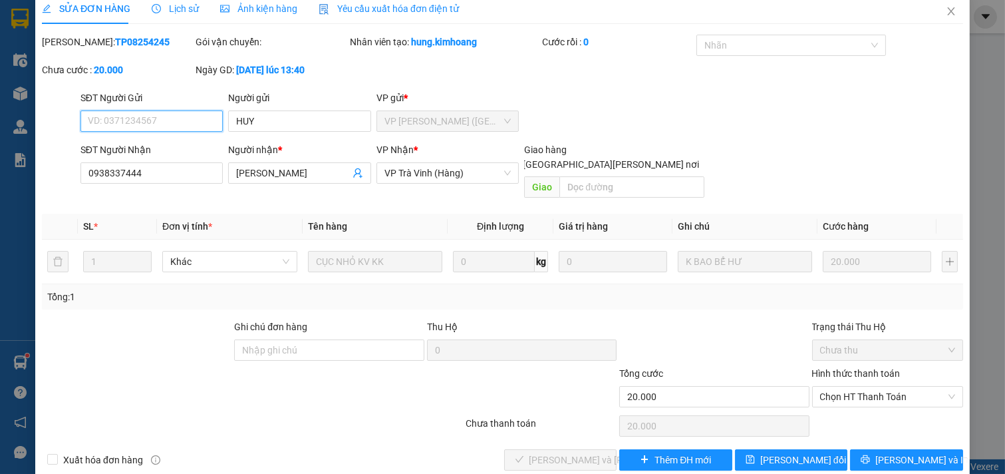
scroll to position [21, 0]
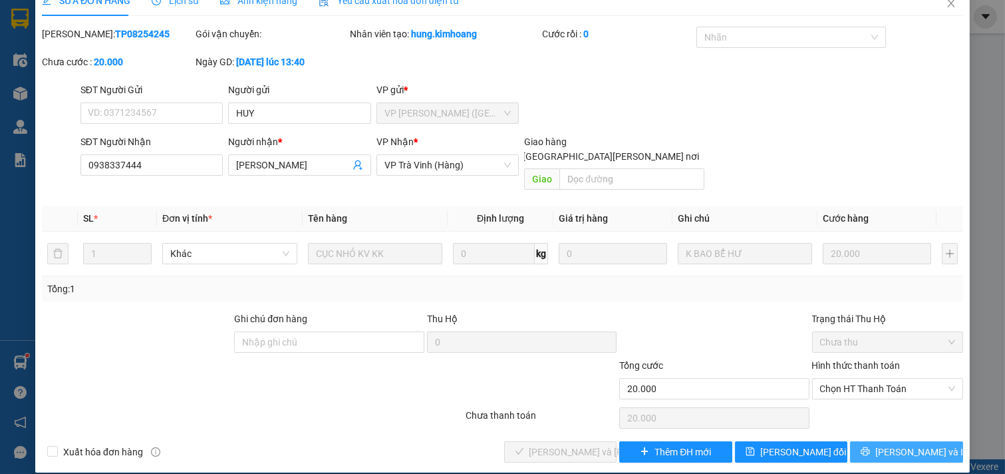
click at [888, 444] on span "[PERSON_NAME] và In" at bounding box center [922, 451] width 93 height 15
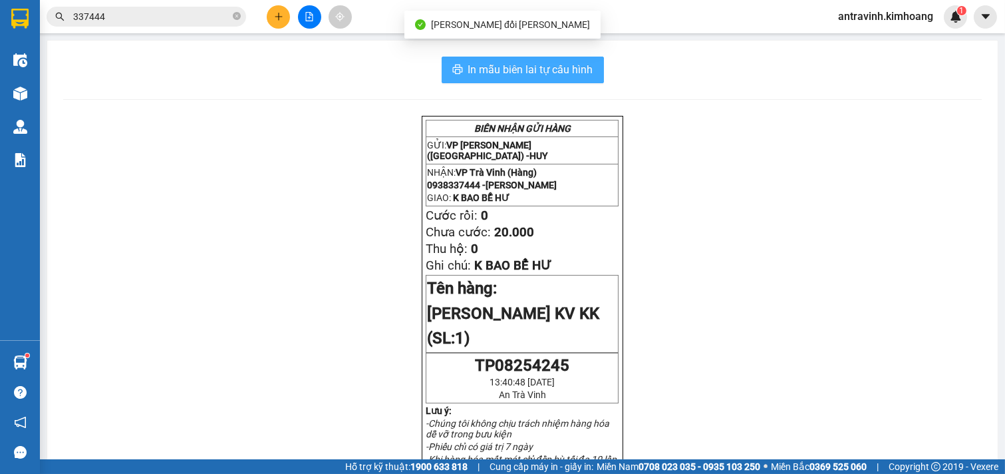
click at [588, 63] on button "In mẫu biên lai tự cấu hình" at bounding box center [523, 70] width 162 height 27
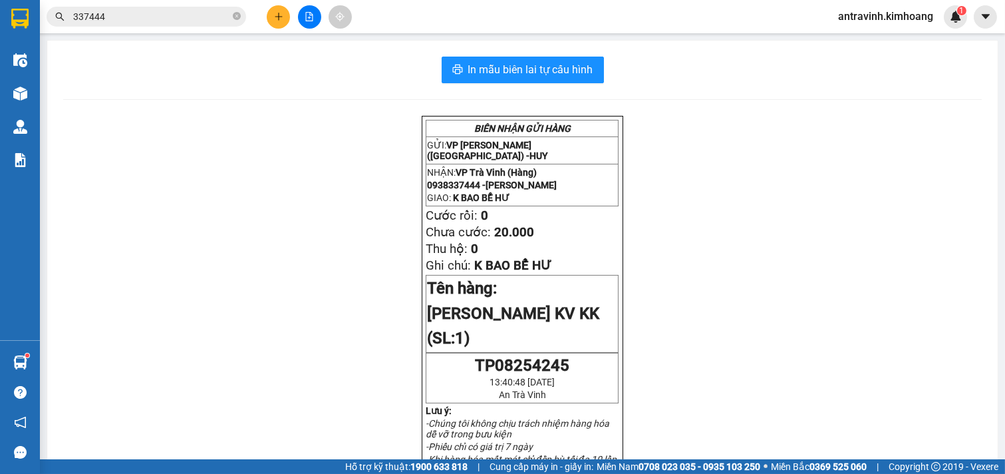
click at [165, 11] on input "337444" at bounding box center [151, 16] width 157 height 15
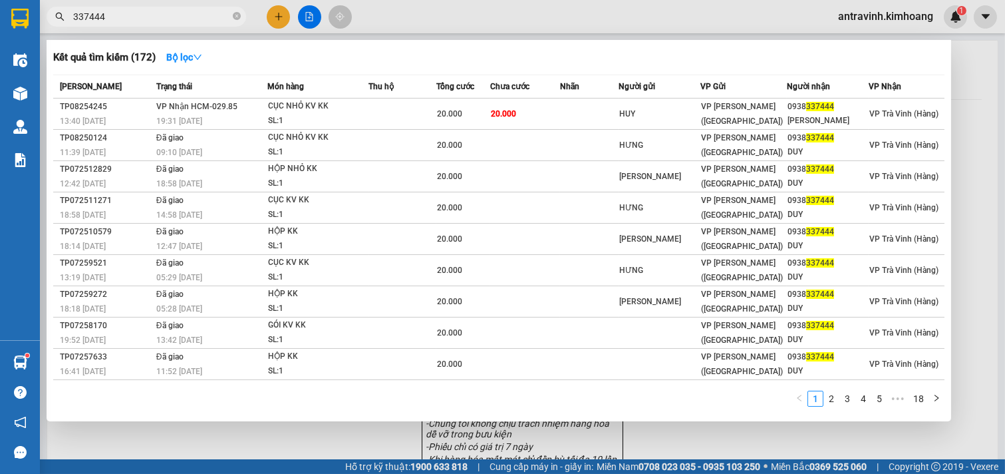
click at [164, 10] on input "337444" at bounding box center [151, 16] width 157 height 15
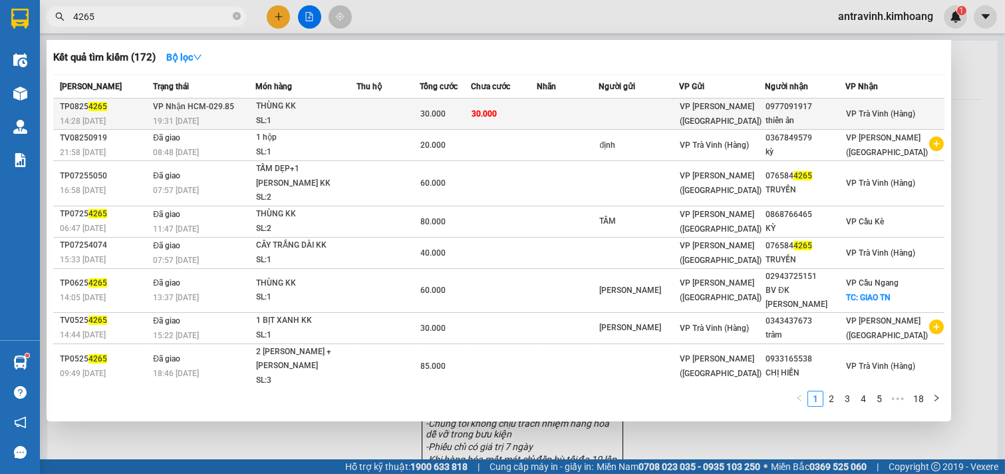
type input "4265"
click at [532, 116] on td "30.000" at bounding box center [504, 113] width 66 height 31
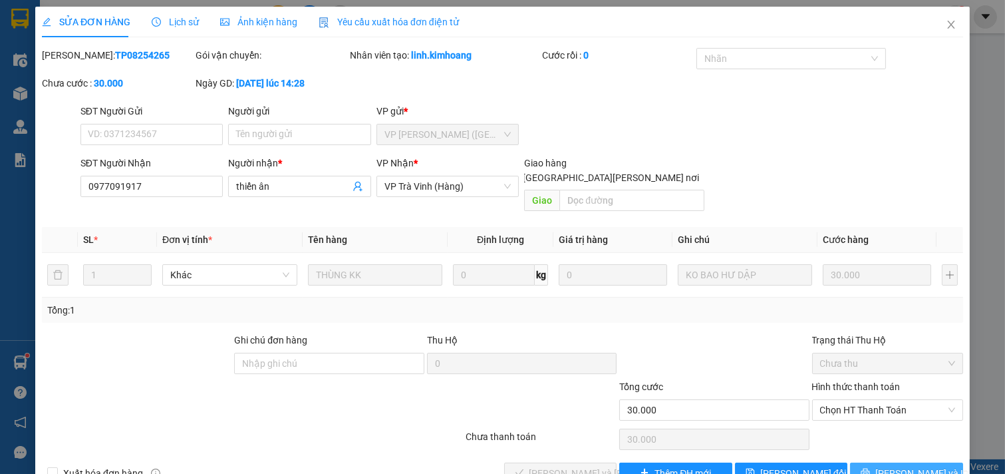
click at [864, 462] on button "[PERSON_NAME] và In" at bounding box center [906, 472] width 113 height 21
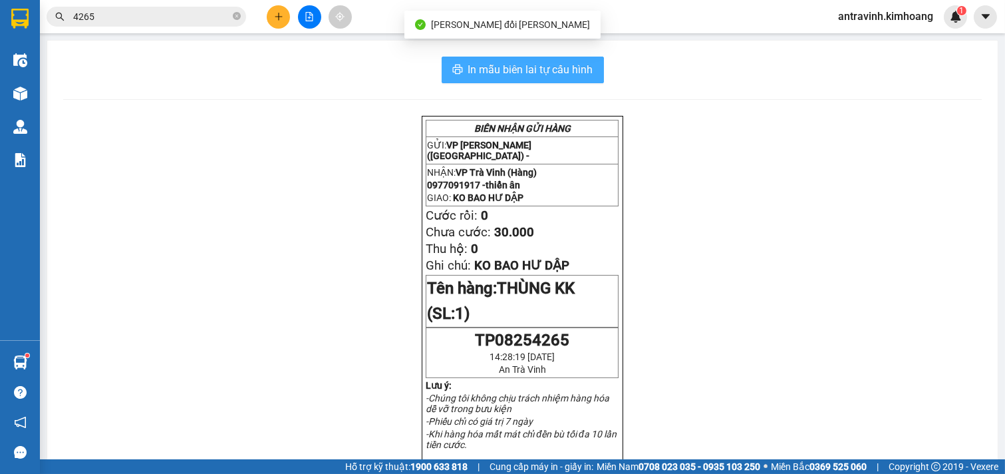
click at [562, 65] on span "In mẫu biên lai tự cấu hình" at bounding box center [530, 69] width 125 height 17
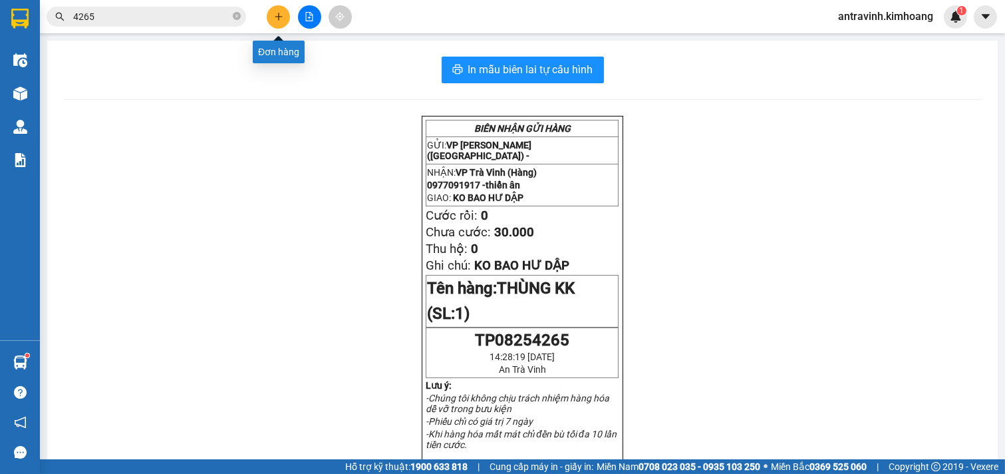
click at [276, 14] on icon "plus" at bounding box center [278, 16] width 9 height 9
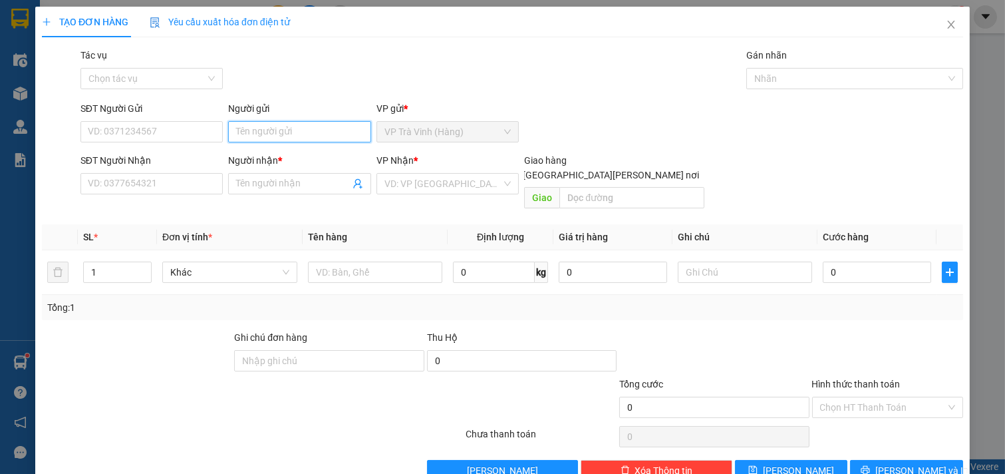
click at [285, 136] on input "Người gửi" at bounding box center [299, 131] width 143 height 21
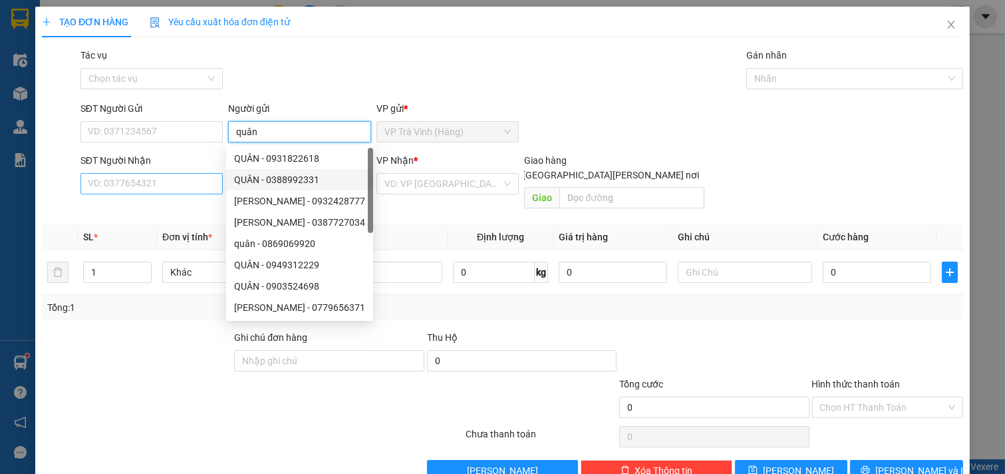
type input "quân"
click at [170, 185] on input "SĐT Người Nhận" at bounding box center [152, 183] width 143 height 21
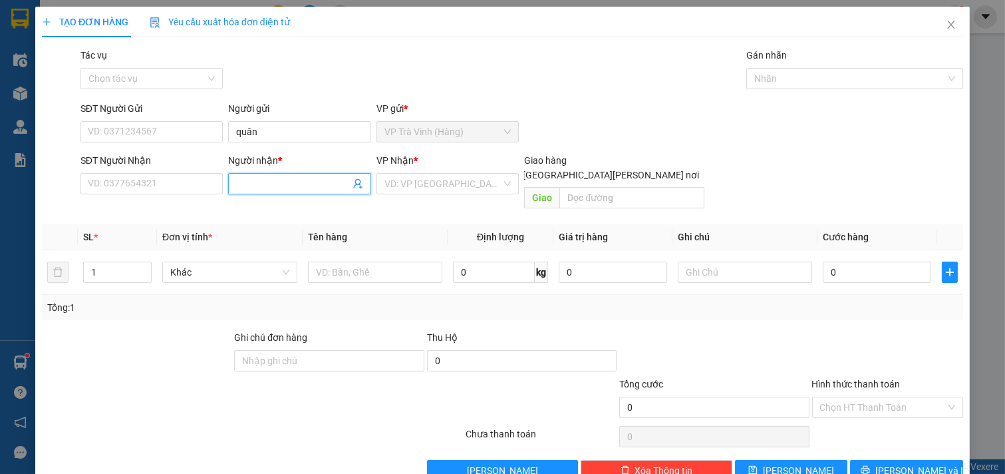
click at [286, 181] on input "Người nhận *" at bounding box center [293, 183] width 114 height 15
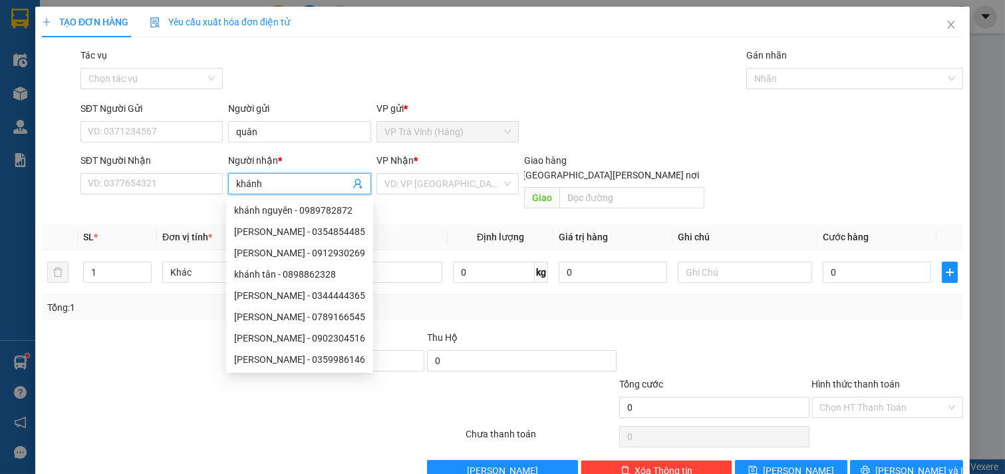
type input "[PERSON_NAME]*"
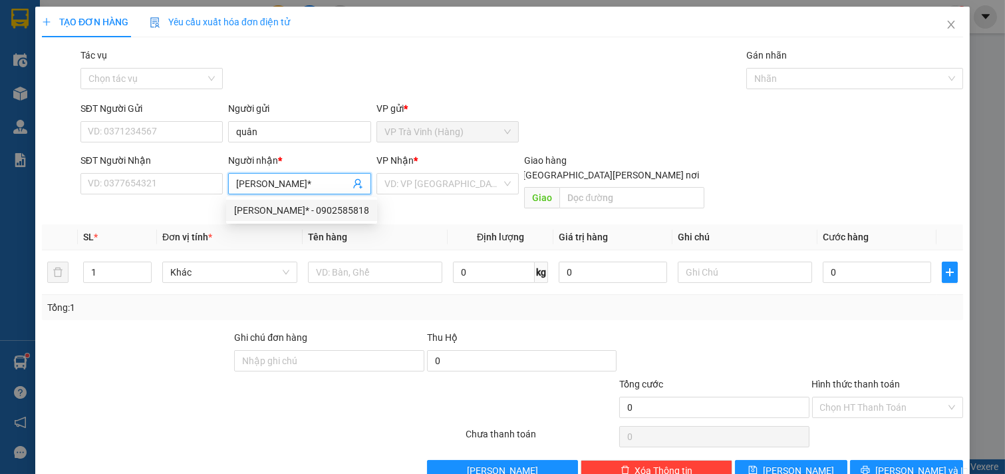
click at [298, 210] on div "[PERSON_NAME]* - 0902585818" at bounding box center [301, 210] width 135 height 15
type input "0902585818"
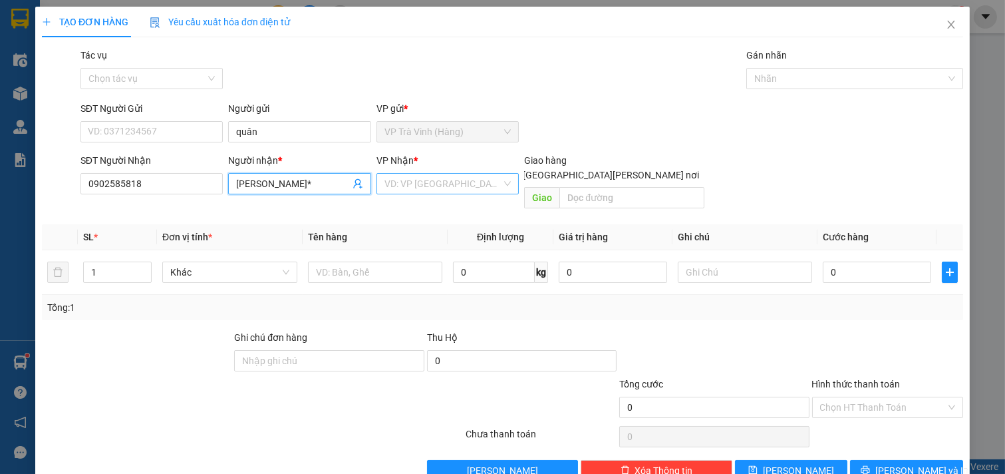
type input "[PERSON_NAME]*"
click at [468, 178] on input "search" at bounding box center [444, 184] width 118 height 20
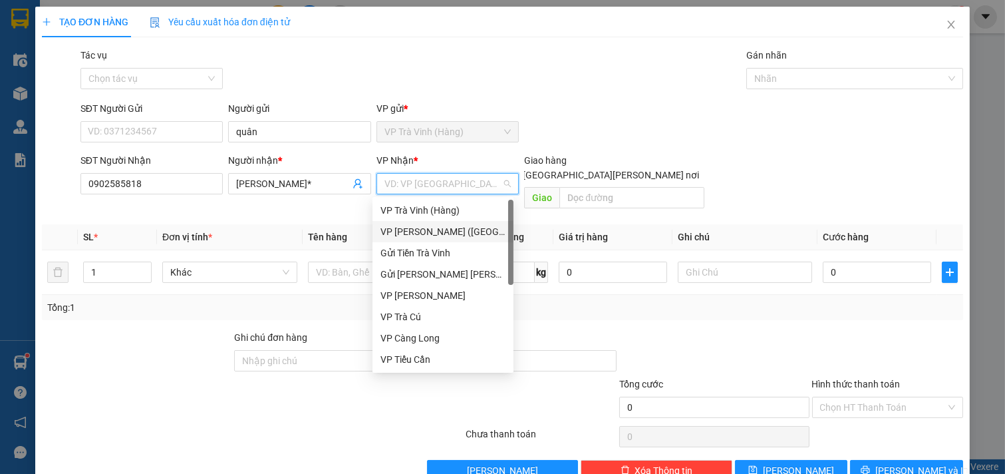
click at [436, 229] on div "VP [PERSON_NAME] ([GEOGRAPHIC_DATA])" at bounding box center [443, 231] width 125 height 15
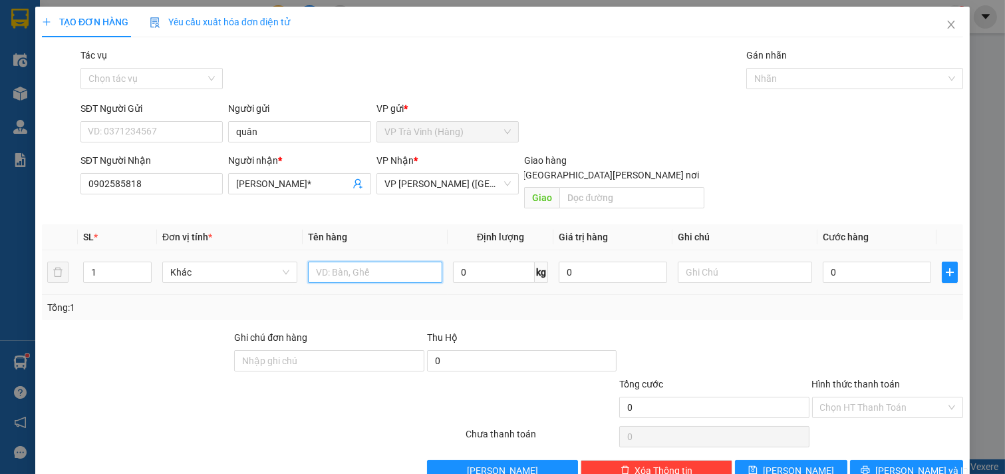
click at [384, 263] on input "text" at bounding box center [375, 272] width 135 height 21
type input "1 hộp"
click at [836, 262] on input "0" at bounding box center [877, 272] width 108 height 21
type input "2"
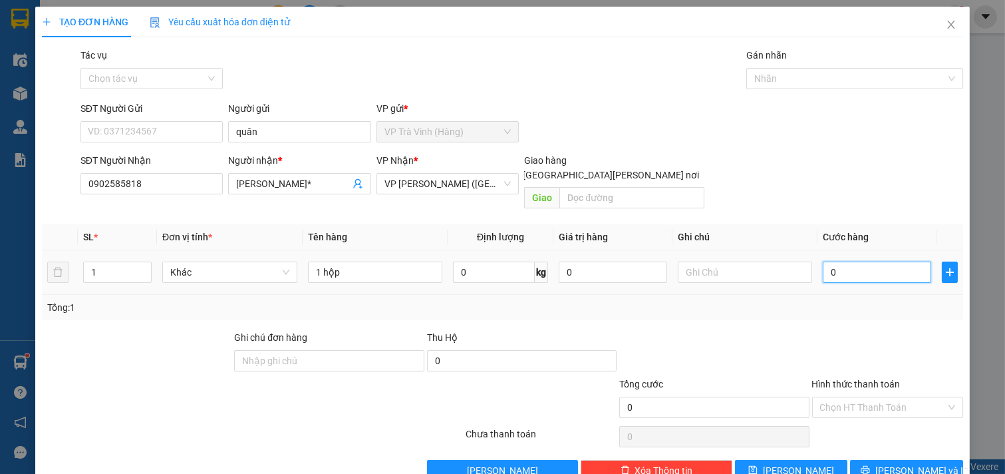
type input "2"
type input "20"
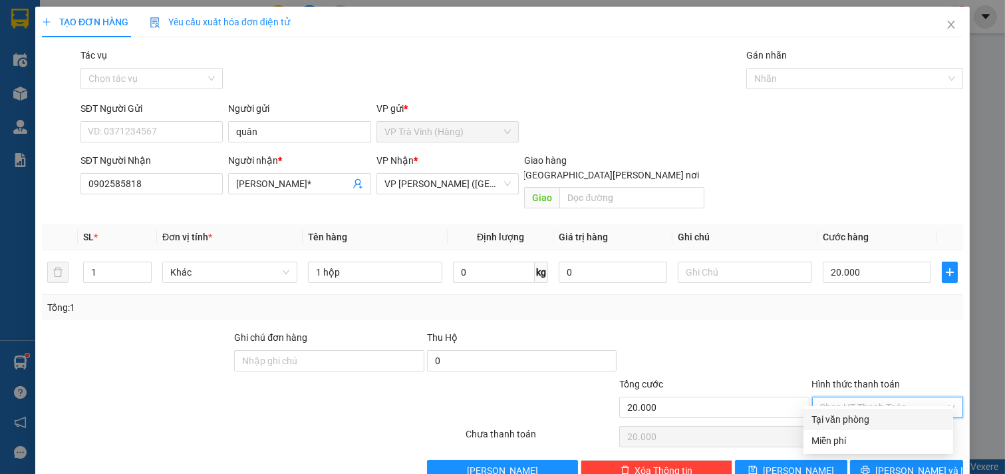
click at [884, 397] on input "Hình thức thanh toán" at bounding box center [883, 407] width 126 height 20
click at [883, 415] on div "Tại văn phòng" at bounding box center [879, 419] width 134 height 15
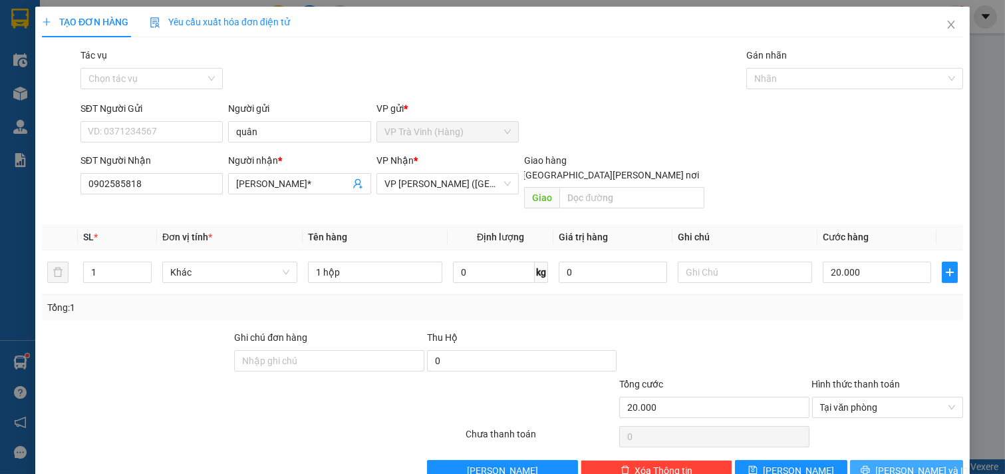
click at [898, 463] on span "[PERSON_NAME] và In" at bounding box center [922, 470] width 93 height 15
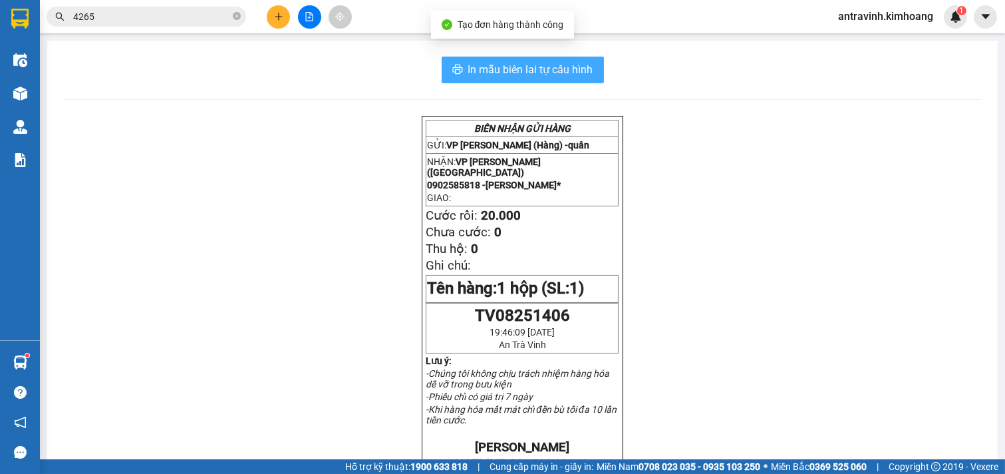
click at [570, 65] on span "In mẫu biên lai tự cấu hình" at bounding box center [530, 69] width 125 height 17
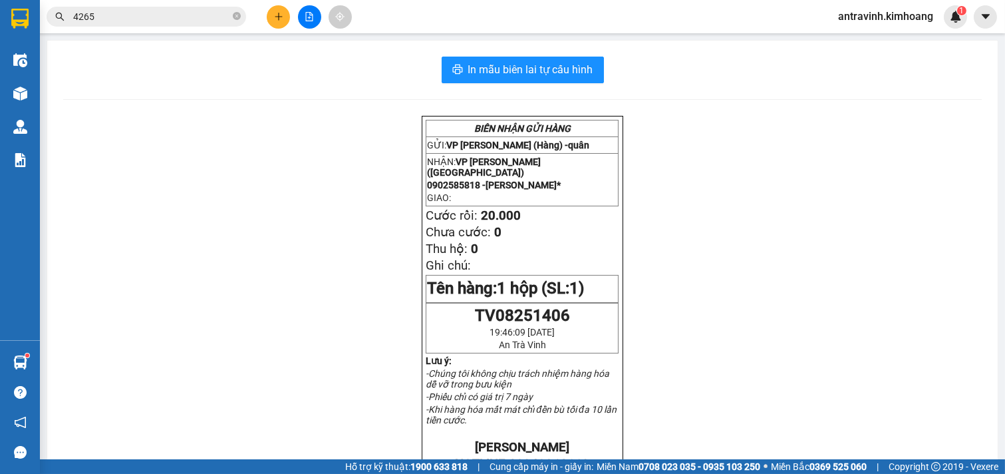
click at [175, 19] on input "4265" at bounding box center [151, 16] width 157 height 15
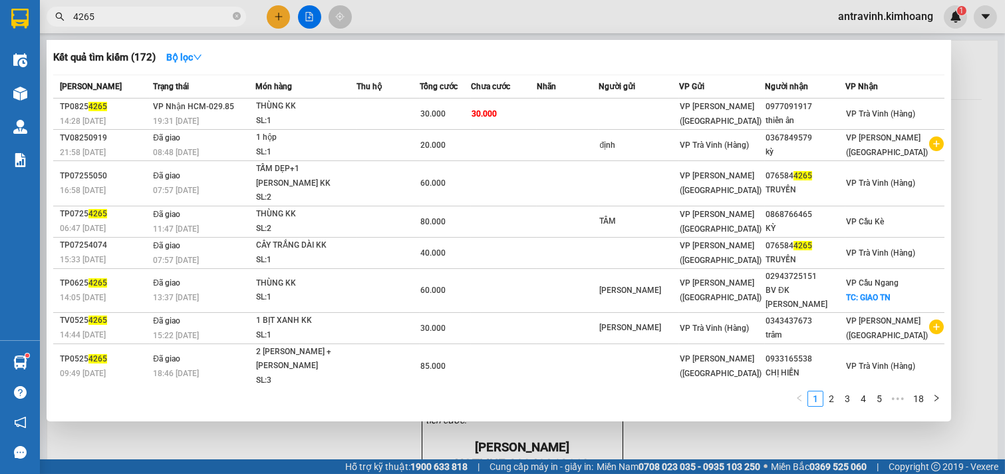
click at [173, 19] on input "4265" at bounding box center [151, 16] width 157 height 15
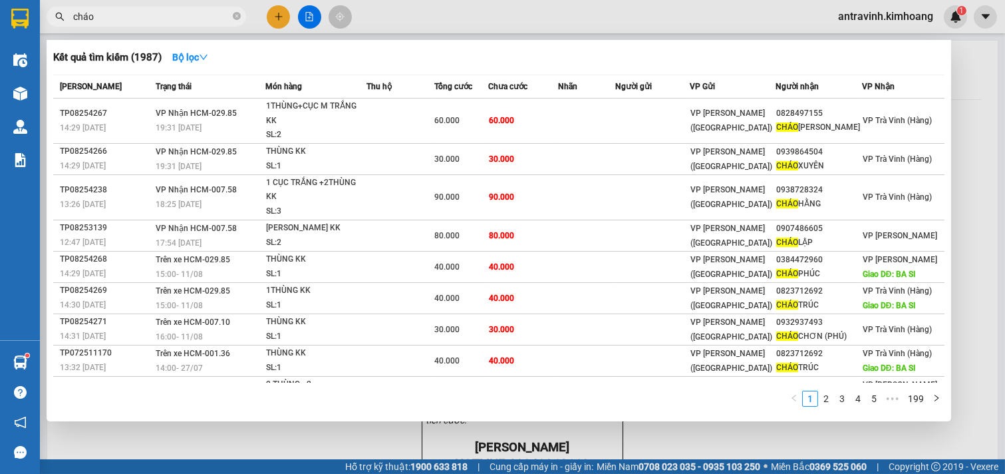
type input "cháo"
click at [277, 17] on div at bounding box center [502, 237] width 1005 height 474
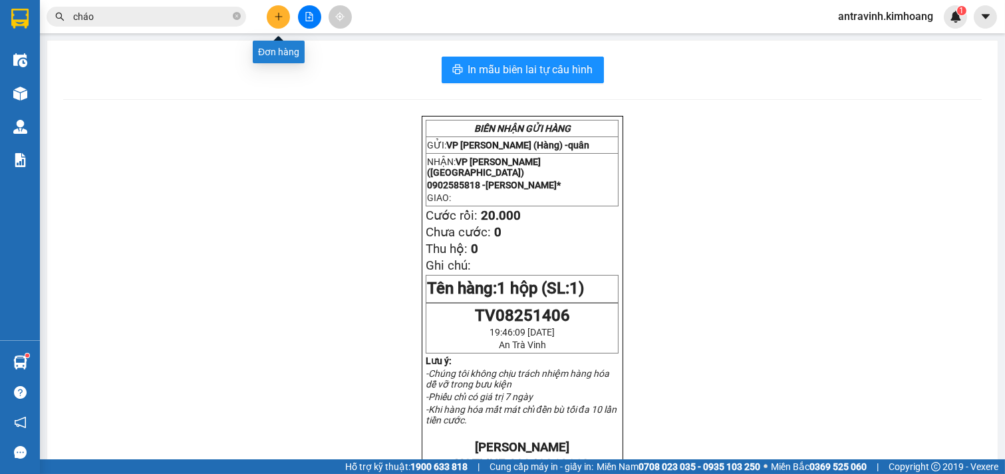
click at [275, 15] on icon "plus" at bounding box center [278, 16] width 9 height 9
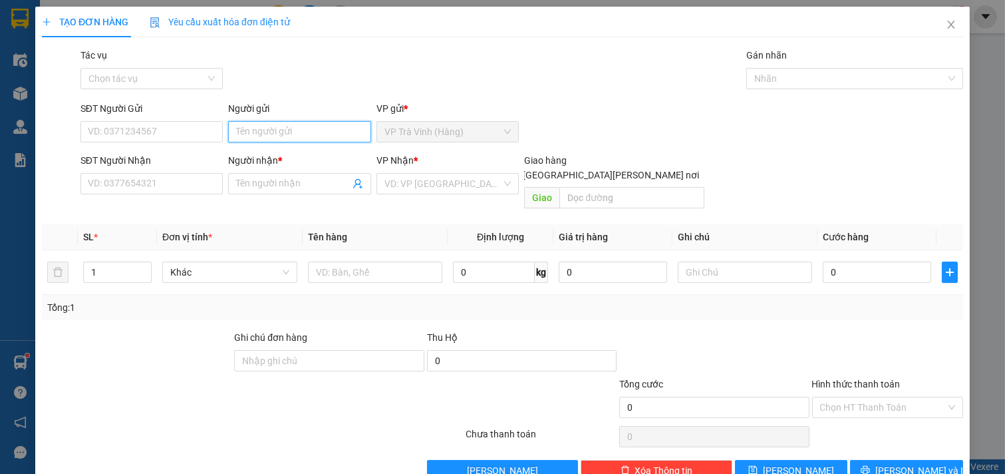
click at [281, 136] on input "Người gửi" at bounding box center [299, 131] width 143 height 21
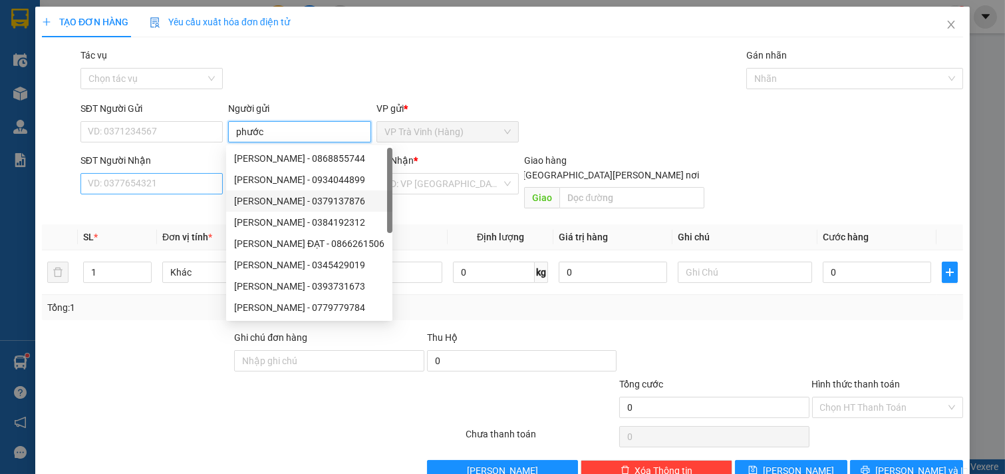
type input "phước"
click at [145, 185] on input "SĐT Người Nhận" at bounding box center [152, 183] width 143 height 21
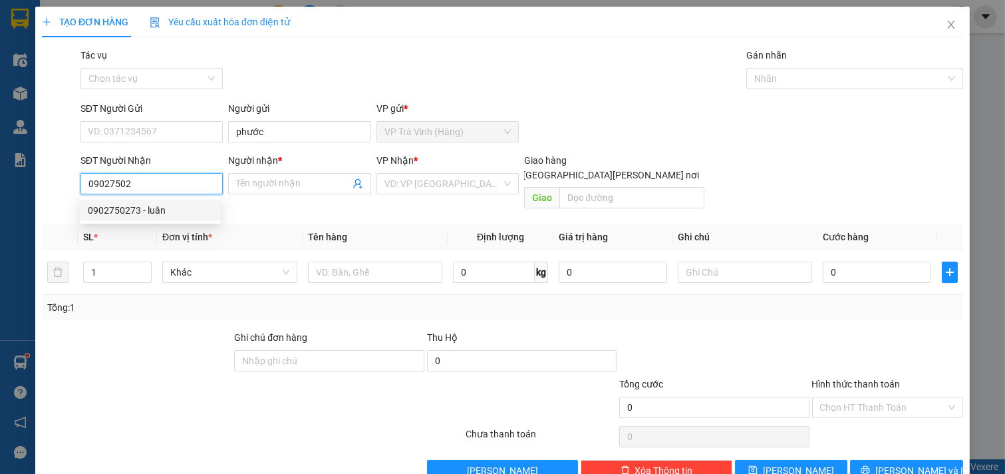
click at [149, 206] on div "0902750273 - luân" at bounding box center [150, 210] width 125 height 15
type input "0902750273"
type input "luân"
type input "30.000"
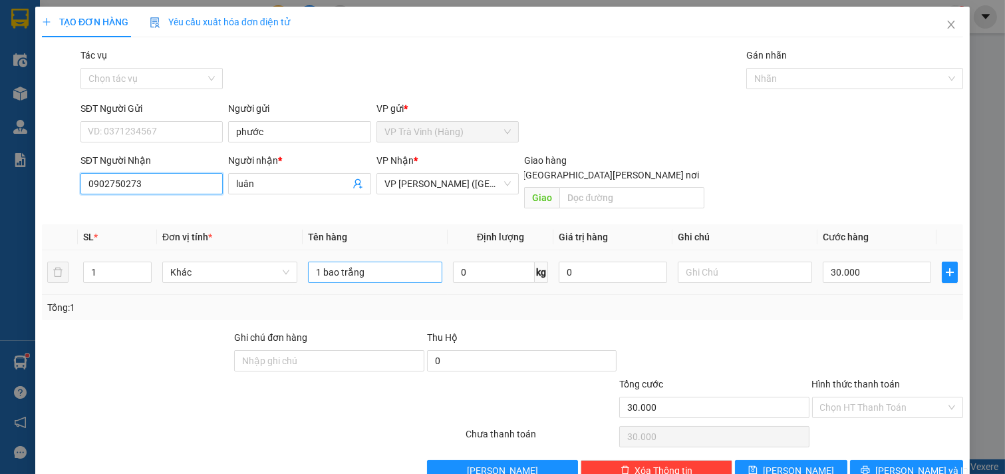
type input "0902750273"
click at [377, 270] on div "1 bao trắng" at bounding box center [375, 272] width 135 height 27
type input "1 cục kv"
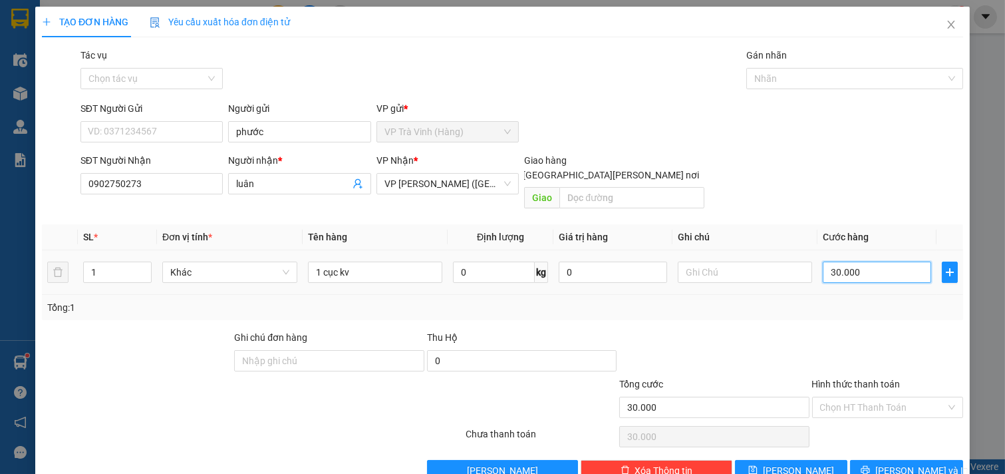
click at [872, 262] on input "30.000" at bounding box center [877, 272] width 108 height 21
click at [900, 463] on span "[PERSON_NAME] và In" at bounding box center [922, 470] width 93 height 15
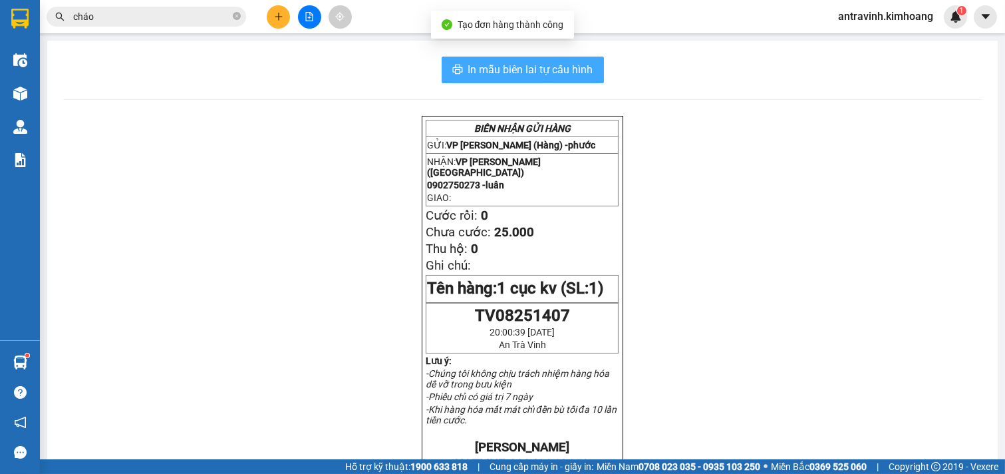
click at [554, 69] on span "In mẫu biên lai tự cấu hình" at bounding box center [530, 69] width 125 height 17
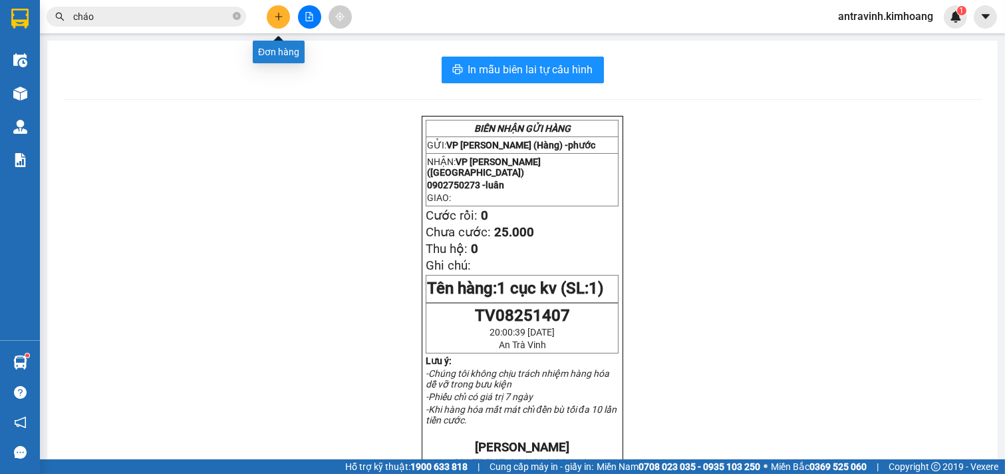
click at [281, 13] on icon "plus" at bounding box center [278, 16] width 9 height 9
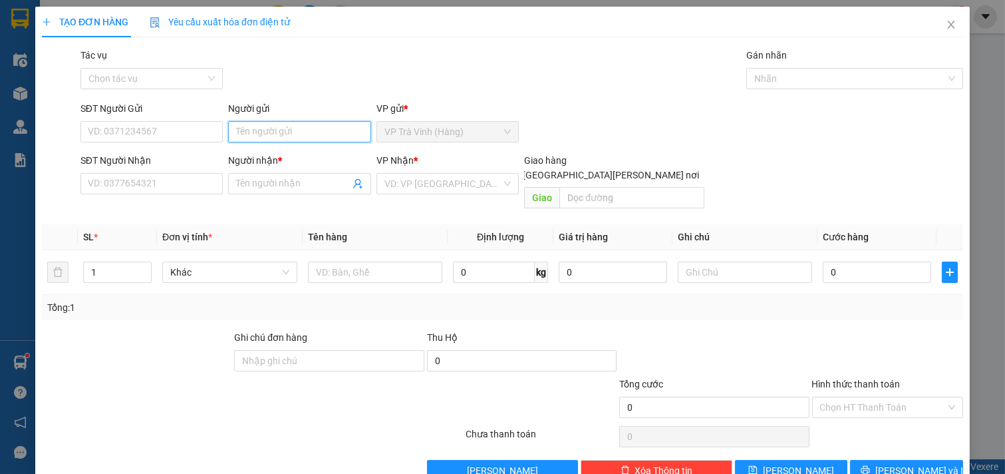
click at [297, 134] on input "Người gửi" at bounding box center [299, 131] width 143 height 21
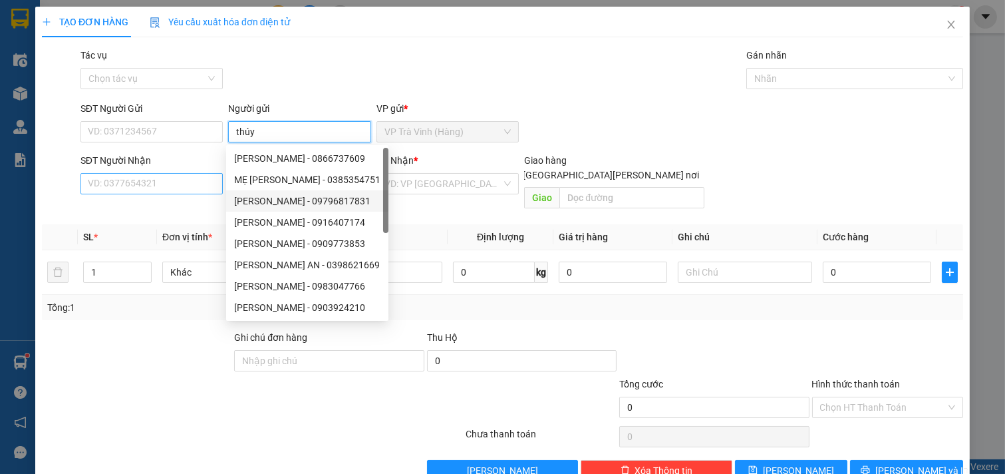
type input "thúy"
click at [182, 184] on input "SĐT Người Nhận" at bounding box center [152, 183] width 143 height 21
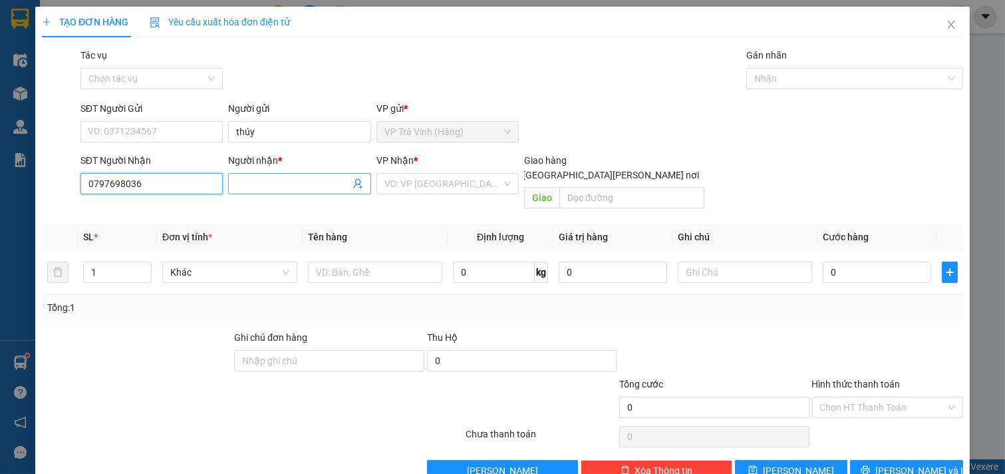
type input "0797698036"
click at [297, 182] on input "Người nhận *" at bounding box center [293, 183] width 114 height 15
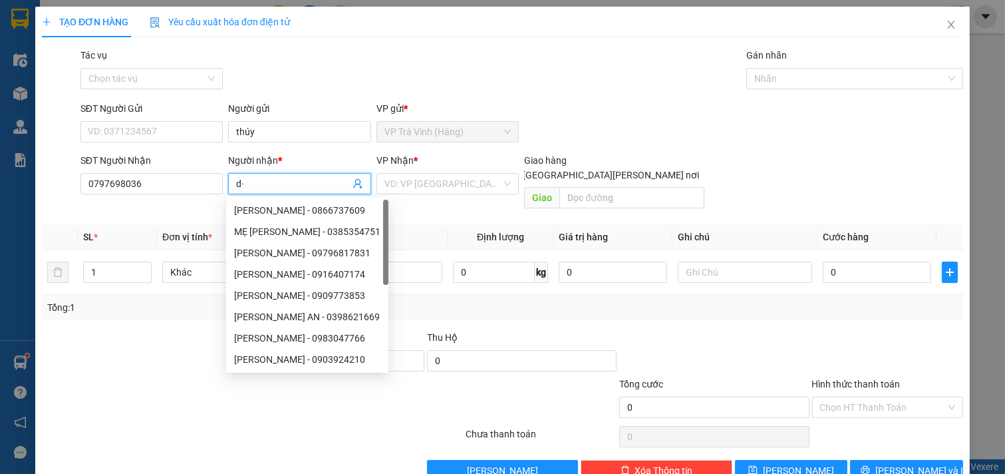
type input "d"
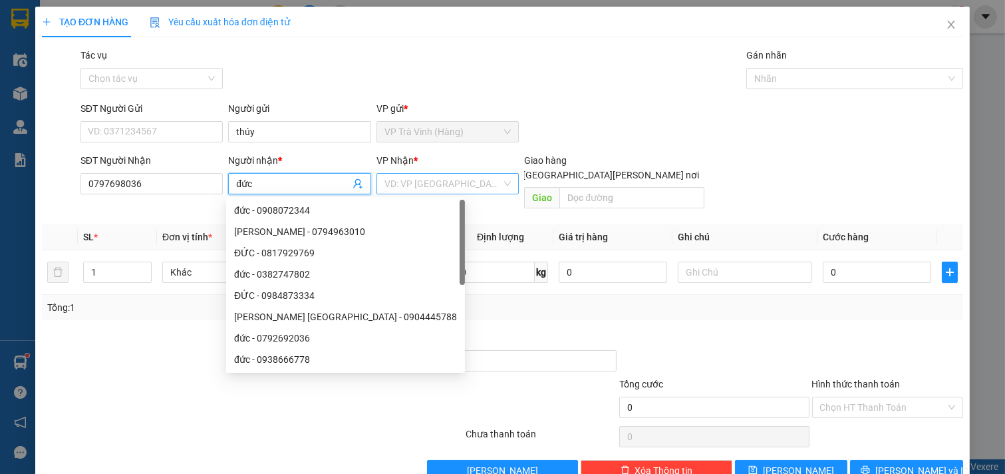
type input "đức"
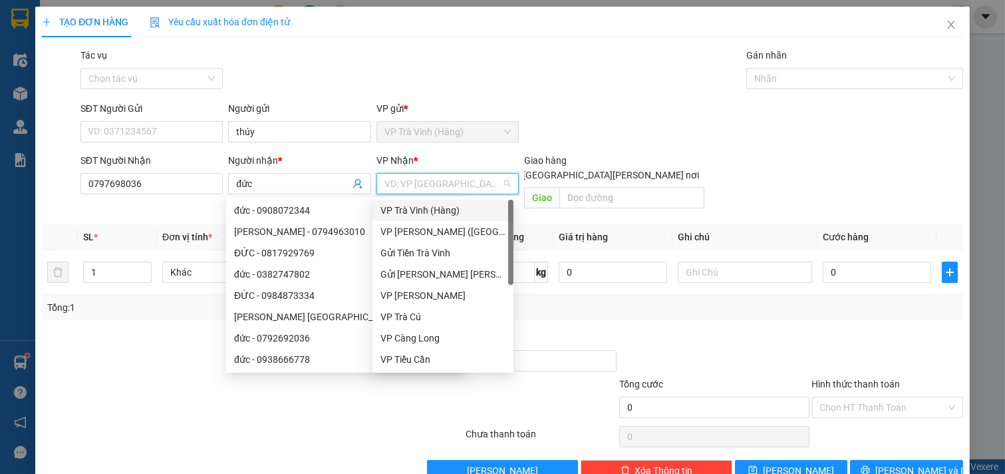
click at [454, 182] on input "search" at bounding box center [444, 184] width 118 height 20
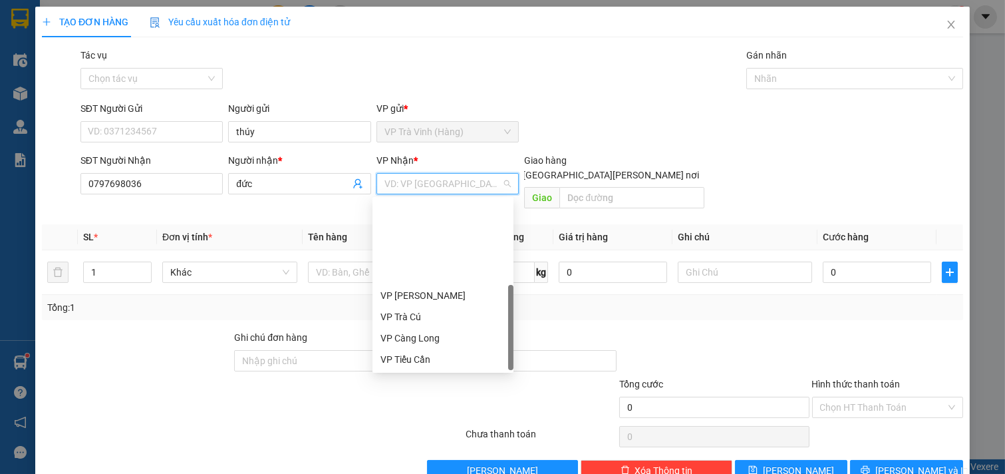
click at [448, 437] on div "Bến xe Miền Tây" at bounding box center [443, 444] width 125 height 15
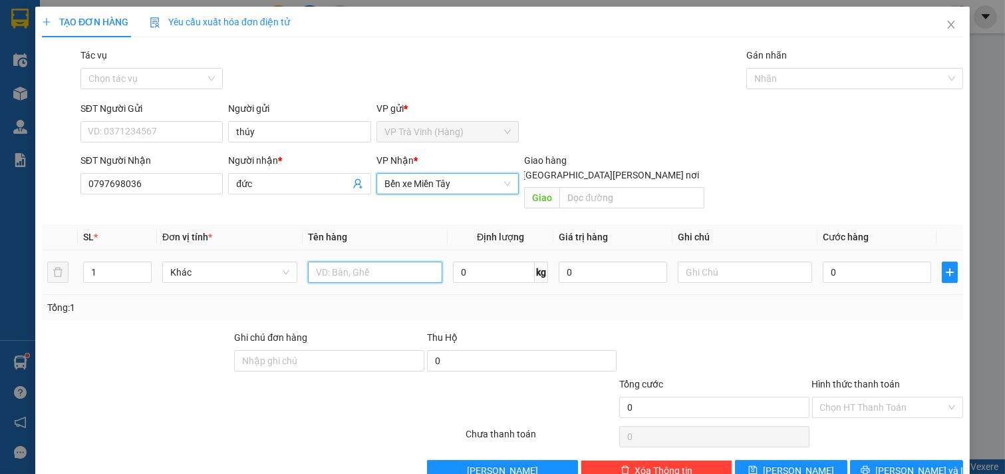
click at [344, 262] on input "text" at bounding box center [375, 272] width 135 height 21
type input "1 cục kv"
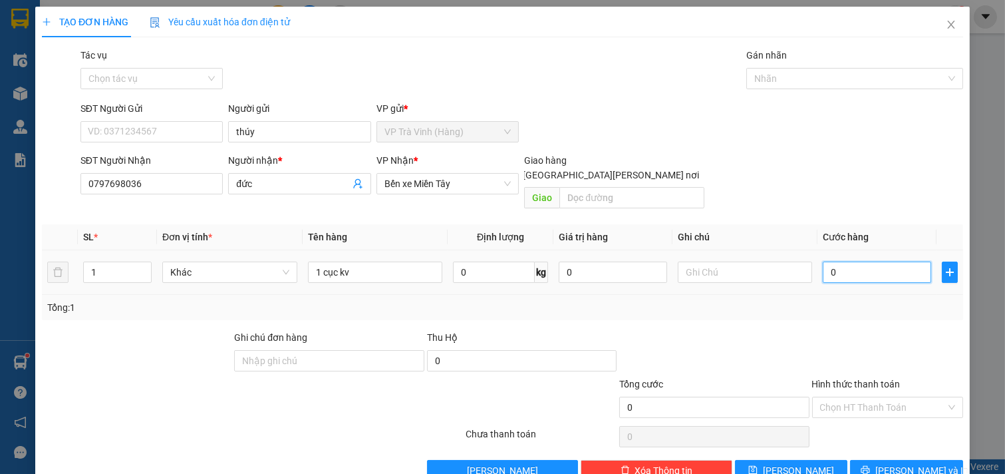
click at [870, 262] on input "0" at bounding box center [877, 272] width 108 height 21
type input "3"
type input "30"
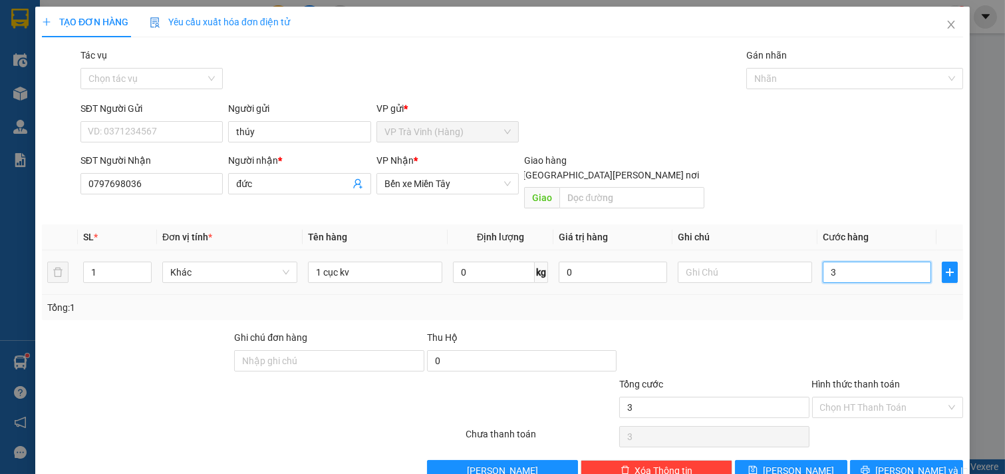
type input "30"
click at [874, 397] on input "Hình thức thanh toán" at bounding box center [883, 407] width 126 height 20
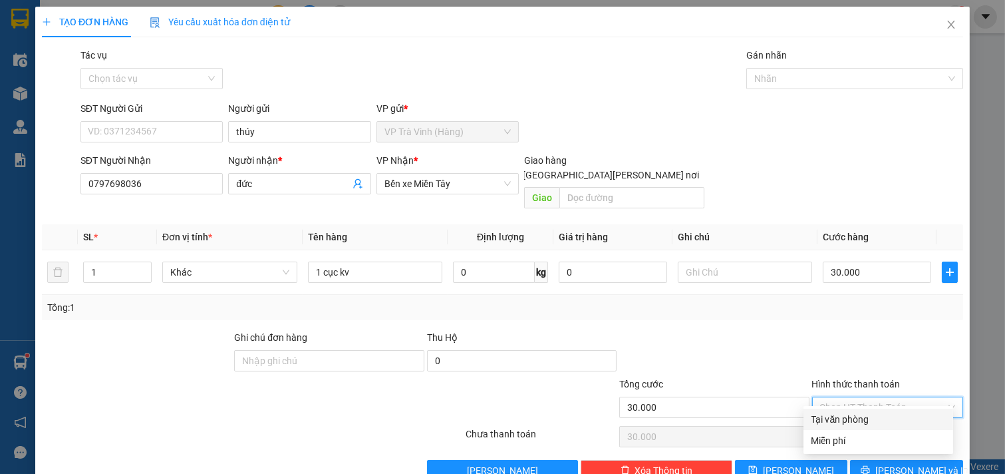
click at [878, 409] on div "Tại văn phòng" at bounding box center [879, 419] width 150 height 21
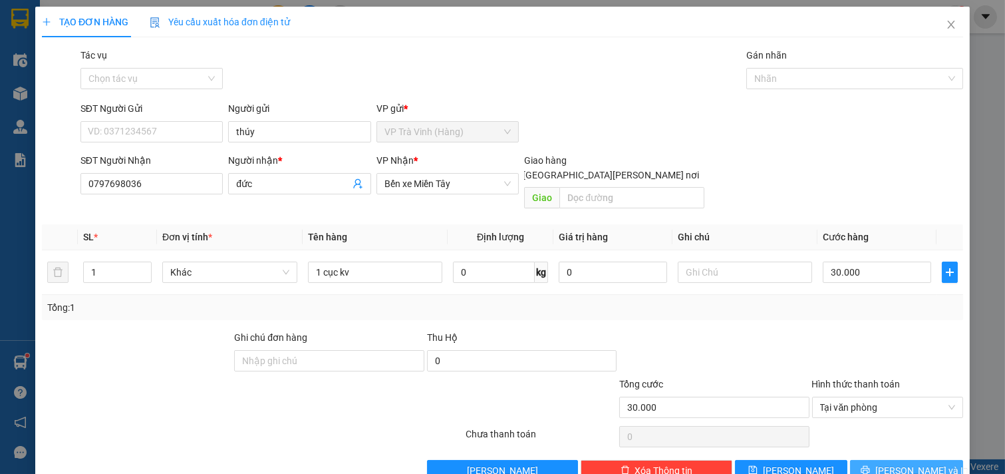
click at [888, 463] on span "[PERSON_NAME] và In" at bounding box center [922, 470] width 93 height 15
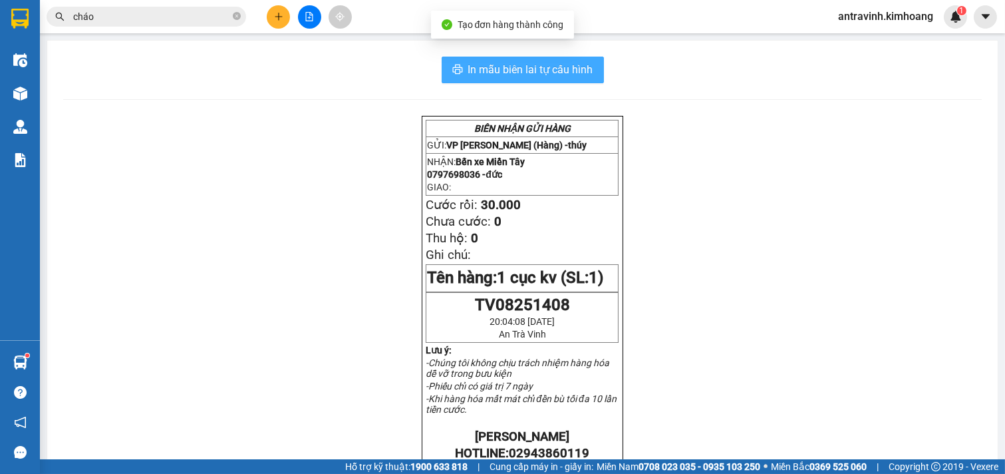
click at [569, 64] on span "In mẫu biên lai tự cấu hình" at bounding box center [530, 69] width 125 height 17
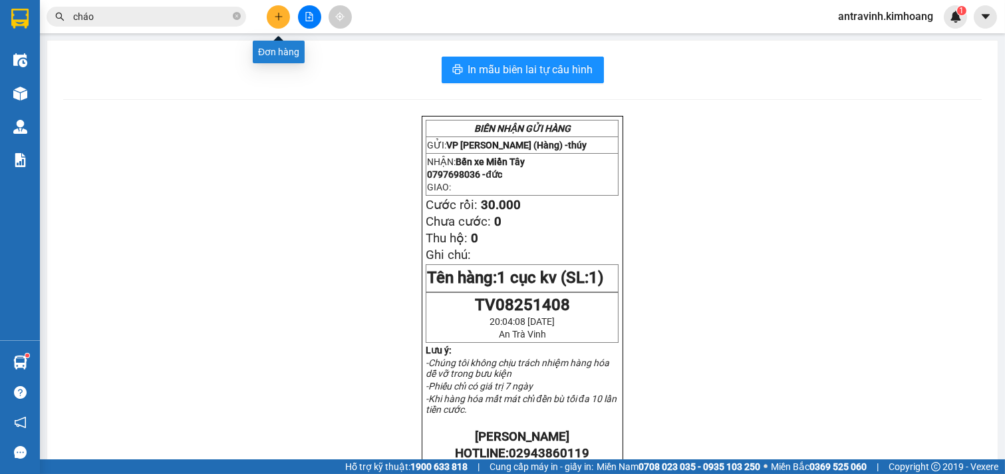
click at [282, 11] on button at bounding box center [278, 16] width 23 height 23
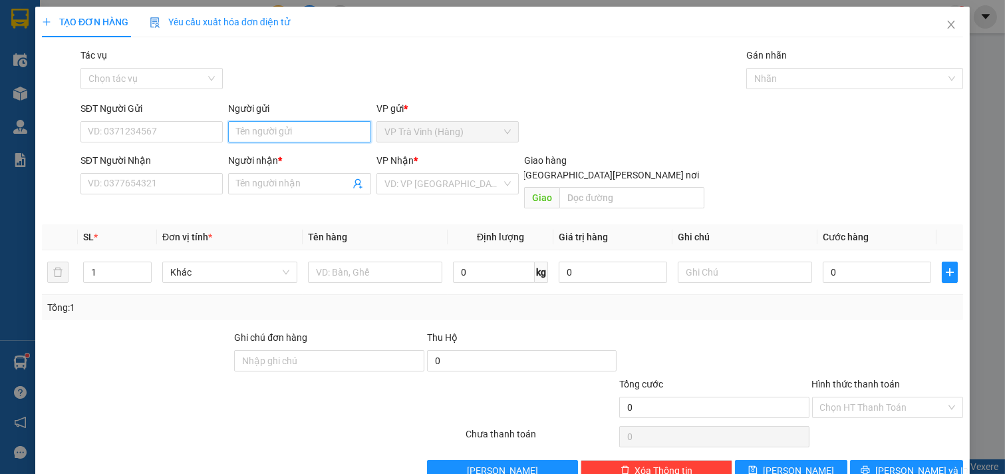
click at [293, 126] on input "Người gửi" at bounding box center [299, 131] width 143 height 21
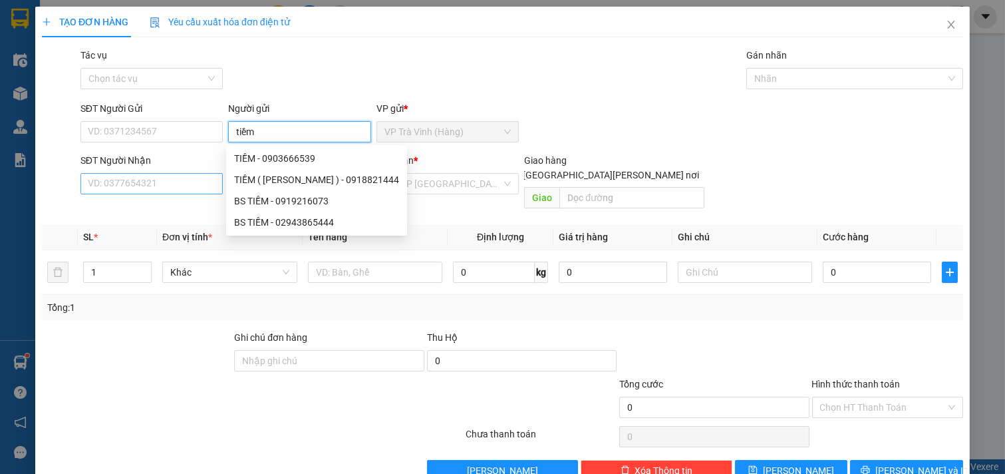
type input "tiềm"
click at [191, 180] on input "SĐT Người Nhận" at bounding box center [152, 183] width 143 height 21
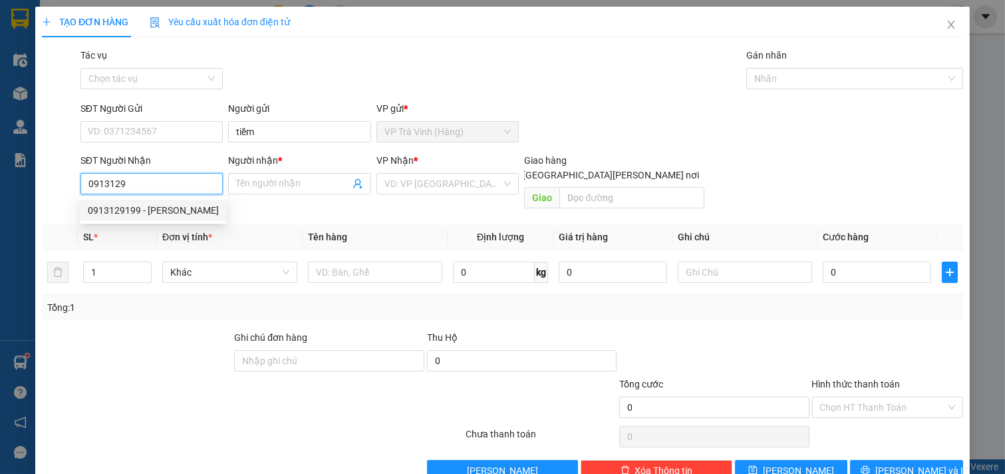
click at [190, 209] on div "0913129199 - [PERSON_NAME]" at bounding box center [153, 210] width 131 height 15
type input "0913129199"
type input "[PERSON_NAME]"
type input "20.000"
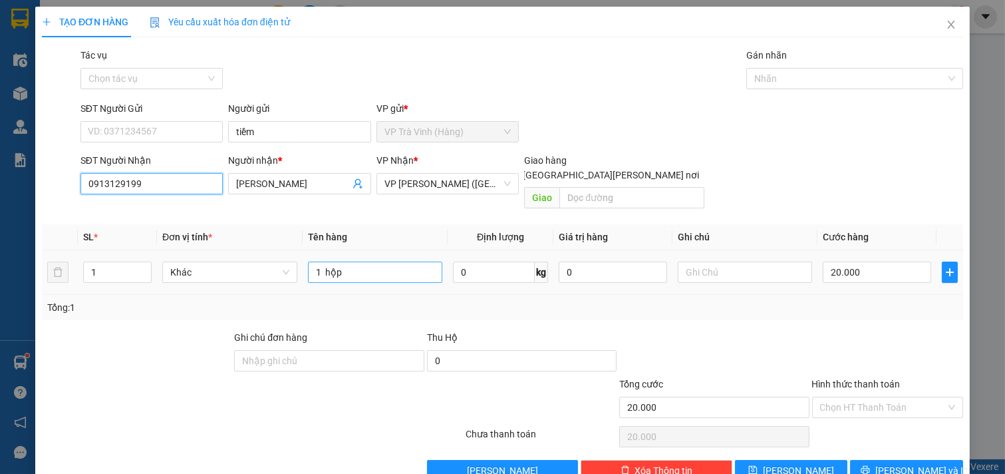
type input "0913129199"
click at [389, 262] on input "1 hộp" at bounding box center [375, 272] width 135 height 21
type input "1 kiện hộp"
click at [874, 262] on input "20.000" at bounding box center [877, 272] width 108 height 21
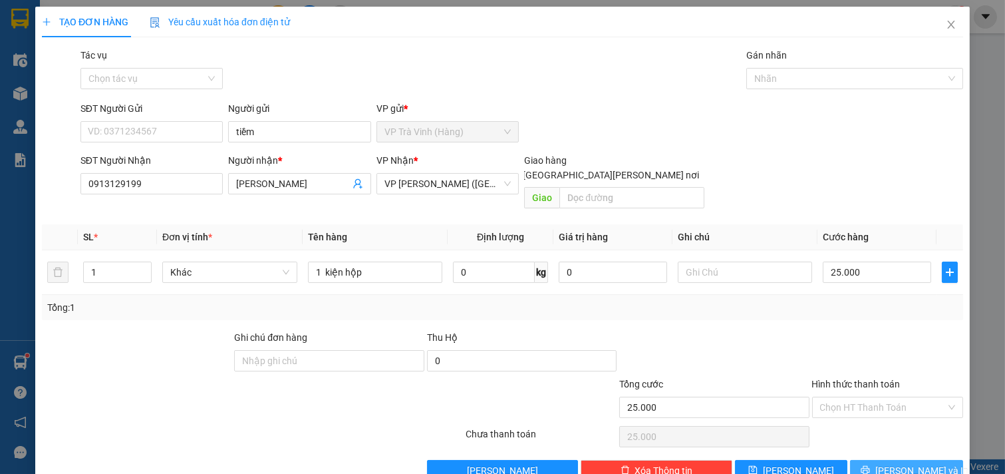
click at [934, 460] on button "[PERSON_NAME] và In" at bounding box center [906, 470] width 113 height 21
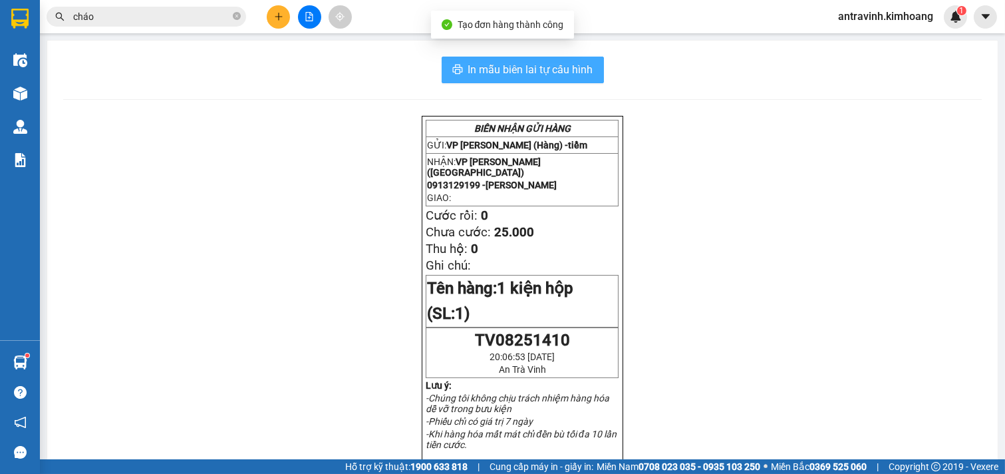
click at [571, 67] on span "In mẫu biên lai tự cấu hình" at bounding box center [530, 69] width 125 height 17
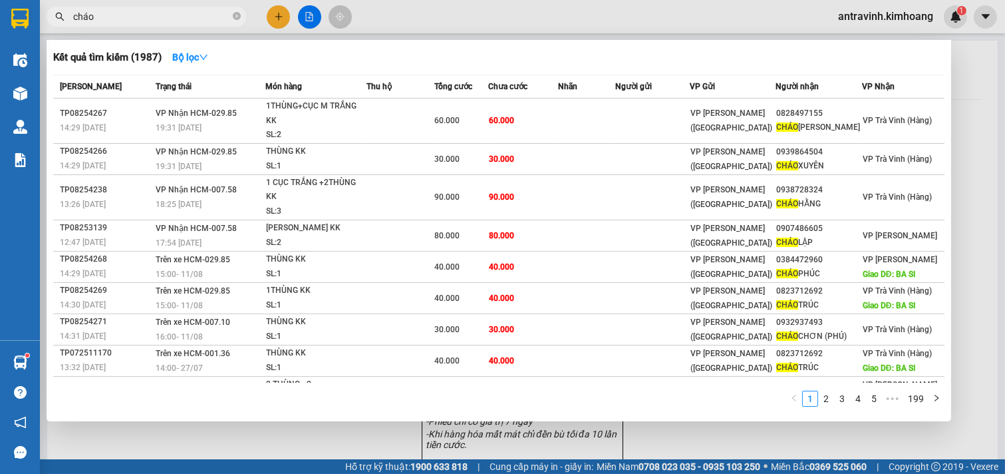
click at [136, 21] on input "cháo" at bounding box center [151, 16] width 157 height 15
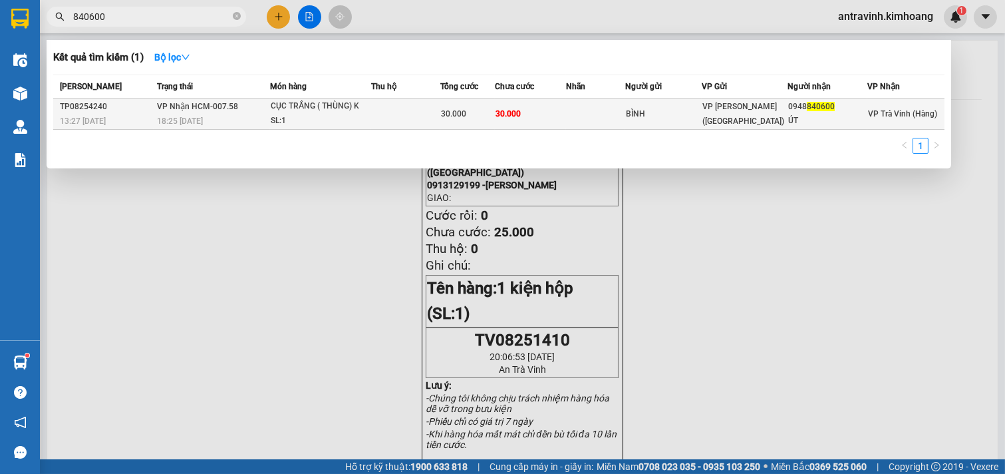
click at [570, 105] on td at bounding box center [595, 113] width 59 height 31
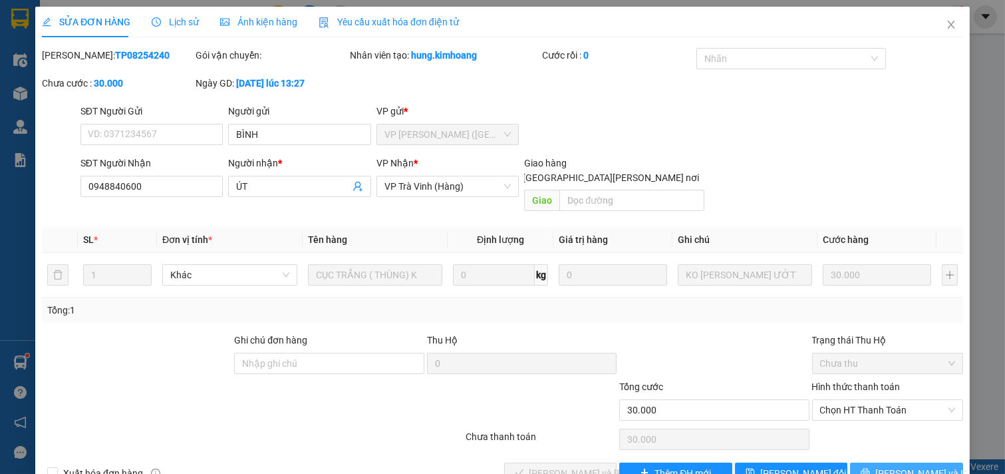
click at [904, 466] on span "[PERSON_NAME] và In" at bounding box center [922, 473] width 93 height 15
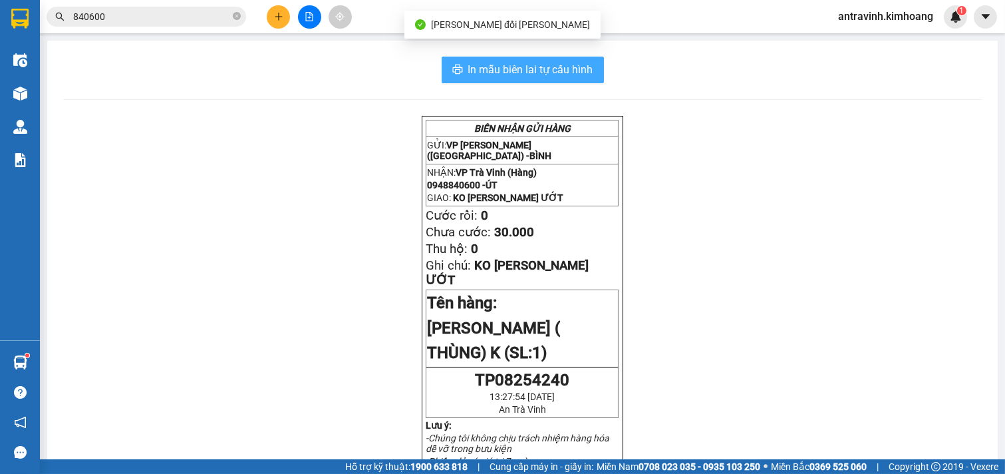
click at [548, 67] on span "In mẫu biên lai tự cấu hình" at bounding box center [530, 69] width 125 height 17
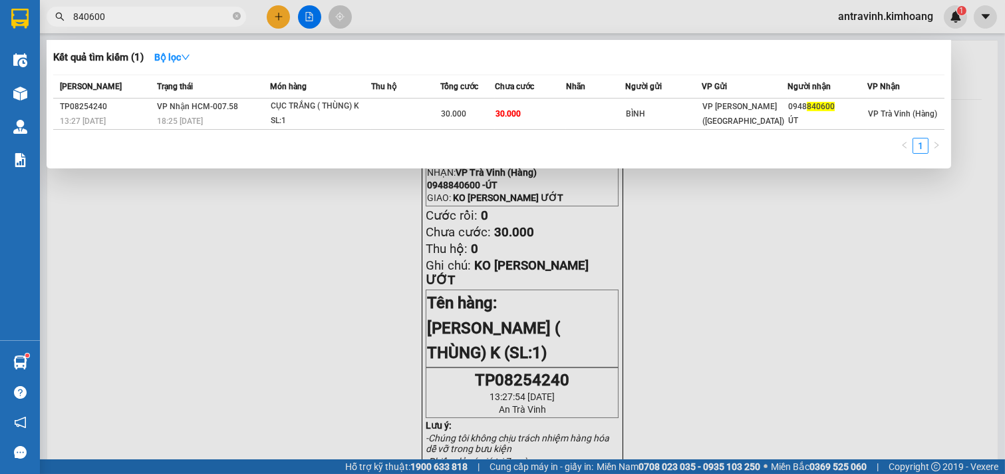
click at [153, 21] on input "840600" at bounding box center [151, 16] width 157 height 15
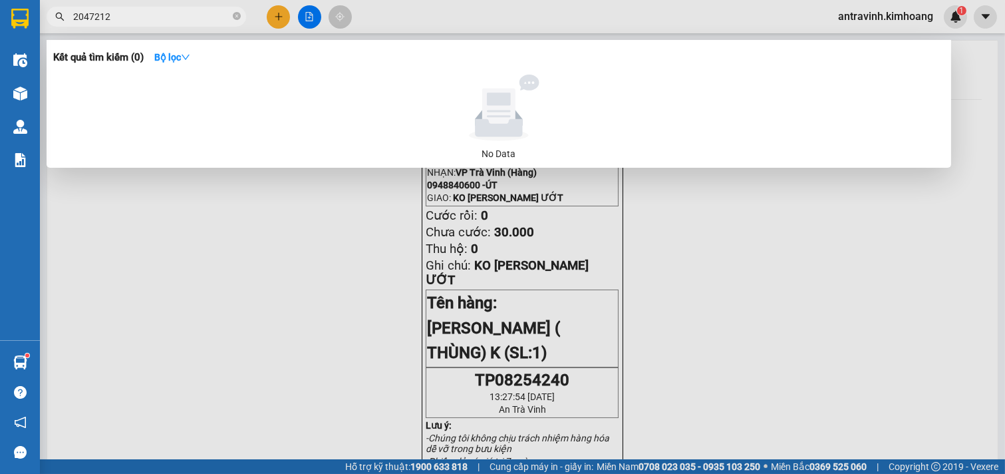
click at [153, 21] on input "2047212" at bounding box center [151, 16] width 157 height 15
click at [156, 21] on input "2047212" at bounding box center [151, 16] width 157 height 15
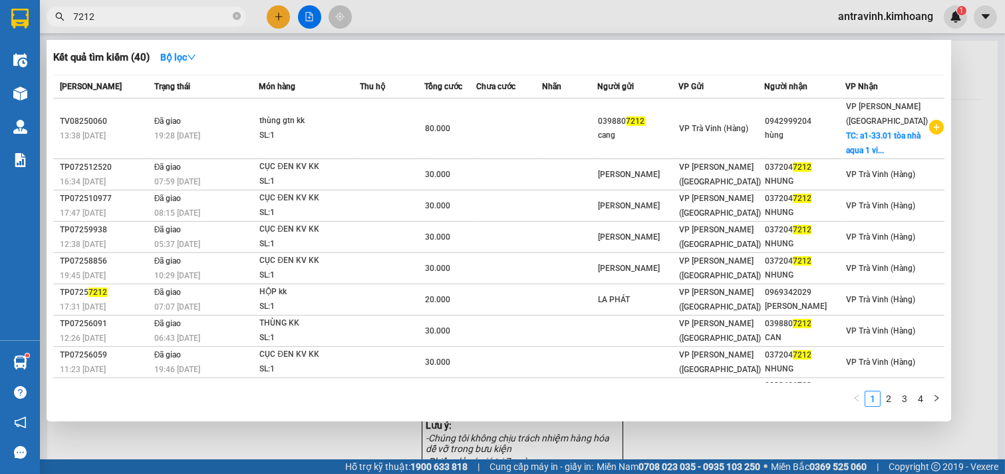
click at [144, 18] on input "7212" at bounding box center [151, 16] width 157 height 15
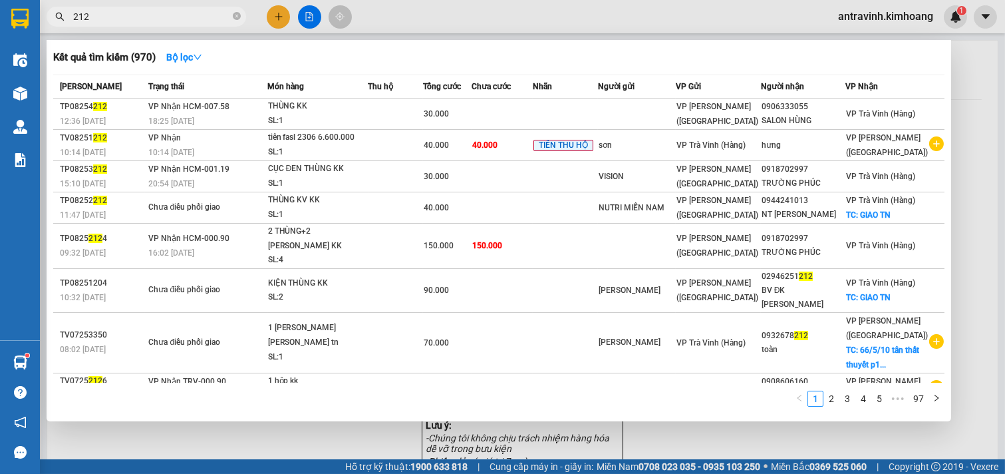
click at [174, 15] on input "212" at bounding box center [151, 16] width 157 height 15
click at [174, 17] on input "212" at bounding box center [151, 16] width 157 height 15
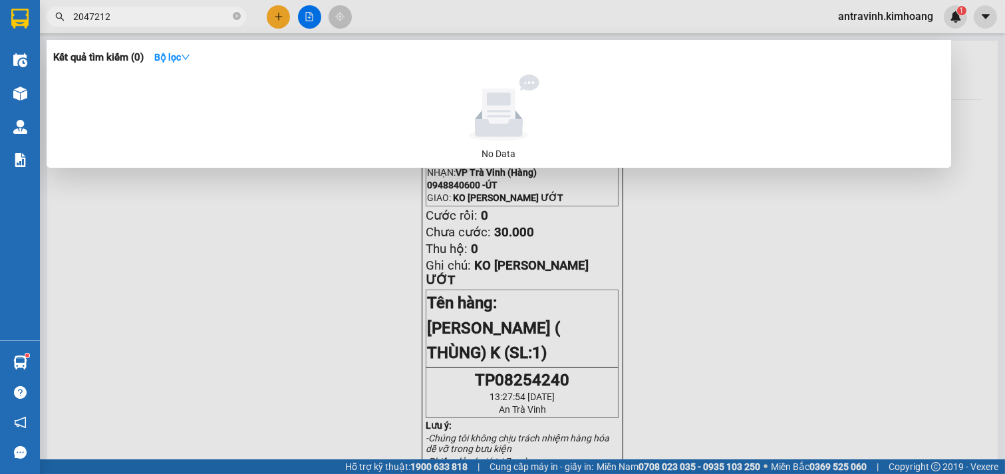
click at [148, 25] on span "2047212" at bounding box center [147, 17] width 200 height 20
click at [148, 21] on input "2047212" at bounding box center [151, 16] width 157 height 15
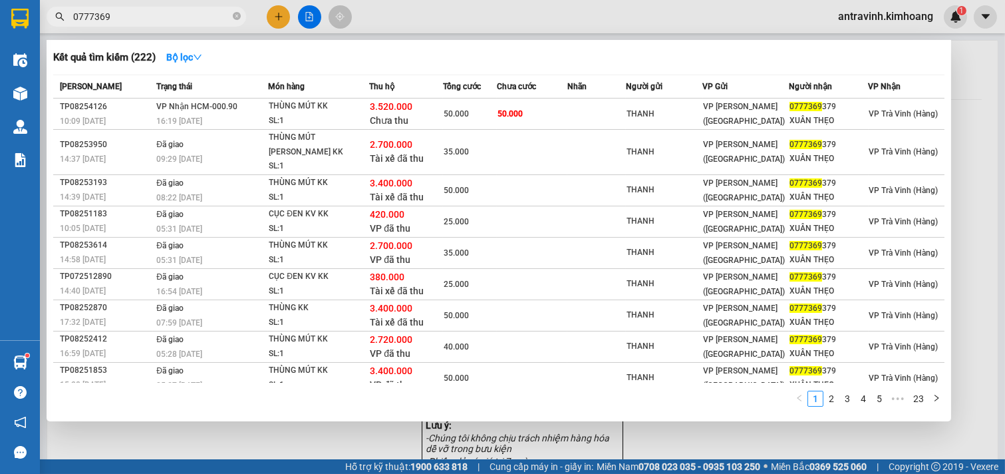
type input "0777369"
click at [276, 8] on div at bounding box center [502, 237] width 1005 height 474
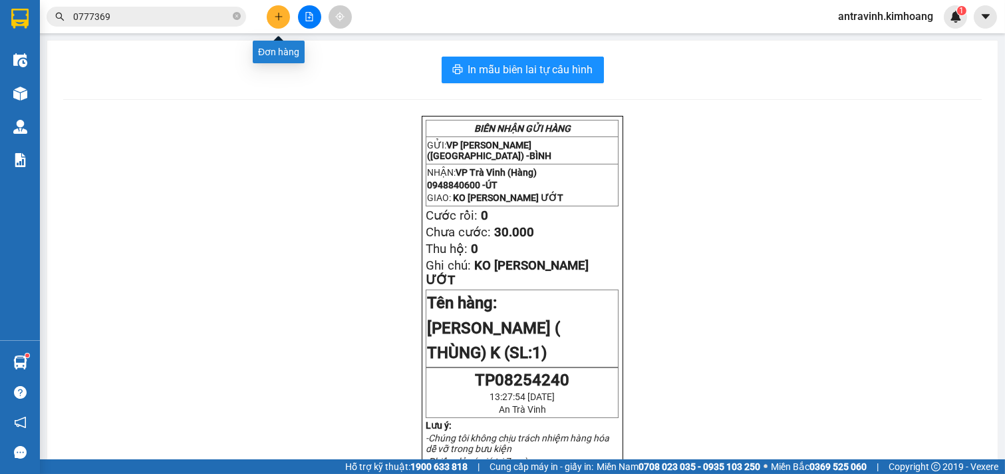
click at [276, 18] on icon "plus" at bounding box center [278, 16] width 9 height 9
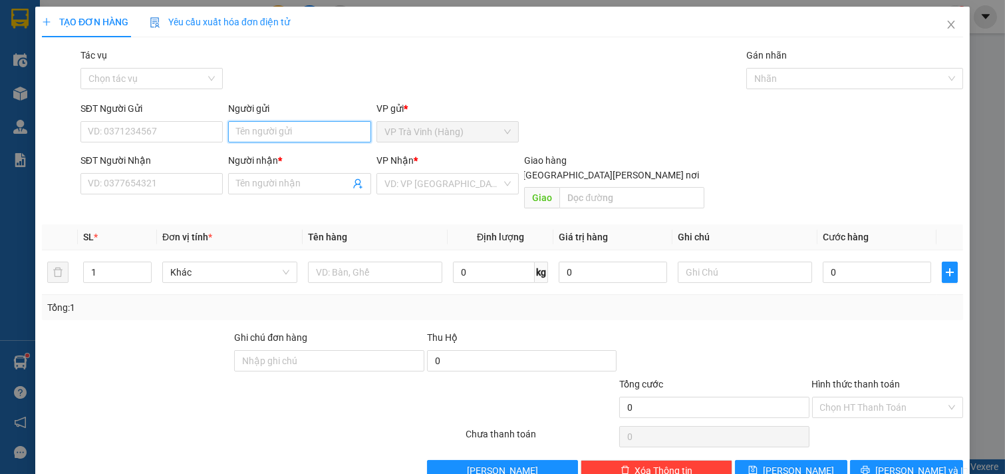
click at [280, 127] on input "Người gửi" at bounding box center [299, 131] width 143 height 21
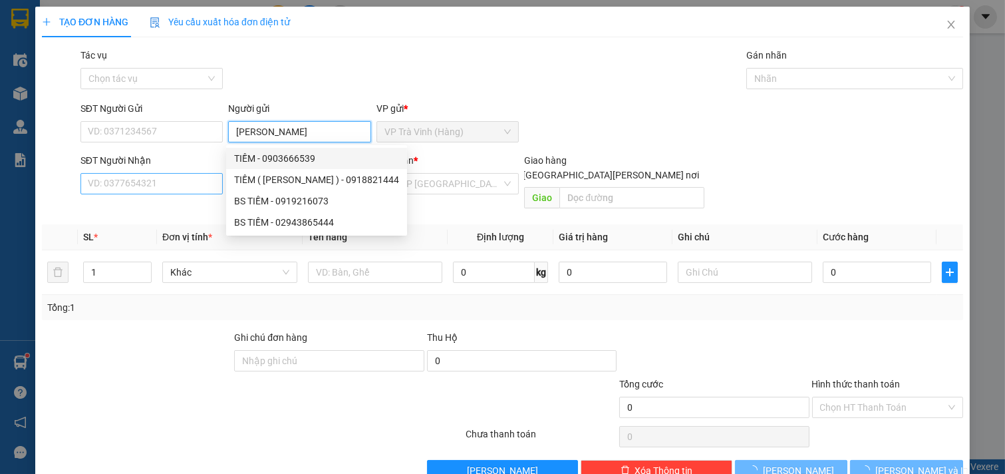
type input "[PERSON_NAME]"
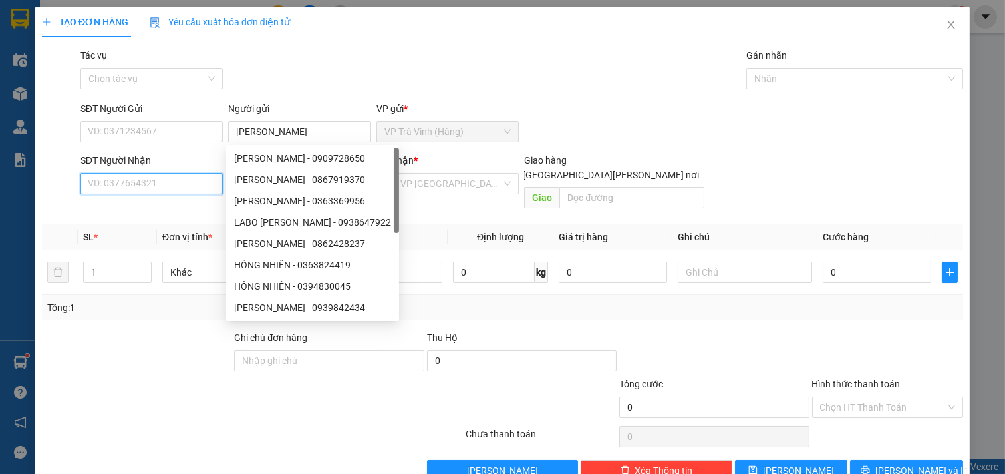
click at [161, 184] on input "SĐT Người Nhận" at bounding box center [152, 183] width 143 height 21
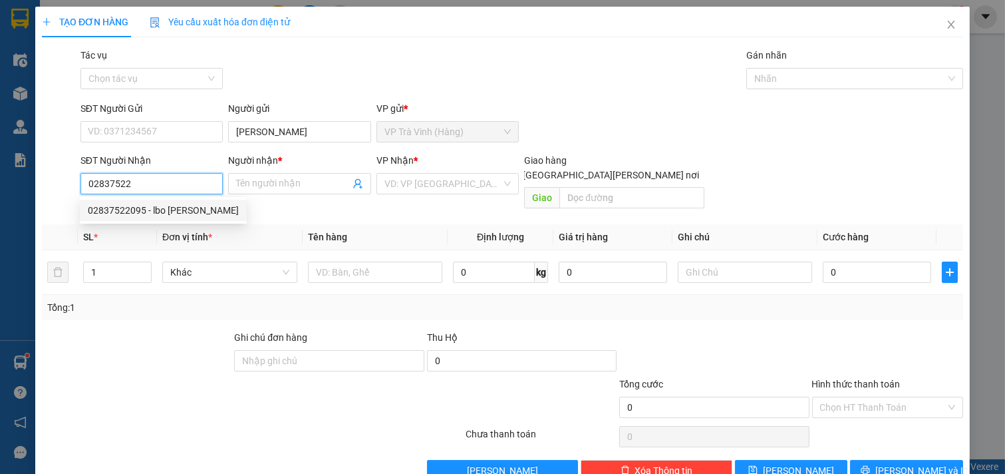
click at [166, 210] on div "02837522095 - lbo [PERSON_NAME]" at bounding box center [163, 210] width 151 height 15
type input "02837522095"
type input "lbo [PERSON_NAME]"
type input "25.000"
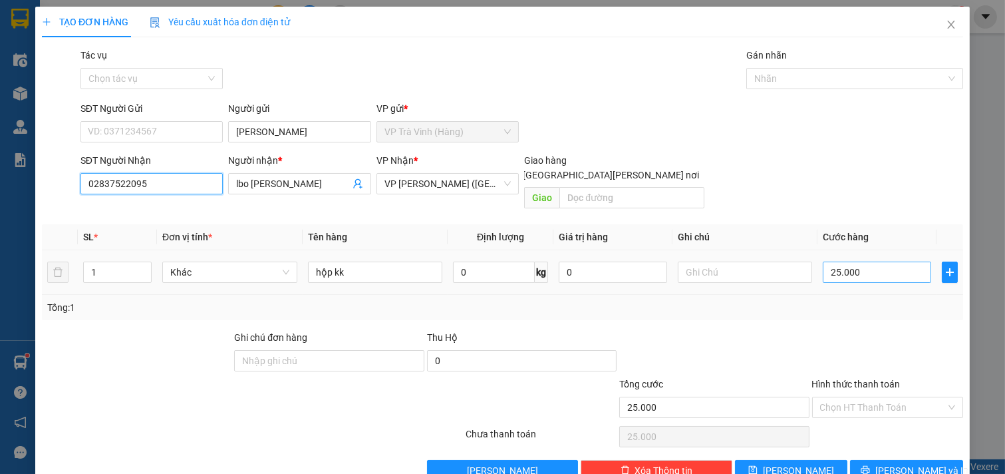
type input "02837522095"
click at [859, 262] on input "25.000" at bounding box center [877, 272] width 108 height 21
type input "2"
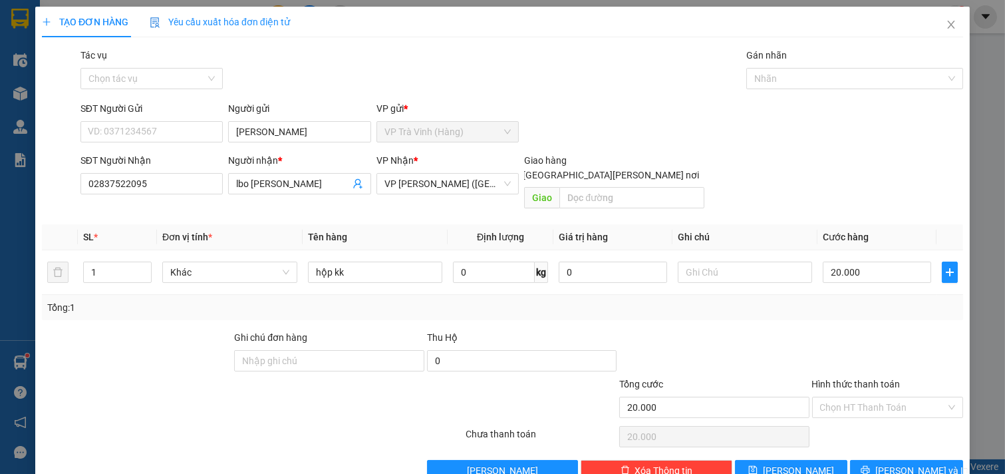
click at [875, 377] on div "Hình thức thanh toán" at bounding box center [888, 387] width 152 height 20
click at [868, 397] on input "Hình thức thanh toán" at bounding box center [883, 407] width 126 height 20
click at [864, 412] on div "Tại văn phòng" at bounding box center [879, 419] width 134 height 15
click at [888, 463] on span "[PERSON_NAME] và In" at bounding box center [922, 470] width 93 height 15
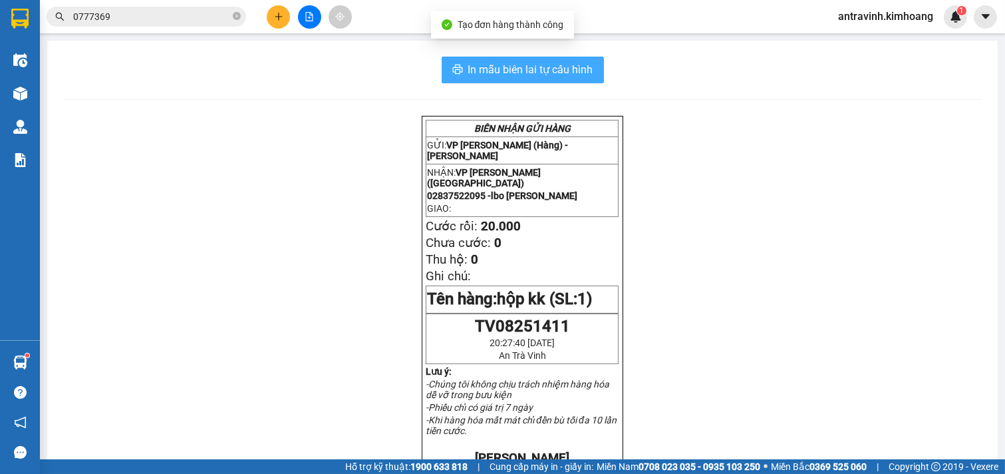
click at [567, 79] on button "In mẫu biên lai tự cấu hình" at bounding box center [523, 70] width 162 height 27
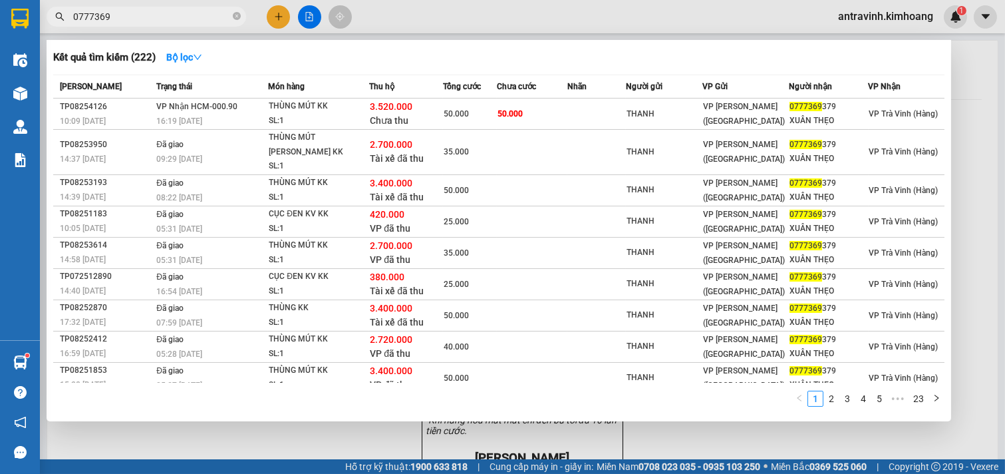
click at [165, 23] on input "0777369" at bounding box center [151, 16] width 157 height 15
click at [164, 23] on input "0777369" at bounding box center [151, 16] width 157 height 15
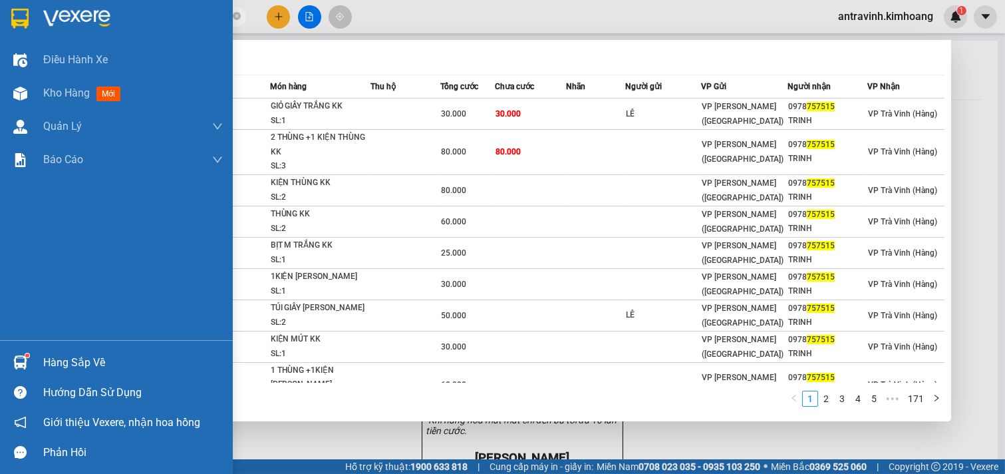
type input "757515"
click at [21, 363] on img at bounding box center [20, 362] width 14 height 14
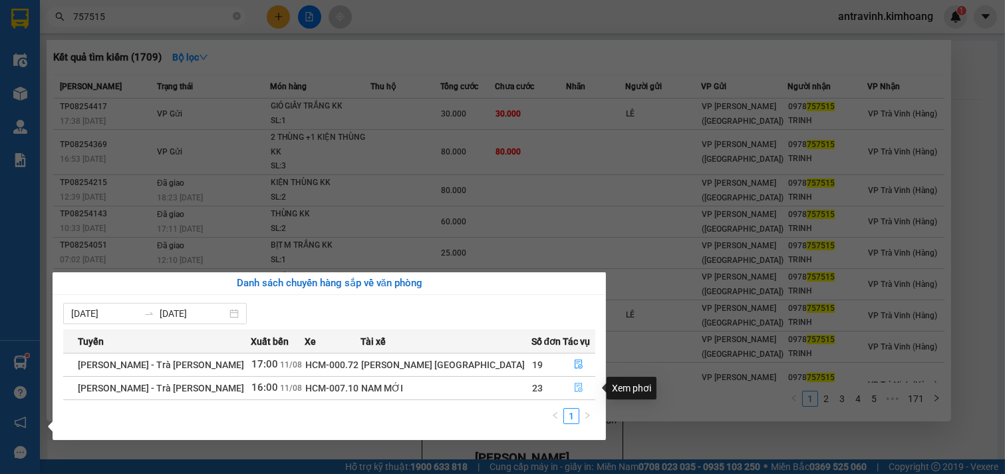
click at [574, 388] on icon "file-done" at bounding box center [578, 387] width 9 height 9
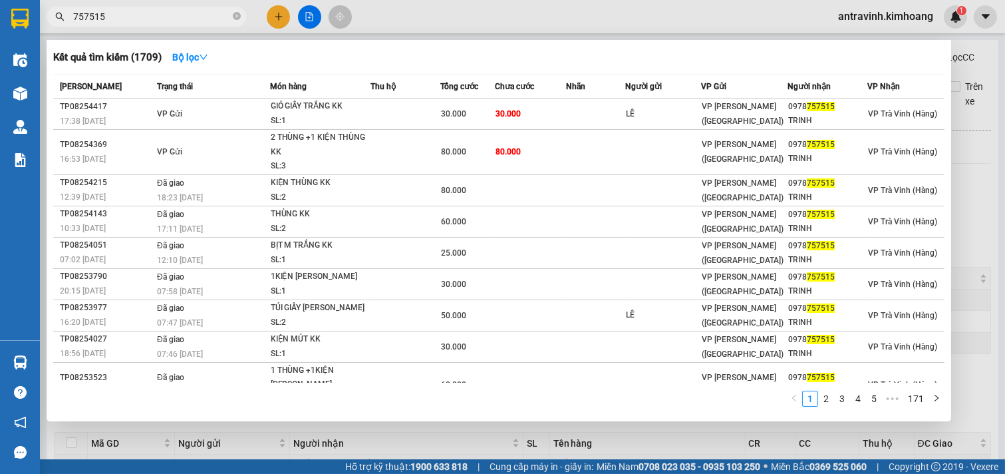
click at [979, 220] on div at bounding box center [502, 237] width 1005 height 474
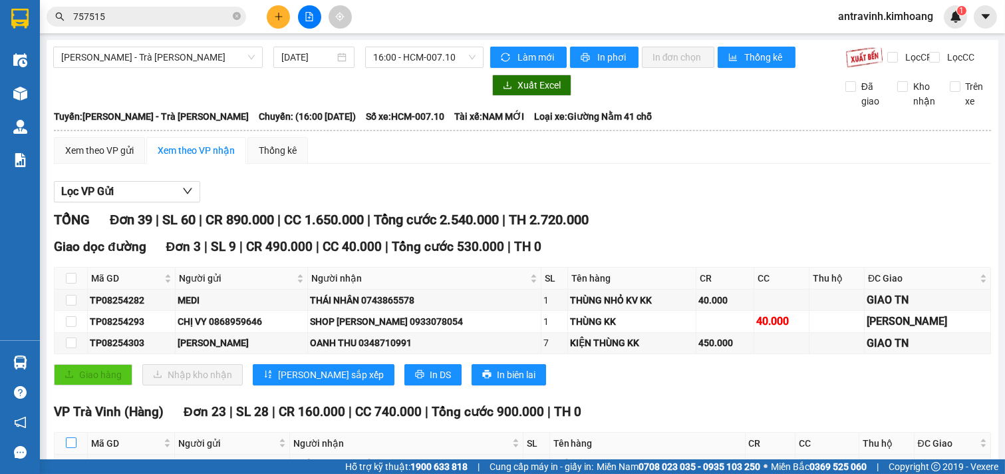
click at [69, 437] on input "checkbox" at bounding box center [71, 442] width 11 height 11
checkbox input "true"
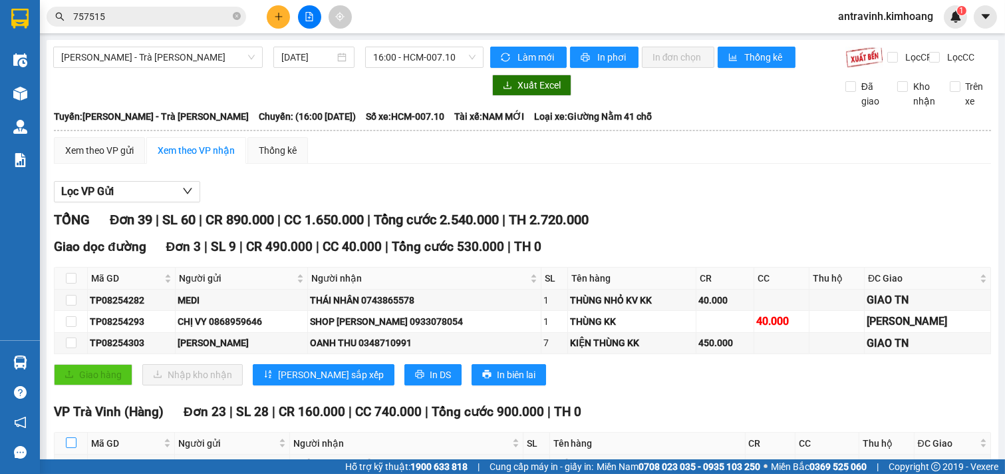
checkbox input "true"
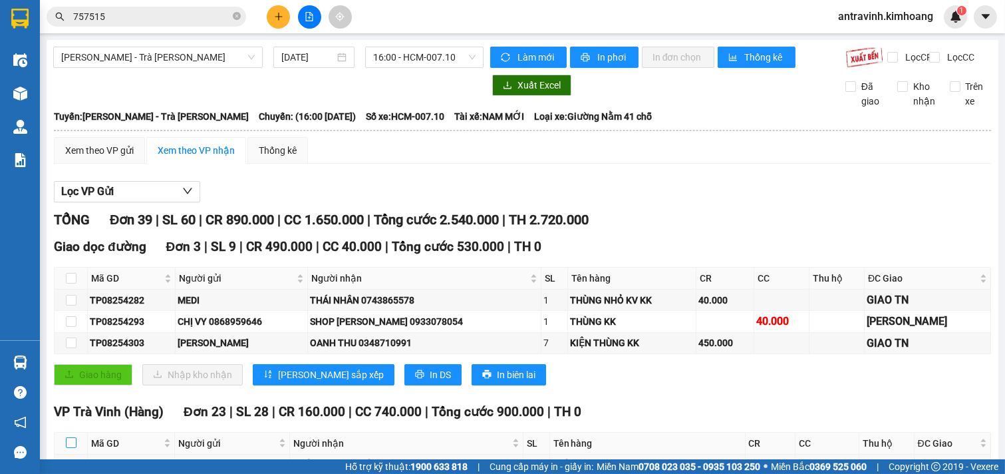
checkbox input "true"
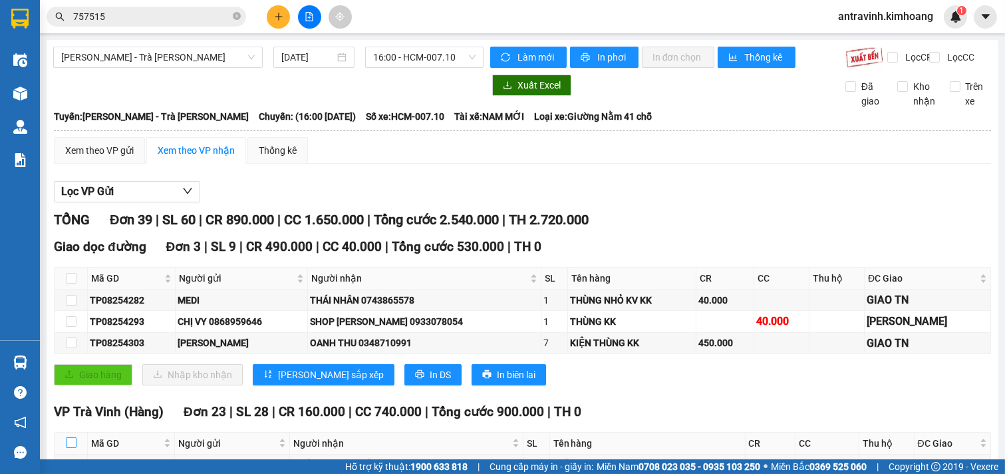
checkbox input "true"
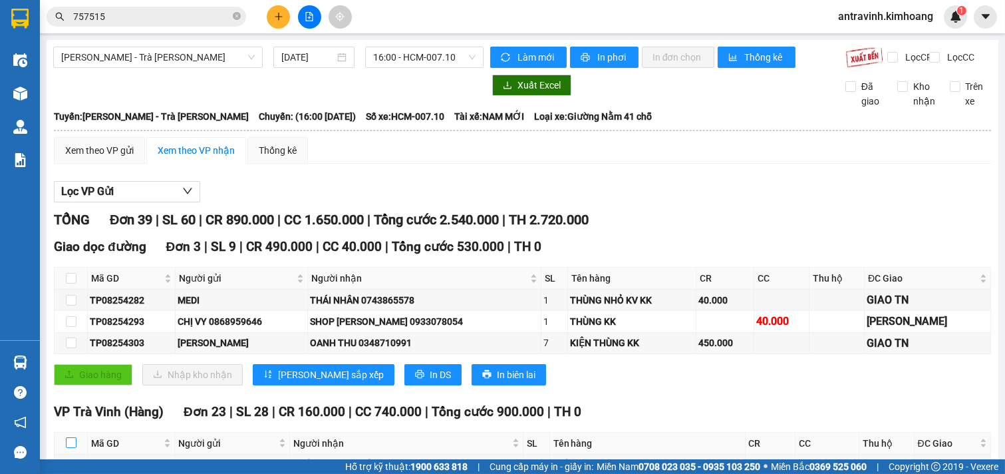
checkbox input "true"
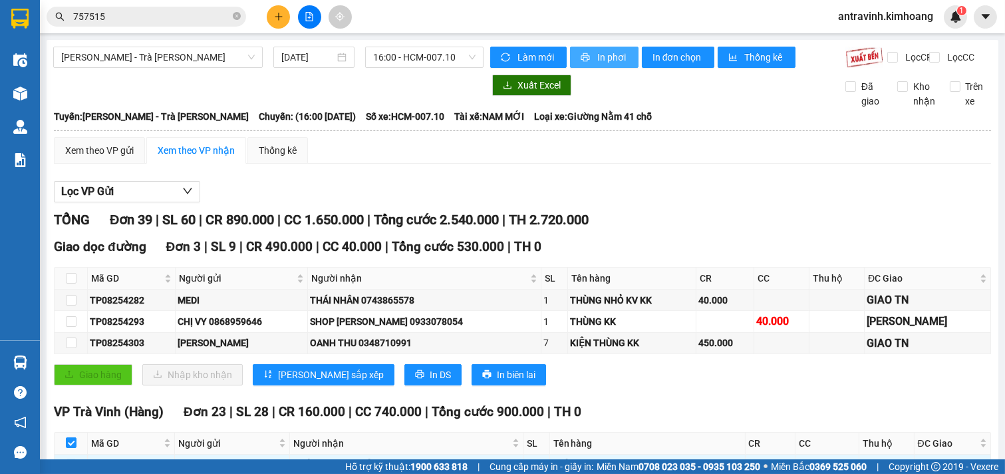
click at [602, 49] on button "In phơi" at bounding box center [604, 57] width 69 height 21
click at [178, 21] on input "757515" at bounding box center [151, 16] width 157 height 15
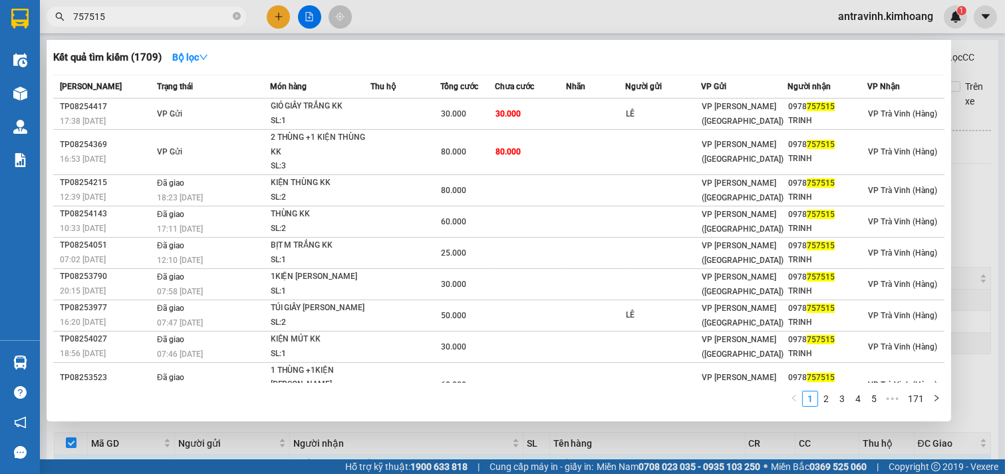
click at [178, 21] on input "757515" at bounding box center [151, 16] width 157 height 15
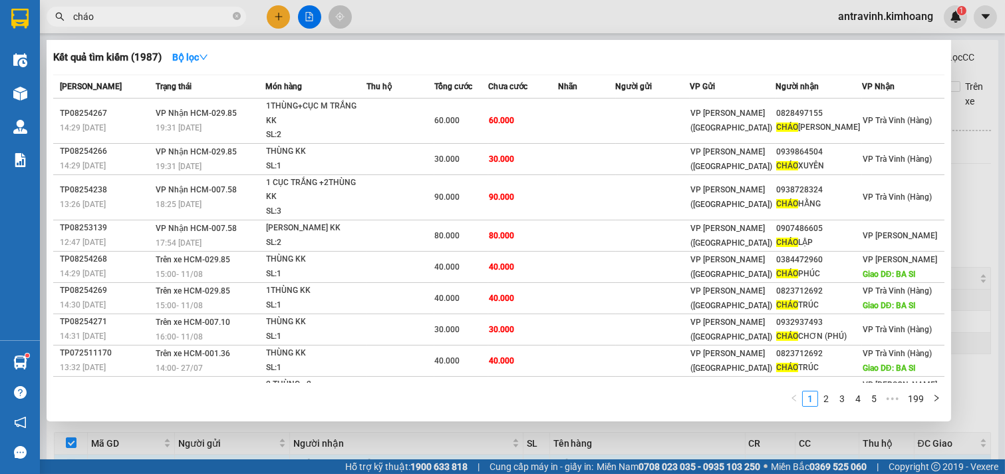
type input "cháo"
click at [962, 211] on div at bounding box center [502, 237] width 1005 height 474
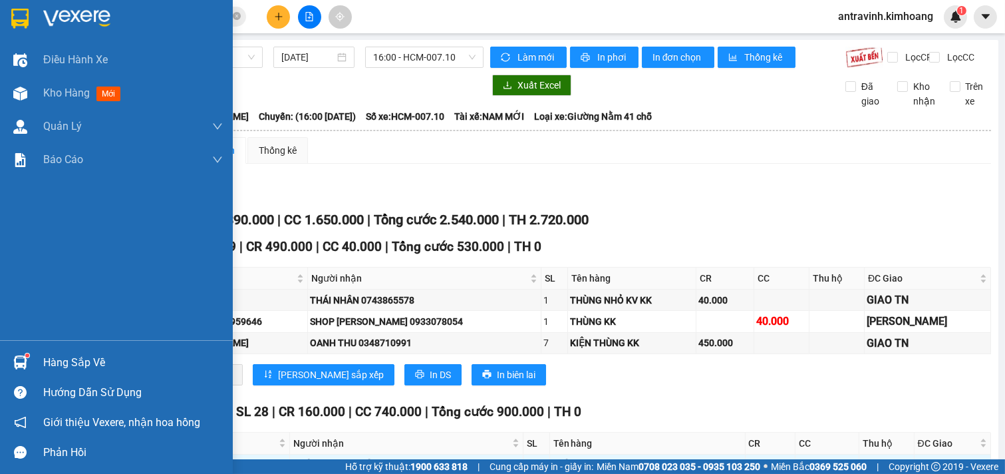
click at [27, 357] on sup at bounding box center [27, 355] width 4 height 4
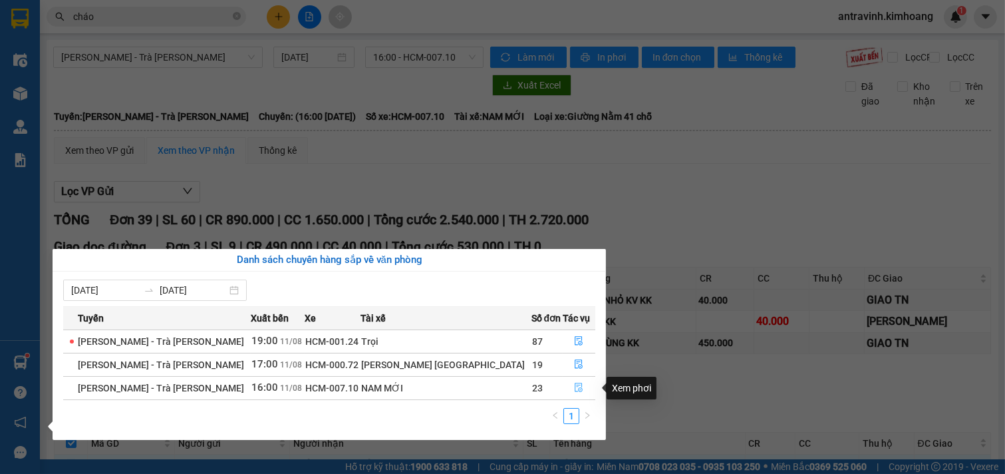
click at [574, 389] on icon "file-done" at bounding box center [578, 387] width 9 height 9
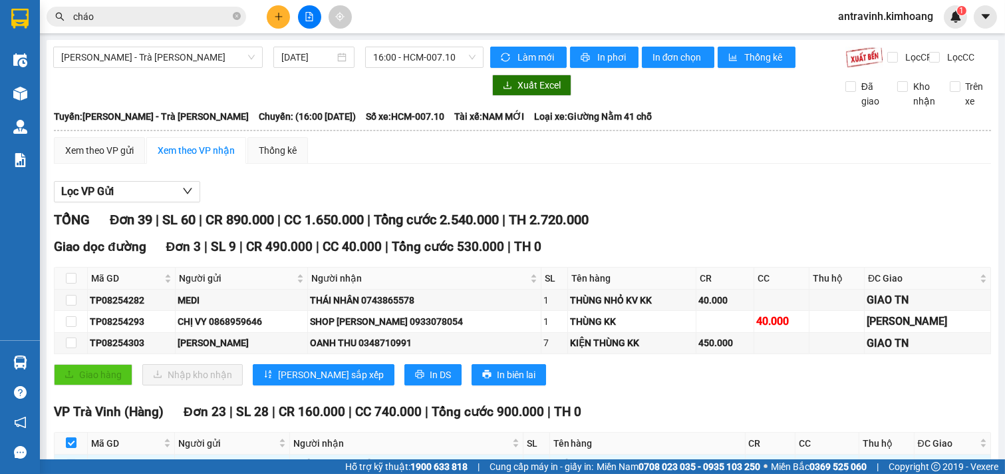
checkbox input "false"
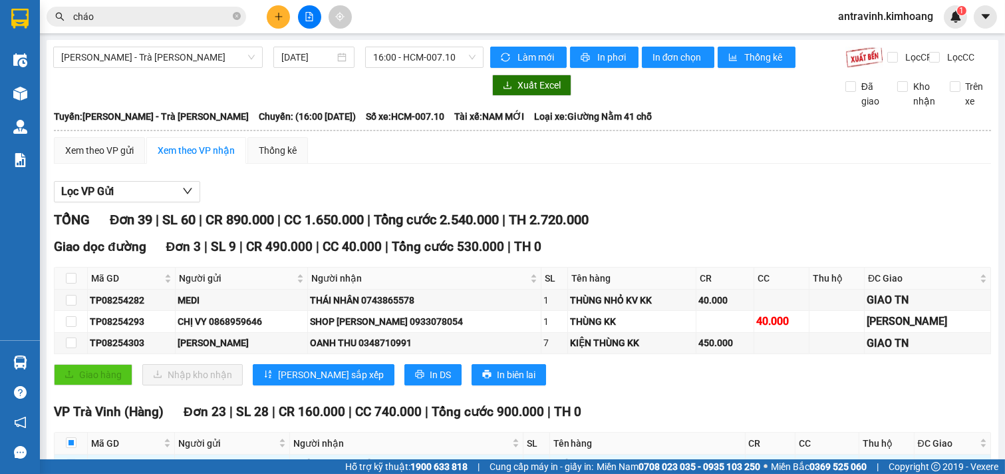
checkbox input "false"
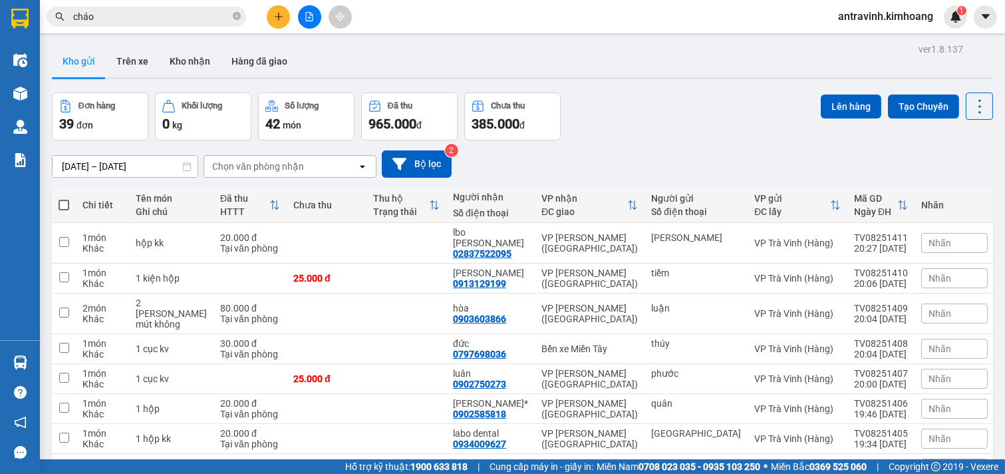
click at [142, 19] on input "cháo" at bounding box center [151, 16] width 157 height 15
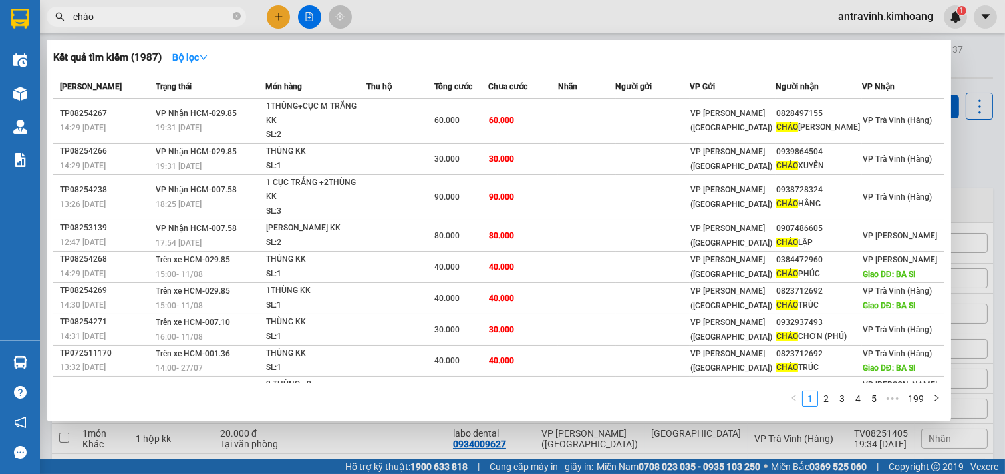
click at [142, 19] on input "cháo" at bounding box center [151, 16] width 157 height 15
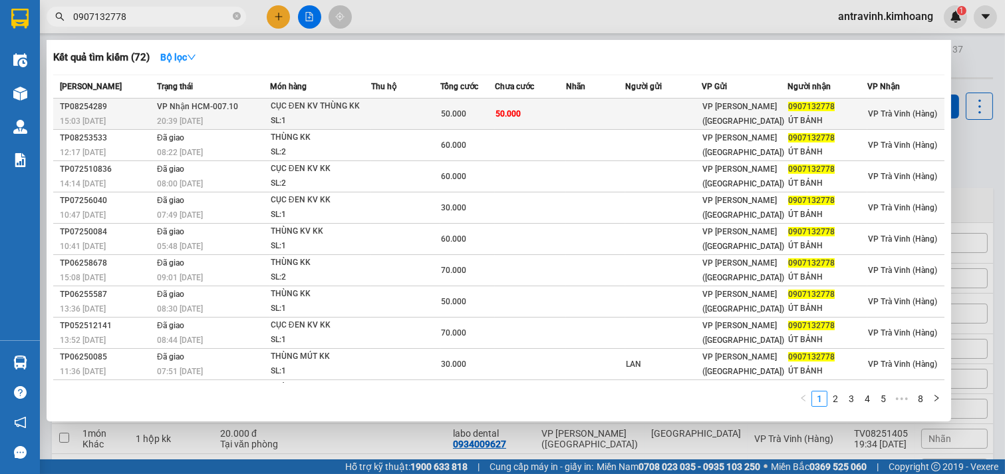
click at [519, 114] on span "50.000" at bounding box center [508, 113] width 25 height 9
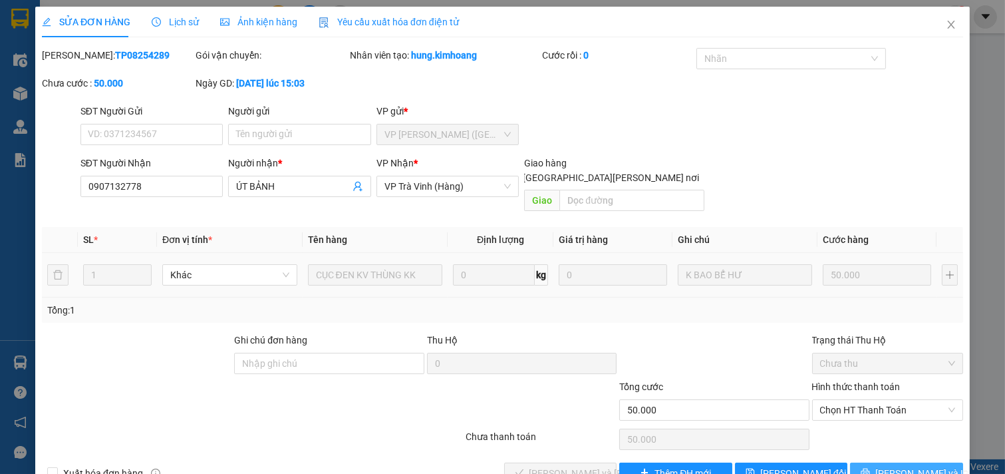
click at [870, 468] on icon "printer" at bounding box center [866, 472] width 9 height 9
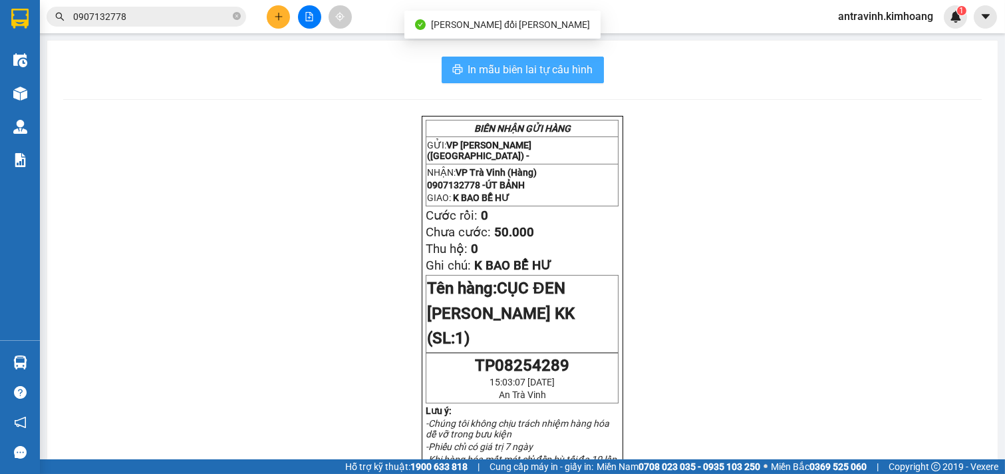
click at [577, 69] on span "In mẫu biên lai tự cấu hình" at bounding box center [530, 69] width 125 height 17
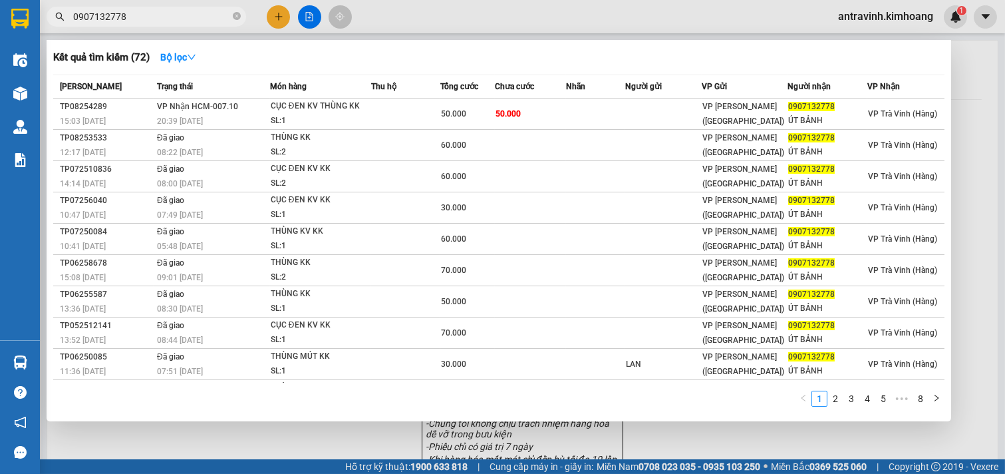
click at [154, 15] on input "0907132778" at bounding box center [151, 16] width 157 height 15
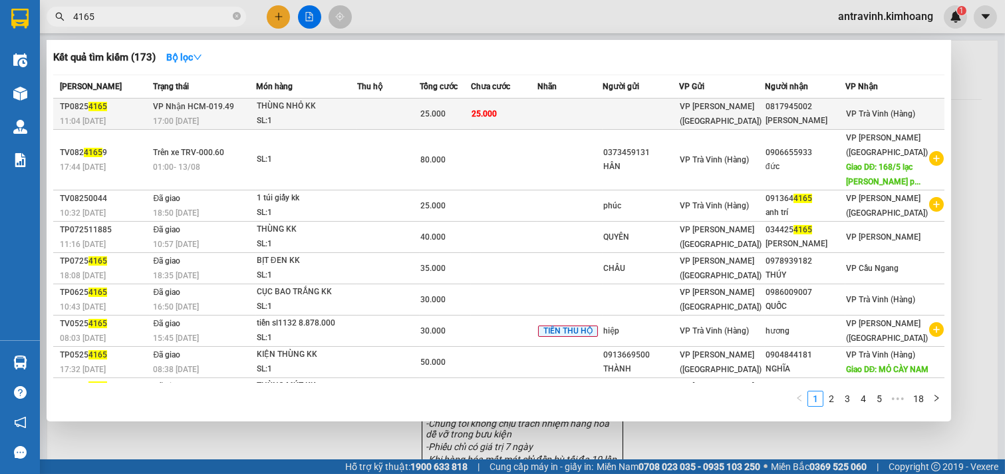
type input "4165"
click at [494, 118] on span "25.000" at bounding box center [484, 113] width 25 height 9
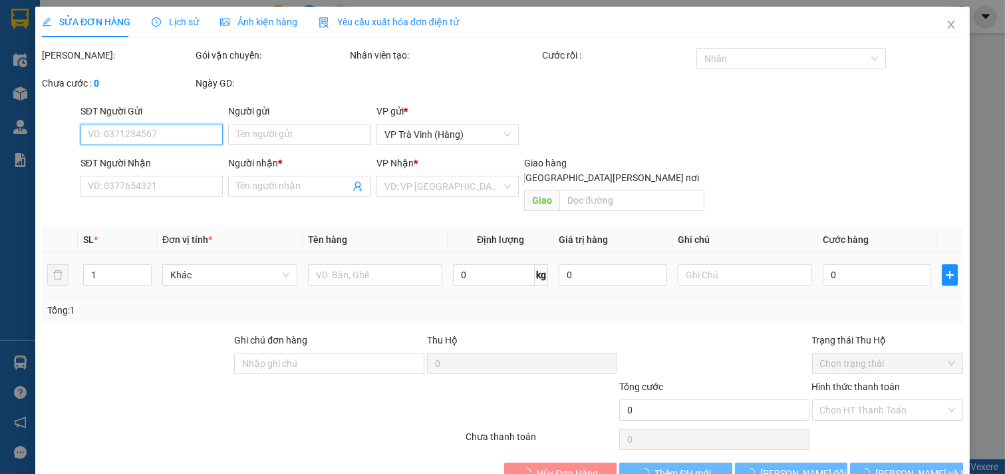
type input "0817945002"
type input "[PERSON_NAME]"
type input "25.000"
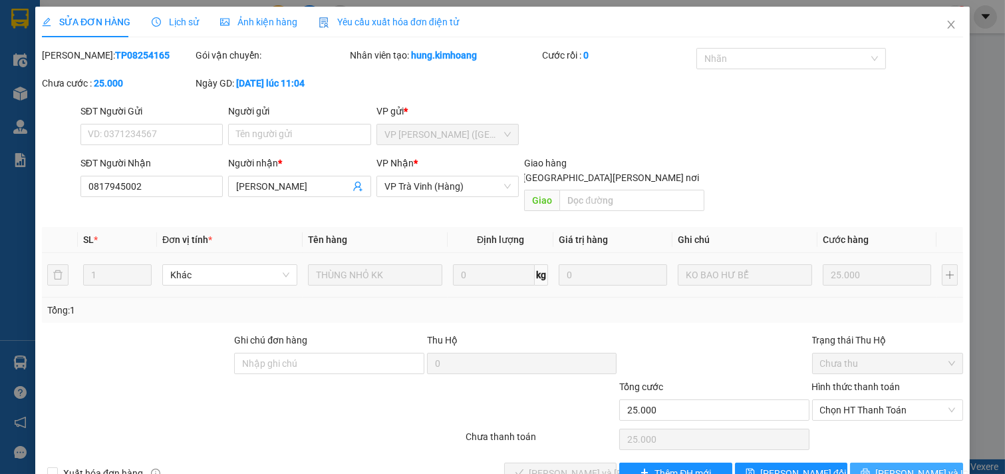
click at [895, 466] on span "[PERSON_NAME] và In" at bounding box center [922, 473] width 93 height 15
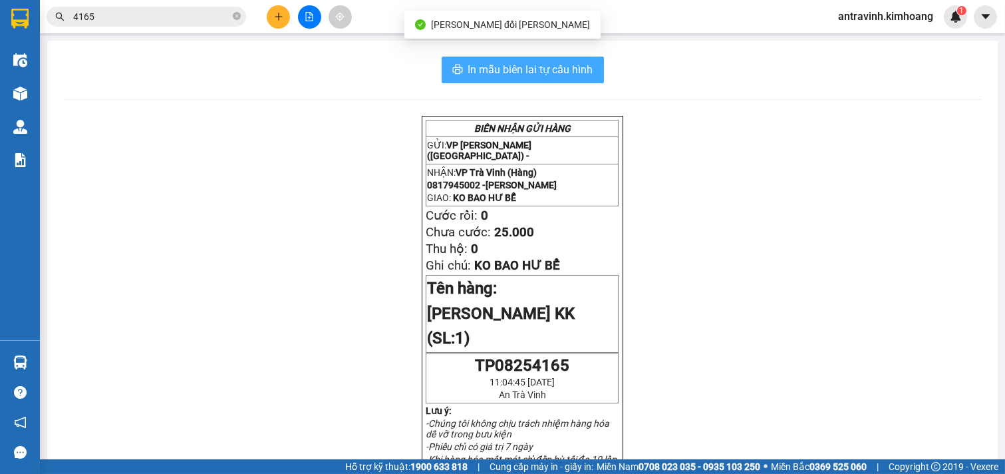
click at [586, 69] on span "In mẫu biên lai tự cấu hình" at bounding box center [530, 69] width 125 height 17
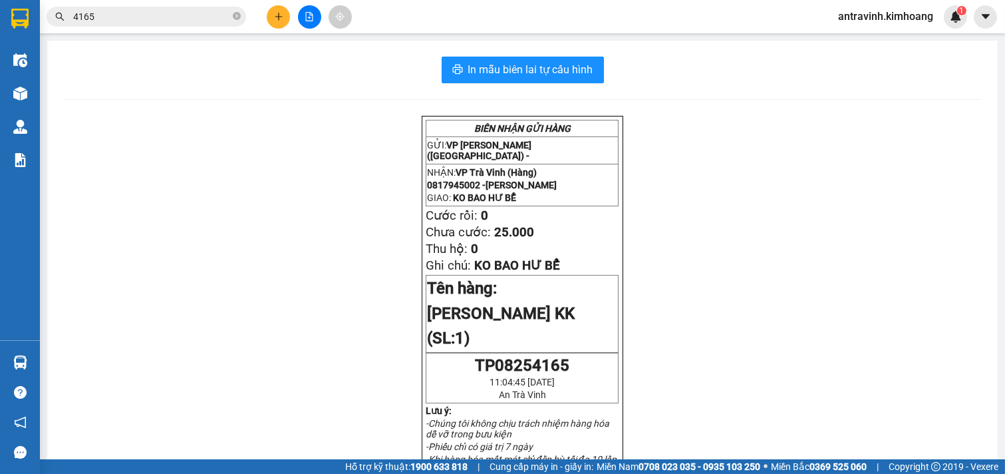
click at [172, 17] on input "4165" at bounding box center [151, 16] width 157 height 15
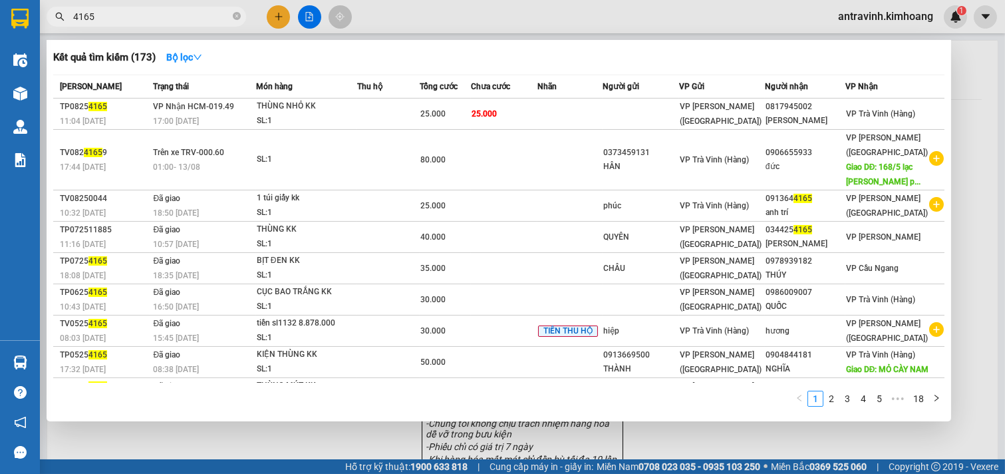
click at [172, 17] on input "4165" at bounding box center [151, 16] width 157 height 15
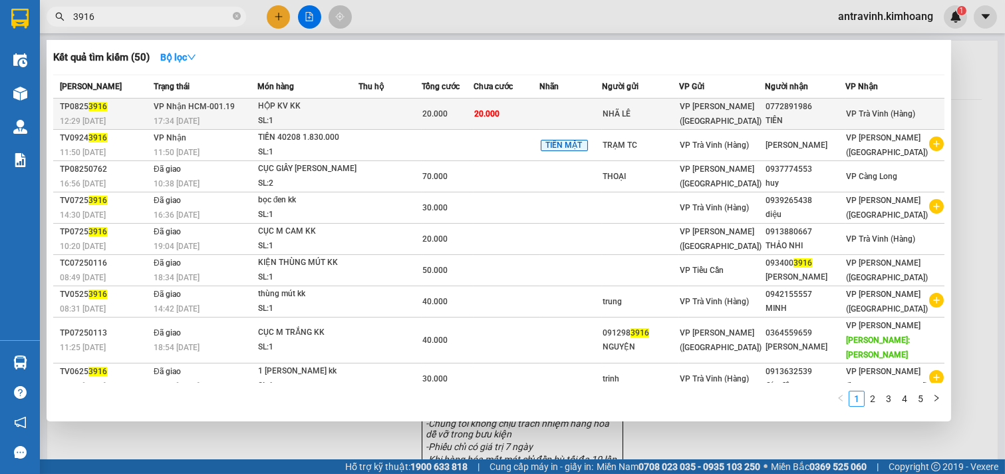
click at [540, 121] on td "20.000" at bounding box center [507, 113] width 67 height 31
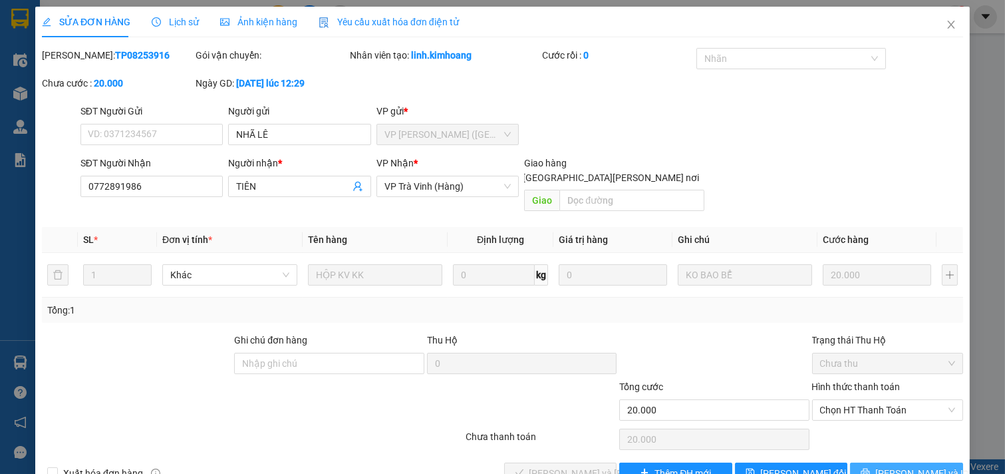
click at [862, 462] on button "[PERSON_NAME] và In" at bounding box center [906, 472] width 113 height 21
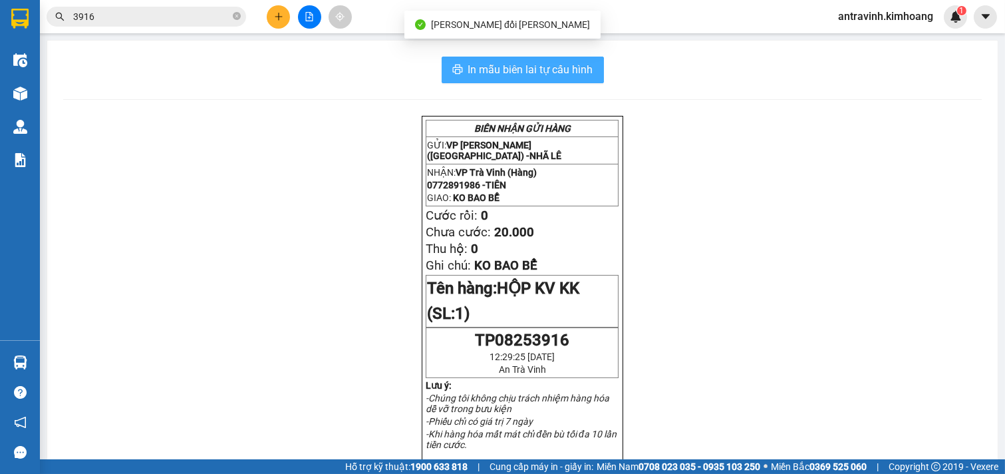
click at [538, 63] on span "In mẫu biên lai tự cấu hình" at bounding box center [530, 69] width 125 height 17
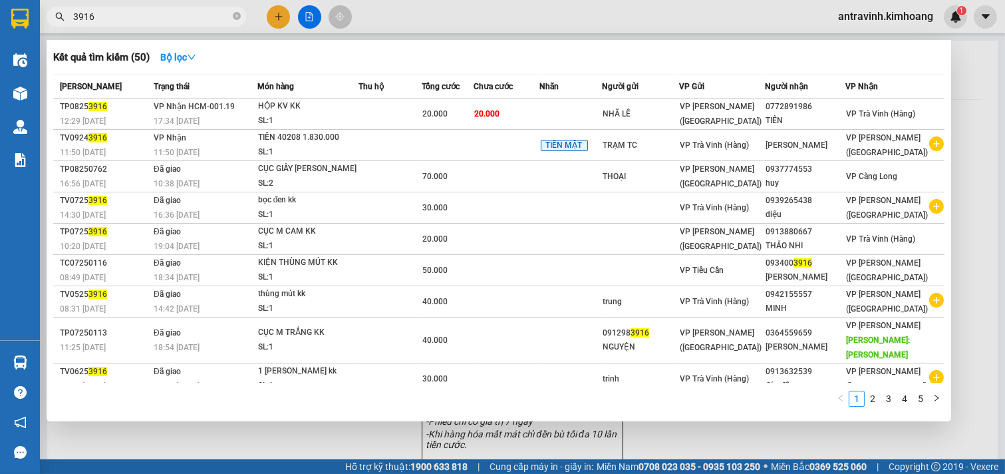
click at [190, 16] on input "3916" at bounding box center [151, 16] width 157 height 15
click at [189, 16] on input "3916" at bounding box center [151, 16] width 157 height 15
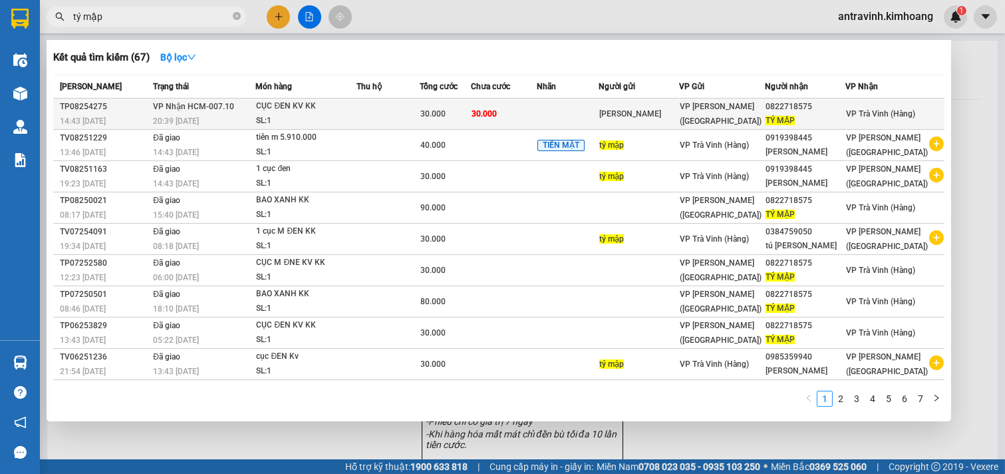
click at [519, 116] on td "30.000" at bounding box center [504, 113] width 66 height 31
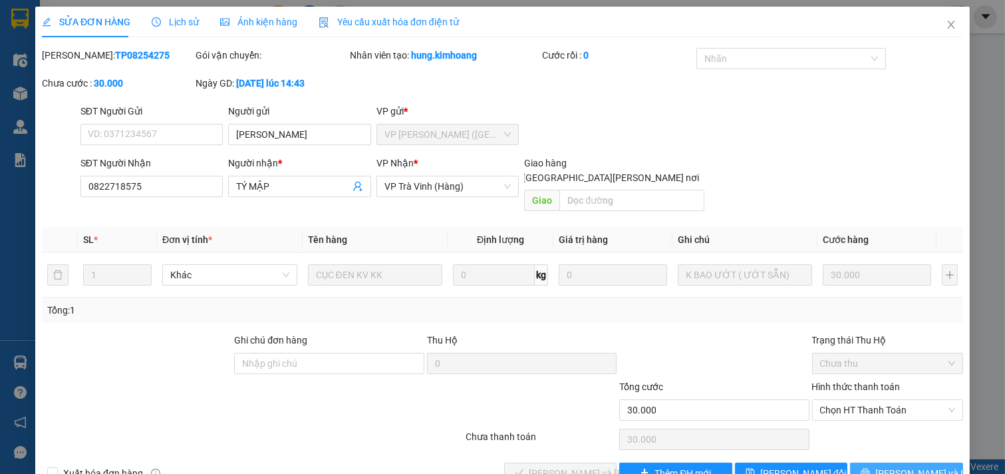
click at [882, 462] on button "[PERSON_NAME] và In" at bounding box center [906, 472] width 113 height 21
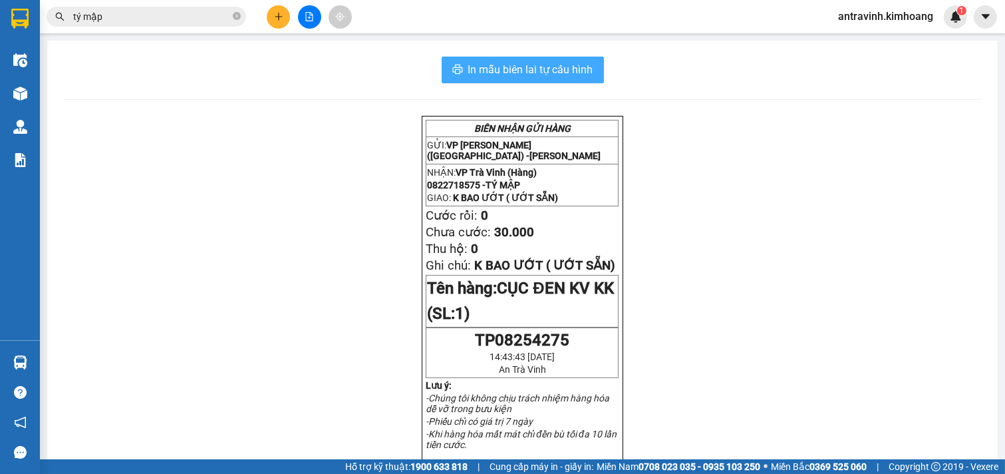
click at [520, 73] on span "In mẫu biên lai tự cấu hình" at bounding box center [530, 69] width 125 height 17
click at [136, 11] on input "tý mập" at bounding box center [151, 16] width 157 height 15
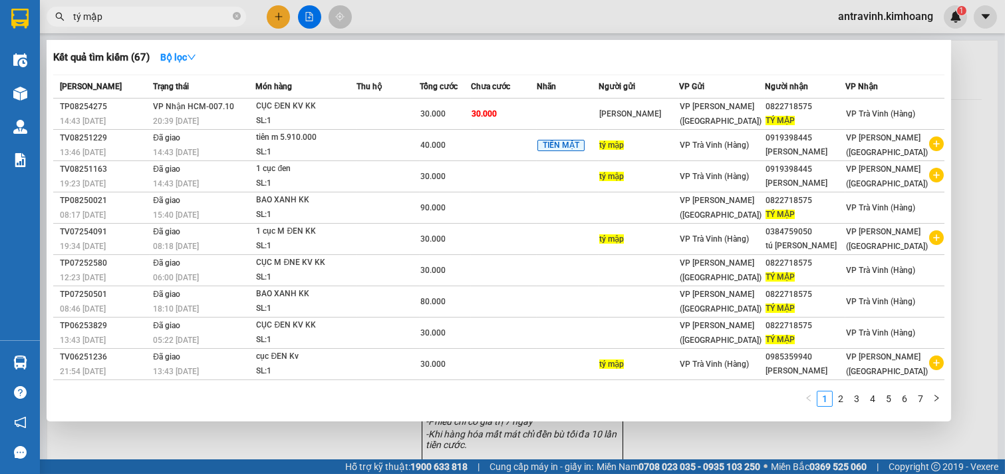
click at [137, 11] on input "tý mập" at bounding box center [151, 16] width 157 height 15
click at [138, 11] on input "tý mập" at bounding box center [151, 16] width 157 height 15
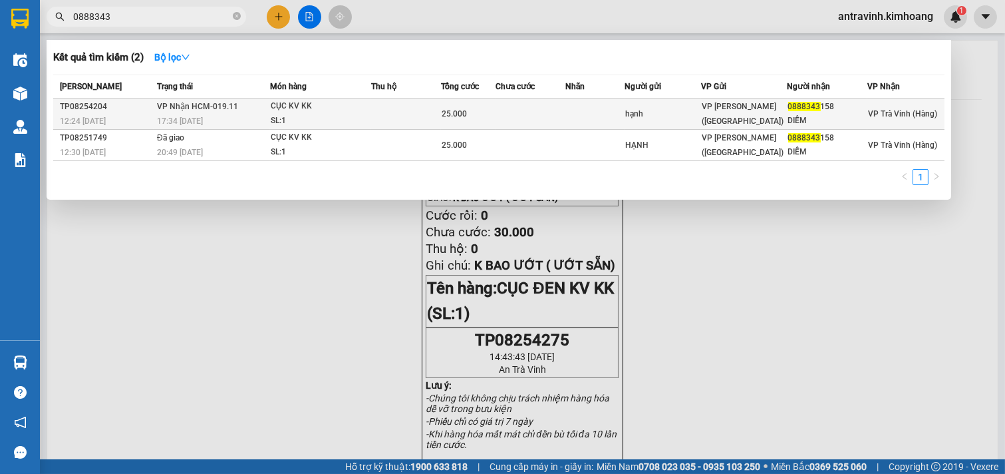
type input "0888343"
click at [388, 105] on td at bounding box center [405, 113] width 69 height 31
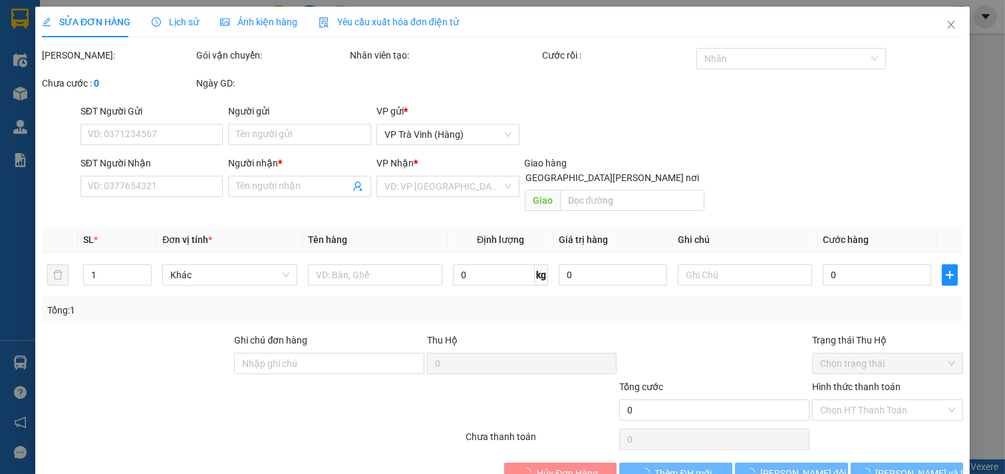
type input "hạnh"
type input "0888343158"
type input "DIỄM"
type input "25.000"
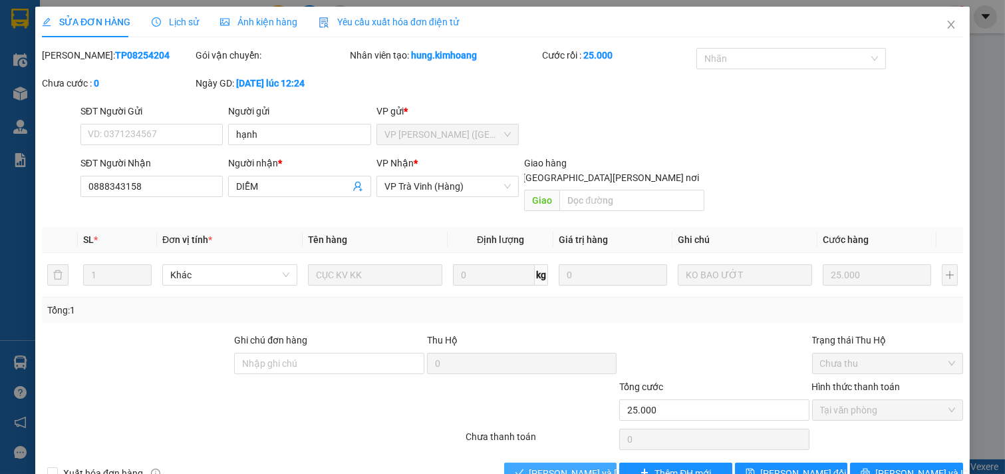
click at [576, 466] on span "[PERSON_NAME] và [PERSON_NAME] hàng" at bounding box center [620, 473] width 180 height 15
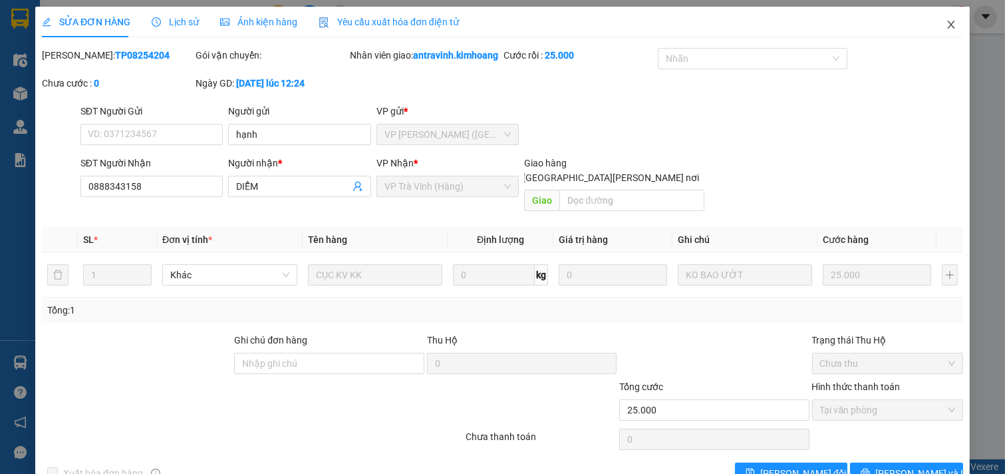
click at [946, 23] on icon "close" at bounding box center [951, 24] width 11 height 11
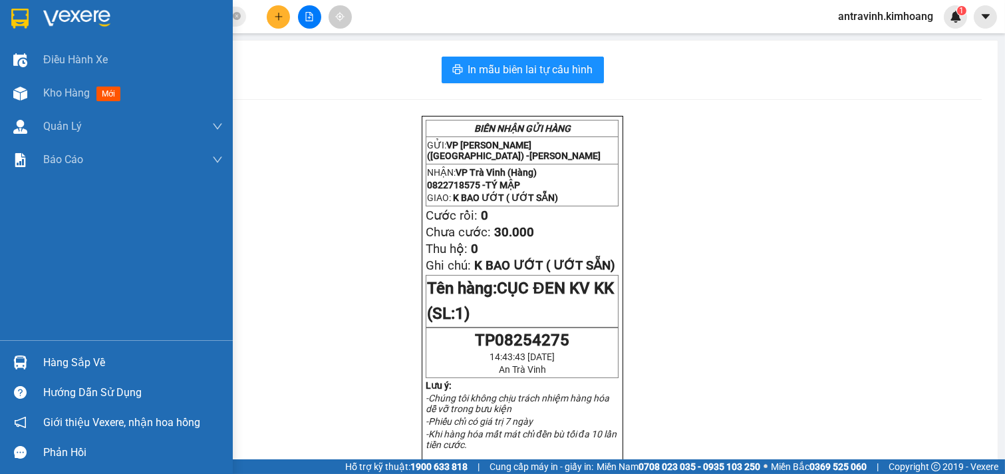
click at [37, 357] on div "Hàng sắp về" at bounding box center [116, 362] width 233 height 30
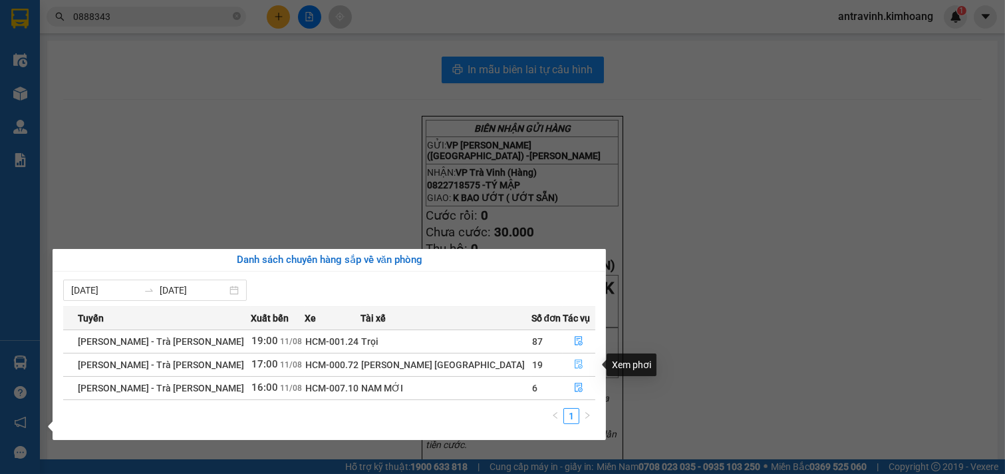
click at [574, 363] on icon "file-done" at bounding box center [578, 363] width 9 height 9
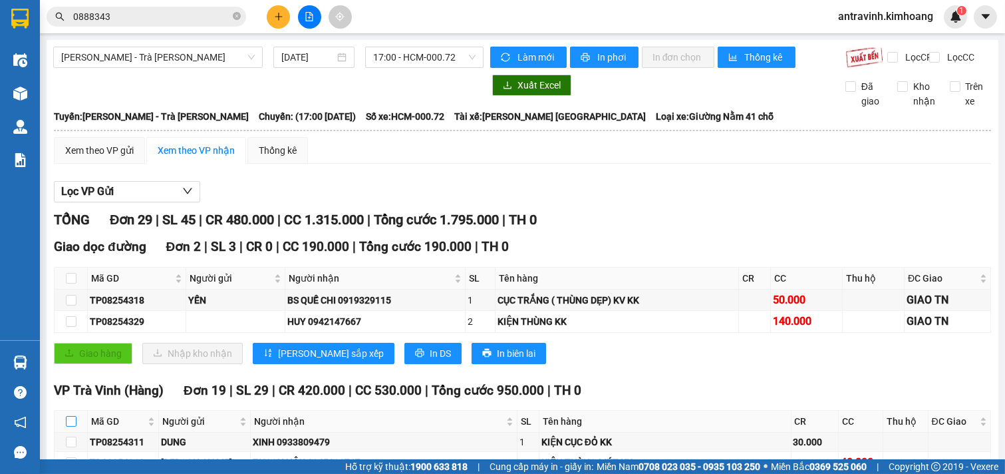
click at [71, 416] on input "checkbox" at bounding box center [71, 421] width 11 height 11
checkbox input "true"
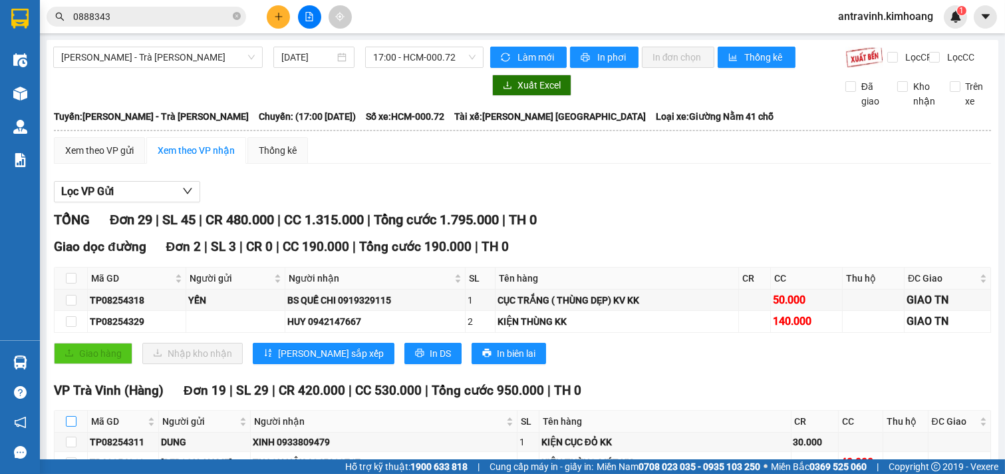
checkbox input "true"
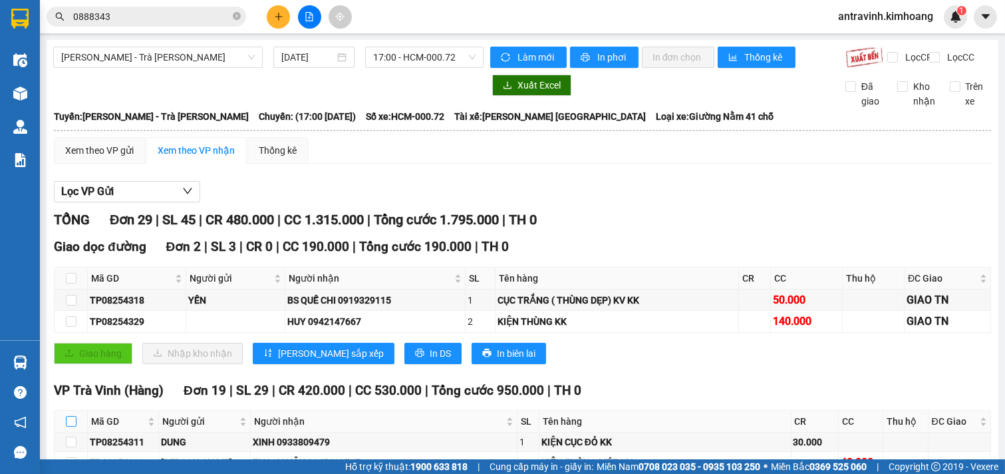
checkbox input "true"
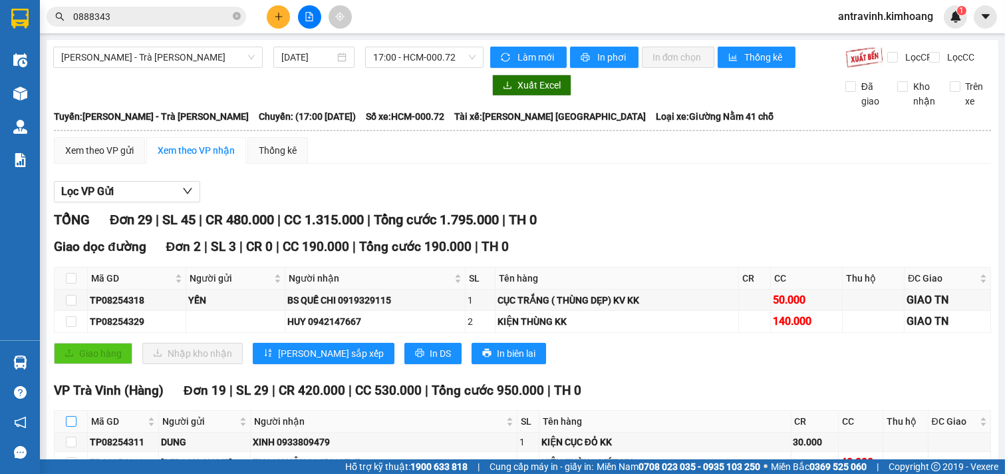
checkbox input "true"
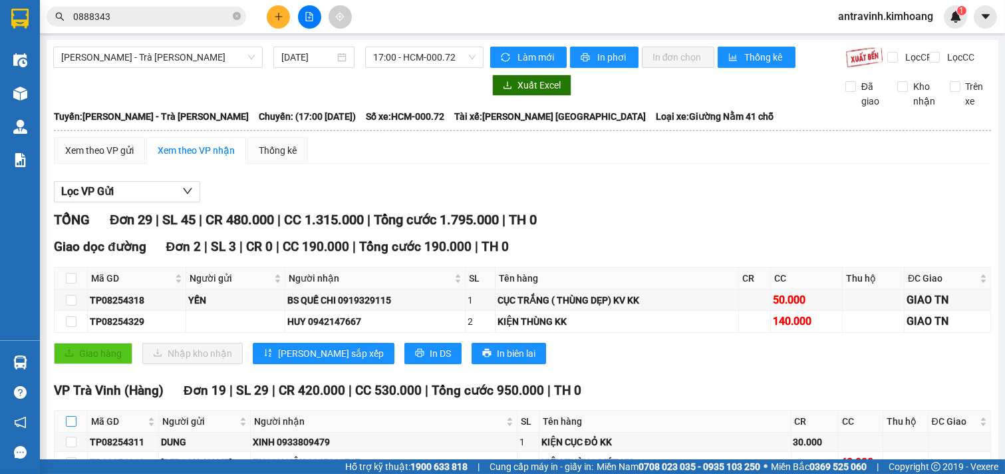
checkbox input "true"
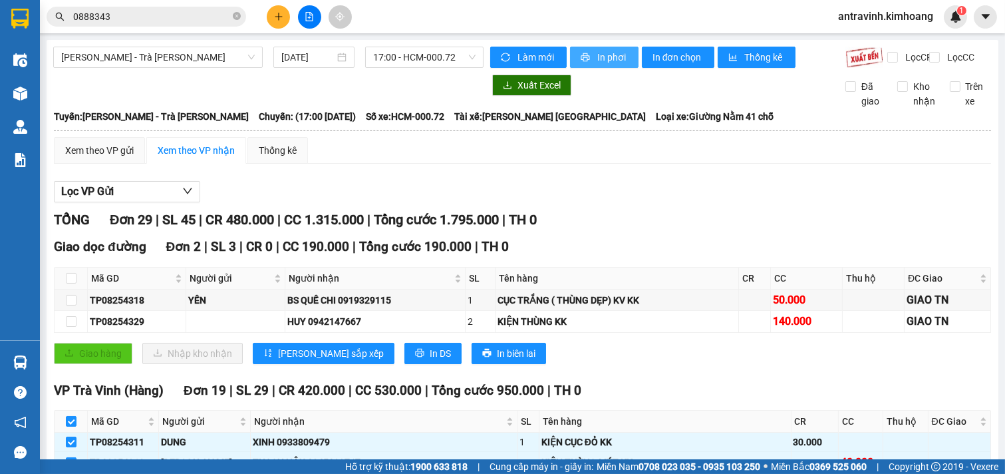
click at [598, 55] on span "In phơi" at bounding box center [613, 57] width 31 height 15
click at [273, 15] on button at bounding box center [278, 16] width 23 height 23
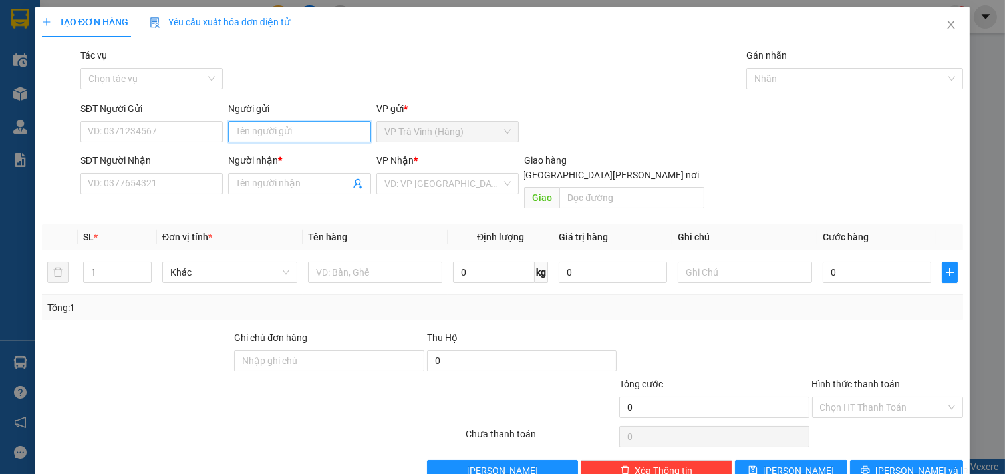
click at [307, 126] on input "Người gửi" at bounding box center [299, 131] width 143 height 21
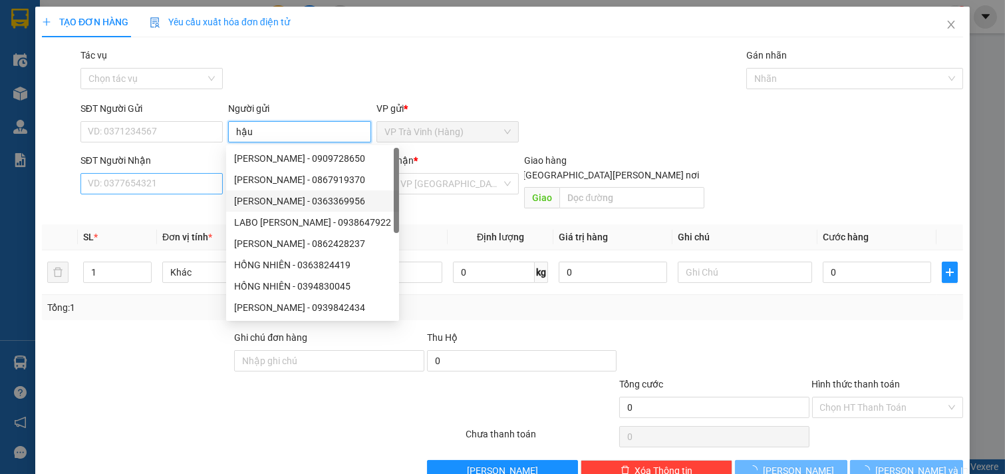
type input "hậu"
click at [195, 182] on input "SĐT Người Nhận" at bounding box center [152, 183] width 143 height 21
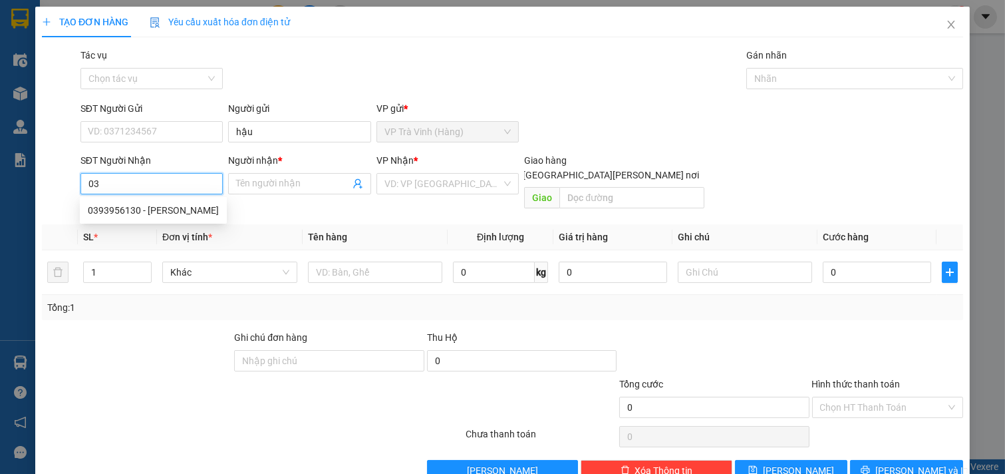
type input "0"
type input "0879798678"
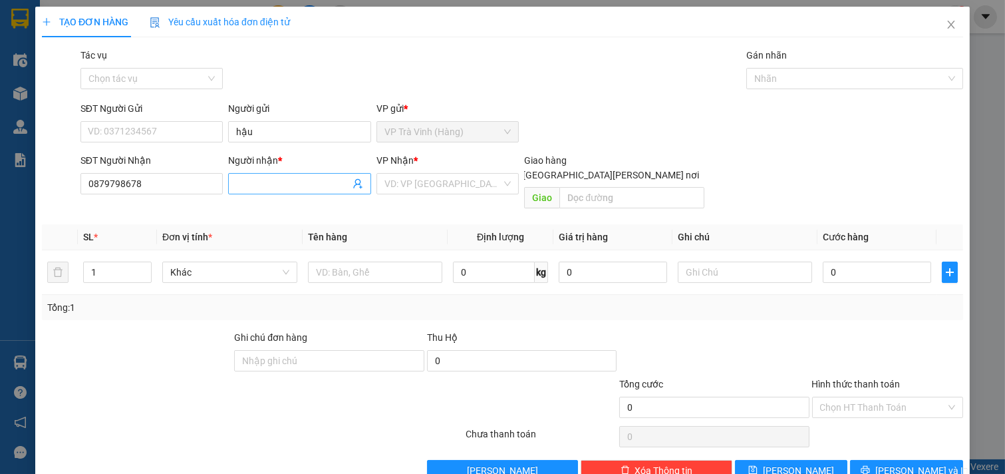
click at [258, 182] on input "Người nhận *" at bounding box center [293, 183] width 114 height 15
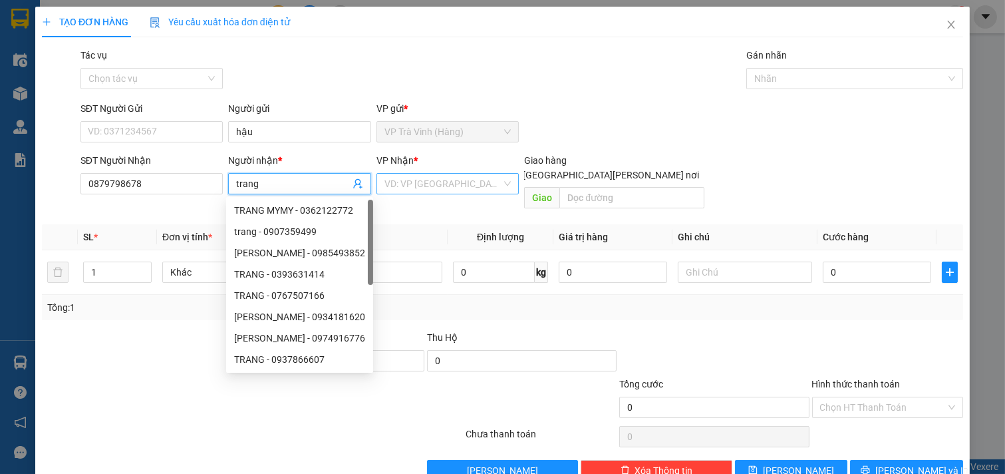
type input "trang"
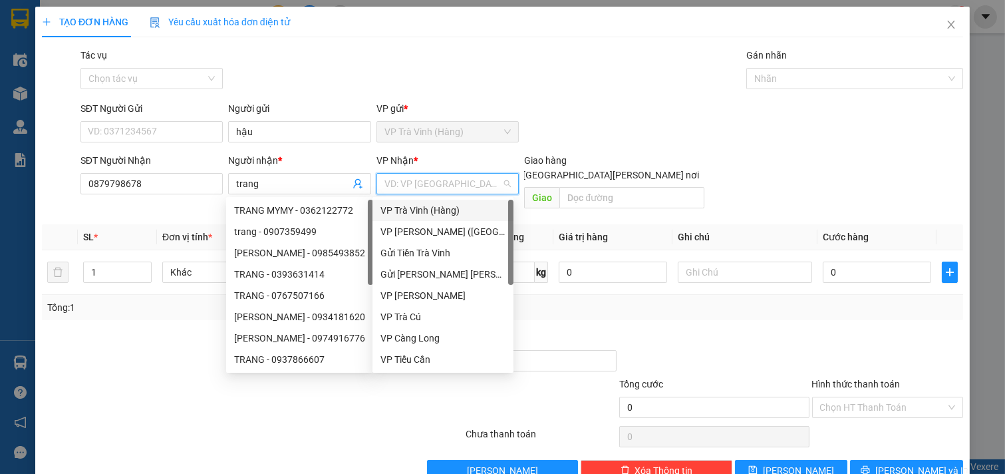
click at [460, 182] on input "search" at bounding box center [444, 184] width 118 height 20
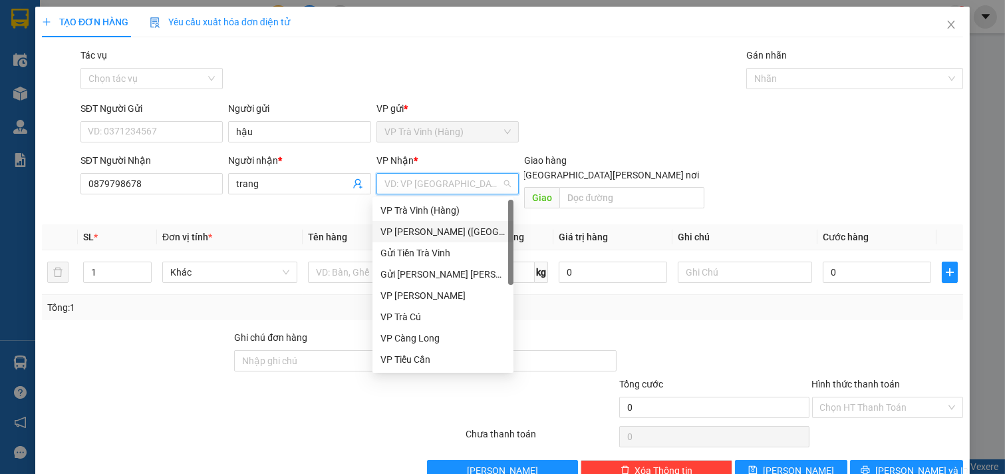
click at [434, 229] on div "VP [PERSON_NAME] ([GEOGRAPHIC_DATA])" at bounding box center [443, 231] width 125 height 15
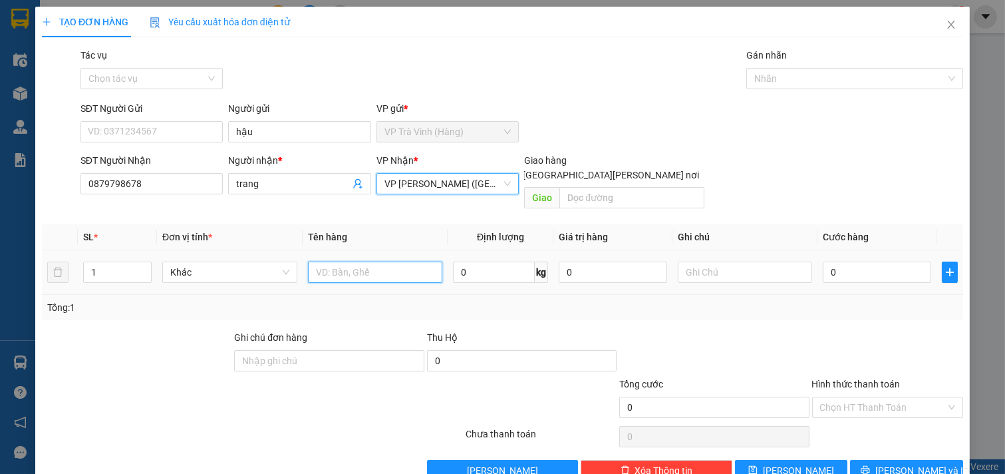
click at [378, 262] on input "text" at bounding box center [375, 272] width 135 height 21
type input "1 thùng"
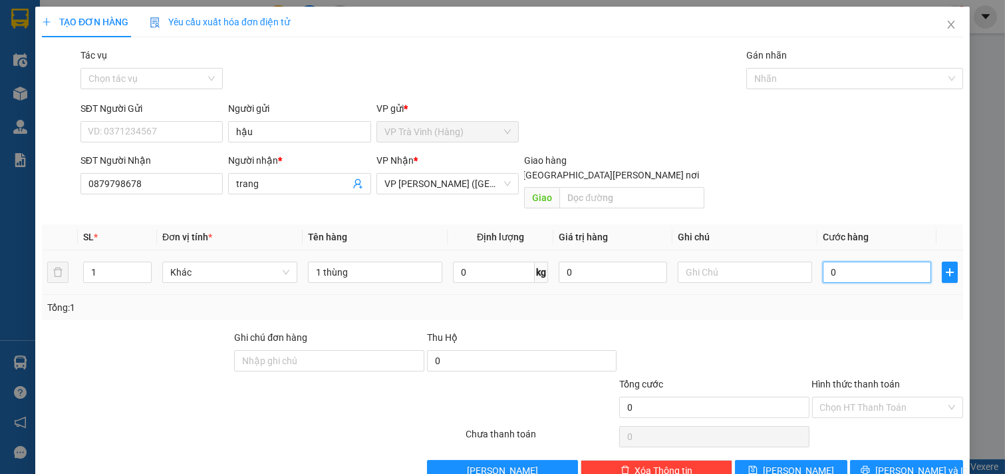
click at [836, 262] on input "0" at bounding box center [877, 272] width 108 height 21
type input "3"
type input "30"
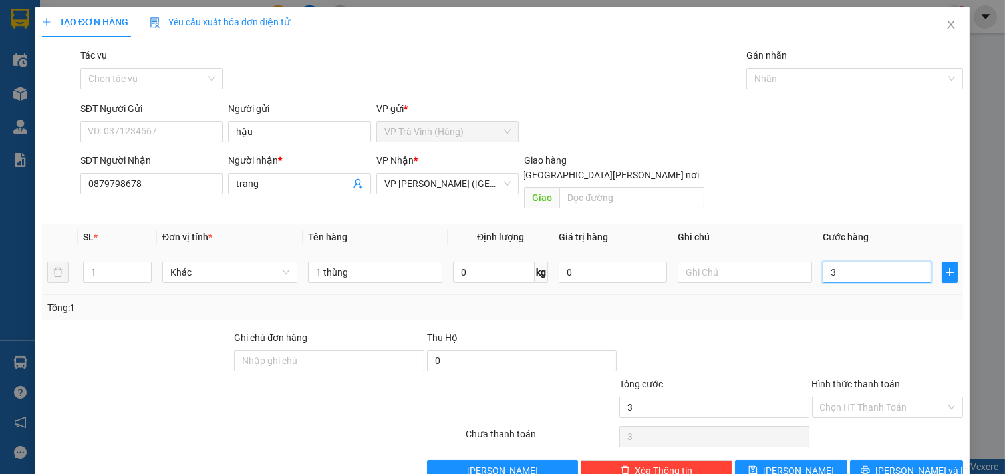
type input "30"
type input "30.000"
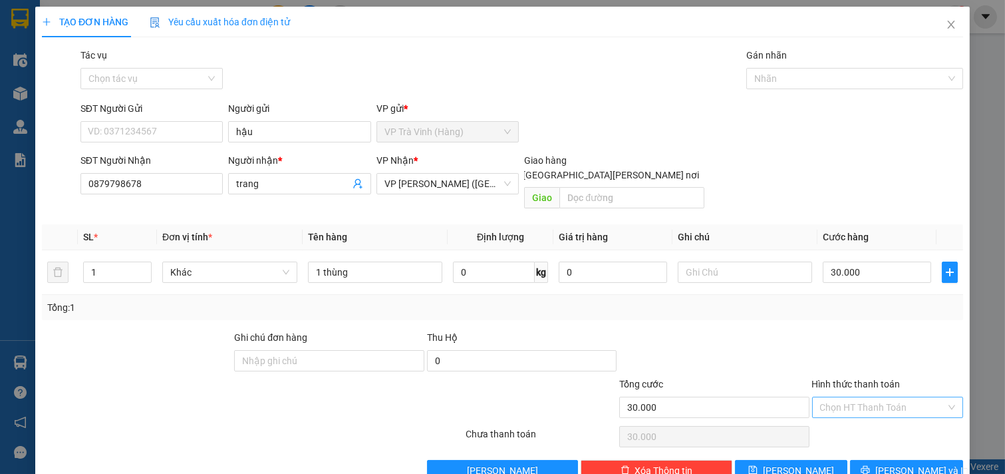
click at [877, 397] on input "Hình thức thanh toán" at bounding box center [883, 407] width 126 height 20
click at [870, 412] on div "Tại văn phòng" at bounding box center [879, 419] width 134 height 15
click at [888, 463] on span "[PERSON_NAME] và In" at bounding box center [922, 470] width 93 height 15
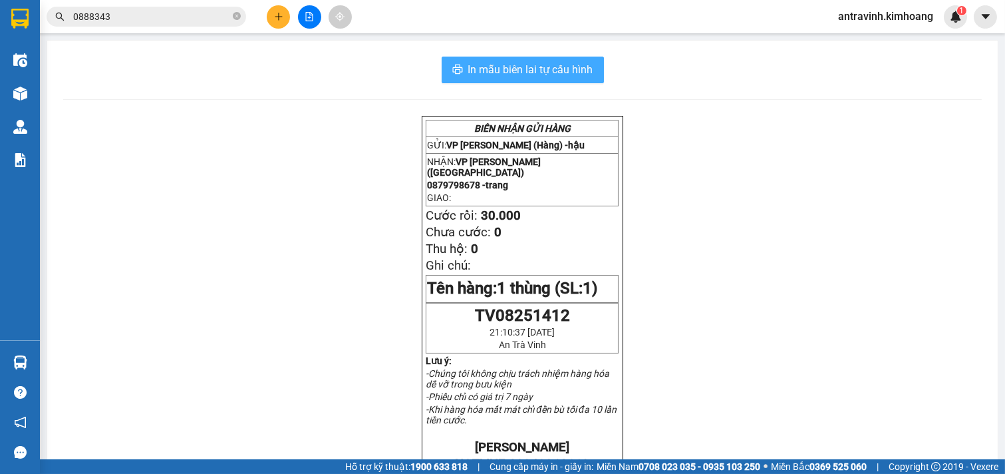
click at [546, 71] on span "In mẫu biên lai tự cấu hình" at bounding box center [530, 69] width 125 height 17
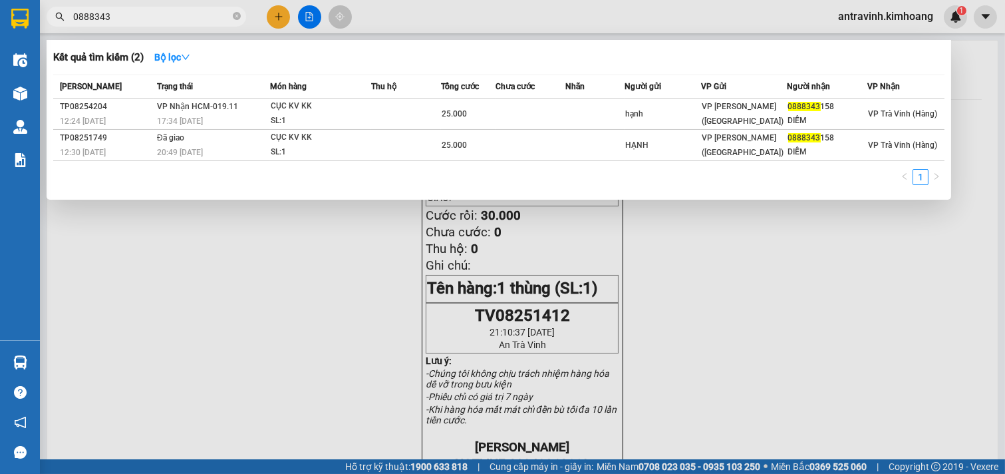
click at [140, 16] on input "0888343" at bounding box center [151, 16] width 157 height 15
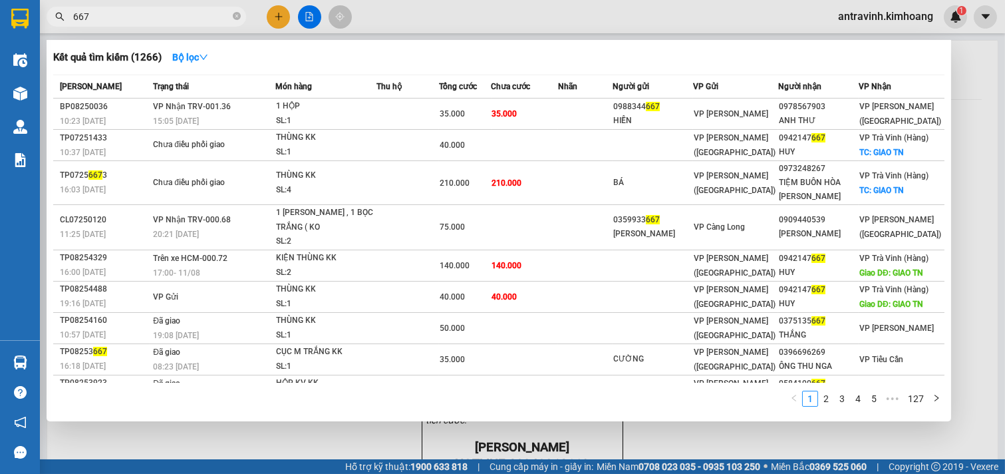
type input "667"
click at [271, 16] on div at bounding box center [502, 237] width 1005 height 474
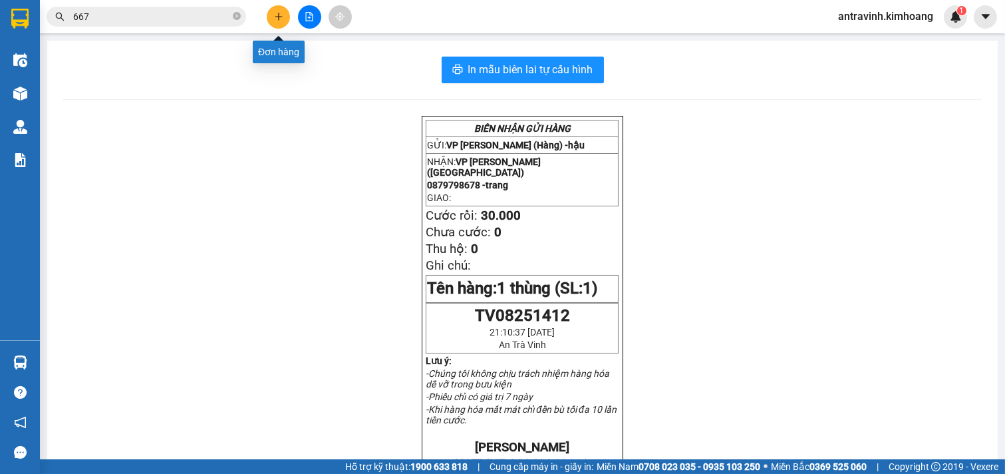
click at [281, 15] on icon "plus" at bounding box center [278, 16] width 9 height 9
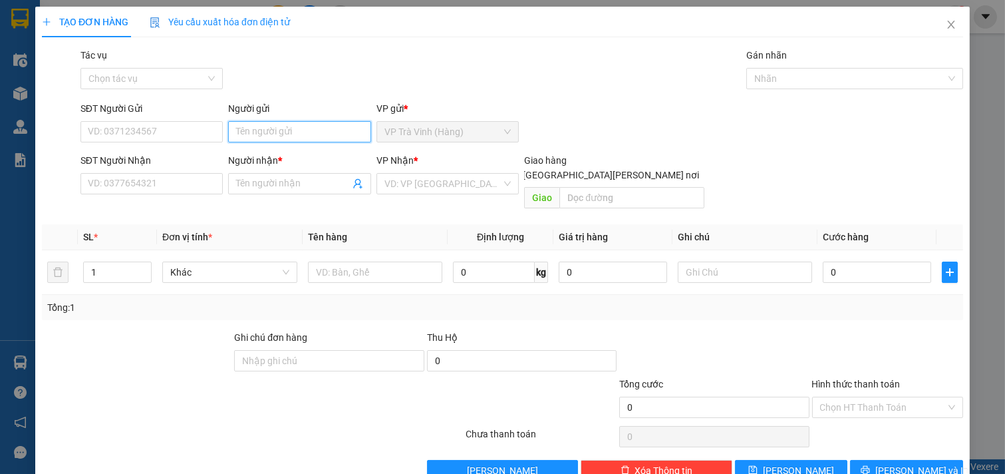
click at [276, 129] on input "Người gửi" at bounding box center [299, 131] width 143 height 21
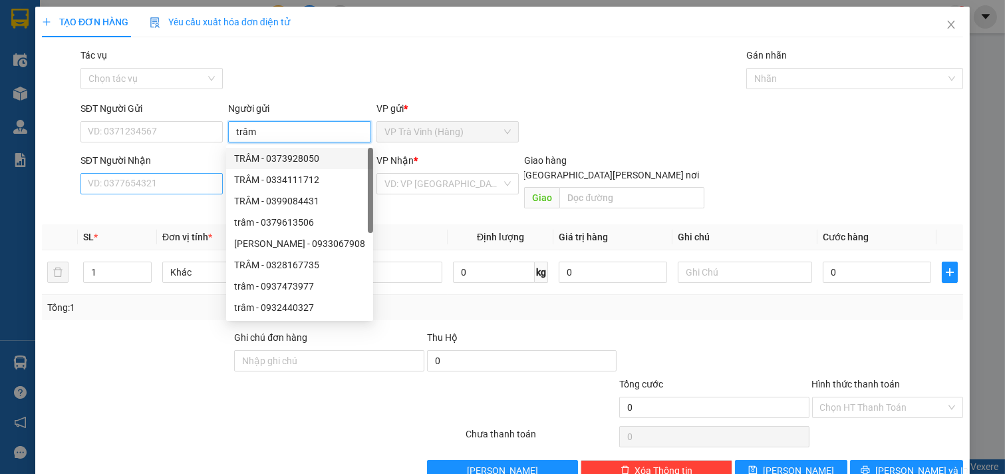
type input "trâm"
click at [193, 185] on input "SĐT Người Nhận" at bounding box center [152, 183] width 143 height 21
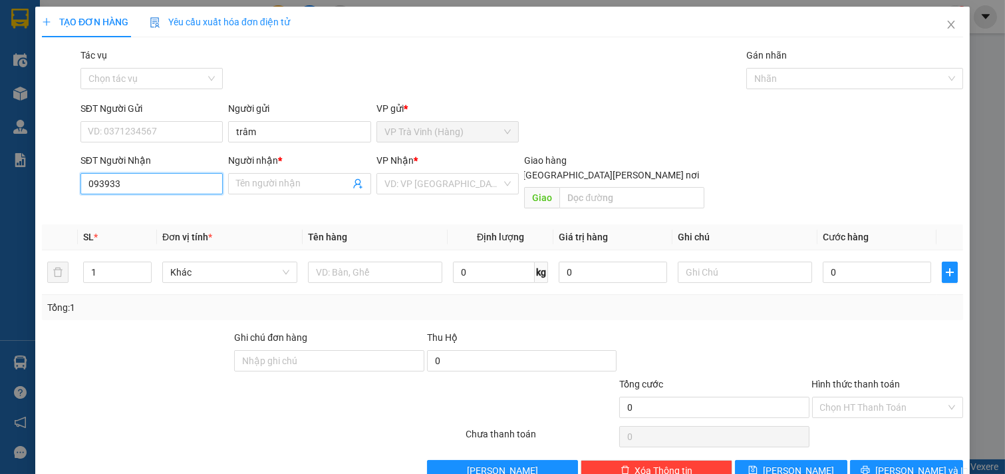
type input "0939335"
click at [184, 210] on div "0939335227 - [PERSON_NAME]" at bounding box center [153, 210] width 131 height 15
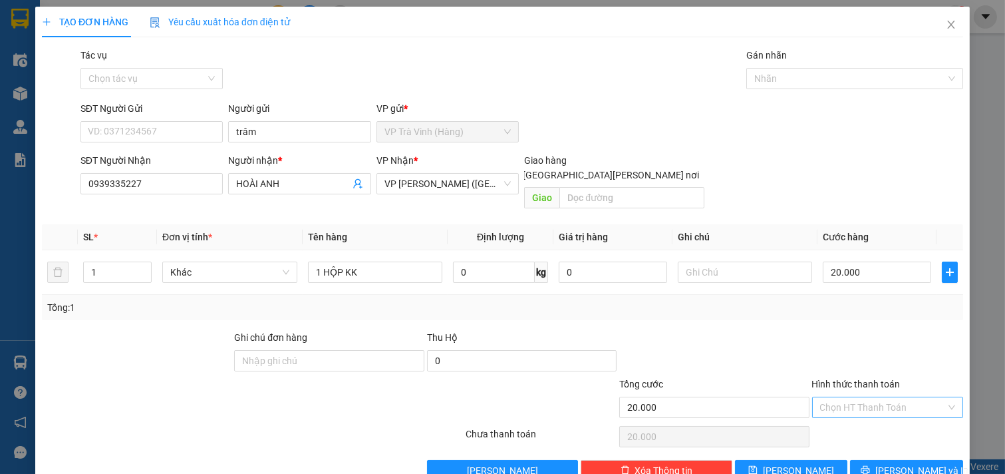
click at [859, 397] on input "Hình thức thanh toán" at bounding box center [883, 407] width 126 height 20
click at [856, 412] on div "Tại văn phòng" at bounding box center [879, 419] width 134 height 15
click at [880, 460] on button "[PERSON_NAME] và In" at bounding box center [906, 470] width 113 height 21
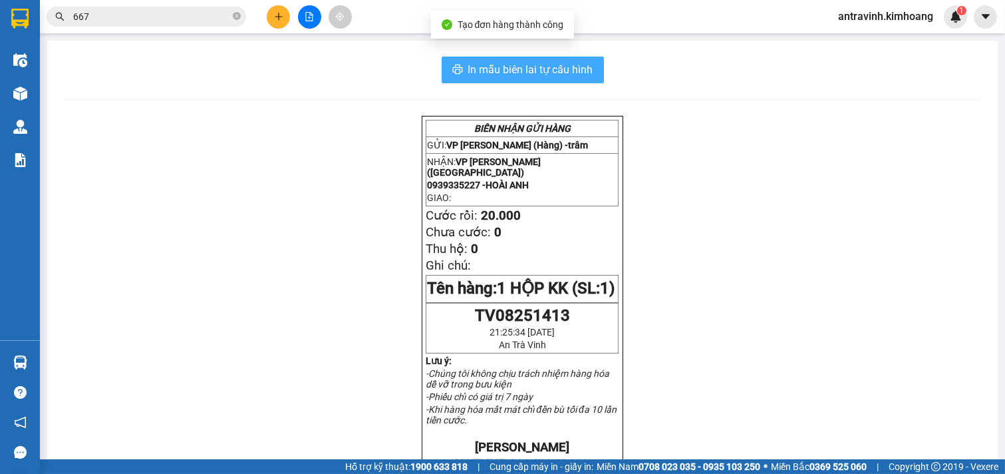
click at [558, 68] on span "In mẫu biên lai tự cấu hình" at bounding box center [530, 69] width 125 height 17
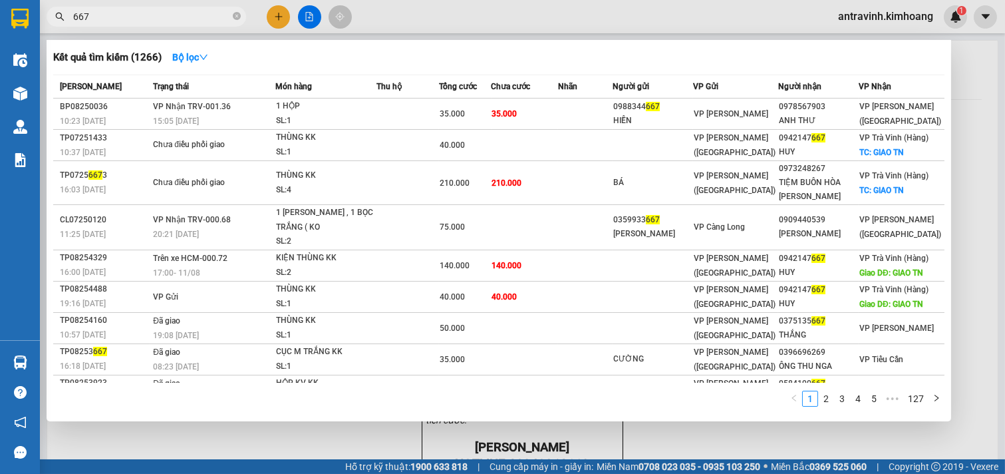
click at [141, 25] on span "667" at bounding box center [147, 17] width 200 height 20
click at [140, 23] on input "667" at bounding box center [151, 16] width 157 height 15
click at [138, 21] on input "667" at bounding box center [151, 16] width 157 height 15
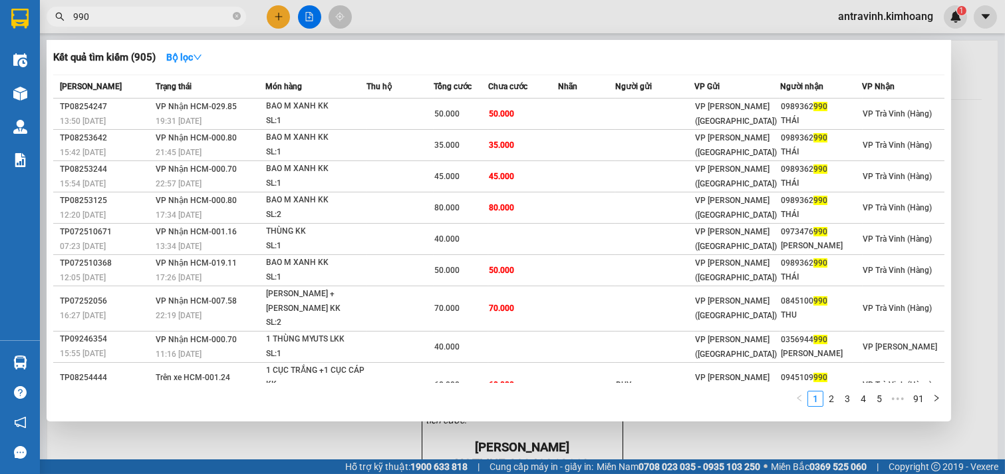
type input "990"
click at [275, 11] on div at bounding box center [502, 237] width 1005 height 474
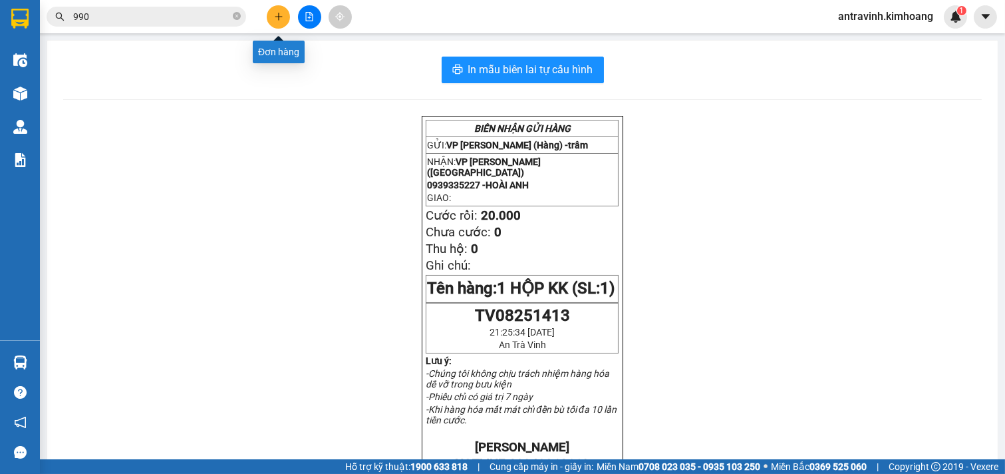
click at [274, 11] on button at bounding box center [278, 16] width 23 height 23
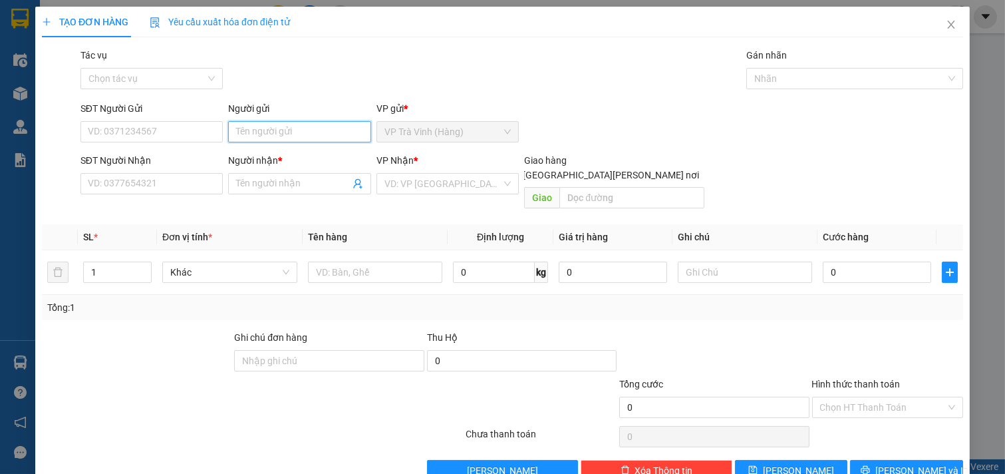
click at [318, 129] on input "Người gửi" at bounding box center [299, 131] width 143 height 21
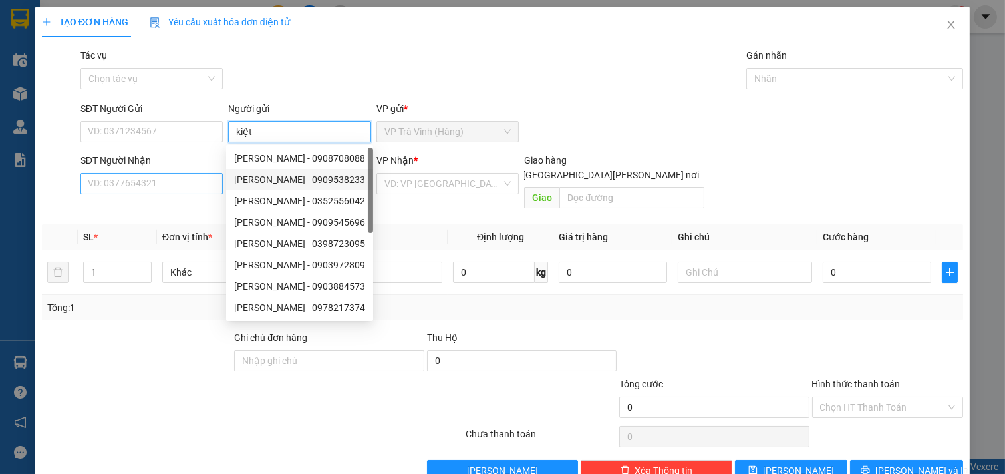
type input "kiệt"
click at [190, 181] on input "SĐT Người Nhận" at bounding box center [152, 183] width 143 height 21
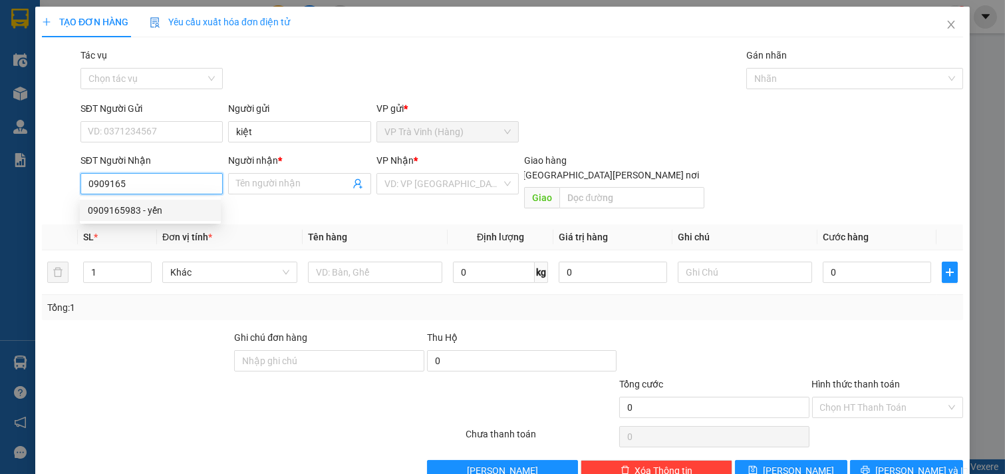
click at [162, 209] on div "0909165983 - yến" at bounding box center [150, 210] width 125 height 15
type input "0909165983"
type input "yến"
type input "20.000"
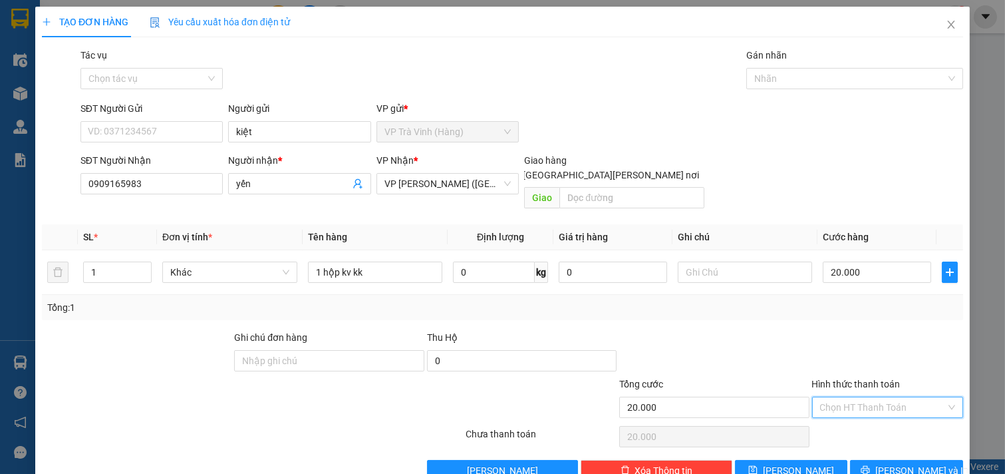
click at [834, 397] on input "Hình thức thanh toán" at bounding box center [883, 407] width 126 height 20
click at [848, 412] on div "Tại văn phòng" at bounding box center [879, 419] width 134 height 15
click at [866, 460] on button "[PERSON_NAME] và In" at bounding box center [906, 470] width 113 height 21
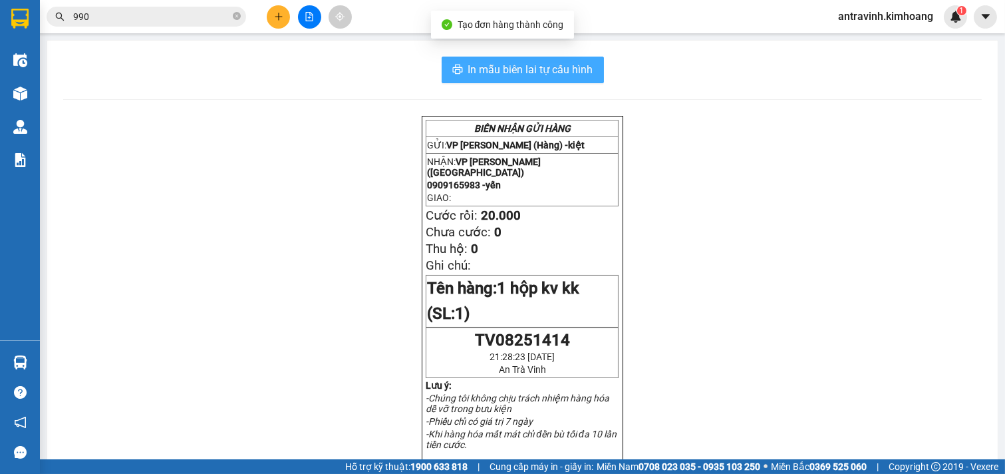
click at [581, 67] on span "In mẫu biên lai tự cấu hình" at bounding box center [530, 69] width 125 height 17
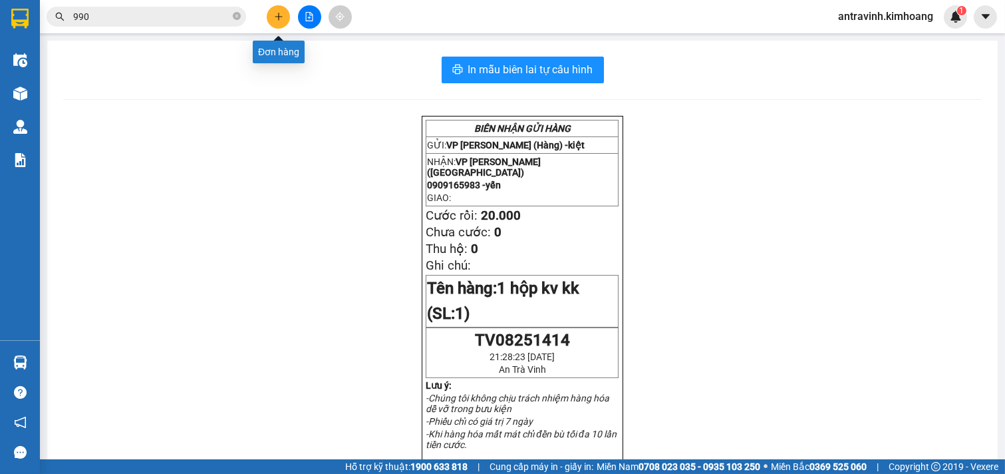
click at [271, 17] on button at bounding box center [278, 16] width 23 height 23
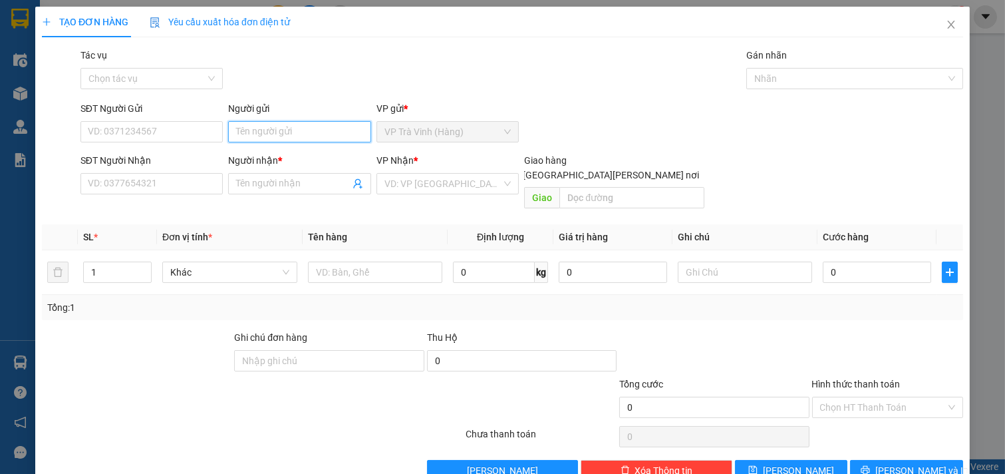
click at [311, 134] on input "Người gửi" at bounding box center [299, 131] width 143 height 21
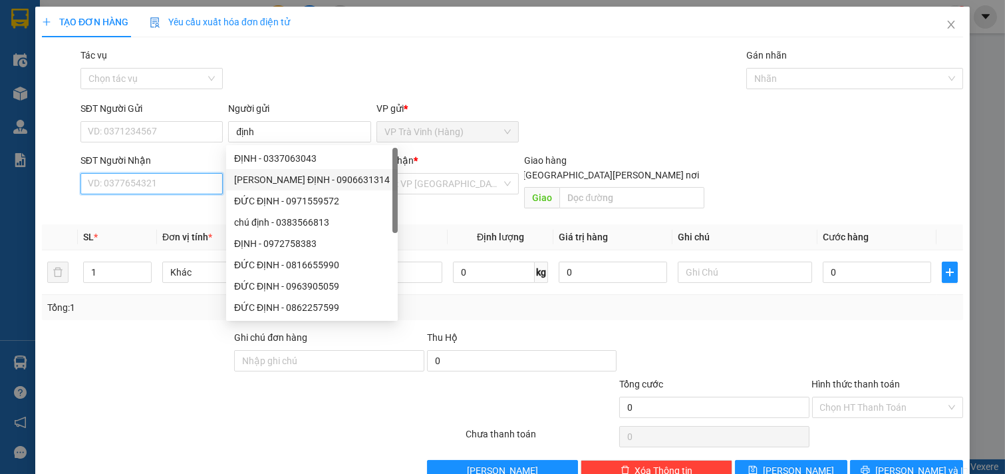
click at [200, 184] on input "SĐT Người Nhận" at bounding box center [152, 183] width 143 height 21
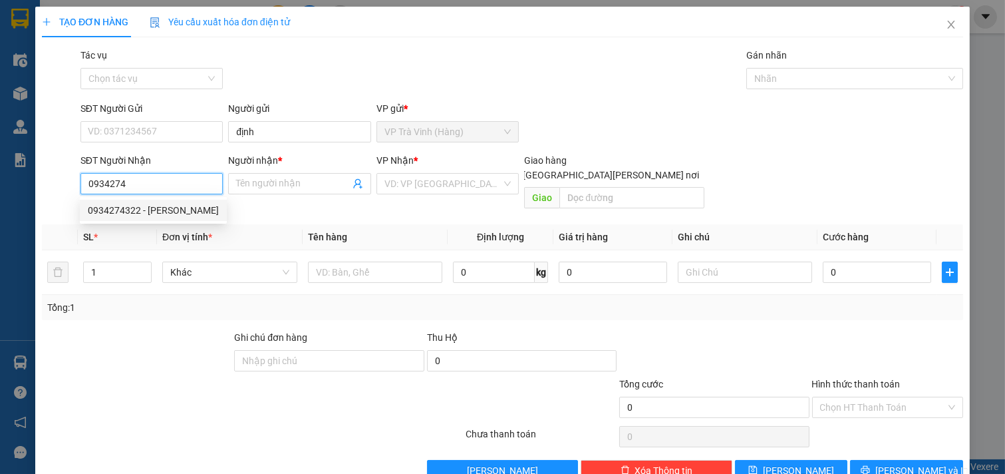
click at [165, 211] on div "0934274322 - [PERSON_NAME]" at bounding box center [153, 210] width 131 height 15
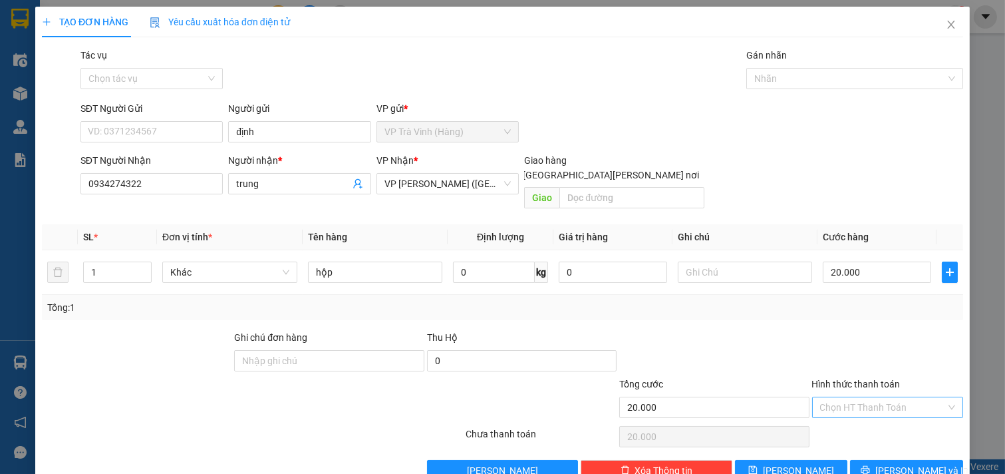
click at [850, 397] on input "Hình thức thanh toán" at bounding box center [883, 407] width 126 height 20
click at [854, 412] on div "Tại văn phòng" at bounding box center [879, 419] width 134 height 15
click at [870, 465] on icon "printer" at bounding box center [865, 469] width 9 height 9
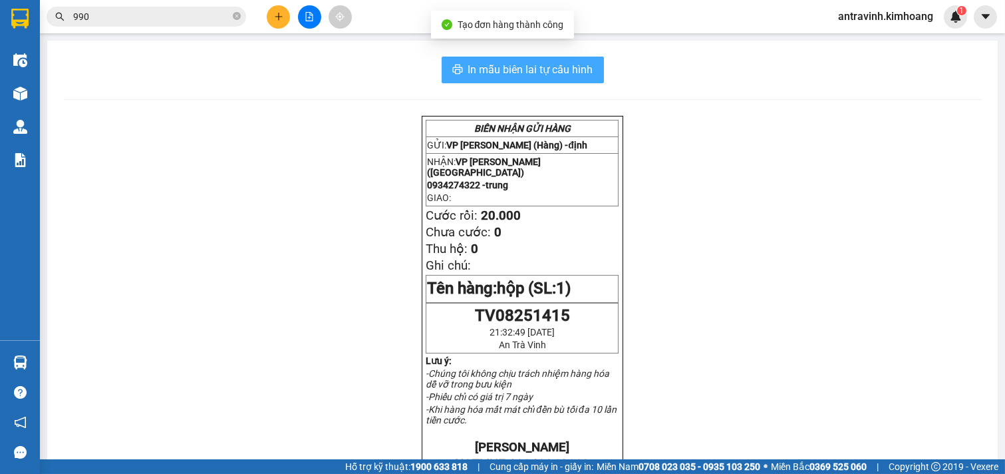
click at [562, 68] on span "In mẫu biên lai tự cấu hình" at bounding box center [530, 69] width 125 height 17
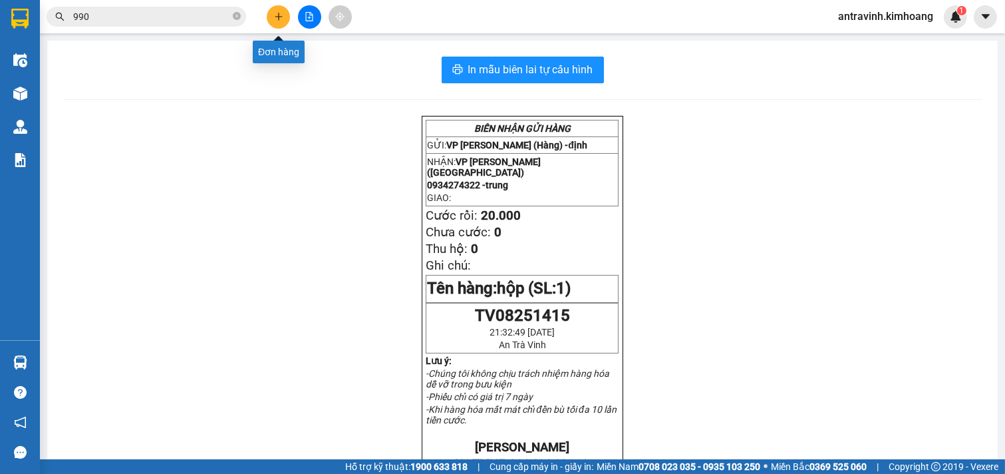
click at [278, 9] on button at bounding box center [278, 16] width 23 height 23
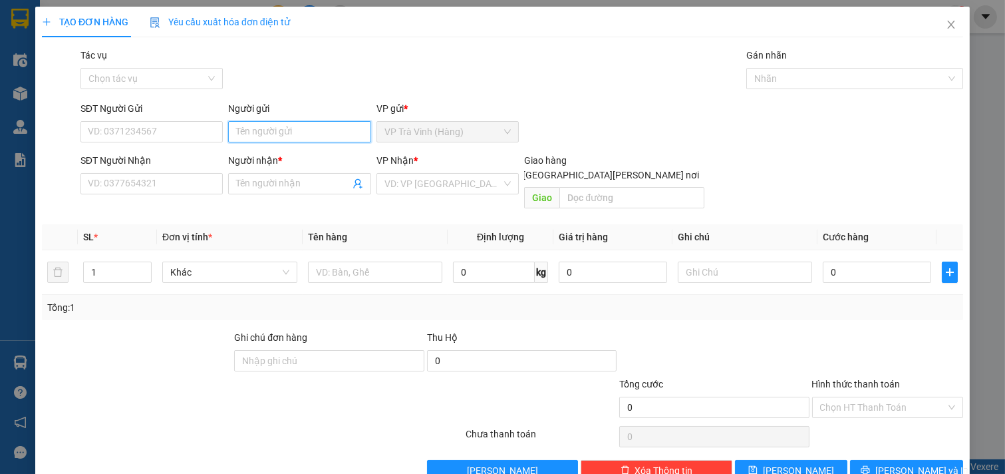
click at [278, 138] on input "Người gửi" at bounding box center [299, 131] width 143 height 21
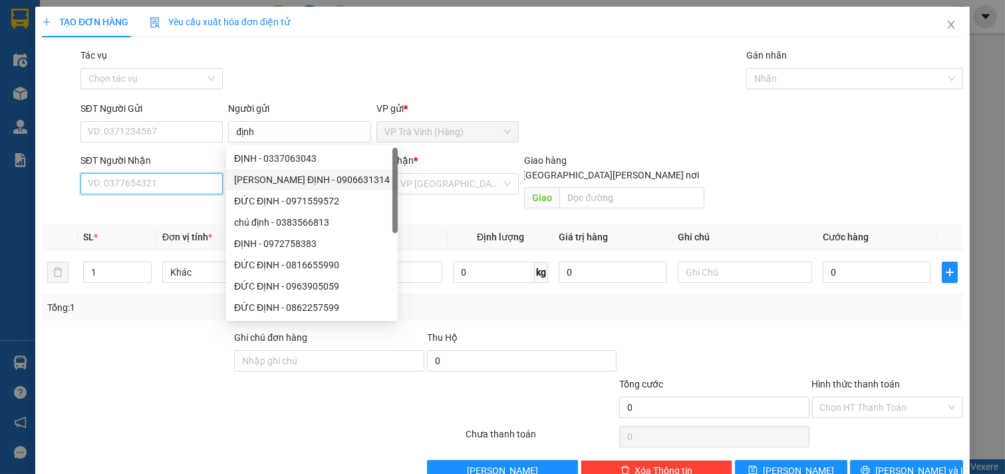
click at [182, 187] on input "SĐT Người Nhận" at bounding box center [152, 183] width 143 height 21
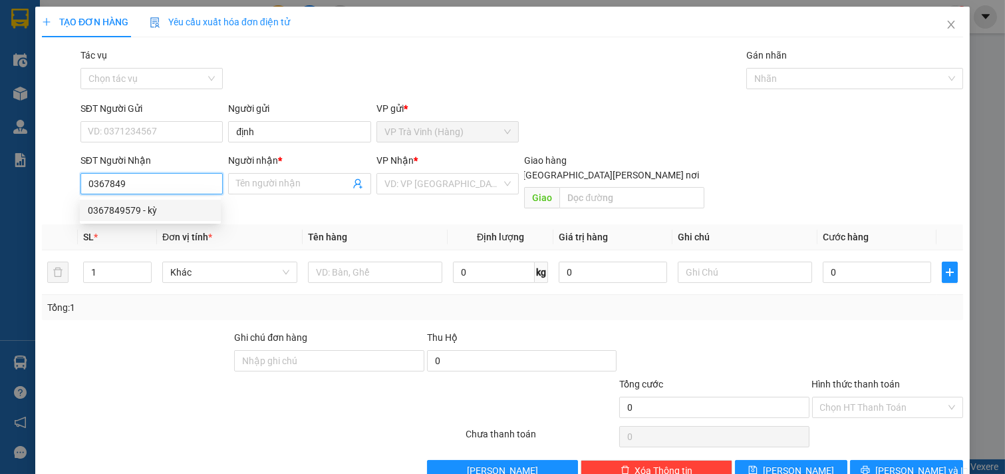
click at [165, 210] on div "0367849579 - kỳ" at bounding box center [150, 210] width 125 height 15
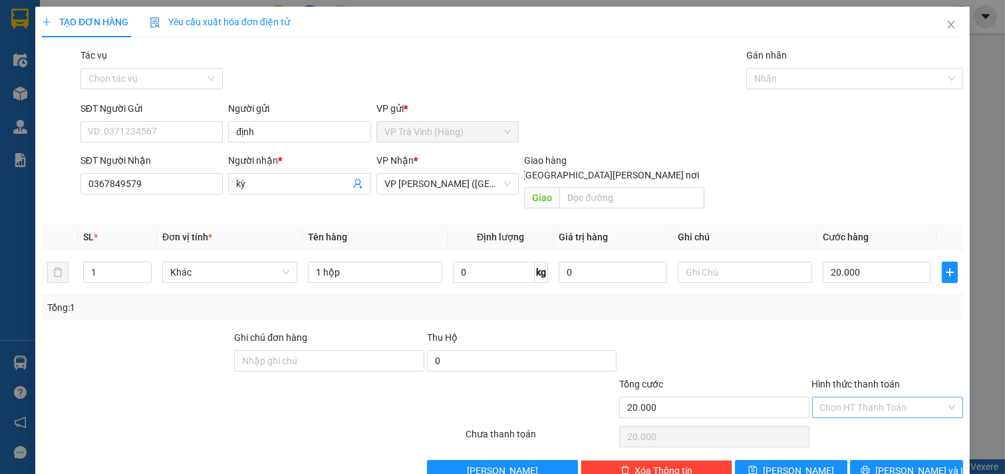
click at [868, 397] on input "Hình thức thanh toán" at bounding box center [883, 407] width 126 height 20
click at [868, 419] on div "Tại văn phòng" at bounding box center [879, 419] width 134 height 15
click at [870, 465] on icon "printer" at bounding box center [865, 469] width 9 height 9
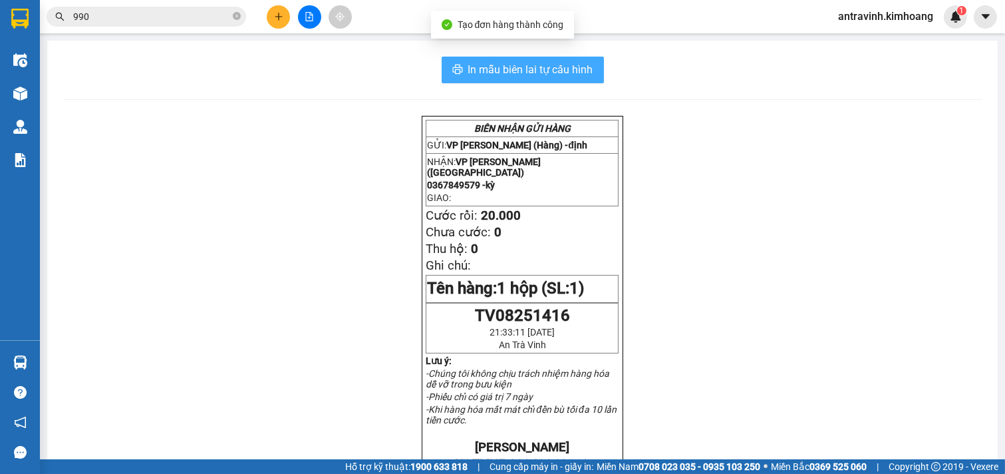
click at [534, 71] on span "In mẫu biên lai tự cấu hình" at bounding box center [530, 69] width 125 height 17
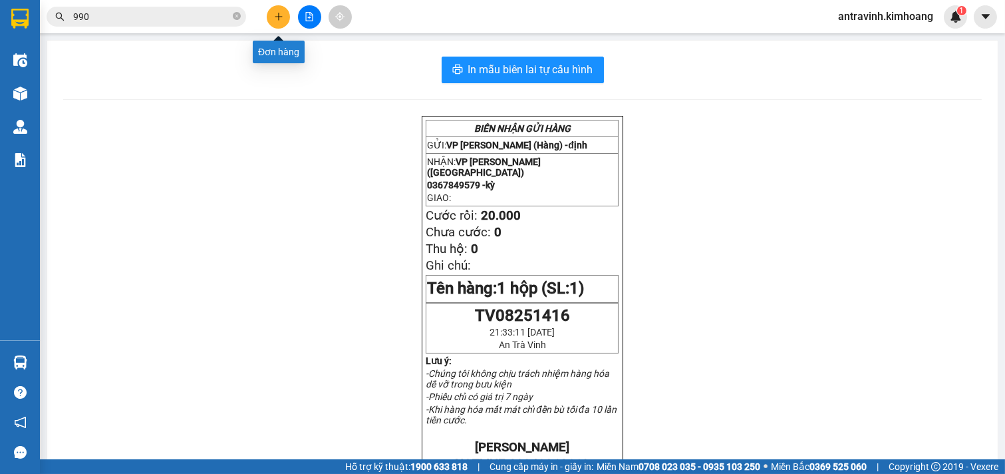
click at [277, 14] on icon "plus" at bounding box center [278, 16] width 9 height 9
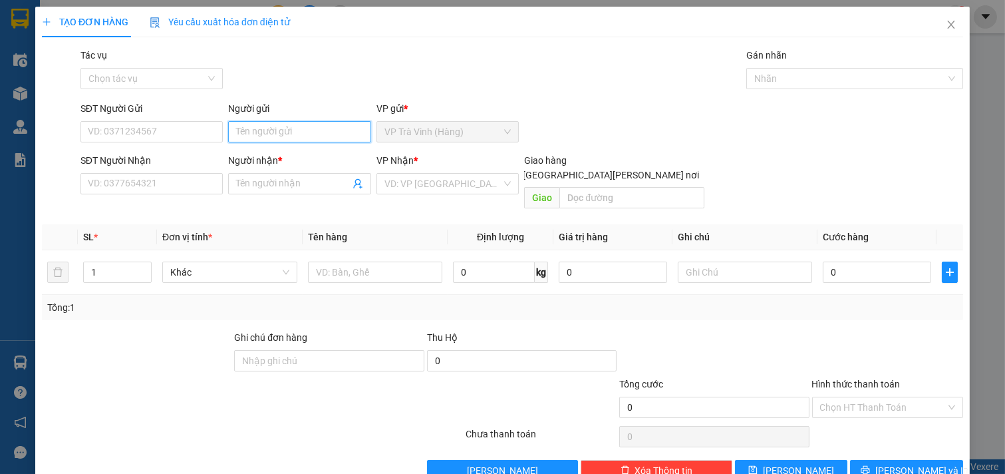
click at [280, 134] on input "Người gửi" at bounding box center [299, 131] width 143 height 21
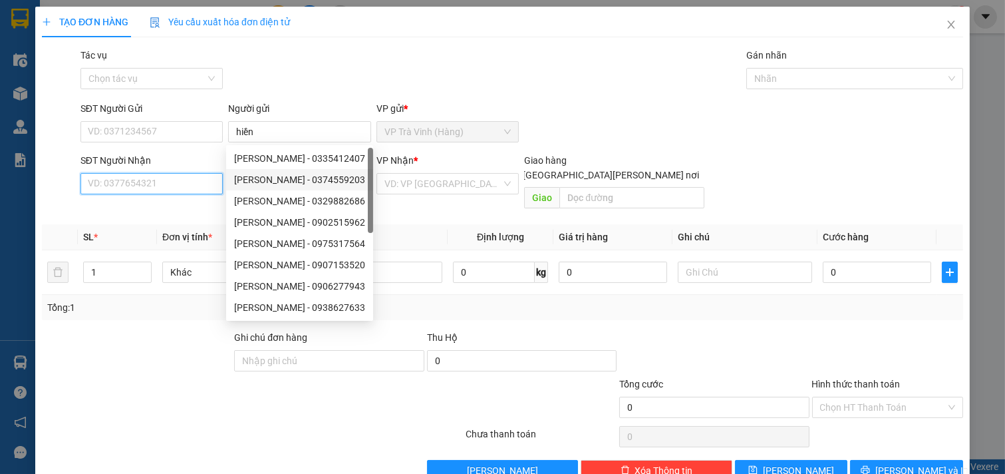
click at [173, 184] on input "SĐT Người Nhận" at bounding box center [152, 183] width 143 height 21
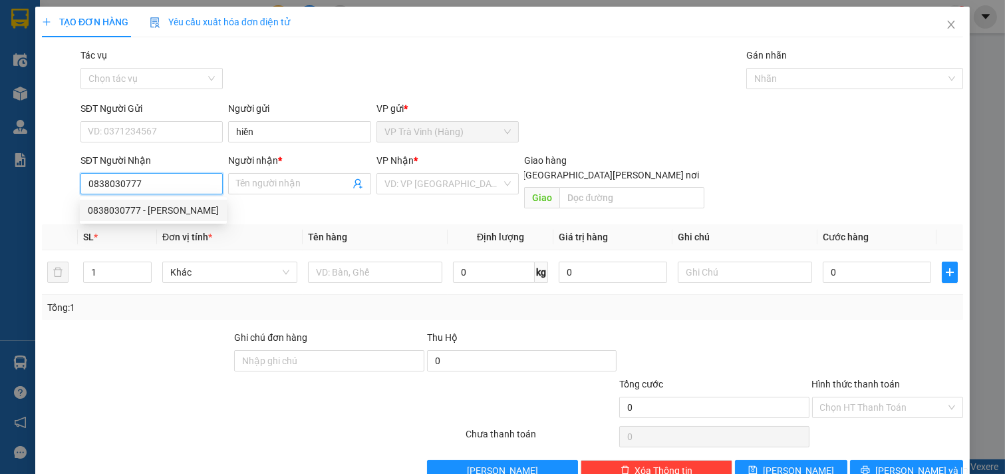
click at [190, 210] on div "0838030777 - [PERSON_NAME]" at bounding box center [153, 210] width 131 height 15
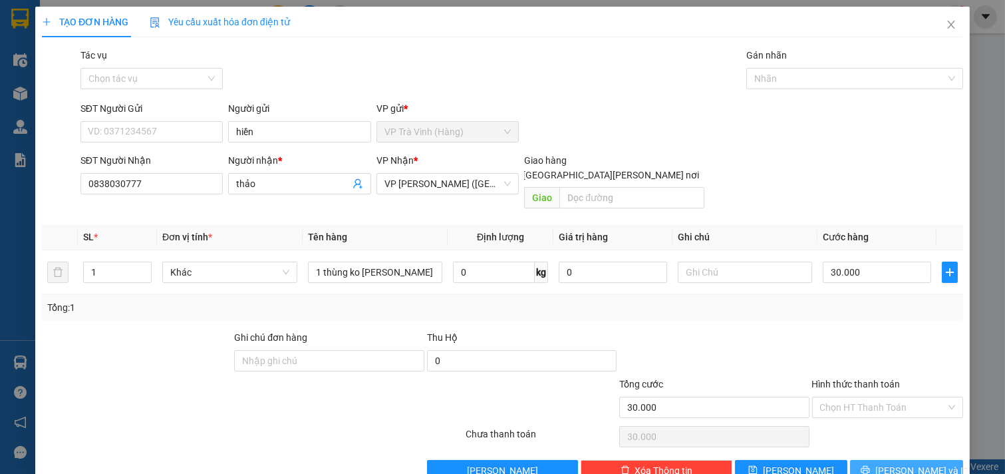
click at [900, 463] on span "[PERSON_NAME] và In" at bounding box center [922, 470] width 93 height 15
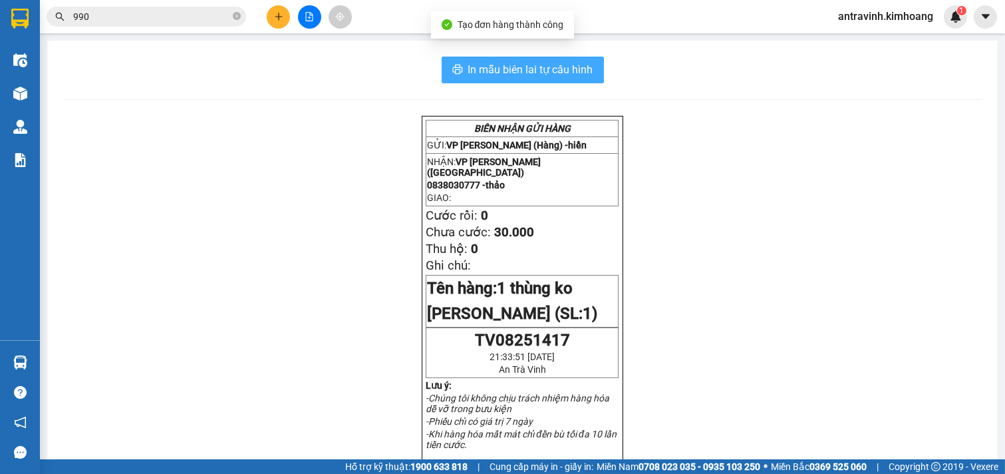
click at [591, 69] on button "In mẫu biên lai tự cấu hình" at bounding box center [523, 70] width 162 height 27
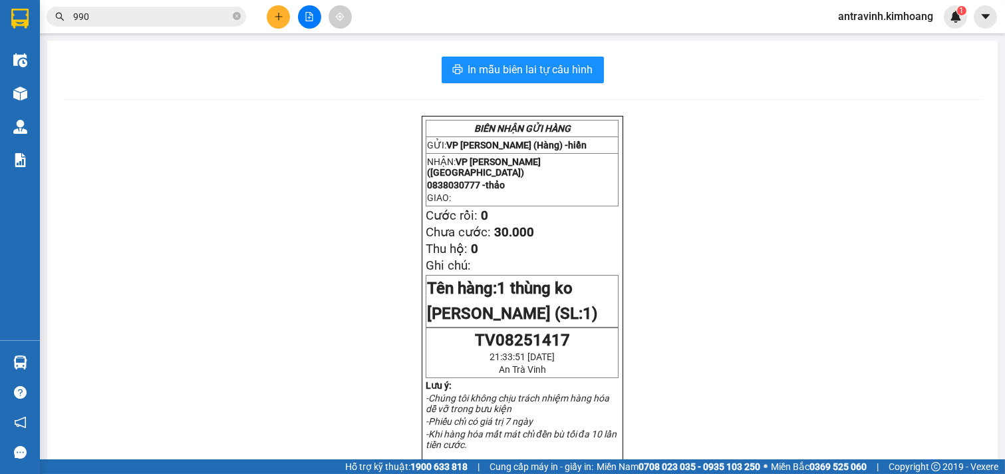
click at [198, 21] on input "990" at bounding box center [151, 16] width 157 height 15
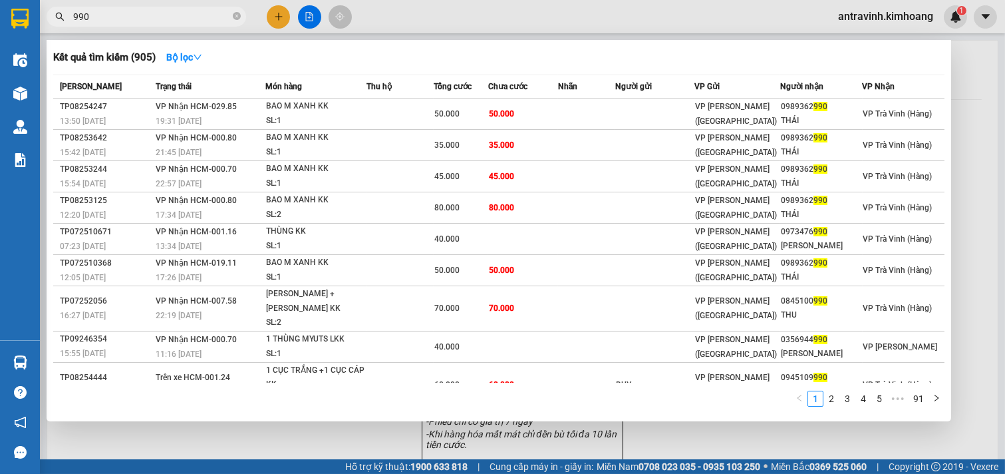
click at [198, 21] on input "990" at bounding box center [151, 16] width 157 height 15
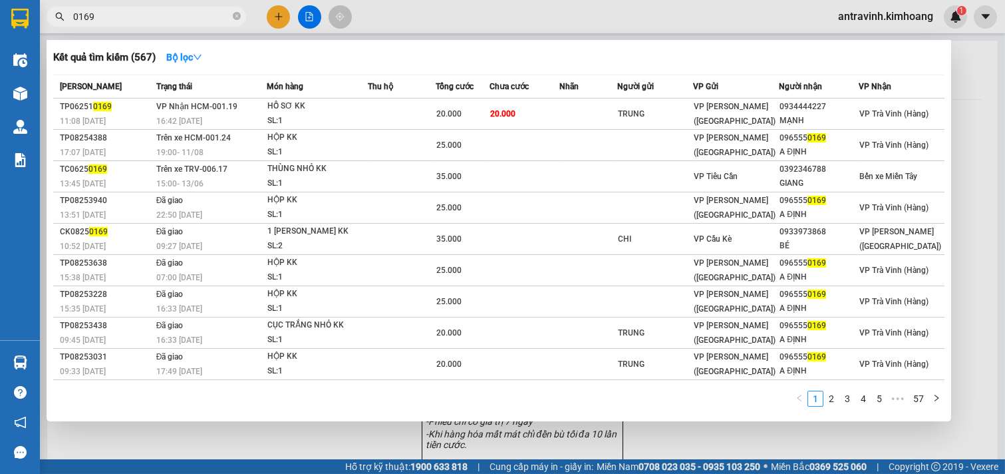
click at [987, 284] on div at bounding box center [502, 237] width 1005 height 474
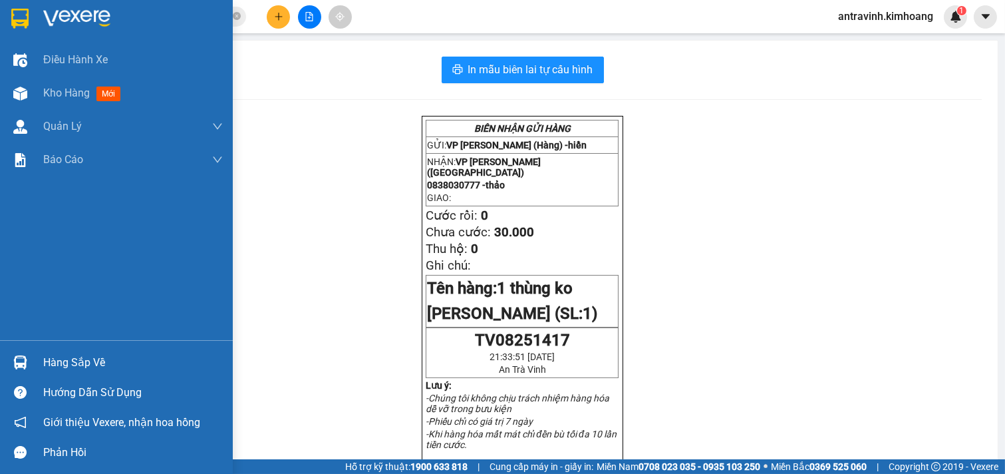
click at [25, 365] on img at bounding box center [20, 362] width 14 height 14
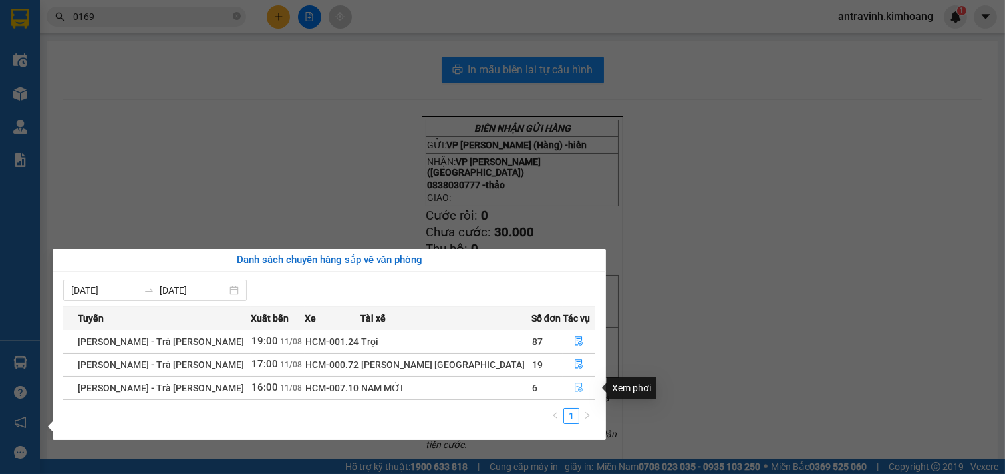
click at [576, 387] on icon "file-done" at bounding box center [580, 387] width 8 height 9
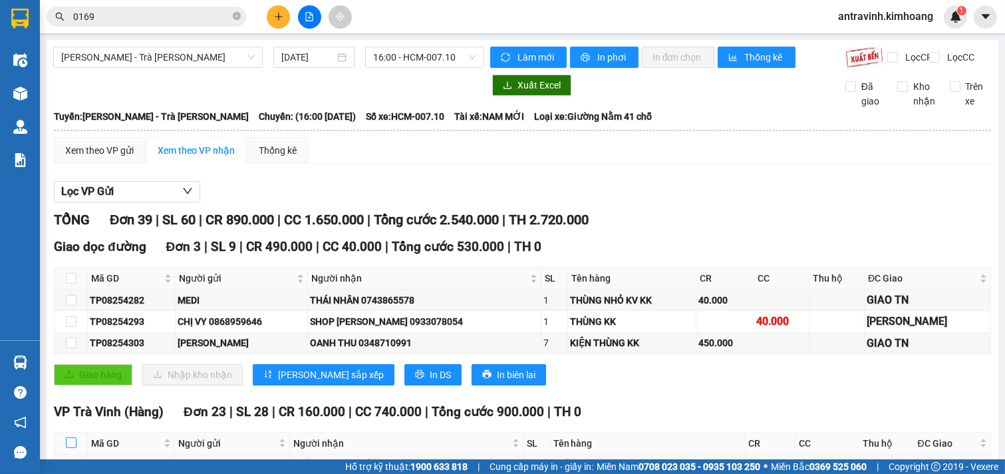
click at [70, 437] on input "checkbox" at bounding box center [71, 442] width 11 height 11
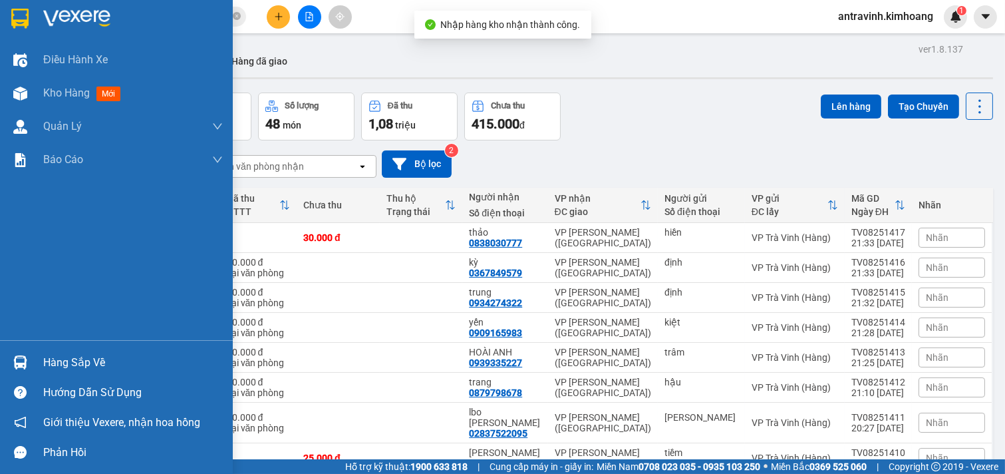
click at [36, 363] on div "Hàng sắp về" at bounding box center [116, 362] width 233 height 30
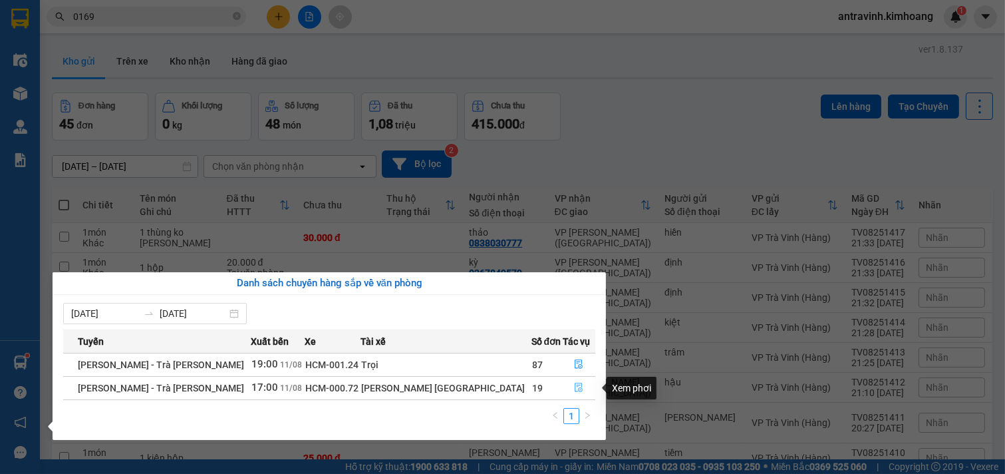
click at [576, 387] on icon "file-done" at bounding box center [580, 387] width 8 height 9
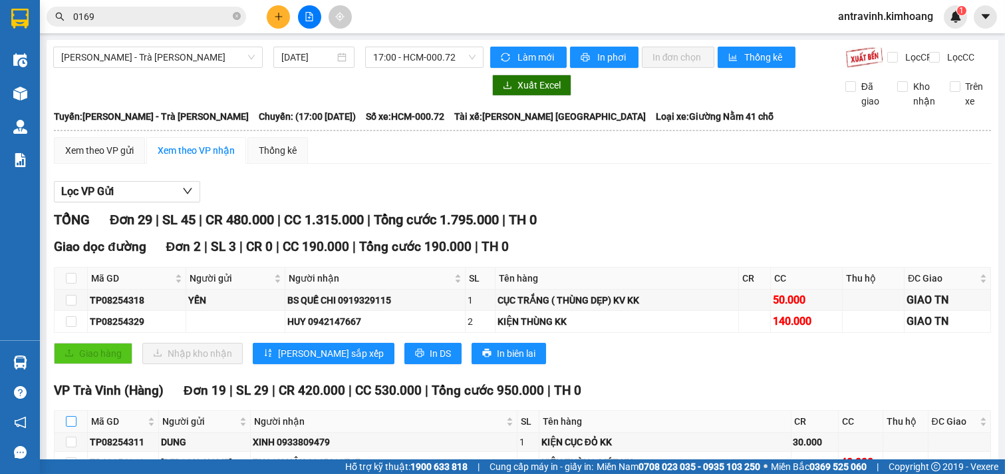
click at [69, 416] on input "checkbox" at bounding box center [71, 421] width 11 height 11
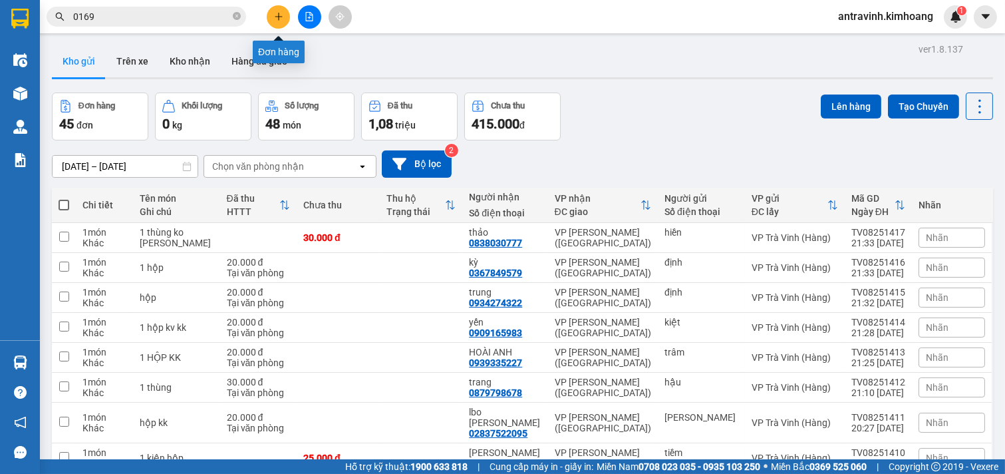
click at [274, 15] on icon "plus" at bounding box center [278, 16] width 9 height 9
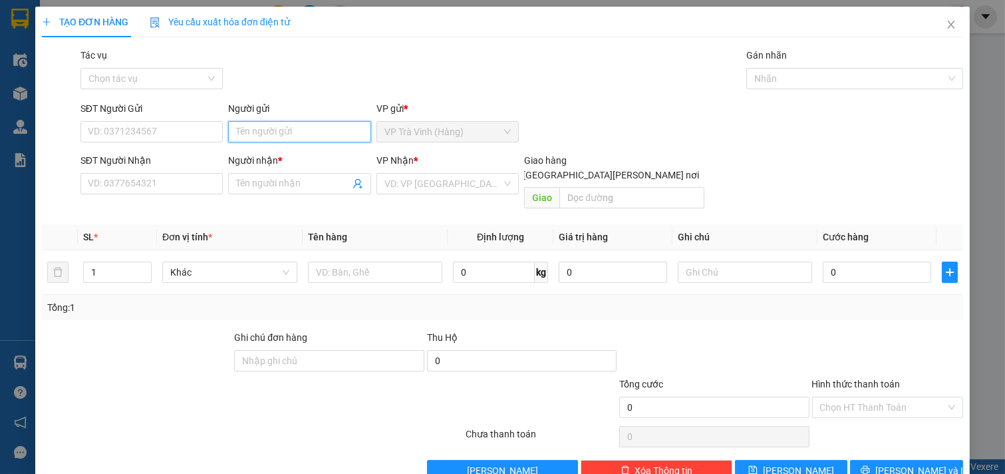
click at [285, 134] on input "Người gửi" at bounding box center [299, 131] width 143 height 21
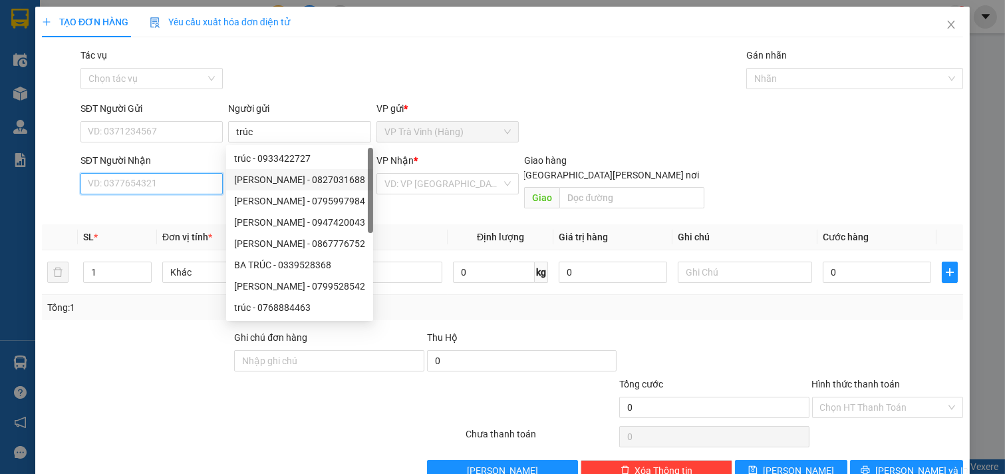
click at [207, 180] on input "SĐT Người Nhận" at bounding box center [152, 183] width 143 height 21
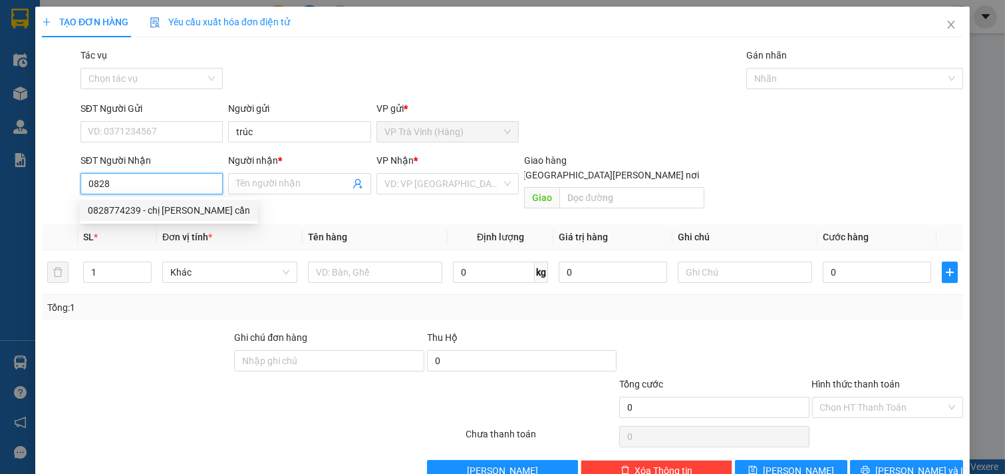
click at [183, 209] on div "0828774239 - chị [PERSON_NAME] cần" at bounding box center [169, 210] width 162 height 15
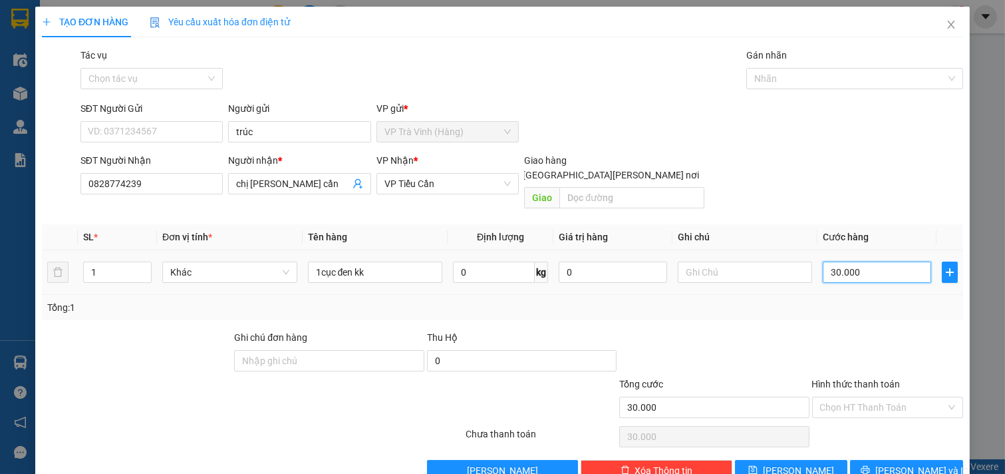
click at [856, 263] on input "30.000" at bounding box center [877, 272] width 108 height 21
click at [878, 397] on input "Hình thức thanh toán" at bounding box center [883, 407] width 126 height 20
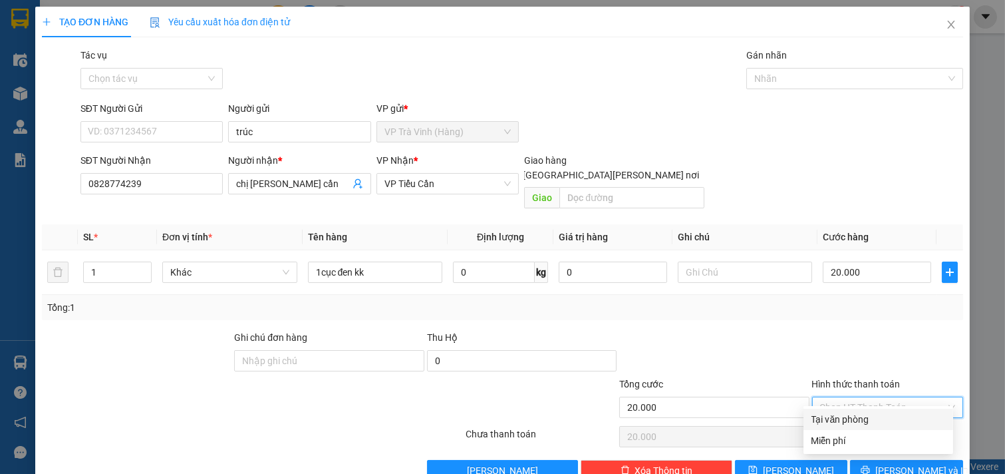
click at [876, 412] on div "Tại văn phòng" at bounding box center [879, 419] width 134 height 15
click at [880, 460] on button "[PERSON_NAME] và In" at bounding box center [906, 470] width 113 height 21
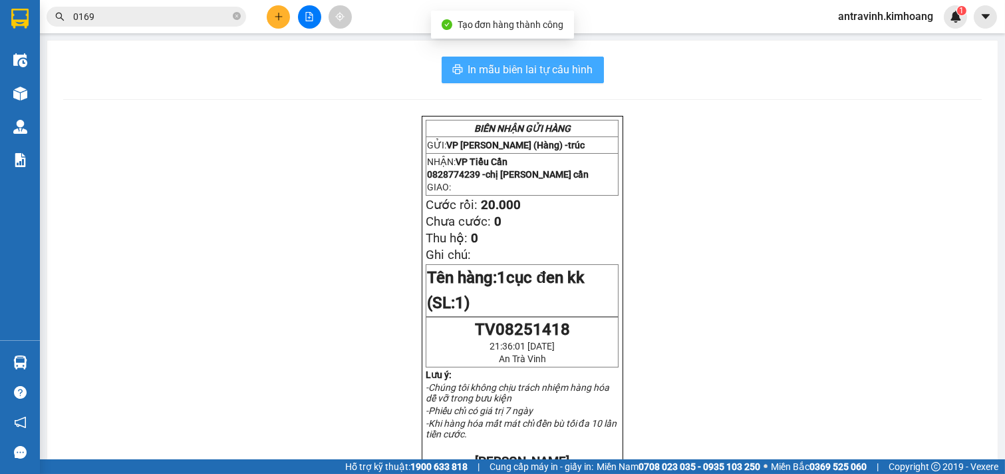
click at [574, 70] on span "In mẫu biên lai tự cấu hình" at bounding box center [530, 69] width 125 height 17
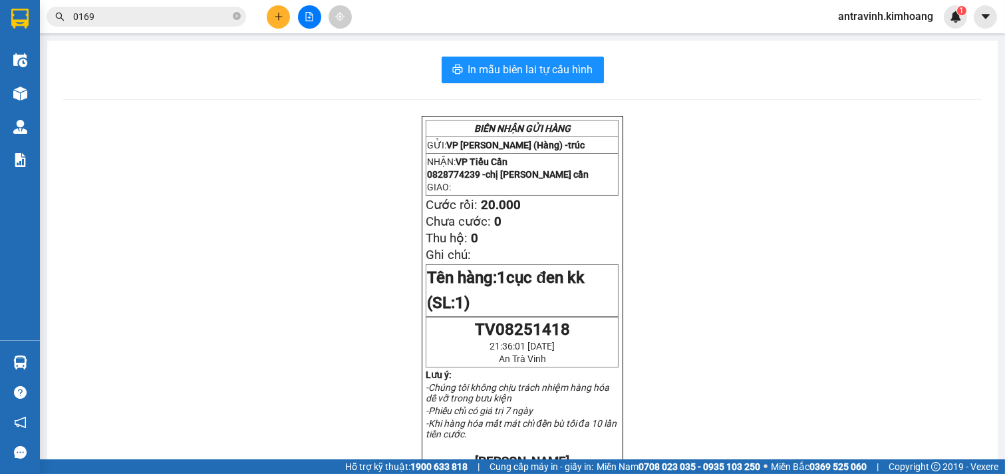
click at [165, 15] on input "0169" at bounding box center [151, 16] width 157 height 15
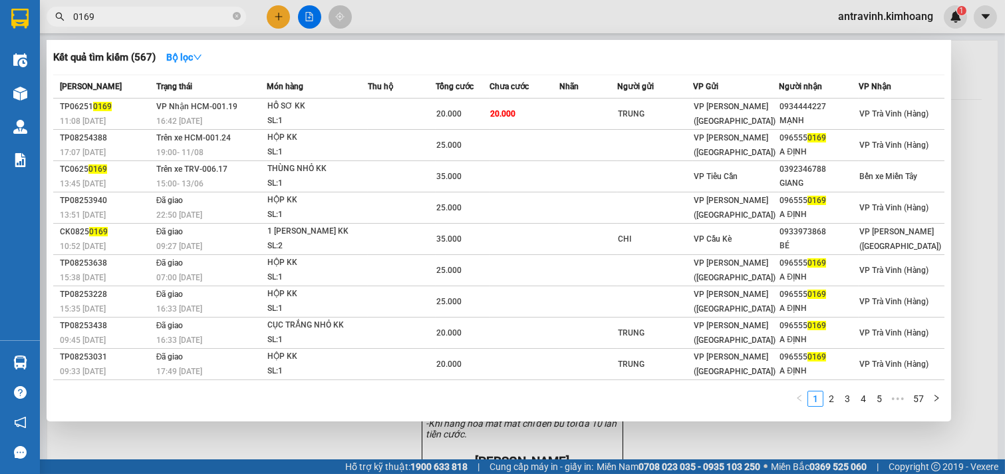
click at [165, 15] on input "0169" at bounding box center [151, 16] width 157 height 15
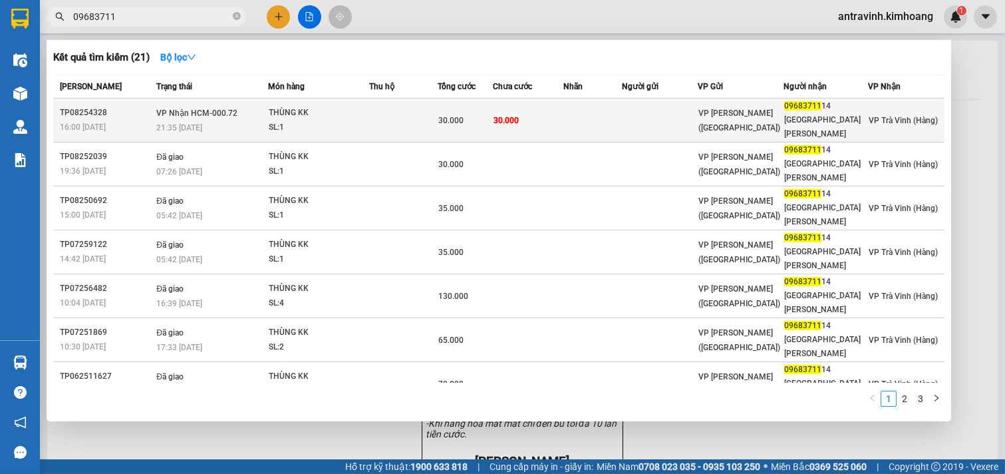
click at [457, 116] on span "30.000" at bounding box center [451, 120] width 25 height 9
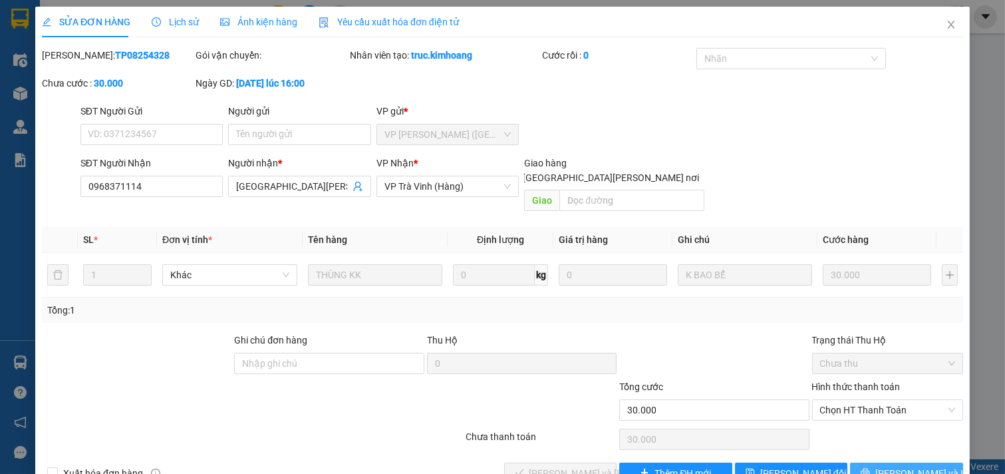
click at [899, 466] on span "[PERSON_NAME] và In" at bounding box center [922, 473] width 93 height 15
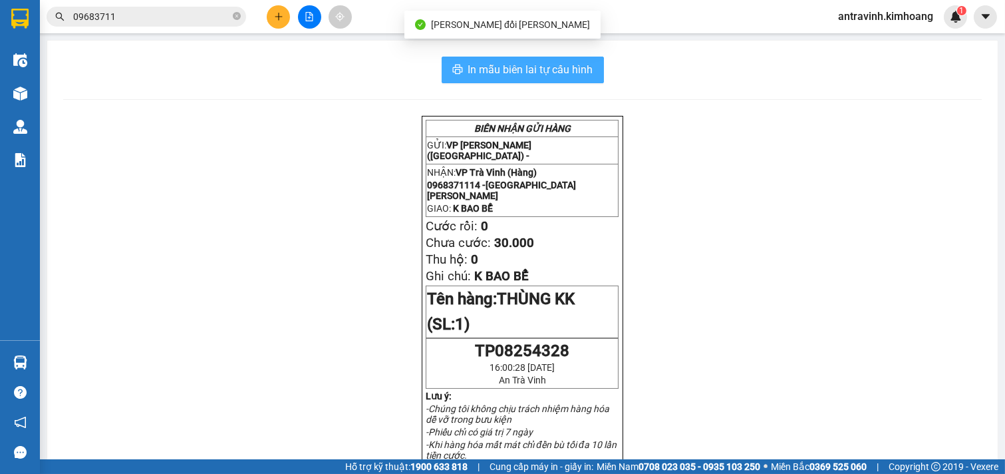
click at [576, 59] on button "In mẫu biên lai tự cấu hình" at bounding box center [523, 70] width 162 height 27
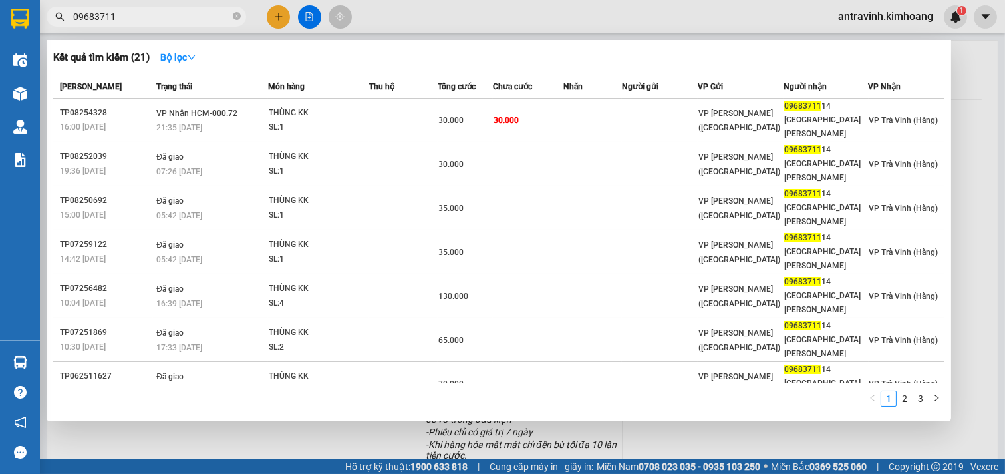
click at [136, 18] on input "09683711" at bounding box center [151, 16] width 157 height 15
click at [134, 17] on input "09683711" at bounding box center [151, 16] width 157 height 15
click at [134, 18] on input "09683711" at bounding box center [151, 16] width 157 height 15
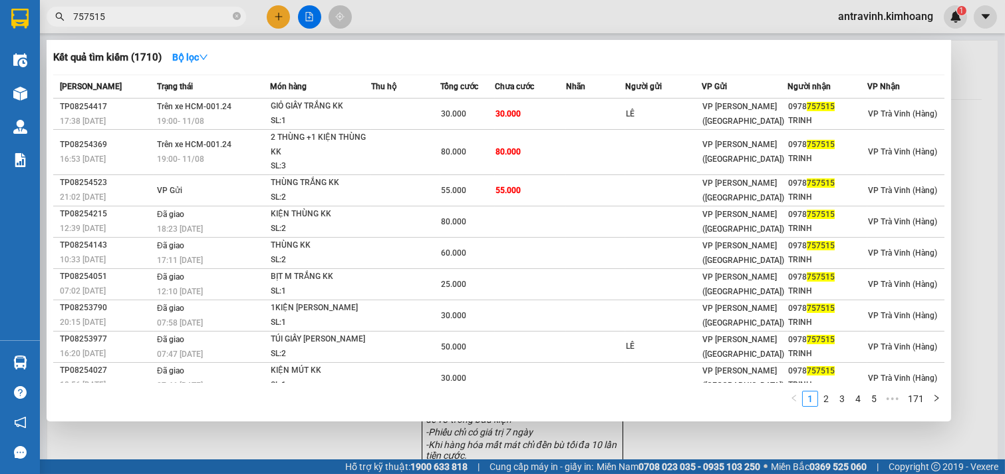
click at [156, 21] on input "757515" at bounding box center [151, 16] width 157 height 15
click at [156, 20] on input "757515" at bounding box center [151, 16] width 157 height 15
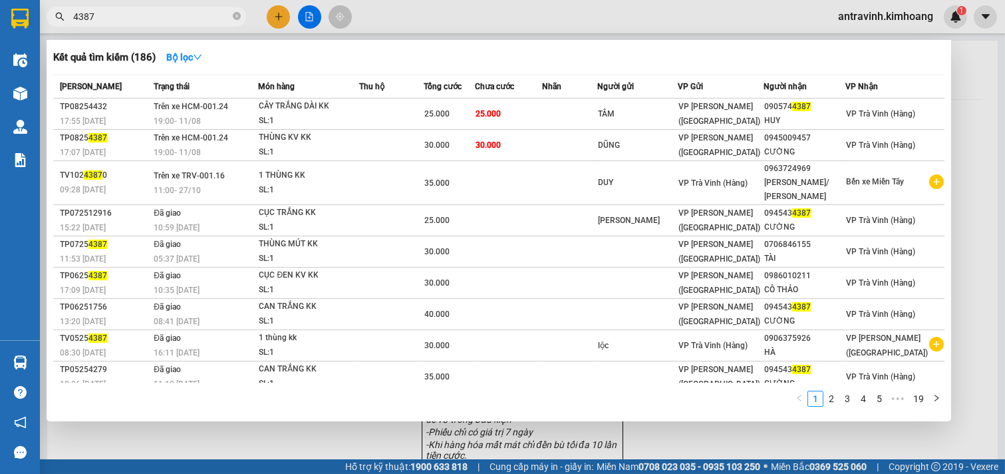
click at [280, 15] on div at bounding box center [502, 237] width 1005 height 474
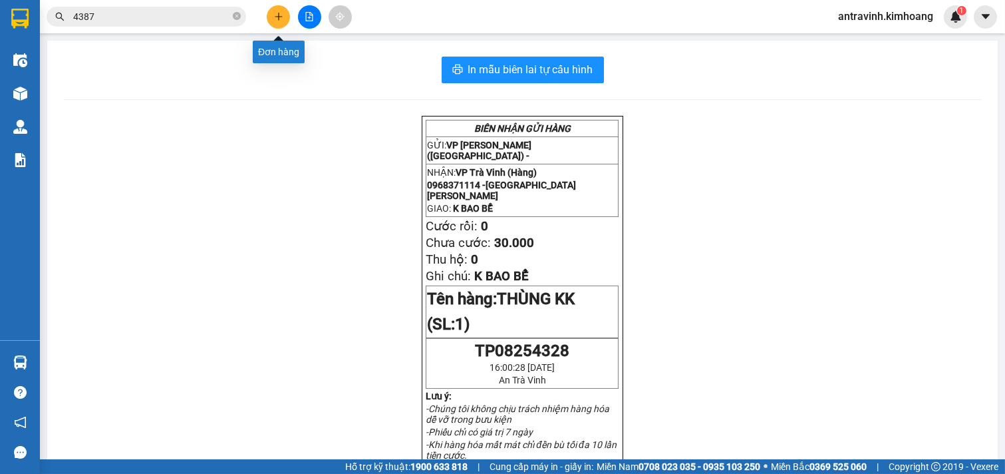
click at [277, 10] on button at bounding box center [278, 16] width 23 height 23
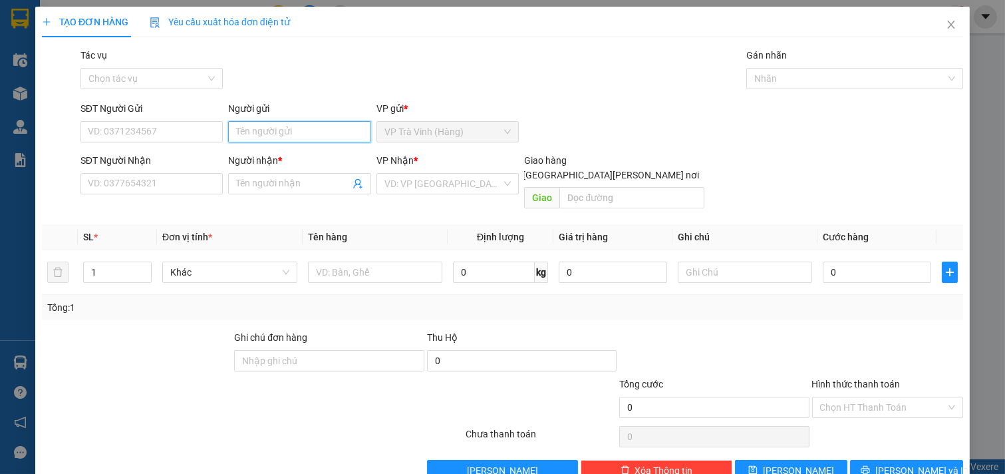
click at [322, 134] on input "Người gửi" at bounding box center [299, 131] width 143 height 21
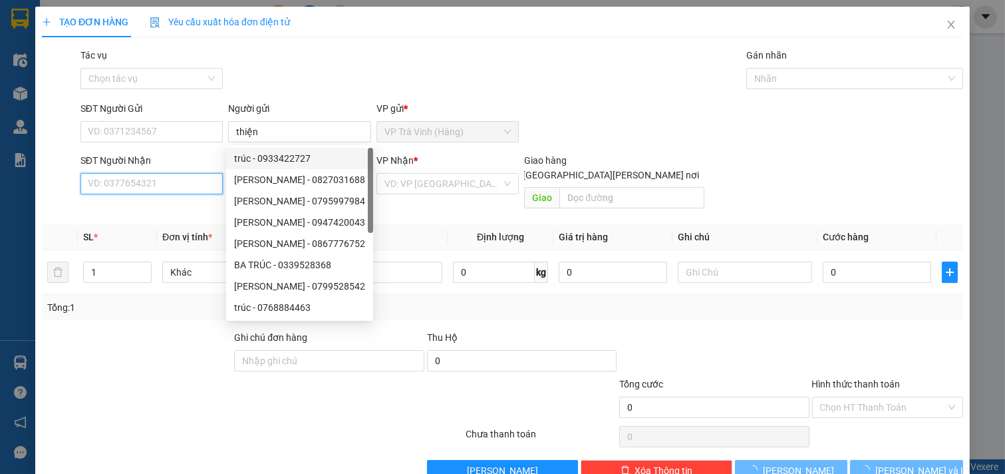
click at [169, 183] on input "SĐT Người Nhận" at bounding box center [152, 183] width 143 height 21
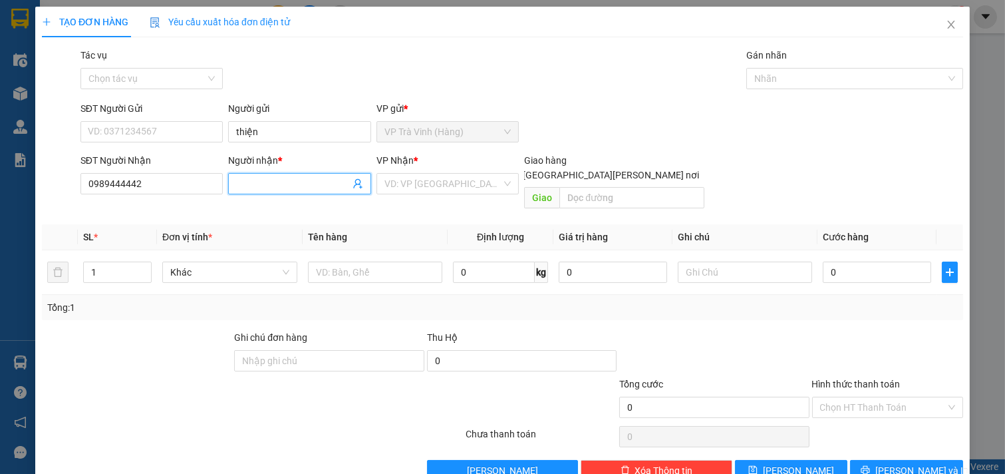
click at [256, 184] on input "Người nhận *" at bounding box center [293, 183] width 114 height 15
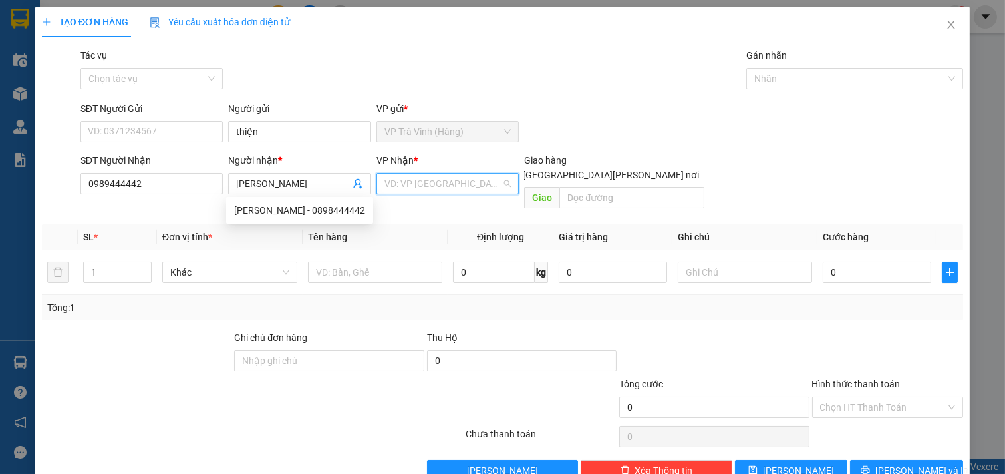
click at [440, 181] on input "search" at bounding box center [444, 184] width 118 height 20
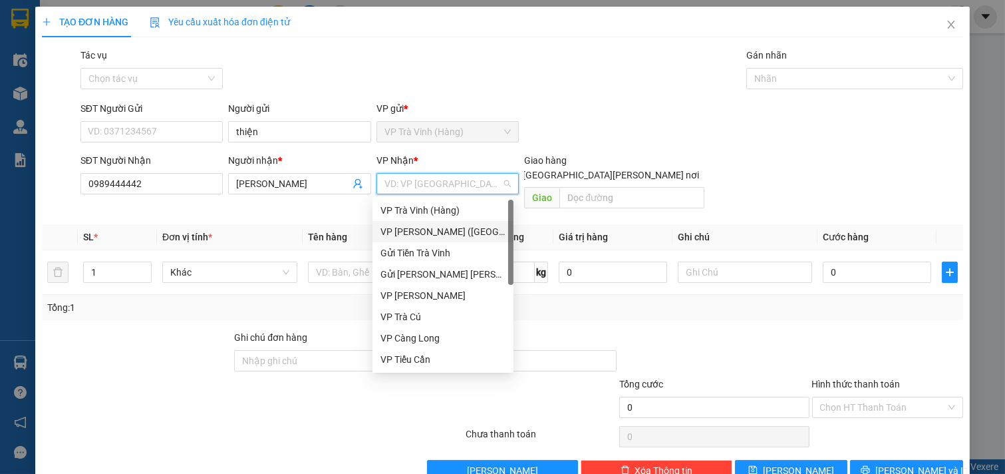
click at [435, 227] on div "VP [PERSON_NAME] ([GEOGRAPHIC_DATA])" at bounding box center [443, 231] width 125 height 15
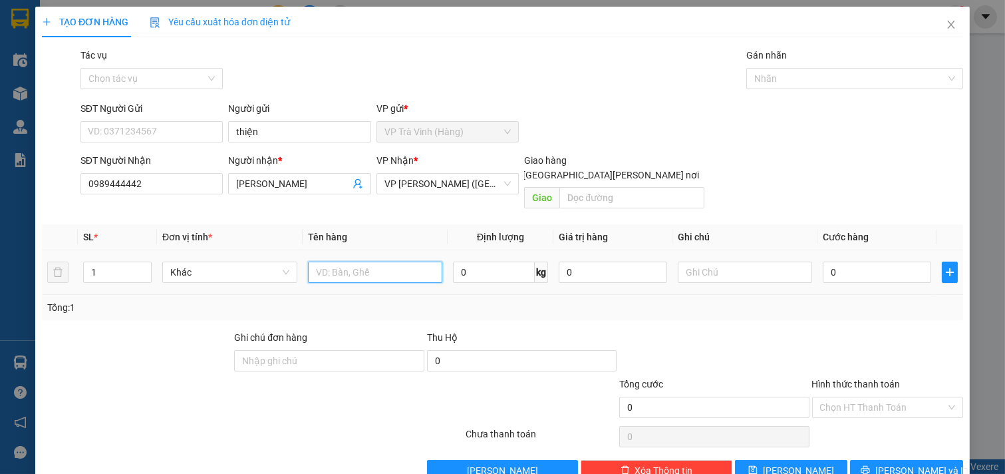
click at [341, 262] on input "text" at bounding box center [375, 272] width 135 height 21
click at [845, 262] on input "0" at bounding box center [877, 272] width 108 height 21
click at [885, 397] on input "Hình thức thanh toán" at bounding box center [883, 407] width 126 height 20
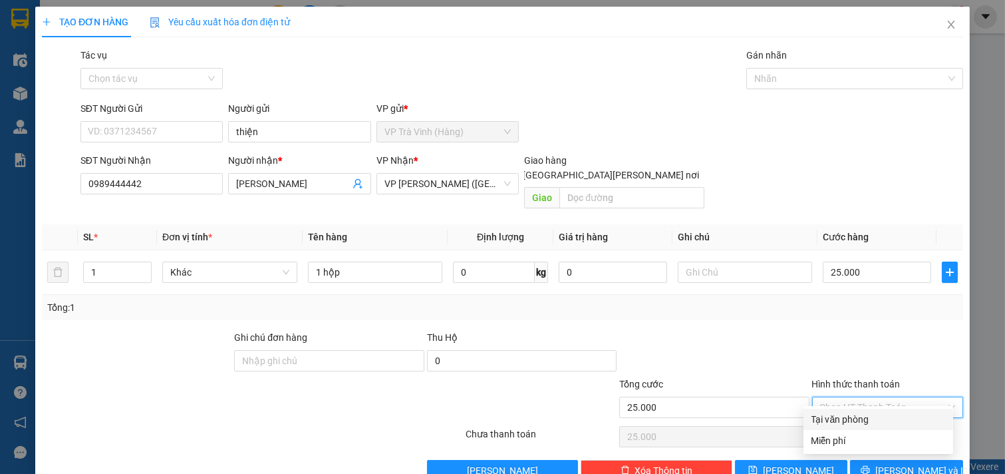
click at [874, 412] on div "Tại văn phòng" at bounding box center [879, 419] width 134 height 15
click at [894, 463] on span "[PERSON_NAME] và In" at bounding box center [922, 470] width 93 height 15
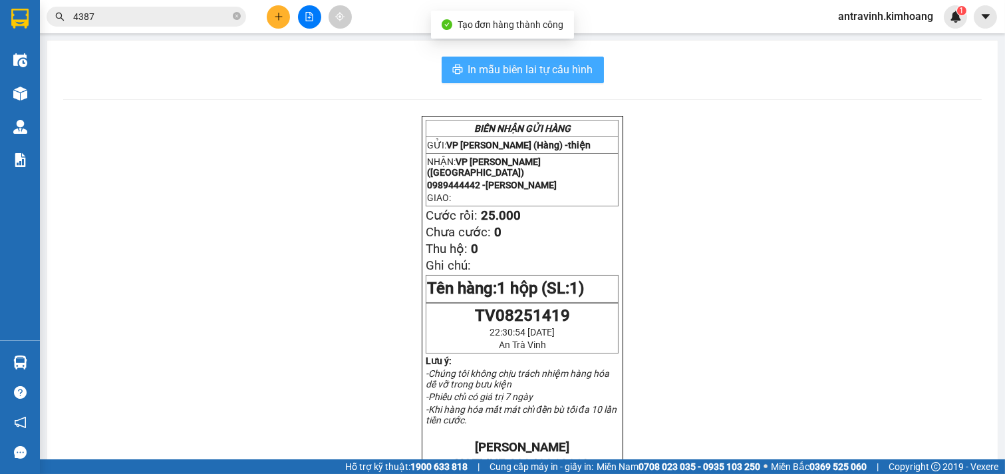
click at [507, 69] on span "In mẫu biên lai tự cấu hình" at bounding box center [530, 69] width 125 height 17
click at [553, 69] on span "In mẫu biên lai tự cấu hình" at bounding box center [530, 69] width 125 height 17
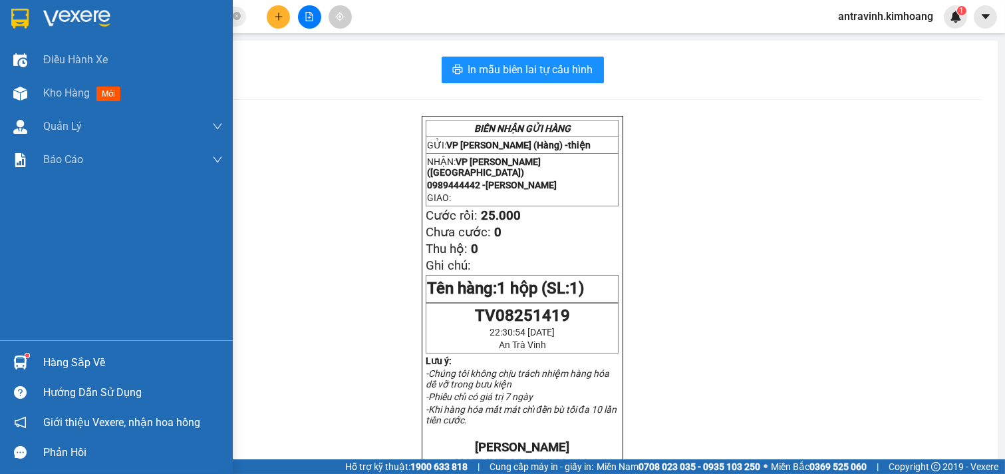
click at [29, 351] on div at bounding box center [20, 362] width 23 height 23
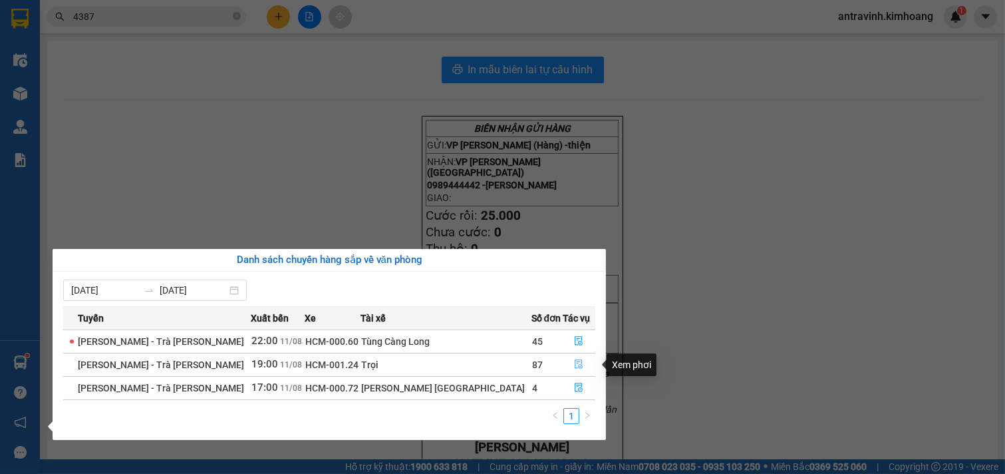
click at [574, 363] on icon "file-done" at bounding box center [578, 363] width 9 height 9
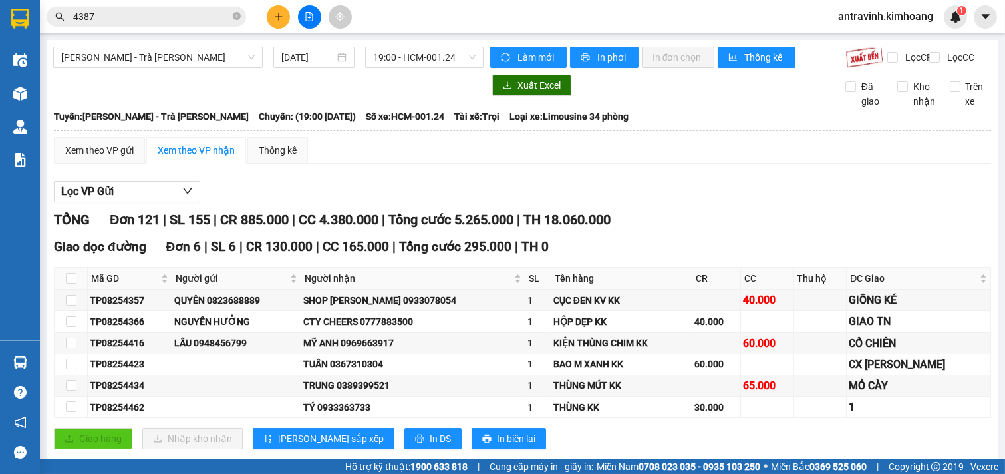
click at [610, 61] on span "In phơi" at bounding box center [613, 57] width 31 height 15
click at [277, 11] on button at bounding box center [278, 16] width 23 height 23
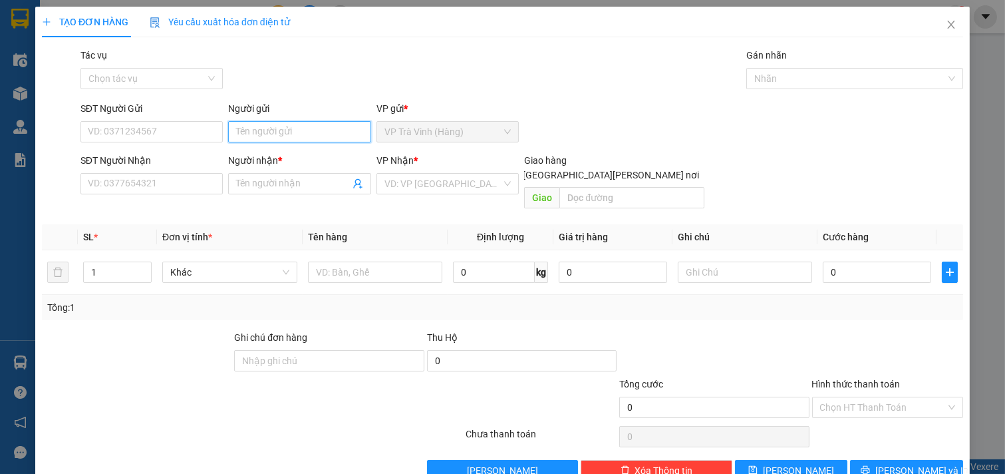
click at [287, 128] on input "Người gửi" at bounding box center [299, 131] width 143 height 21
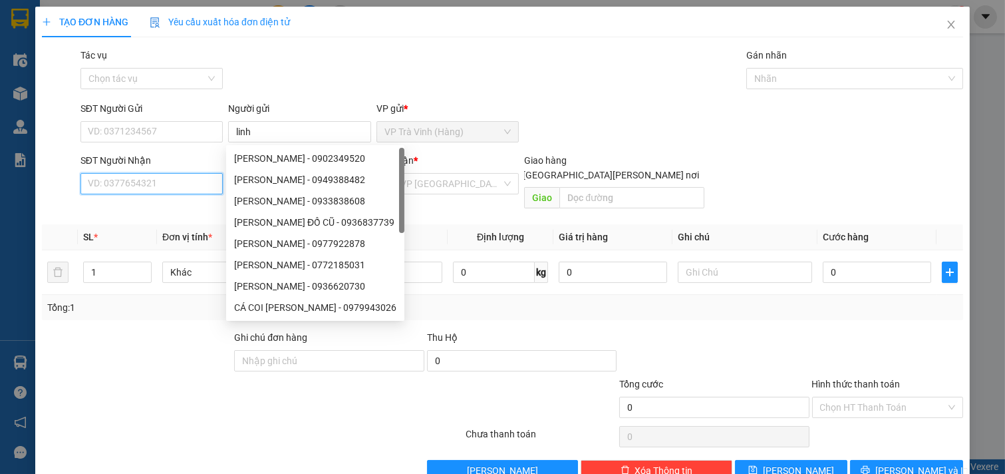
click at [180, 180] on input "SĐT Người Nhận" at bounding box center [152, 183] width 143 height 21
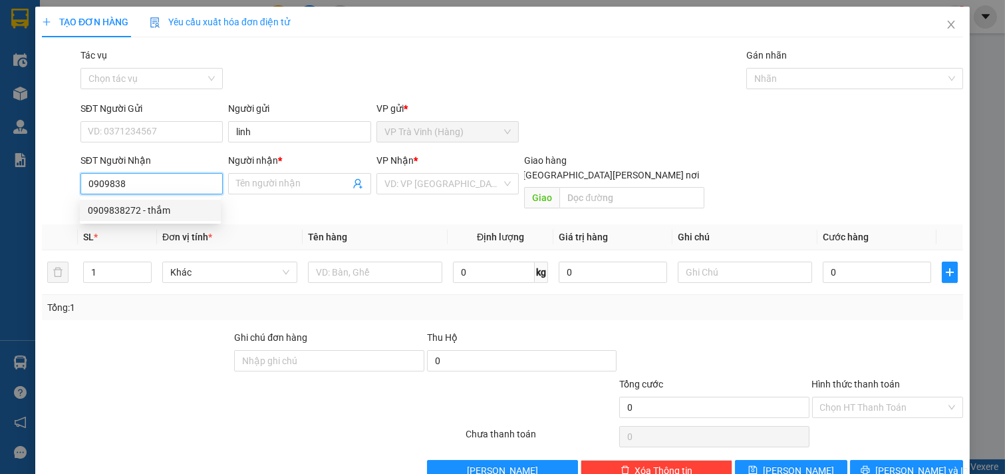
click at [175, 209] on div "0909838272 - thắm" at bounding box center [150, 210] width 125 height 15
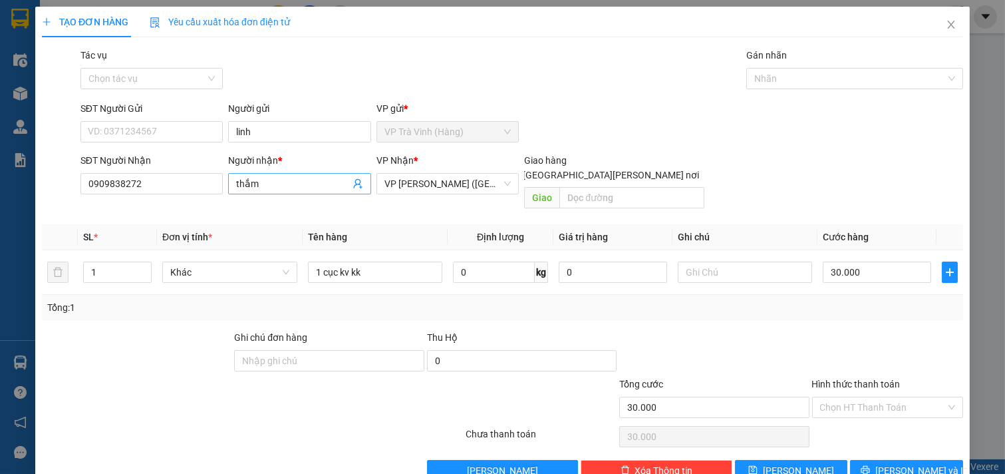
click at [271, 183] on input "thắm" at bounding box center [293, 183] width 114 height 15
click at [850, 397] on input "Hình thức thanh toán" at bounding box center [883, 407] width 126 height 20
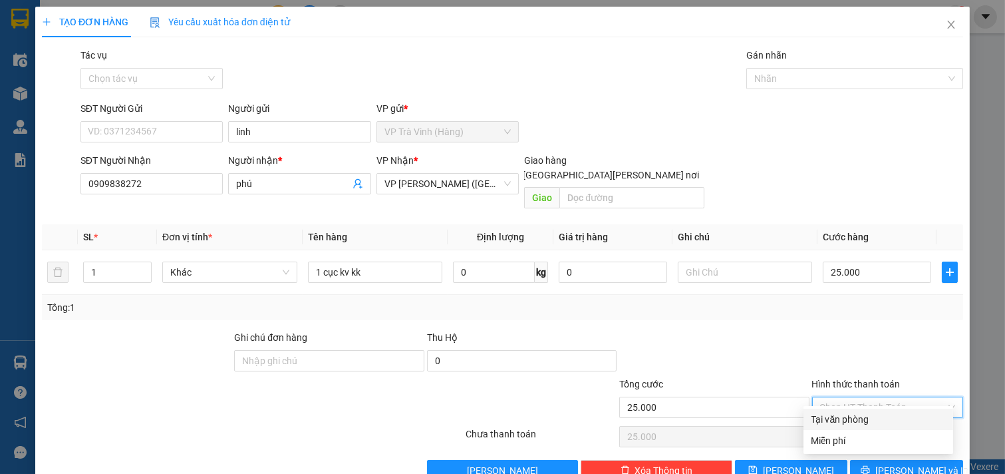
click at [863, 412] on div "Tại văn phòng" at bounding box center [879, 419] width 134 height 15
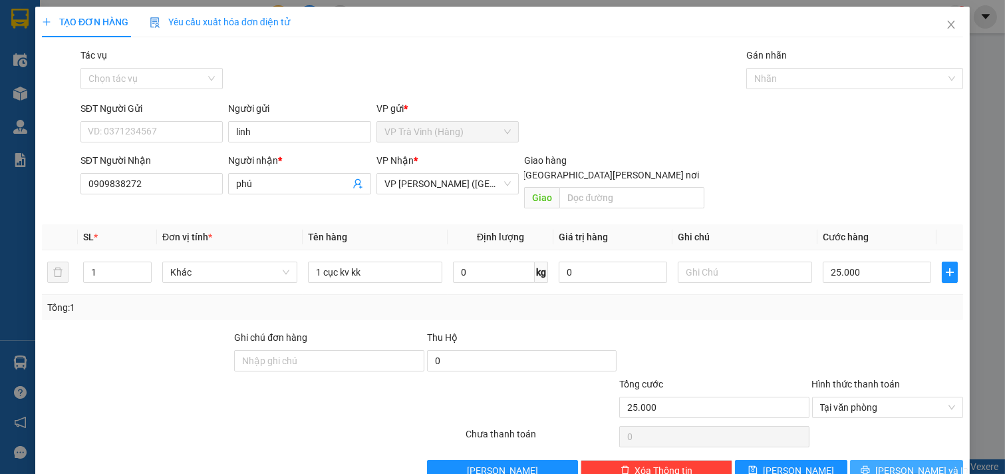
click at [870, 465] on span "printer" at bounding box center [865, 470] width 9 height 11
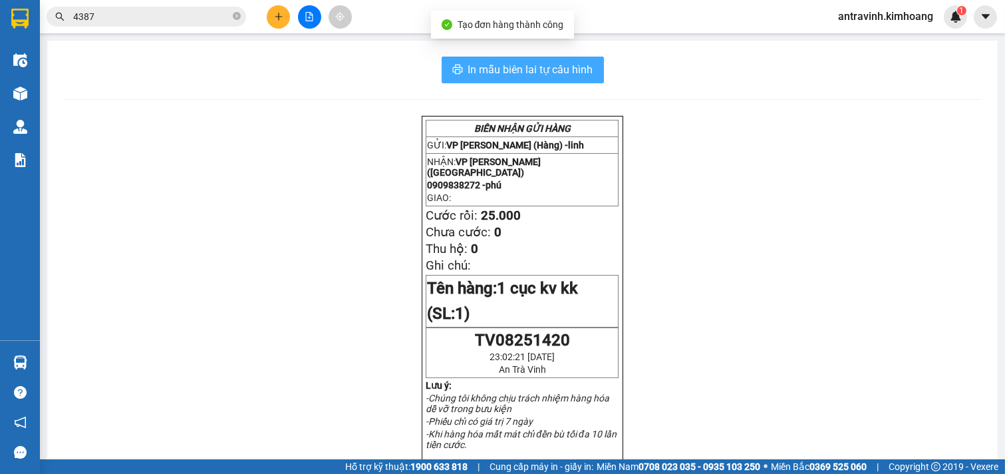
click at [570, 77] on span "In mẫu biên lai tự cấu hình" at bounding box center [530, 69] width 125 height 17
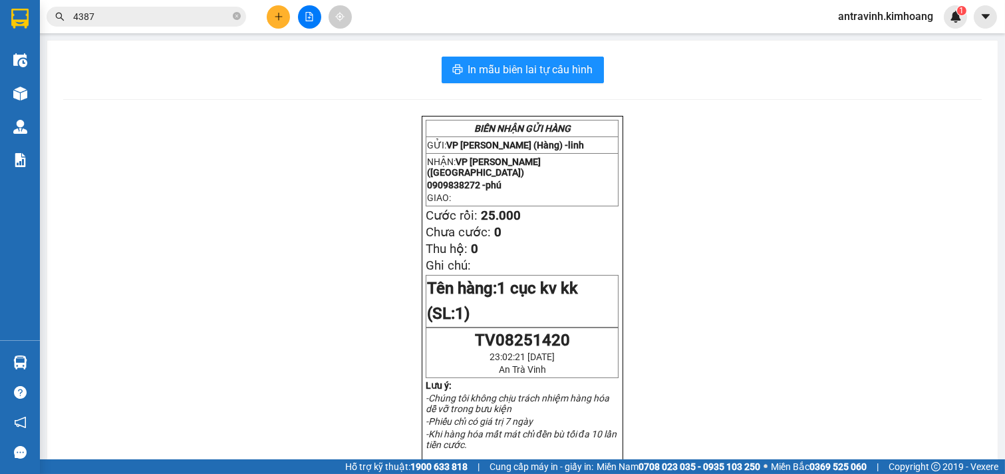
click at [148, 8] on span "4387" at bounding box center [147, 17] width 200 height 20
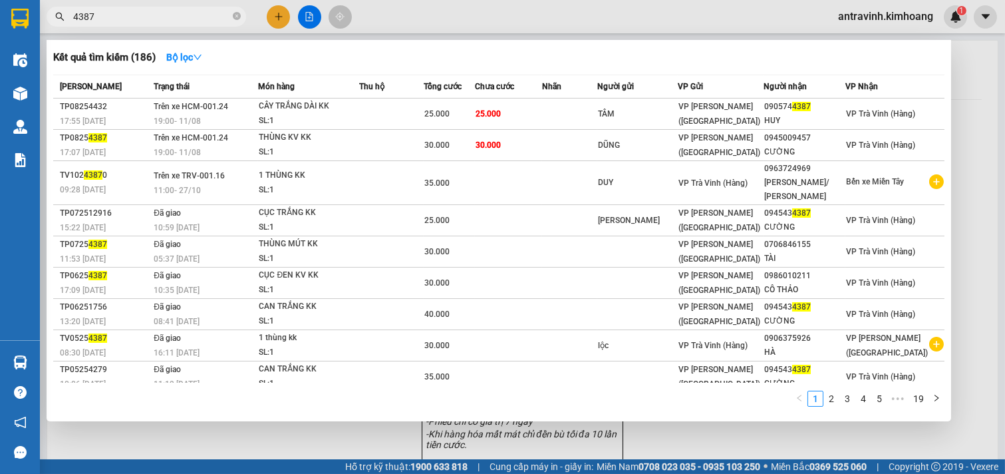
click at [148, 8] on span "4387" at bounding box center [147, 17] width 200 height 20
click at [148, 11] on span "4387" at bounding box center [147, 17] width 200 height 20
click at [148, 11] on input "4387" at bounding box center [151, 16] width 157 height 15
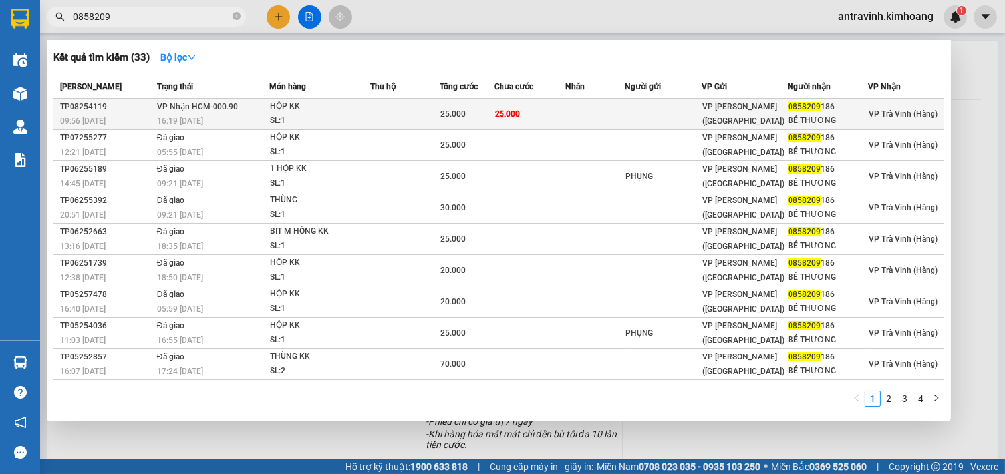
click at [684, 111] on td at bounding box center [663, 113] width 77 height 31
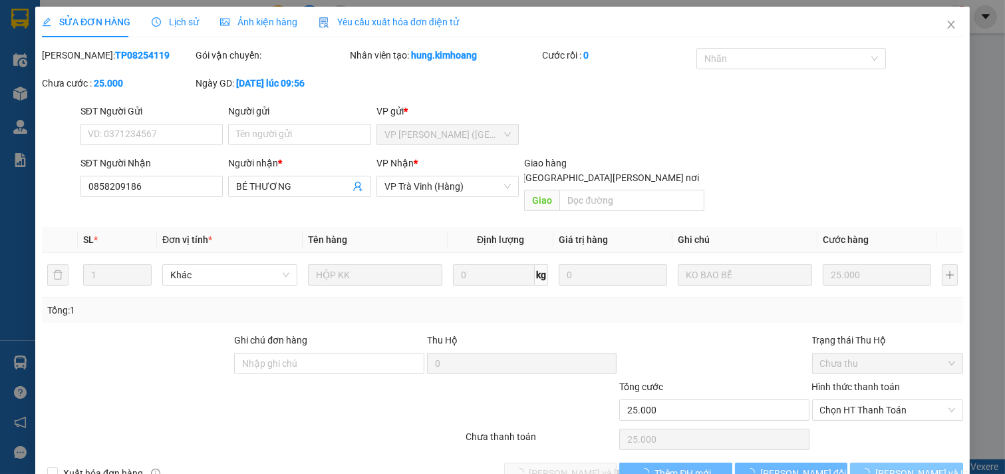
click at [914, 466] on span "[PERSON_NAME] và In" at bounding box center [922, 473] width 93 height 15
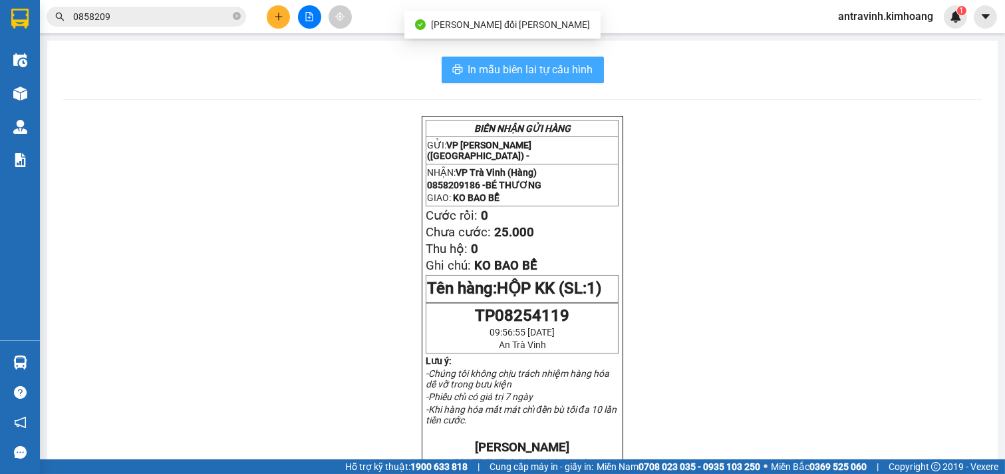
click at [569, 65] on span "In mẫu biên lai tự cấu hình" at bounding box center [530, 69] width 125 height 17
